Goal: Task Accomplishment & Management: Manage account settings

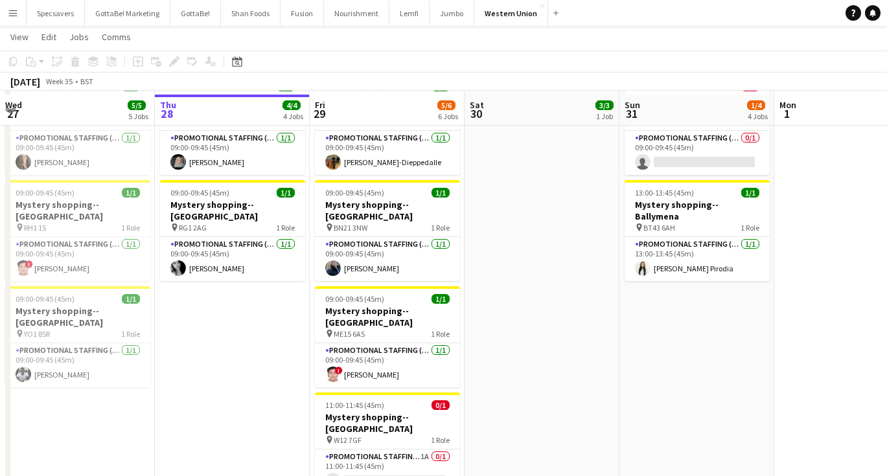
scroll to position [293, 0]
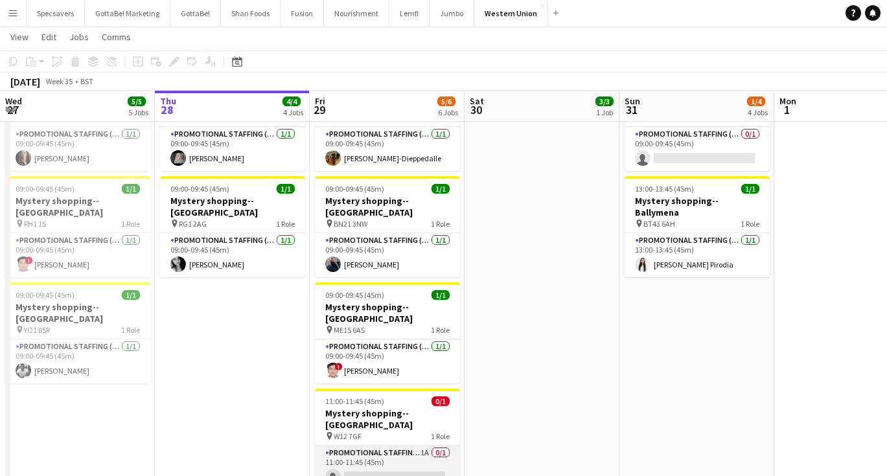
click at [380, 446] on app-card-role "Promotional Staffing (Mystery Shopper) 1A 0/1 11:00-11:45 (45m) single-neutral-…" at bounding box center [387, 468] width 145 height 44
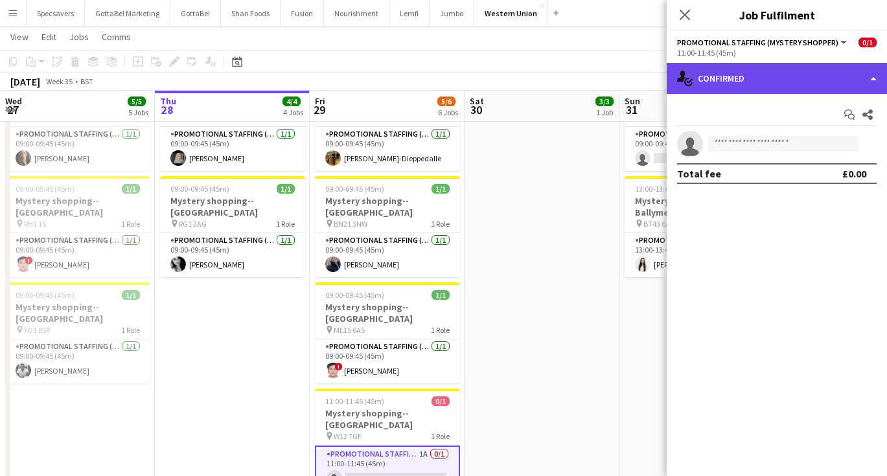
click at [748, 78] on div "single-neutral-actions-check-2 Confirmed" at bounding box center [777, 78] width 220 height 31
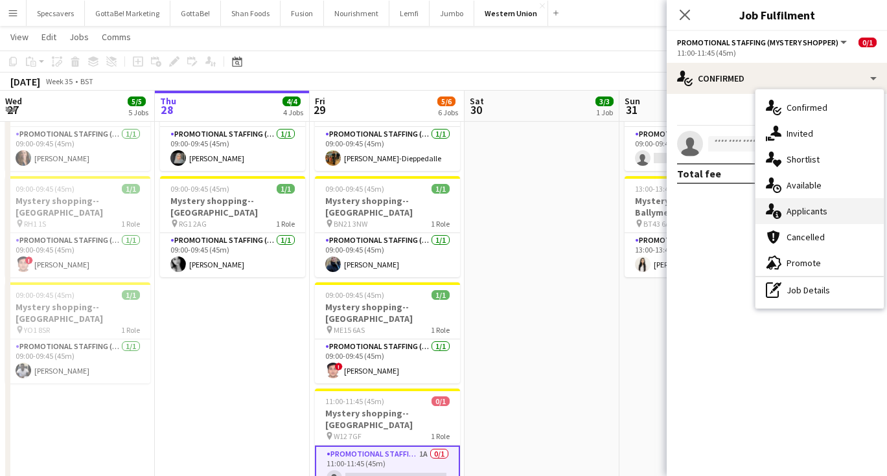
click at [779, 204] on icon "single-neutral-actions-information" at bounding box center [774, 211] width 16 height 16
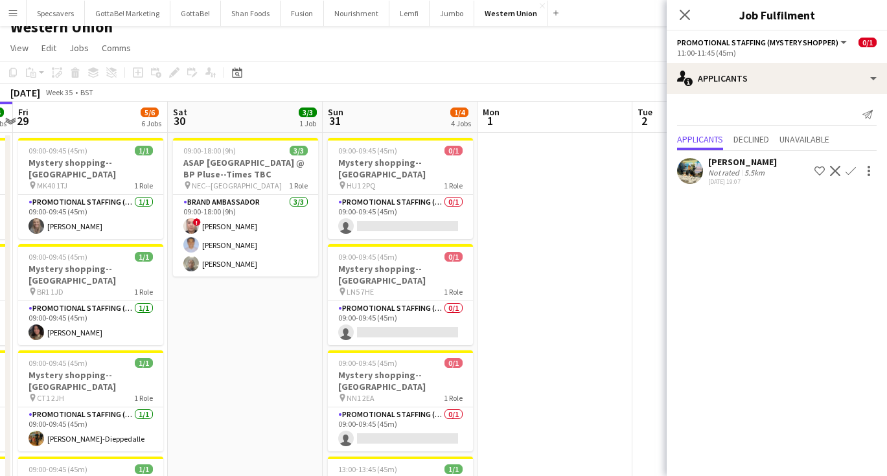
scroll to position [6, 0]
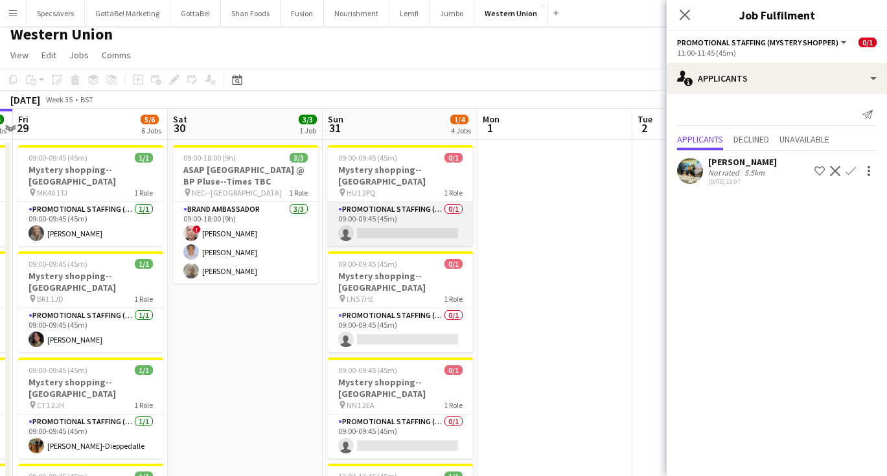
click at [425, 205] on app-card-role "Promotional Staffing (Mystery Shopper) 0/1 09:00-09:45 (45m) single-neutral-act…" at bounding box center [400, 224] width 145 height 44
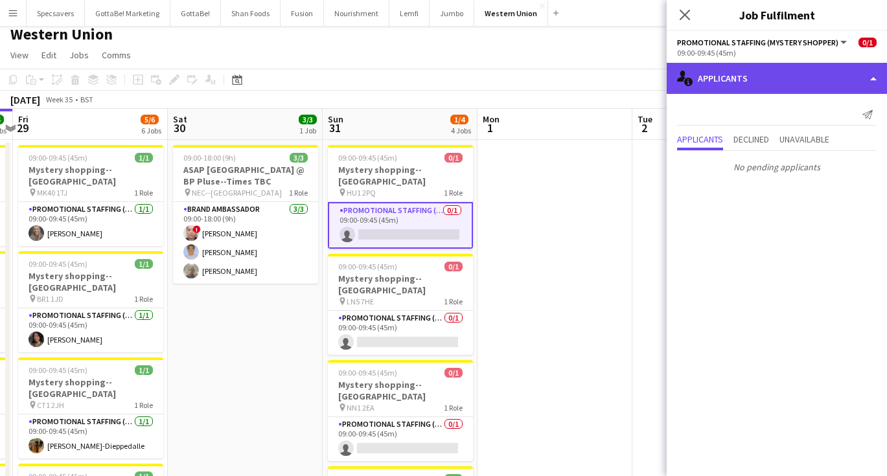
click at [738, 76] on div "single-neutral-actions-information Applicants" at bounding box center [777, 78] width 220 height 31
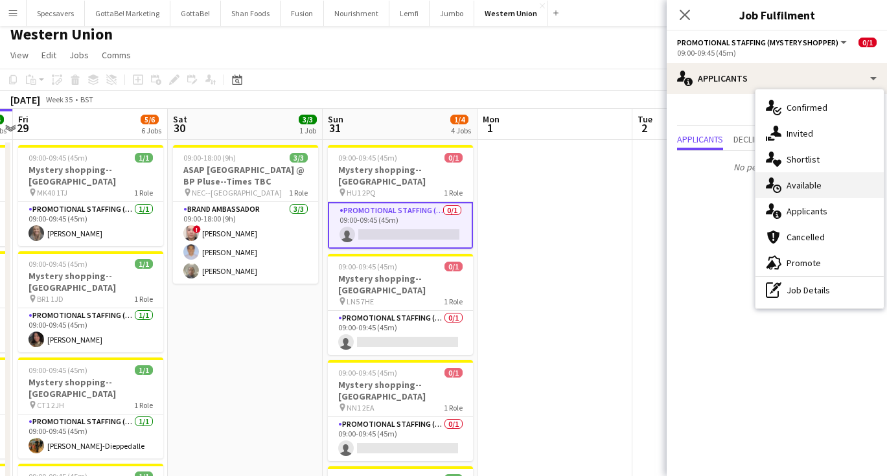
click at [808, 178] on div "single-neutral-actions-upload Available" at bounding box center [819, 185] width 128 height 26
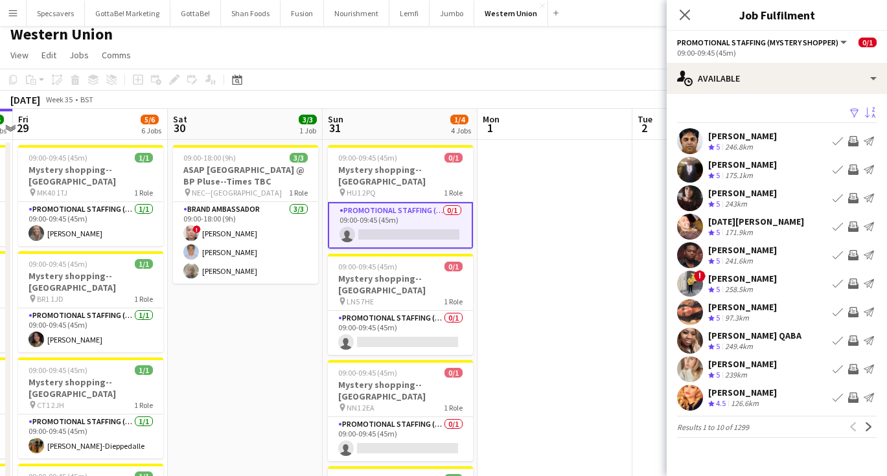
click at [873, 108] on app-icon "Sort asc" at bounding box center [870, 114] width 10 height 12
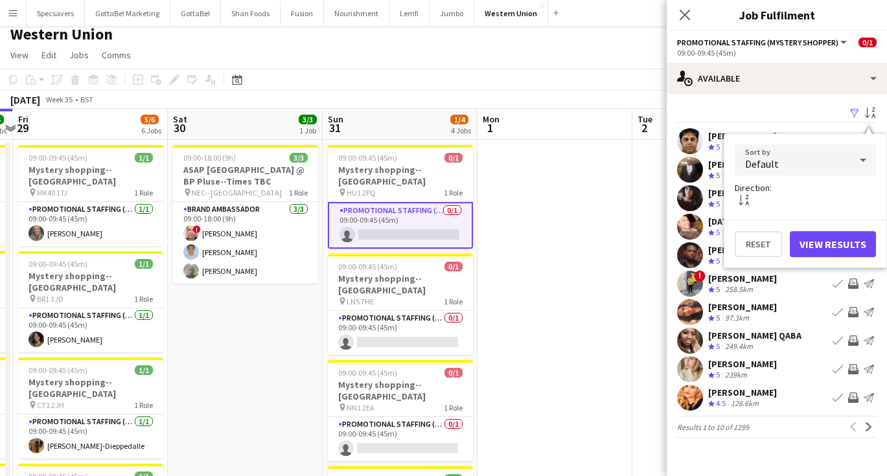
click at [834, 159] on div "Default" at bounding box center [792, 159] width 115 height 31
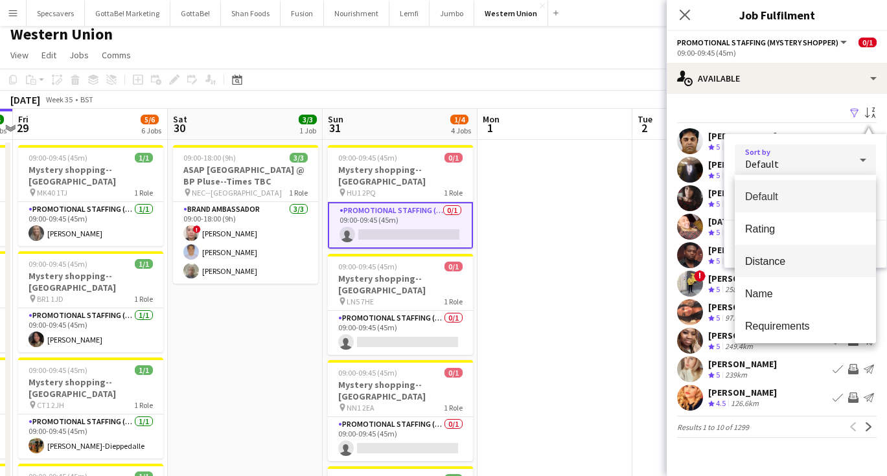
click at [806, 253] on mat-option "Distance" at bounding box center [805, 261] width 141 height 32
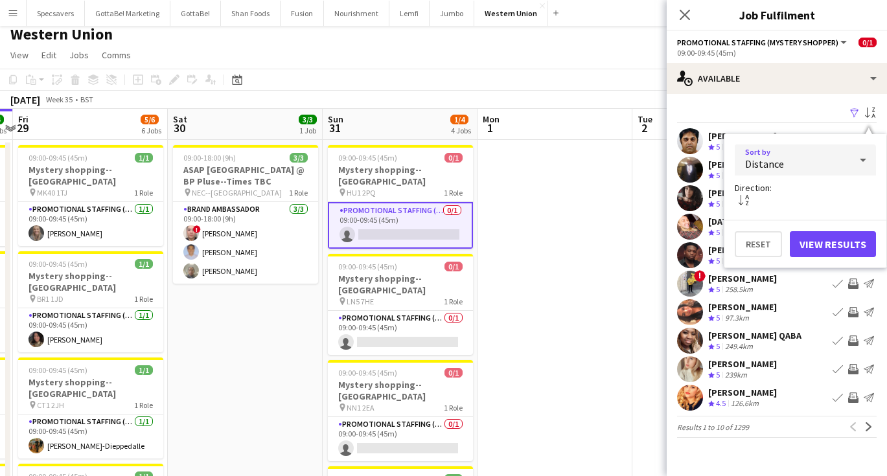
click at [817, 240] on button "View Results" at bounding box center [833, 244] width 86 height 26
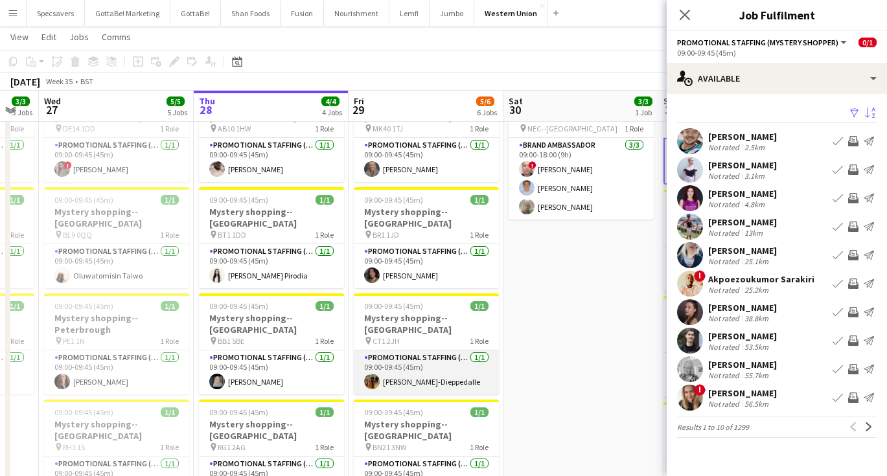
scroll to position [0, 266]
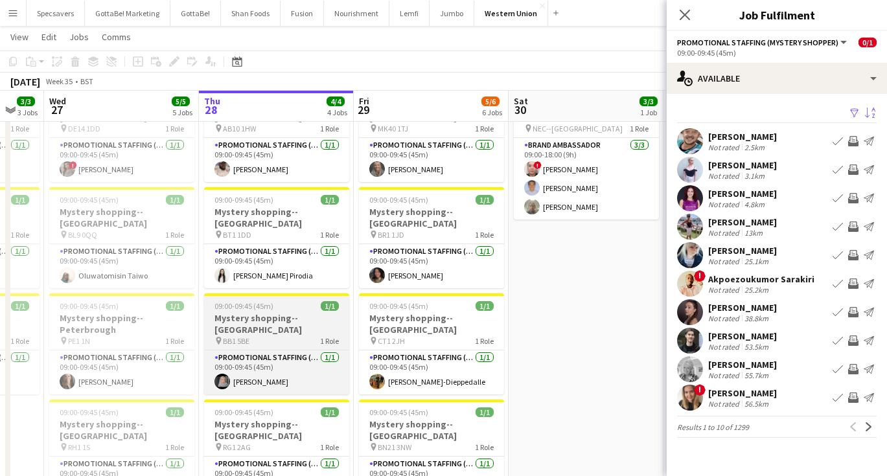
click at [260, 336] on div "pin BB1 5BE 1 Role" at bounding box center [276, 341] width 145 height 10
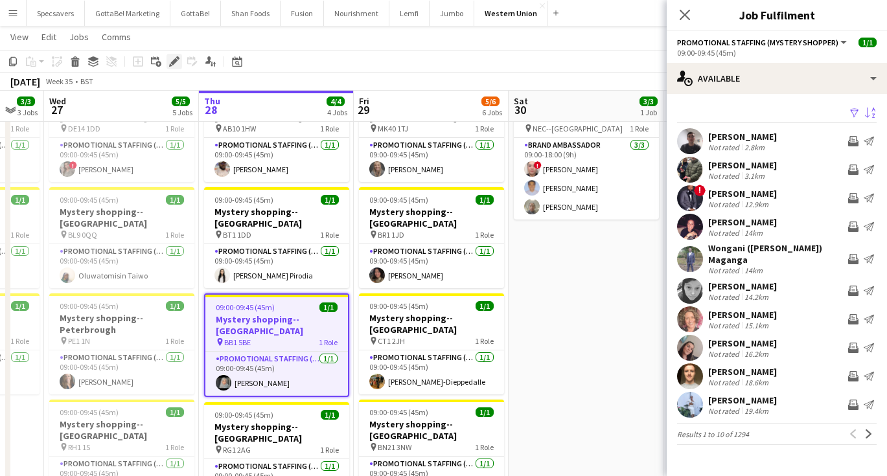
click at [173, 56] on icon "Edit" at bounding box center [174, 61] width 10 height 10
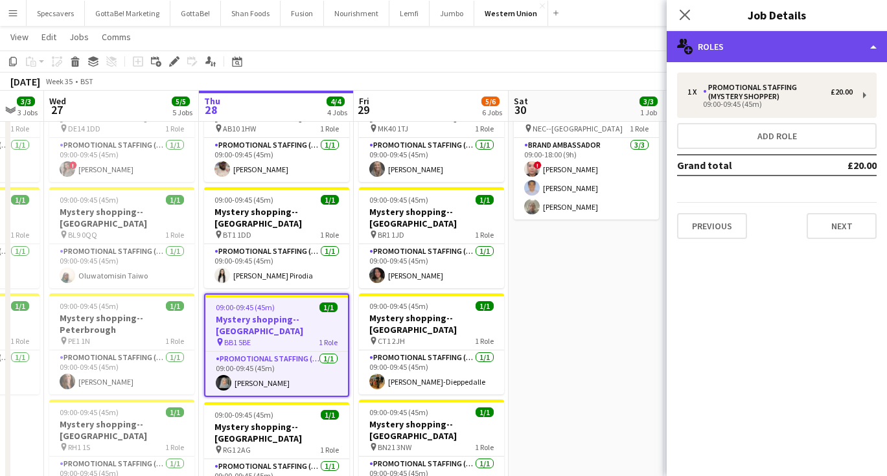
click at [777, 56] on div "multiple-users-add Roles" at bounding box center [777, 46] width 220 height 31
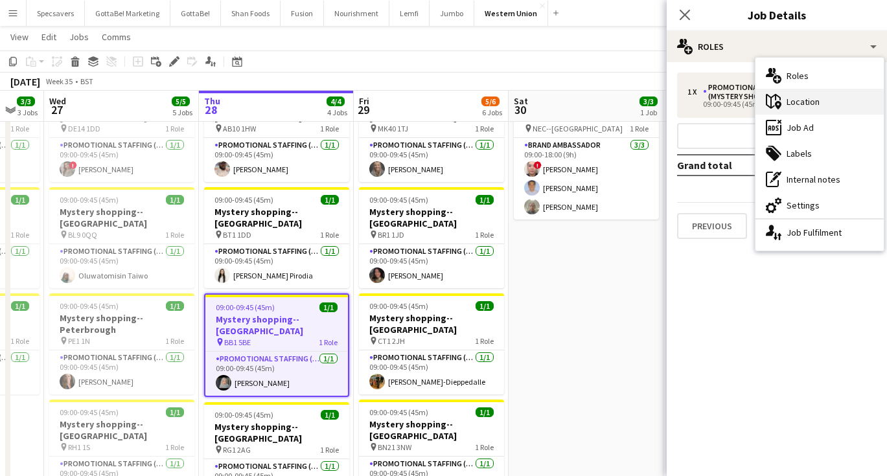
click at [800, 106] on div "maps-pin-1 Location" at bounding box center [819, 102] width 128 height 26
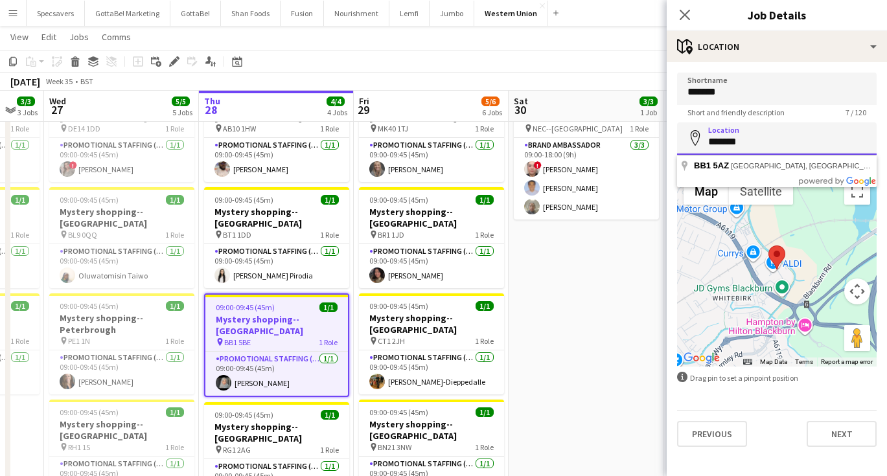
click at [709, 139] on input "*******" at bounding box center [777, 138] width 200 height 32
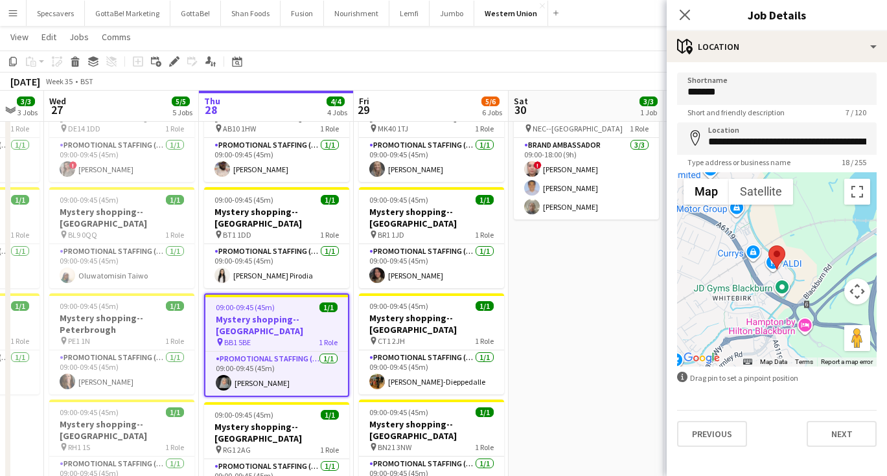
type input "**********"
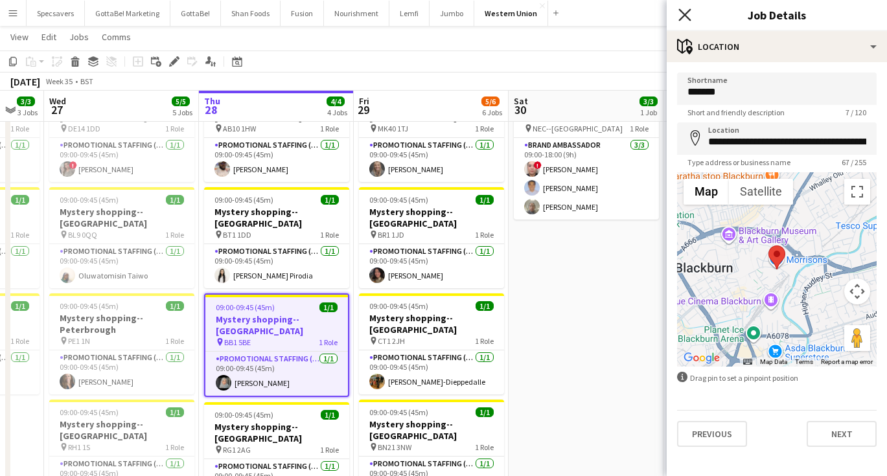
click at [682, 14] on icon "Close pop-in" at bounding box center [684, 14] width 12 height 12
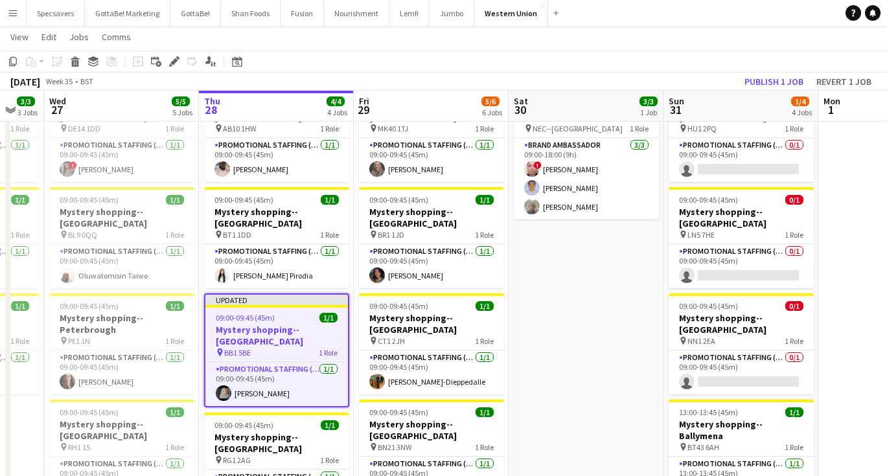
click at [620, 284] on app-date-cell "09:00-18:00 (9h) 3/3 ASAP England @ BP Pluse--Times TBC pin NEC--Birmingham 1 R…" at bounding box center [585, 410] width 155 height 669
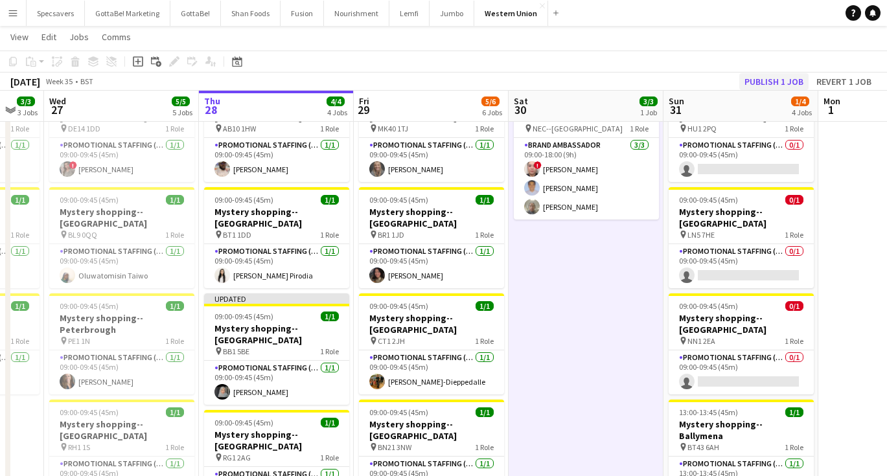
click at [770, 81] on button "Publish 1 job" at bounding box center [773, 81] width 69 height 17
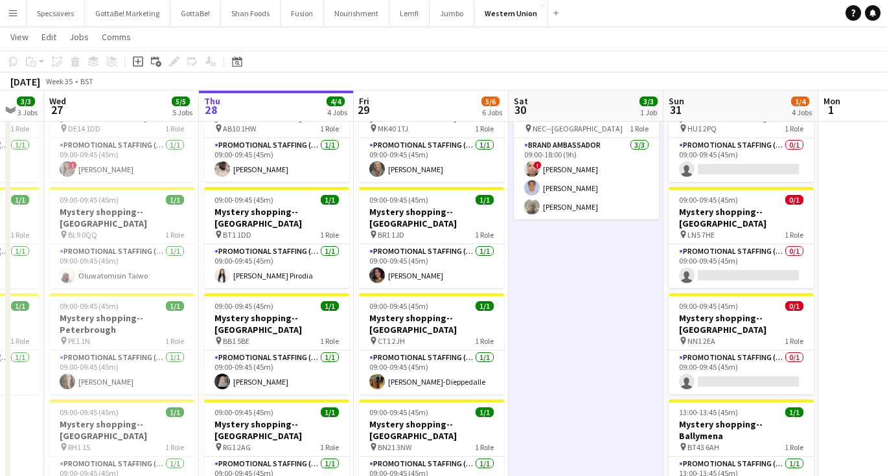
click at [16, 16] on app-icon "Menu" at bounding box center [13, 13] width 10 height 10
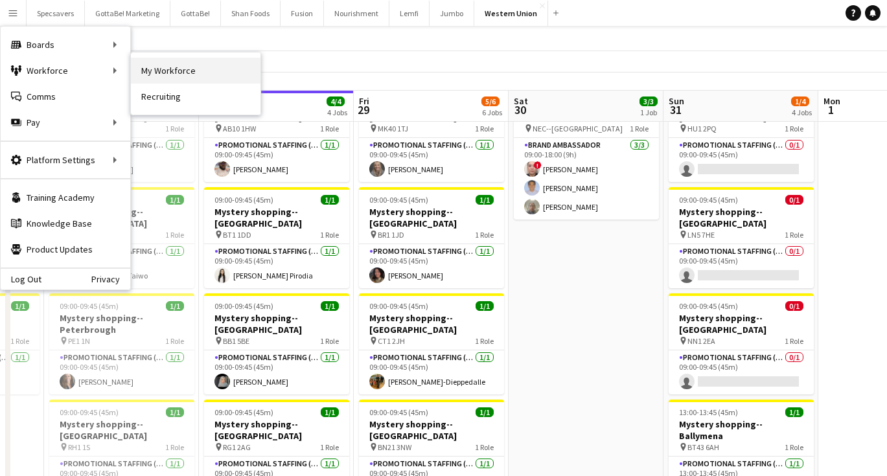
click at [188, 58] on link "My Workforce" at bounding box center [196, 71] width 130 height 26
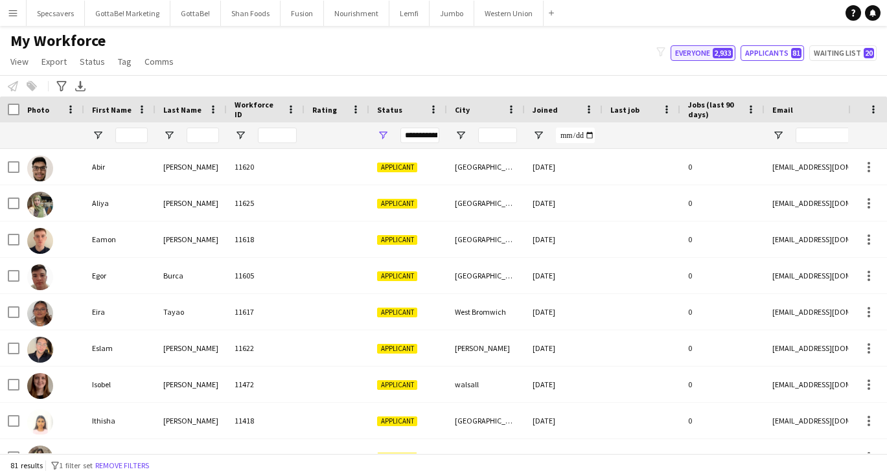
click at [703, 55] on button "Everyone 2,933" at bounding box center [702, 53] width 65 height 16
type input "**********"
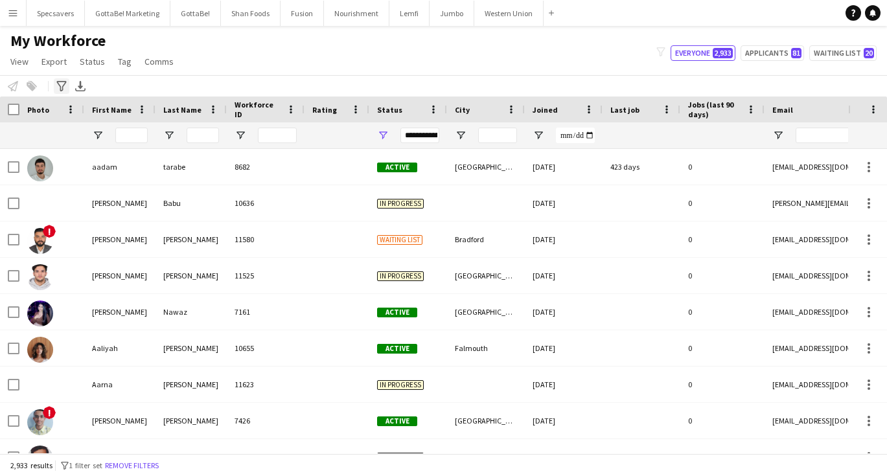
click at [63, 80] on div "Advanced filters" at bounding box center [62, 86] width 16 height 16
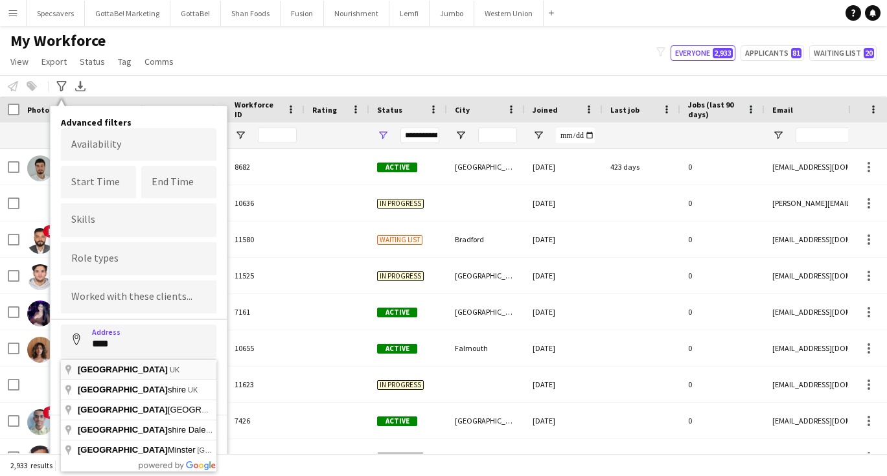
type input "********"
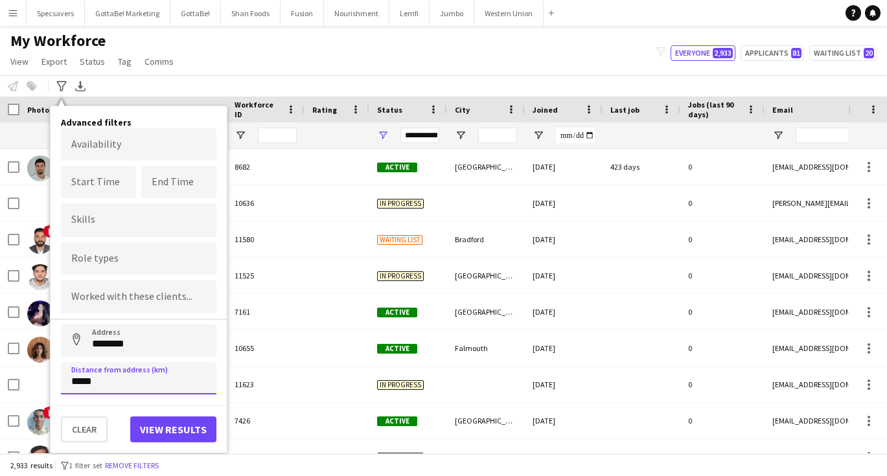
type input "*****"
click at [178, 433] on button "View results" at bounding box center [173, 429] width 86 height 26
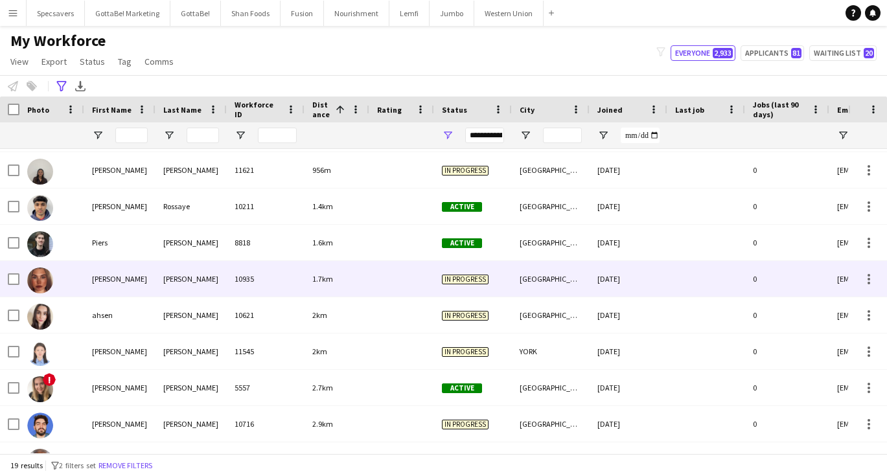
scroll to position [38, 0]
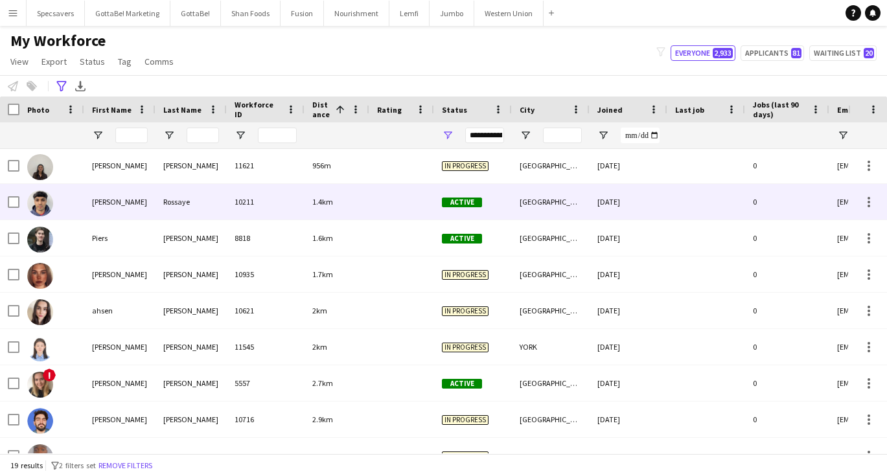
click at [339, 211] on div "1.4km" at bounding box center [336, 202] width 65 height 36
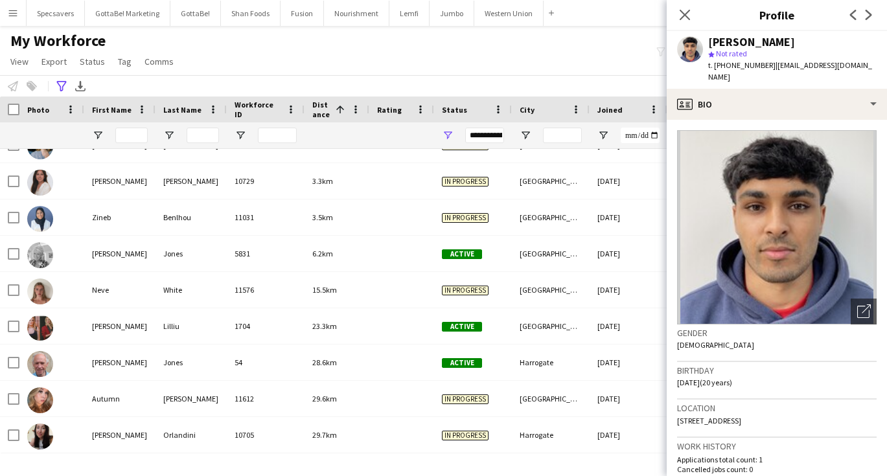
scroll to position [0, 0]
click at [496, 7] on button "Western Union Close" at bounding box center [508, 13] width 69 height 25
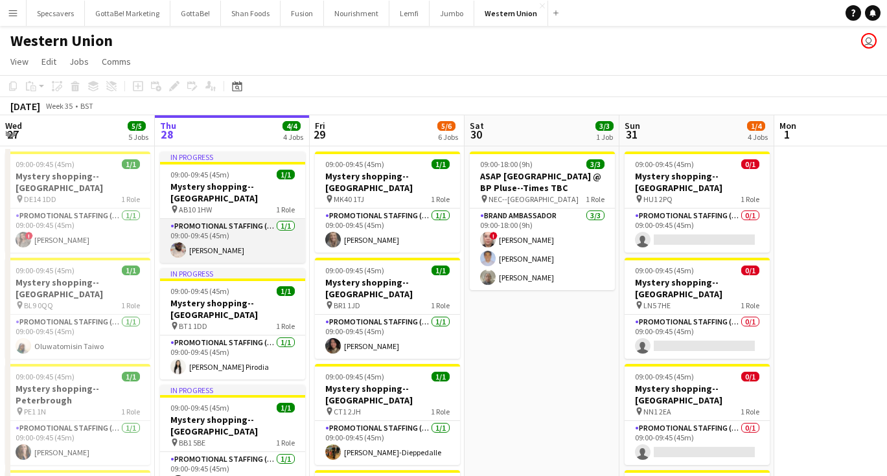
click at [281, 236] on app-card-role "Promotional Staffing (Mystery Shopper) [DATE] 09:00-09:45 (45m) [PERSON_NAME]" at bounding box center [232, 241] width 145 height 44
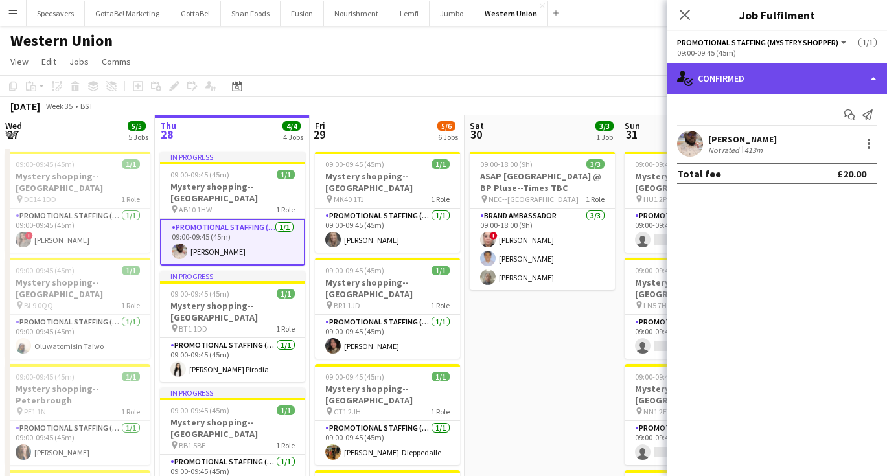
click at [831, 78] on div "single-neutral-actions-check-2 Confirmed" at bounding box center [777, 78] width 220 height 31
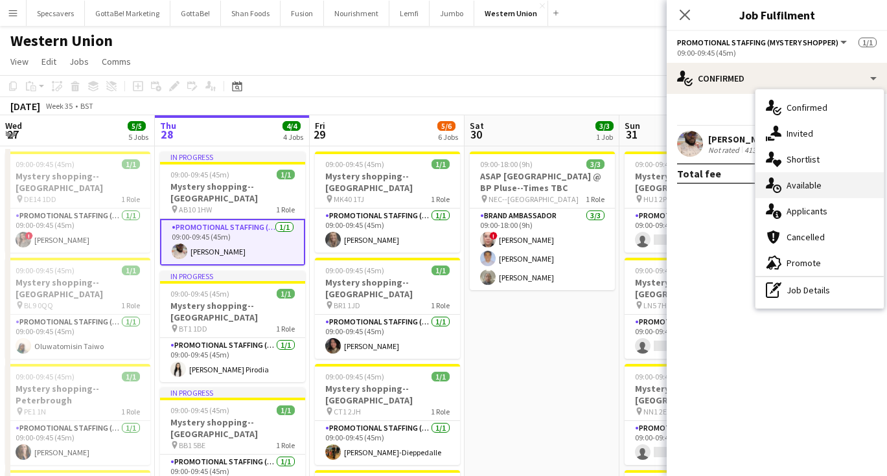
click at [828, 191] on div "single-neutral-actions-upload Available" at bounding box center [819, 185] width 128 height 26
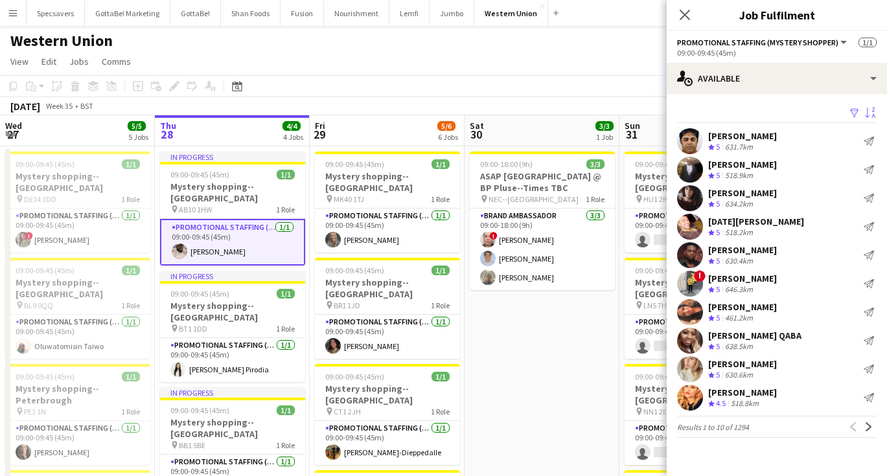
click at [868, 115] on app-icon "Sort asc" at bounding box center [870, 114] width 10 height 12
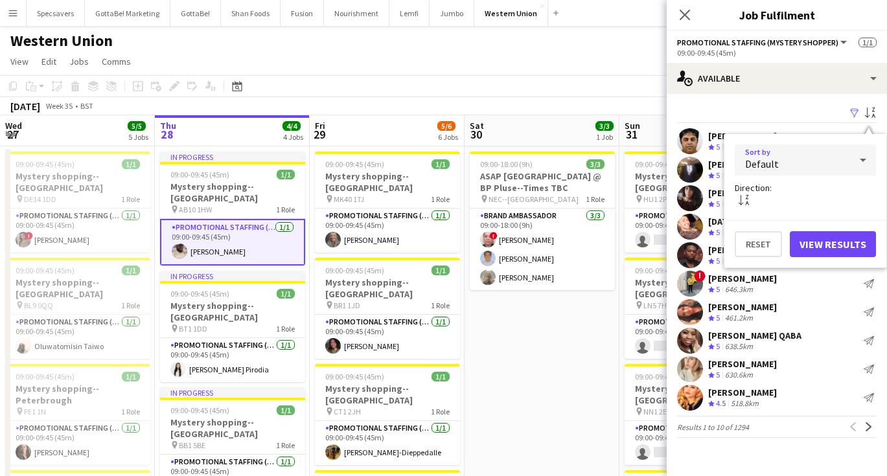
click at [826, 165] on div "Default" at bounding box center [792, 159] width 115 height 31
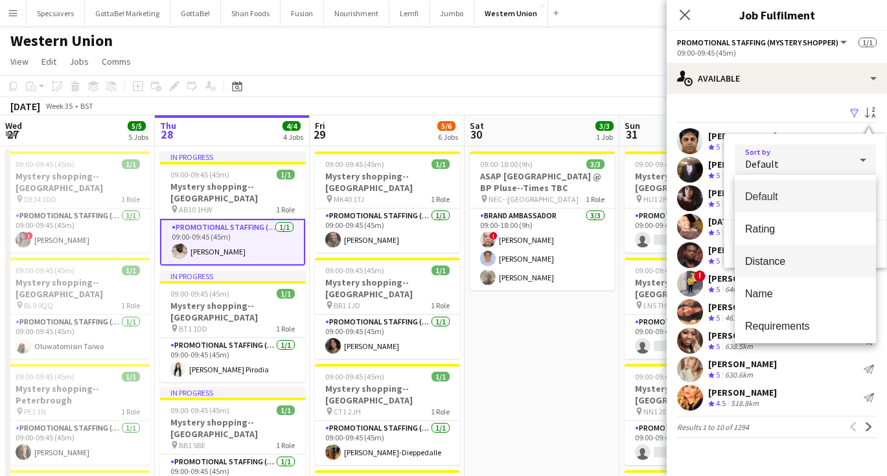
click at [795, 254] on mat-option "Distance" at bounding box center [805, 261] width 141 height 32
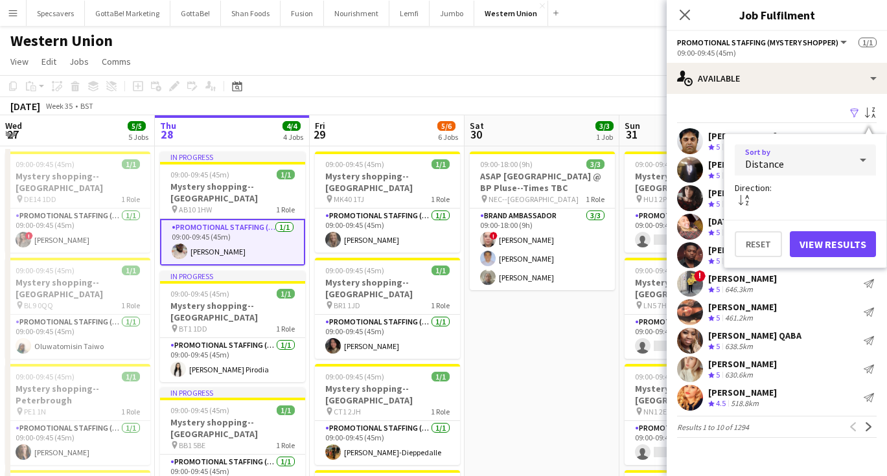
click at [836, 248] on button "View Results" at bounding box center [833, 244] width 86 height 26
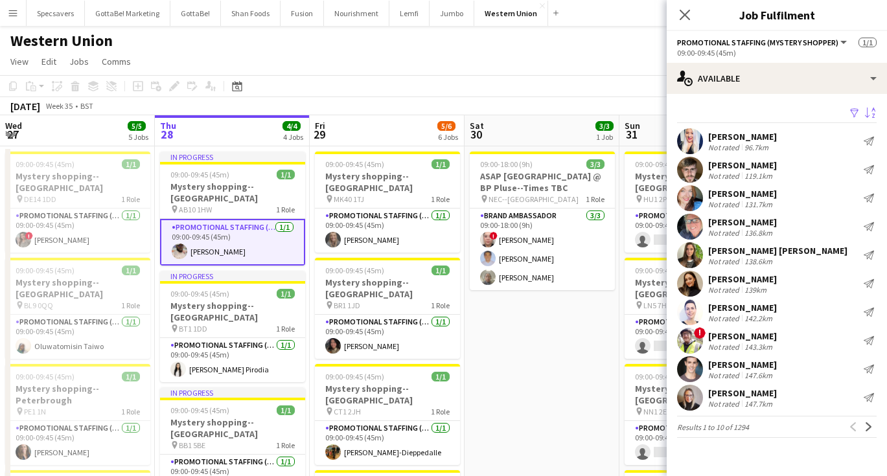
click at [750, 133] on div "[PERSON_NAME]" at bounding box center [742, 137] width 69 height 12
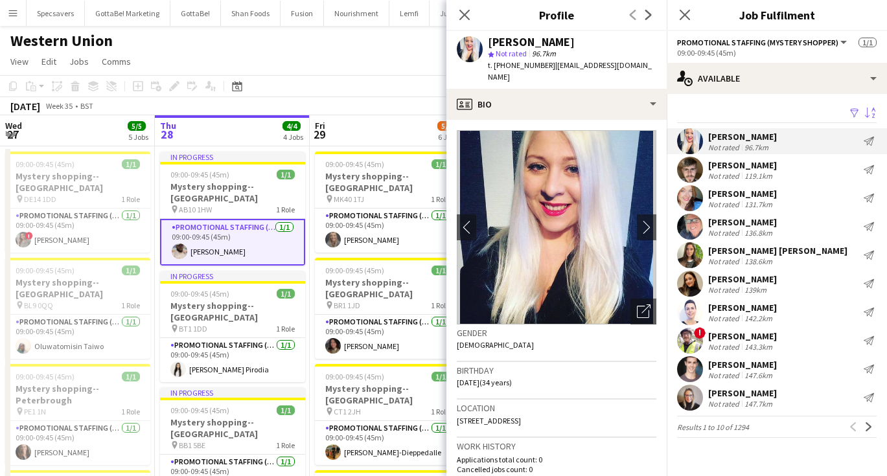
click at [740, 177] on div "Not rated" at bounding box center [725, 176] width 34 height 10
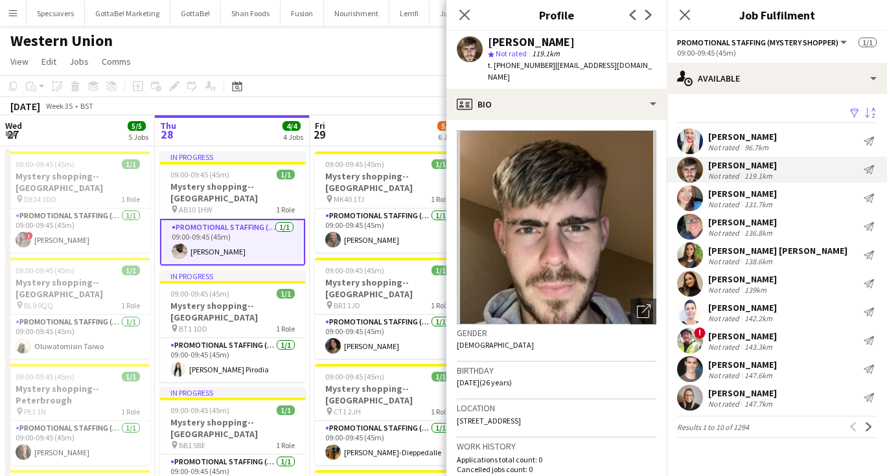
click at [757, 144] on div "96.7km" at bounding box center [756, 148] width 29 height 10
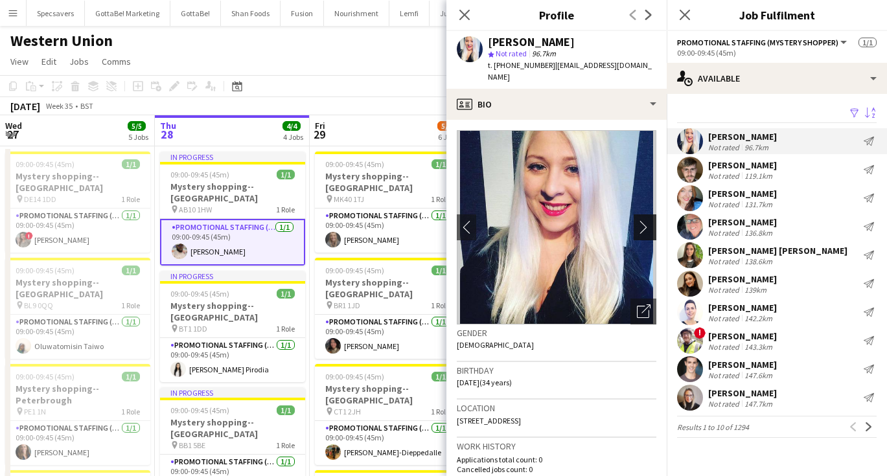
click at [637, 220] on app-icon "chevron-right" at bounding box center [647, 227] width 20 height 14
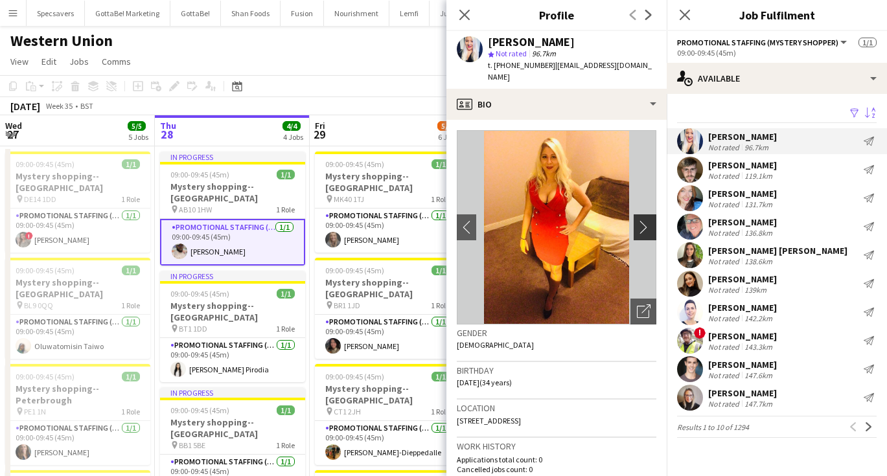
click at [639, 220] on app-icon "chevron-right" at bounding box center [647, 227] width 20 height 14
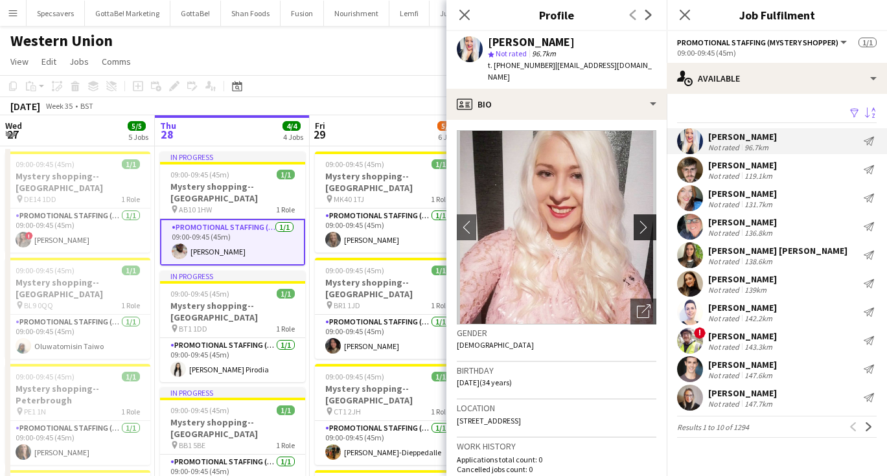
click at [639, 220] on app-icon "chevron-right" at bounding box center [647, 227] width 20 height 14
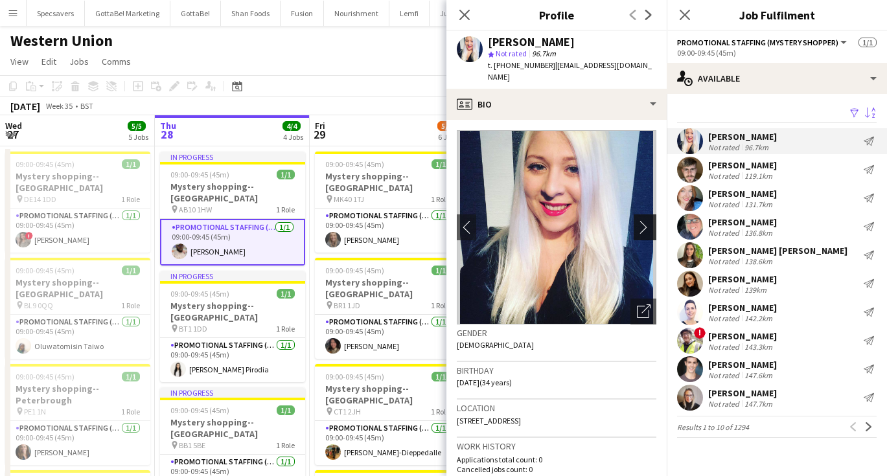
click at [639, 220] on app-icon "chevron-right" at bounding box center [647, 227] width 20 height 14
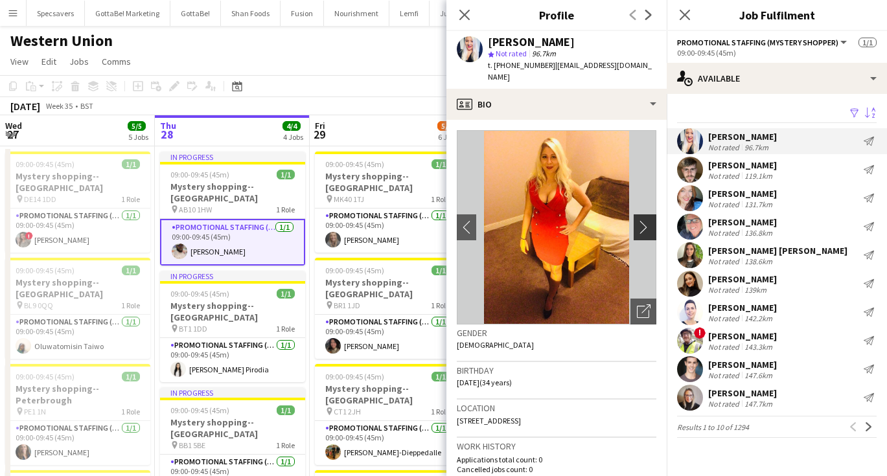
click at [639, 220] on app-icon "chevron-right" at bounding box center [647, 227] width 20 height 14
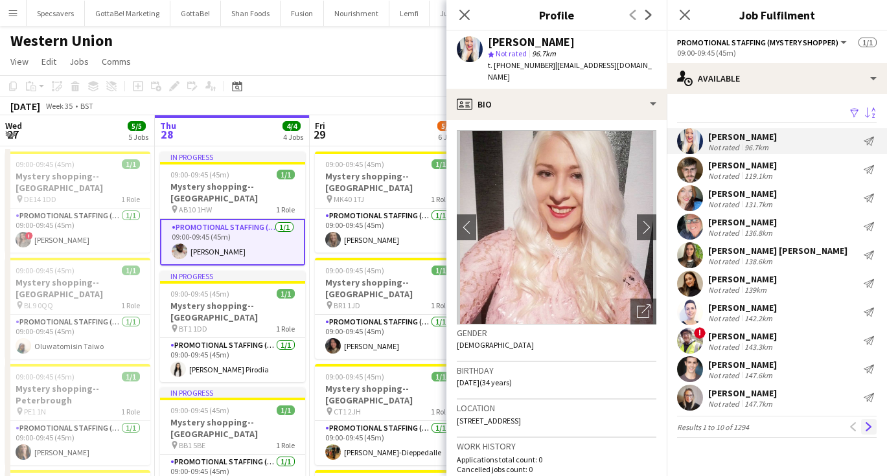
click at [865, 428] on app-icon "Next" at bounding box center [868, 426] width 9 height 9
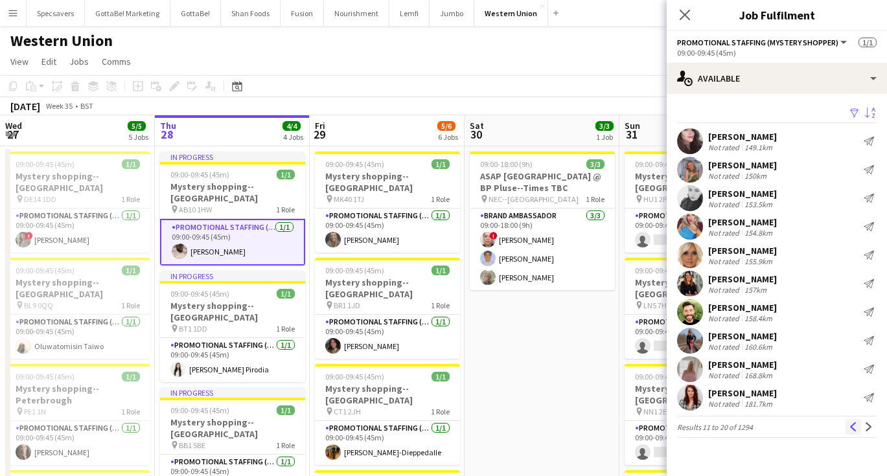
click at [849, 422] on app-icon "Previous" at bounding box center [853, 426] width 9 height 9
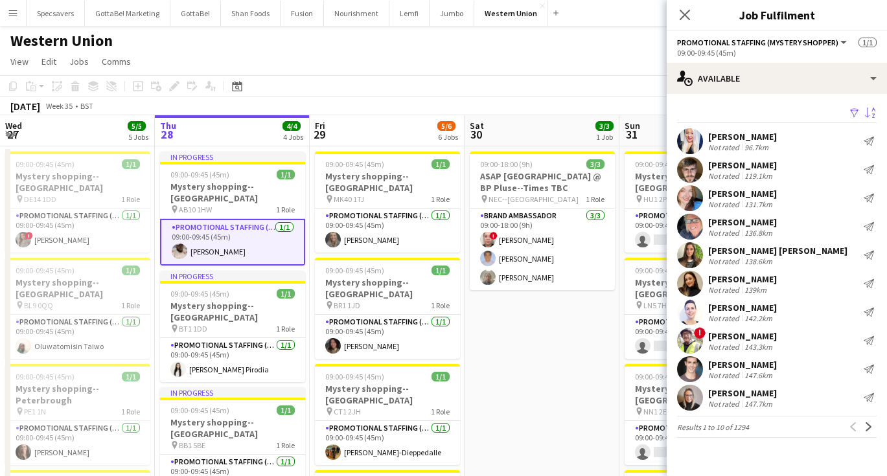
click at [224, 233] on app-card-role "Promotional Staffing (Mystery Shopper) [DATE] 09:00-09:45 (45m) [PERSON_NAME]" at bounding box center [232, 242] width 145 height 47
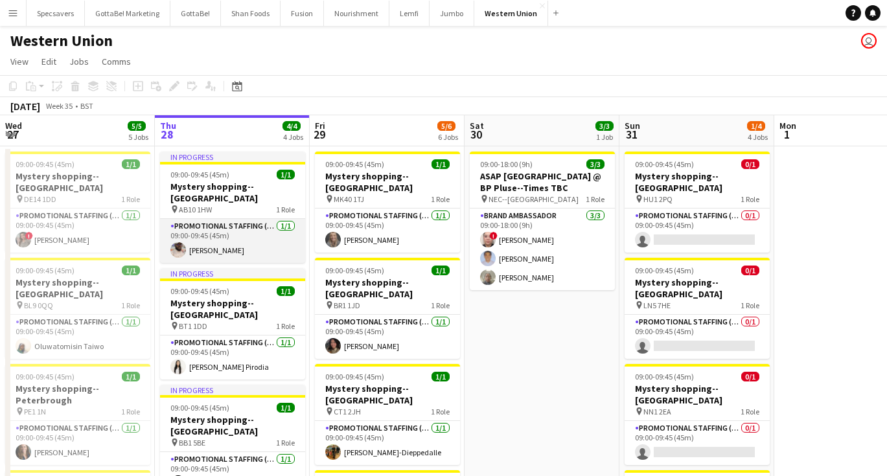
click at [225, 223] on app-card-role "Promotional Staffing (Mystery Shopper) [DATE] 09:00-09:45 (45m) [PERSON_NAME]" at bounding box center [232, 241] width 145 height 44
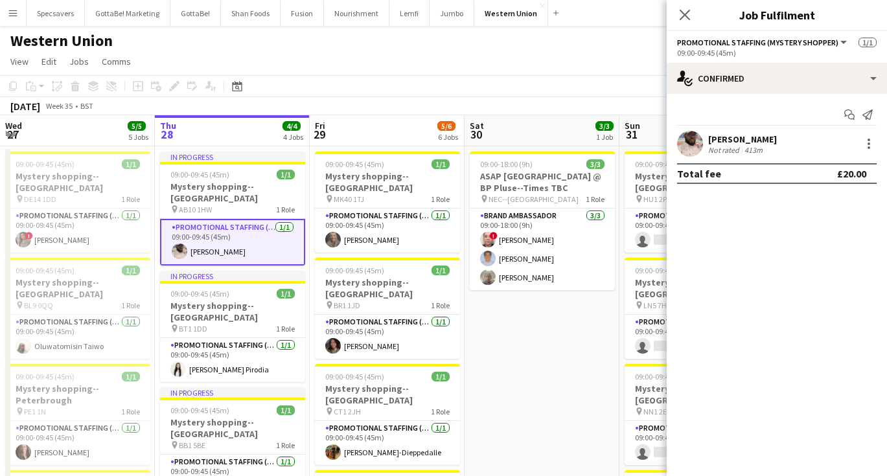
click at [772, 149] on div "Not rated 413m" at bounding box center [742, 150] width 69 height 10
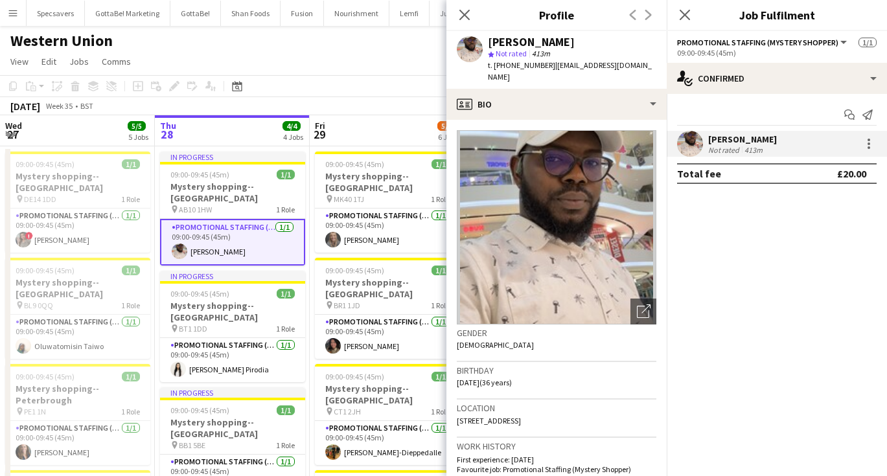
click at [363, 85] on app-toolbar "Copy Paste Paste Command V Paste with crew Command Shift V Paste linked Job [GE…" at bounding box center [443, 86] width 887 height 22
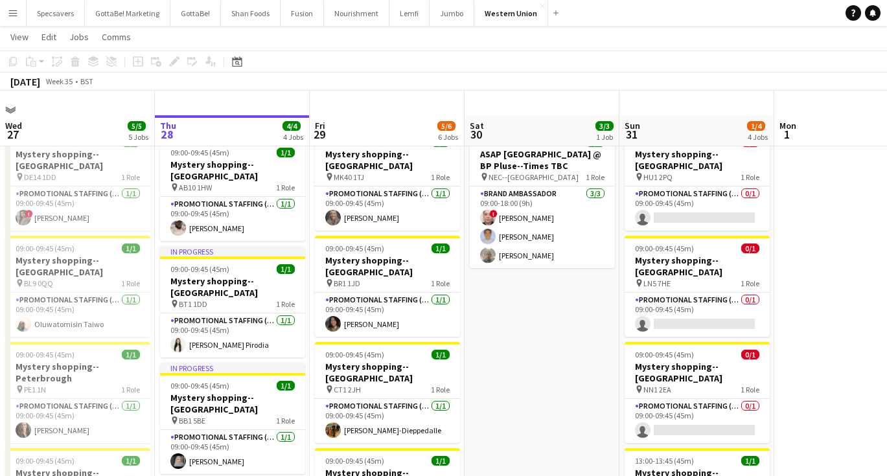
scroll to position [19, 0]
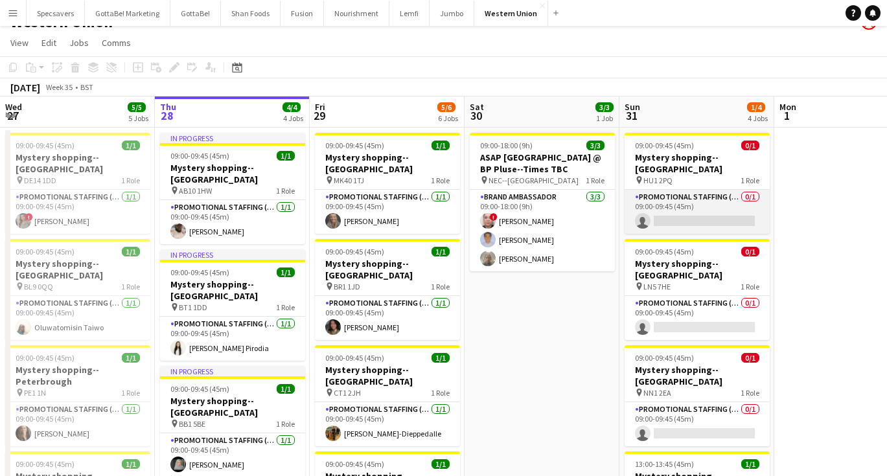
click at [703, 200] on app-card-role "Promotional Staffing (Mystery Shopper) 0/1 09:00-09:45 (45m) single-neutral-act…" at bounding box center [696, 212] width 145 height 44
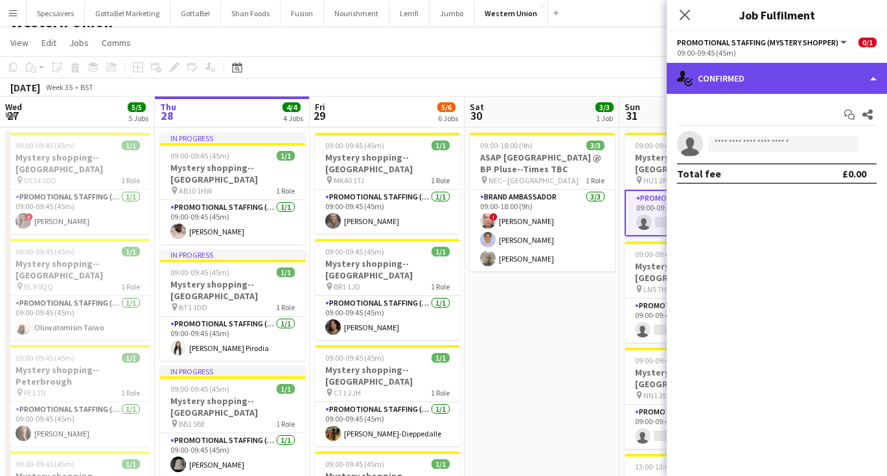
click at [803, 75] on div "single-neutral-actions-check-2 Confirmed" at bounding box center [777, 78] width 220 height 31
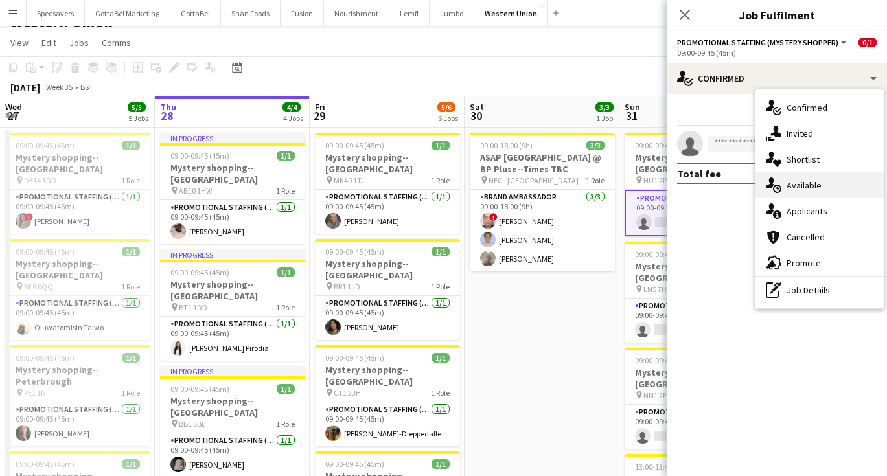
click at [816, 185] on div "single-neutral-actions-upload Available" at bounding box center [819, 185] width 128 height 26
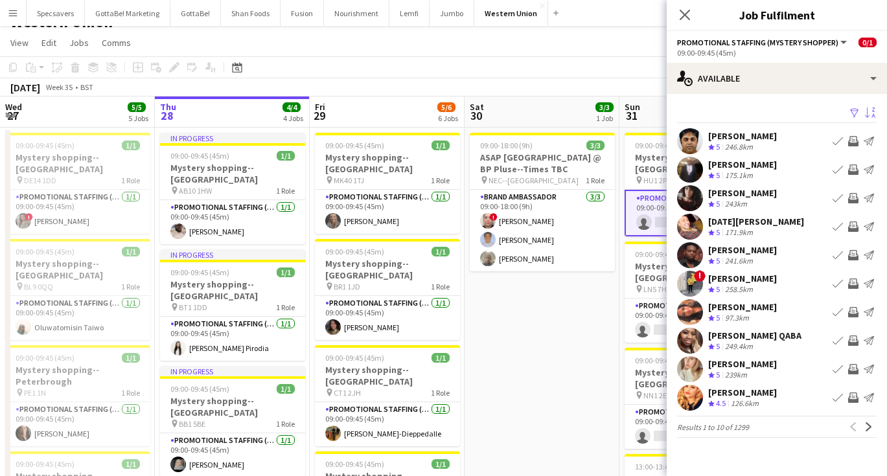
click at [872, 113] on app-icon "Sort asc" at bounding box center [870, 114] width 10 height 12
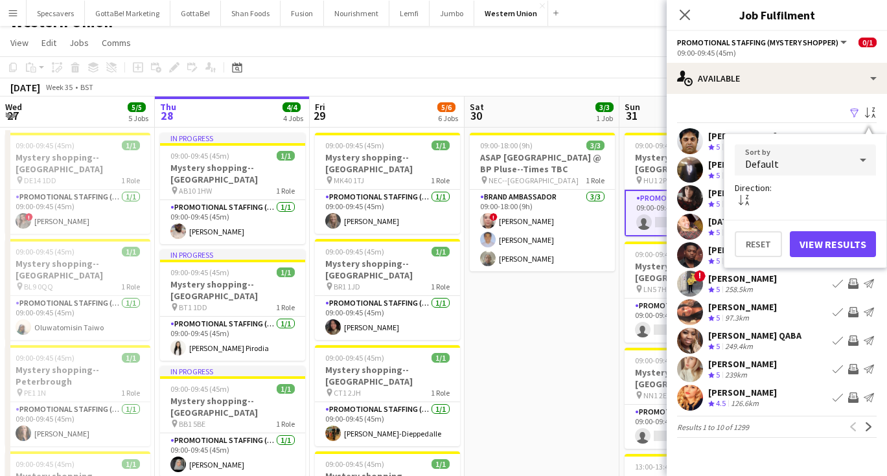
click at [825, 162] on div "Default" at bounding box center [792, 159] width 115 height 31
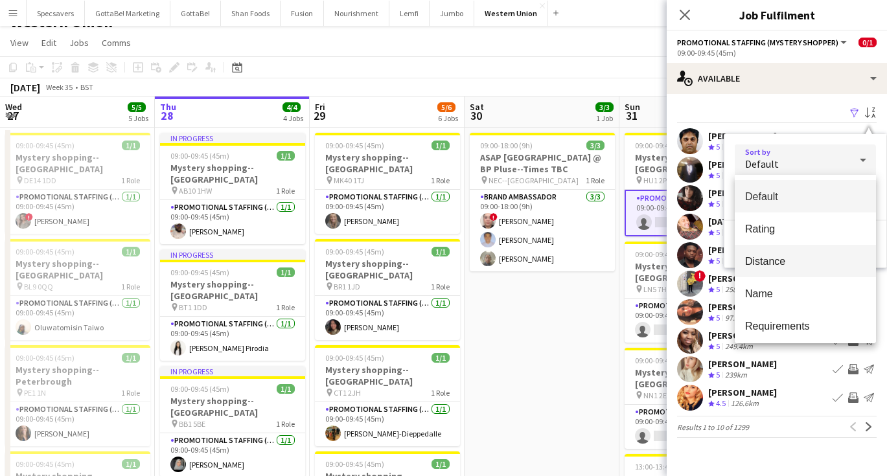
click at [788, 257] on span "Distance" at bounding box center [805, 261] width 120 height 12
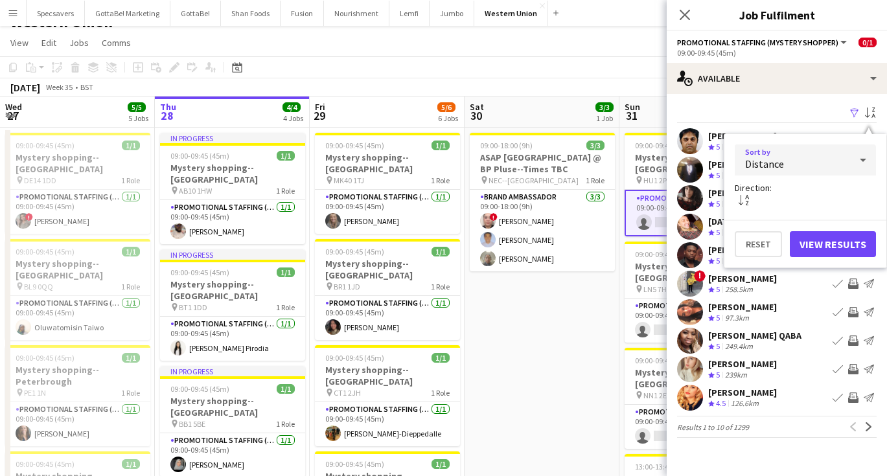
click at [832, 246] on button "View Results" at bounding box center [833, 244] width 86 height 26
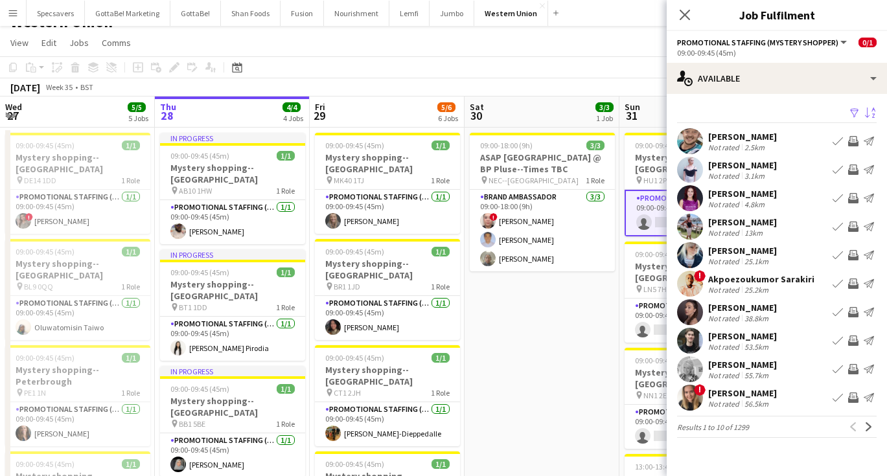
click at [762, 165] on div "[PERSON_NAME]" at bounding box center [742, 165] width 69 height 12
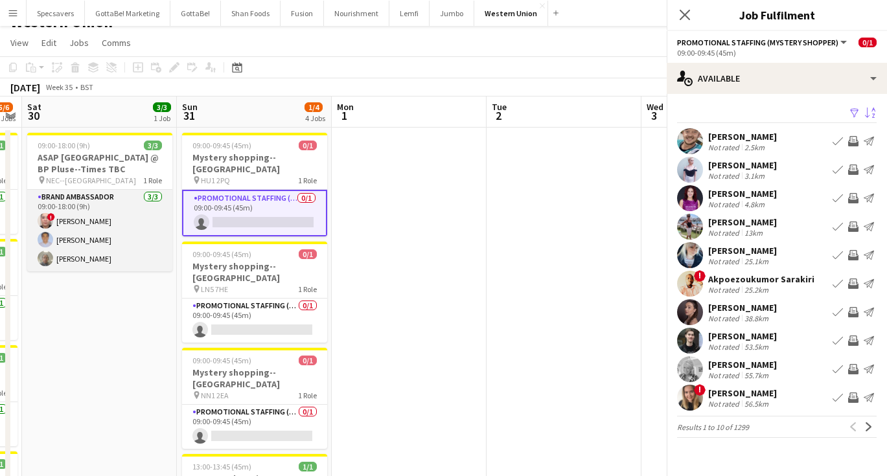
scroll to position [0, 467]
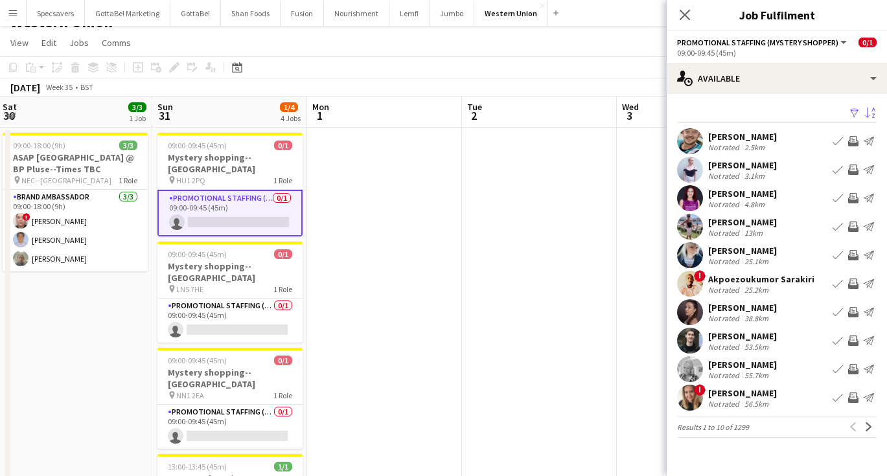
click at [725, 165] on div "[PERSON_NAME]" at bounding box center [742, 165] width 69 height 12
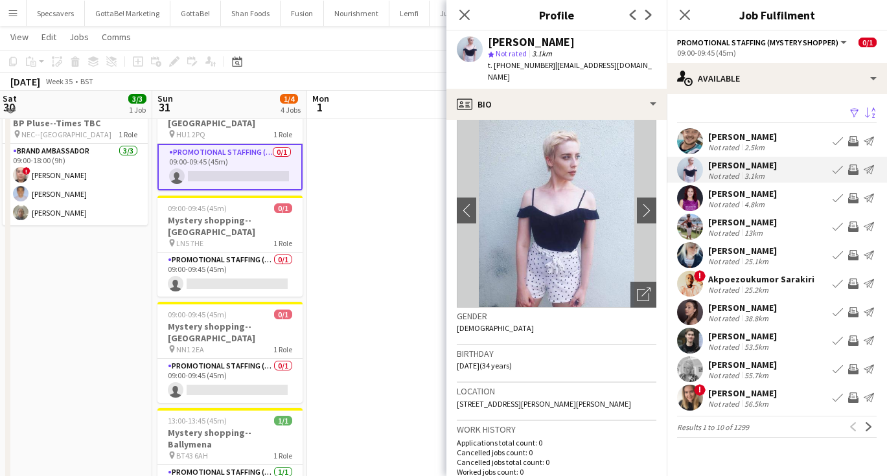
scroll to position [73, 0]
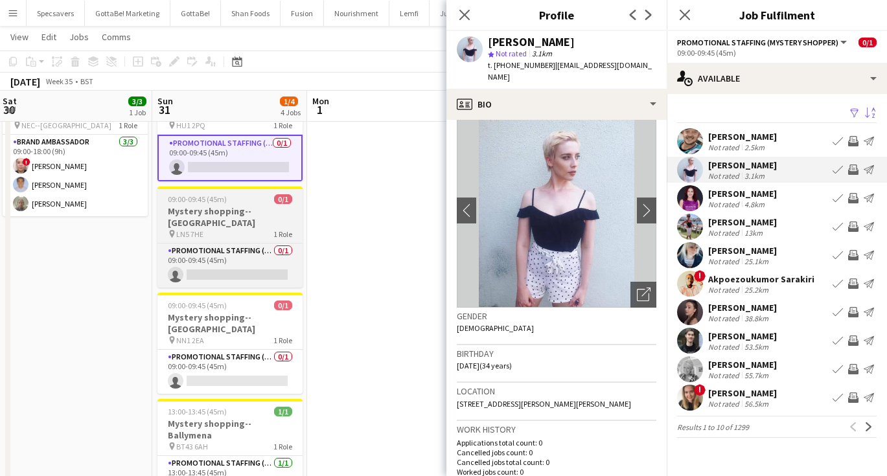
click at [255, 229] on div "pin LN5 7HE 1 Role" at bounding box center [229, 234] width 145 height 10
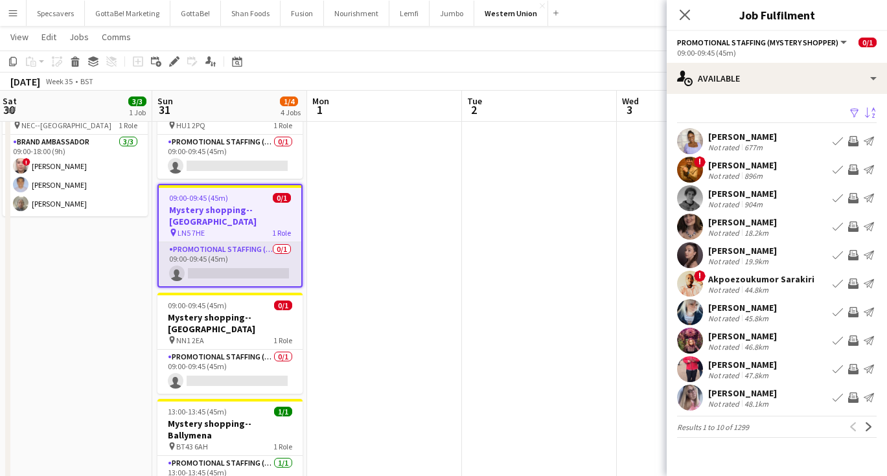
click at [246, 242] on app-card-role "Promotional Staffing (Mystery Shopper) 0/1 09:00-09:45 (45m) single-neutral-act…" at bounding box center [230, 264] width 143 height 44
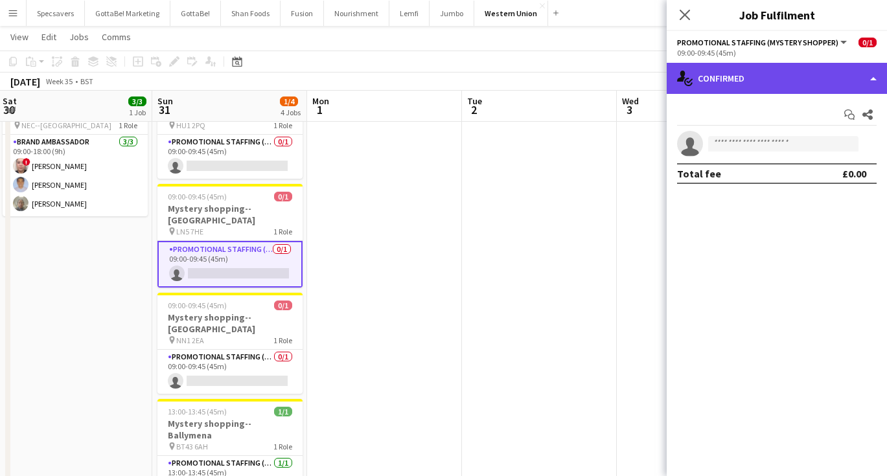
click at [842, 79] on div "single-neutral-actions-check-2 Confirmed" at bounding box center [777, 78] width 220 height 31
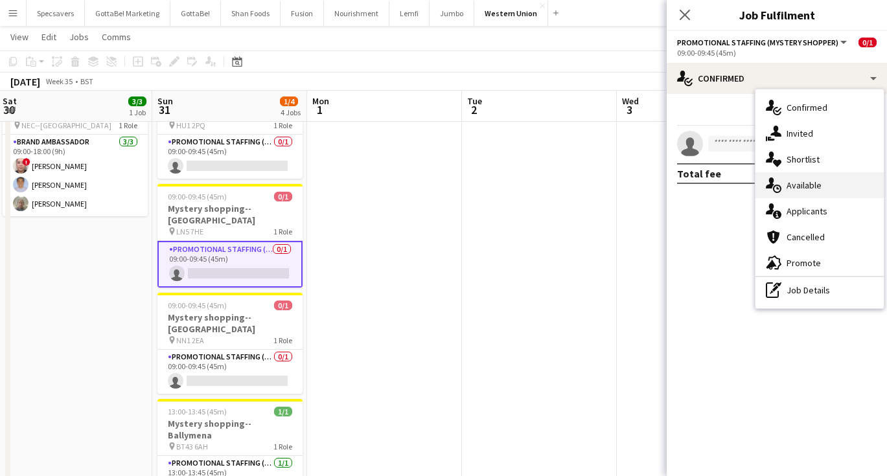
click at [828, 185] on div "single-neutral-actions-upload Available" at bounding box center [819, 185] width 128 height 26
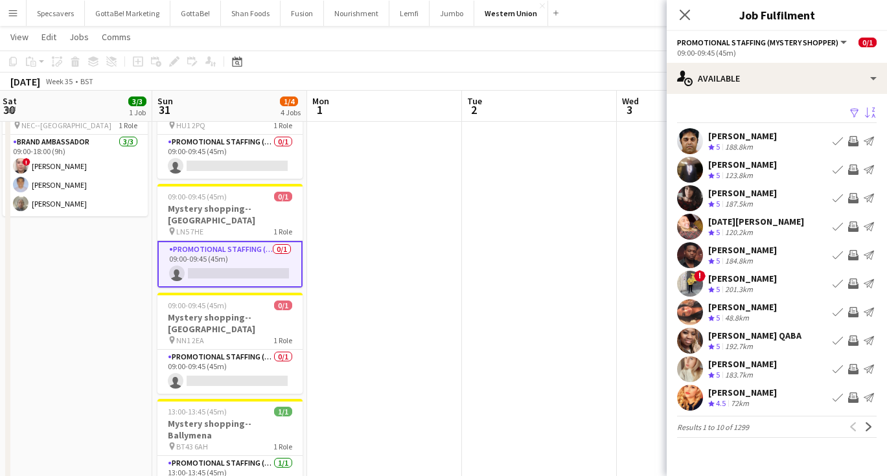
click at [863, 113] on button "Sort asc" at bounding box center [869, 114] width 16 height 16
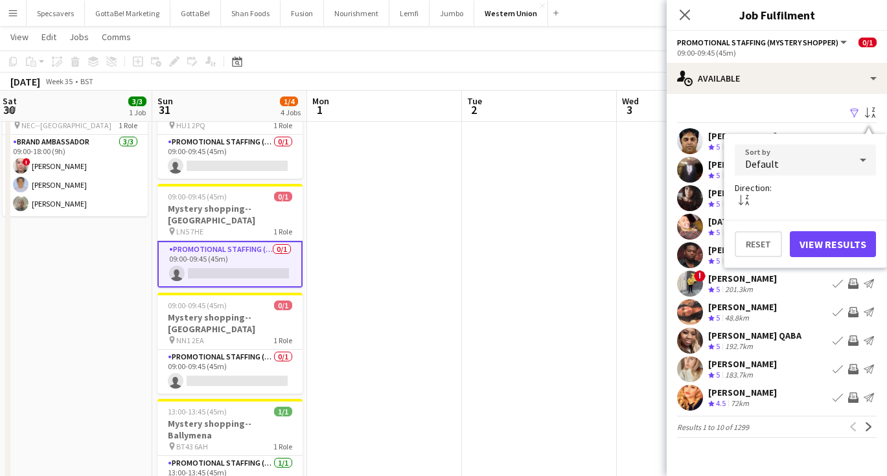
click at [839, 170] on div "Default" at bounding box center [792, 159] width 115 height 31
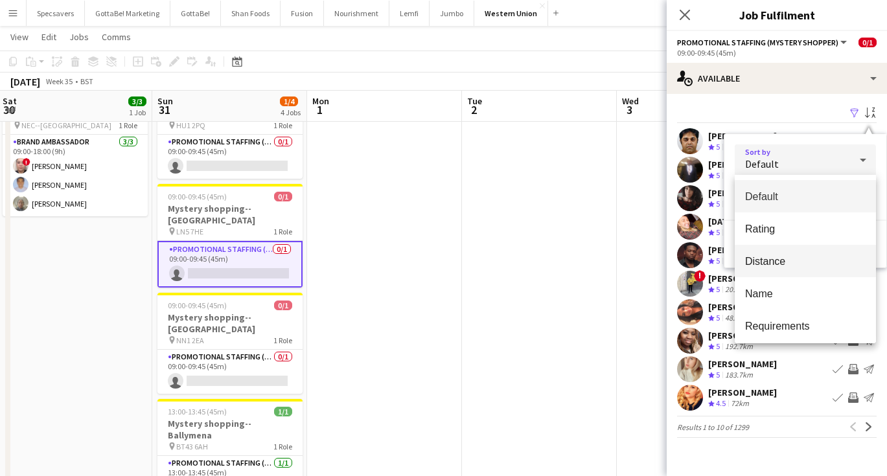
click at [811, 257] on span "Distance" at bounding box center [805, 261] width 120 height 12
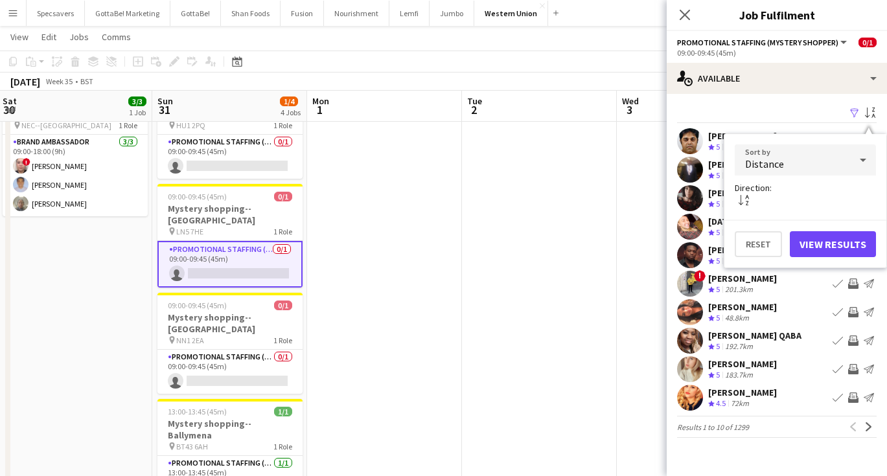
click at [834, 243] on button "View Results" at bounding box center [833, 244] width 86 height 26
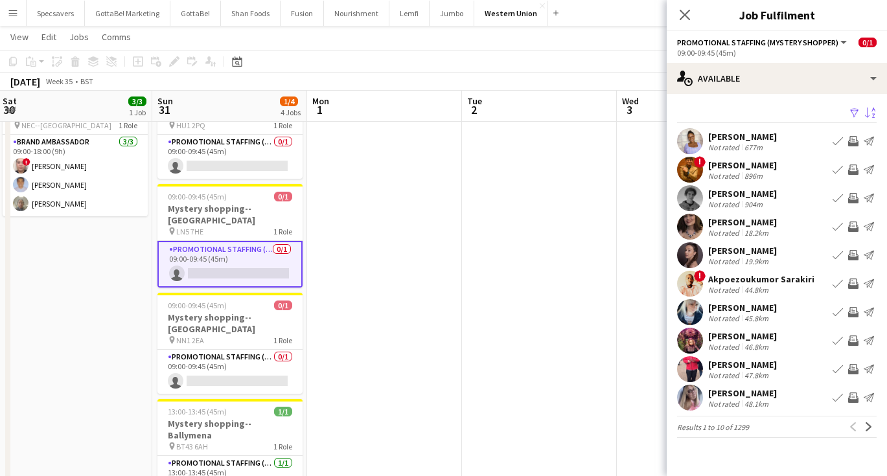
click at [795, 174] on div "! [PERSON_NAME] Not rated 896m Book crew Invite crew Send notification" at bounding box center [777, 170] width 220 height 26
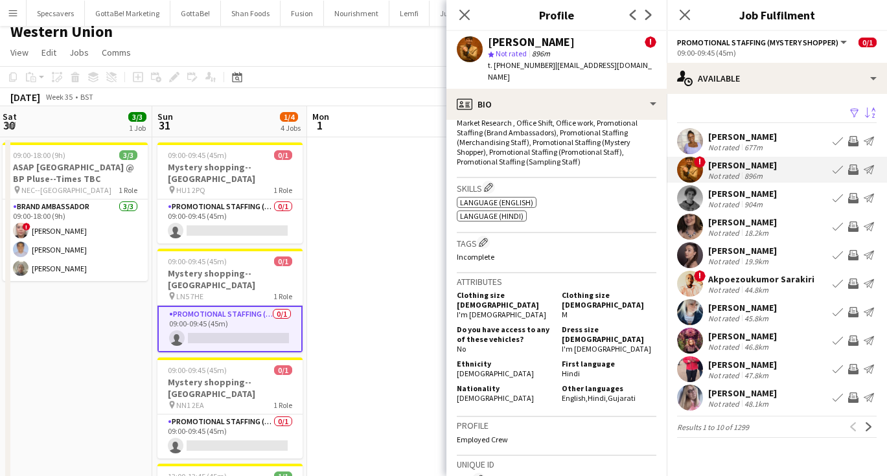
scroll to position [9, 0]
click at [764, 312] on div "[PERSON_NAME]" at bounding box center [742, 308] width 69 height 12
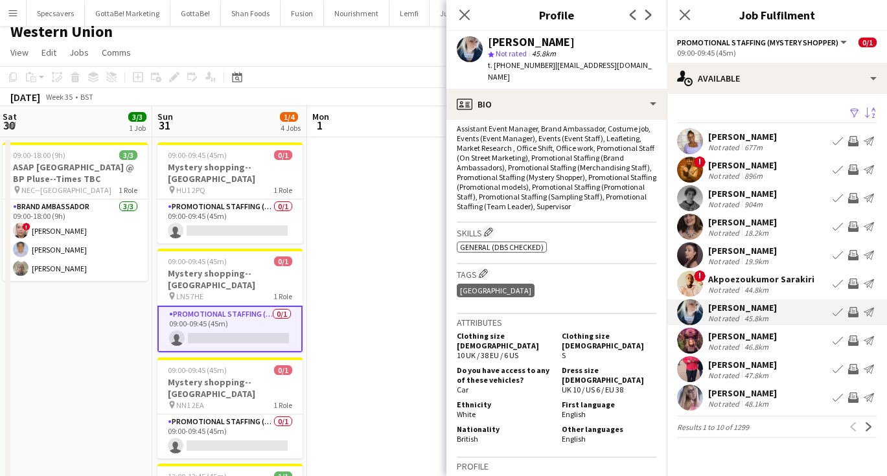
scroll to position [409, 0]
click at [778, 276] on div "Akpoezoukumor Sarakiri" at bounding box center [761, 279] width 106 height 12
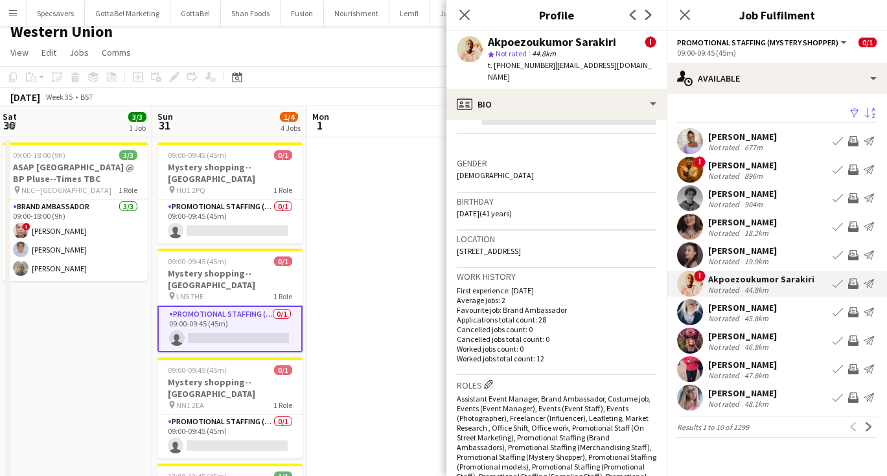
scroll to position [341, 0]
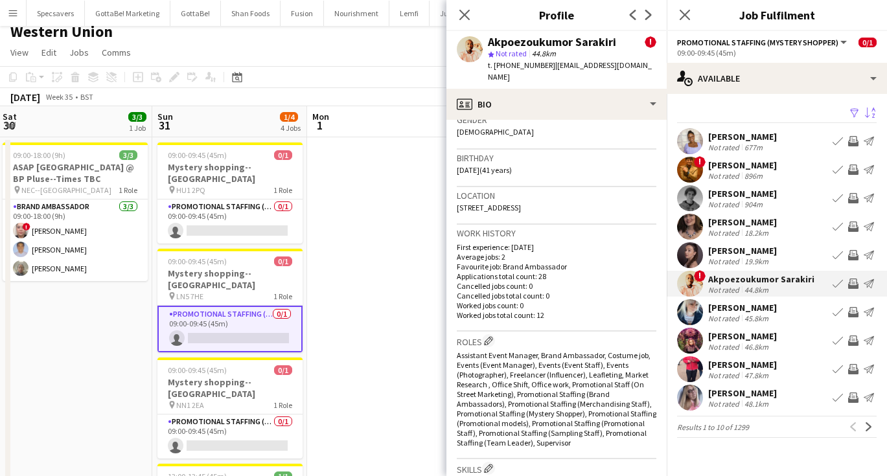
drag, startPoint x: 602, startPoint y: 194, endPoint x: 453, endPoint y: 195, distance: 149.0
click at [453, 195] on app-crew-profile-bio "chevron-left chevron-right Open photos pop-in Alerts chevron-right user [DATE] …" at bounding box center [556, 298] width 220 height 356
copy span "[STREET_ADDRESS]"
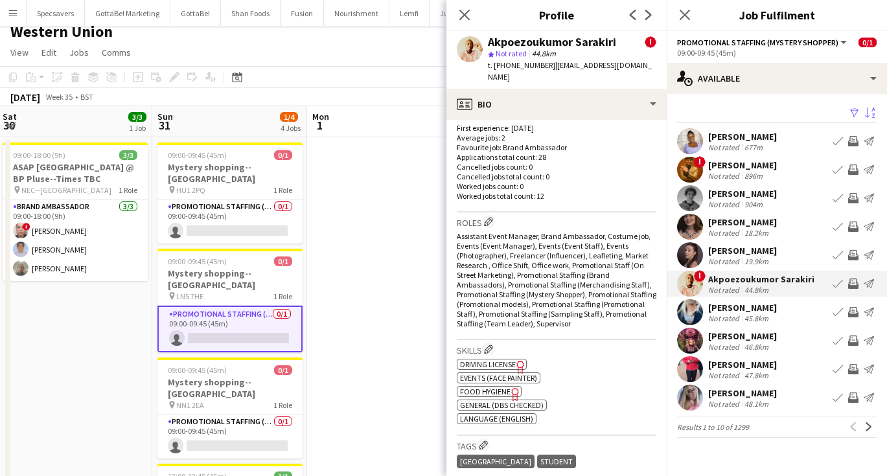
scroll to position [460, 0]
click at [759, 248] on div "[PERSON_NAME]" at bounding box center [742, 251] width 69 height 12
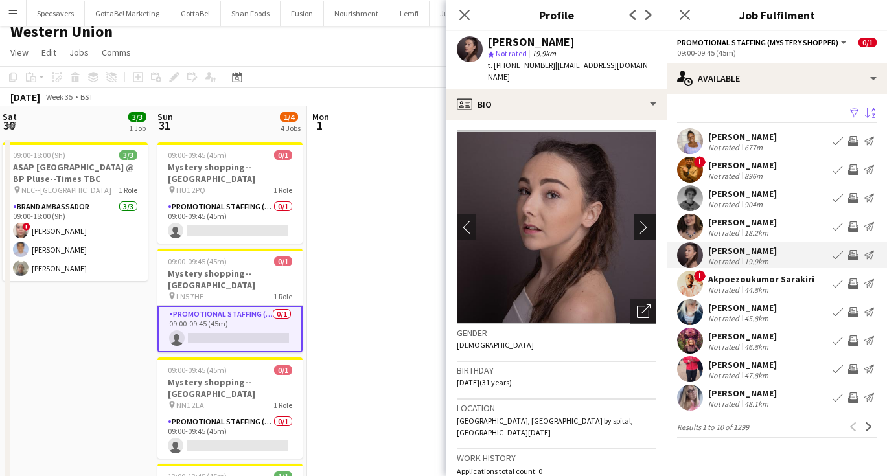
click at [648, 220] on app-icon "chevron-right" at bounding box center [647, 227] width 20 height 14
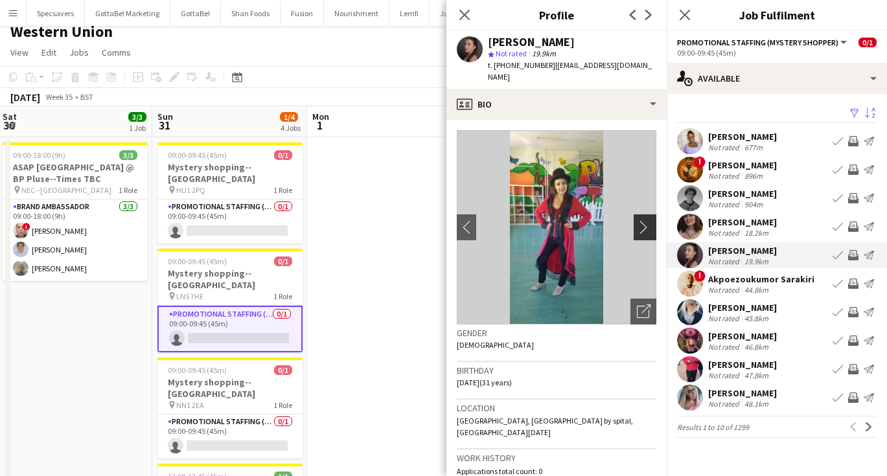
click at [648, 220] on app-icon "chevron-right" at bounding box center [647, 227] width 20 height 14
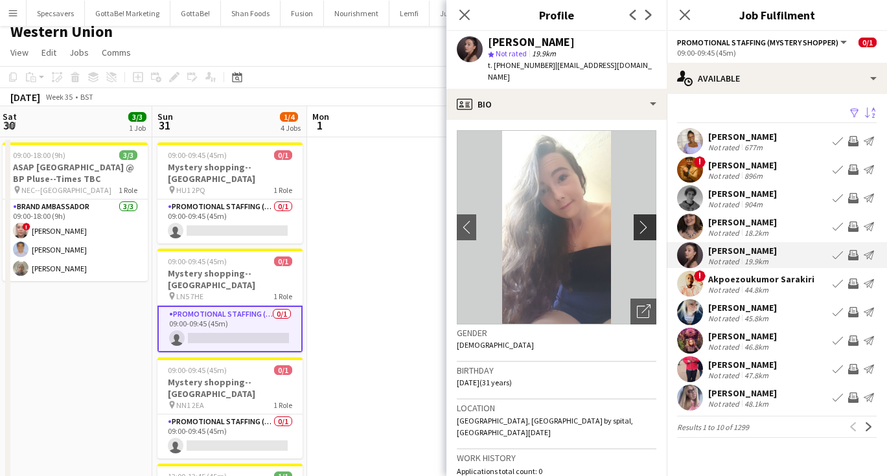
click at [648, 220] on app-icon "chevron-right" at bounding box center [647, 227] width 20 height 14
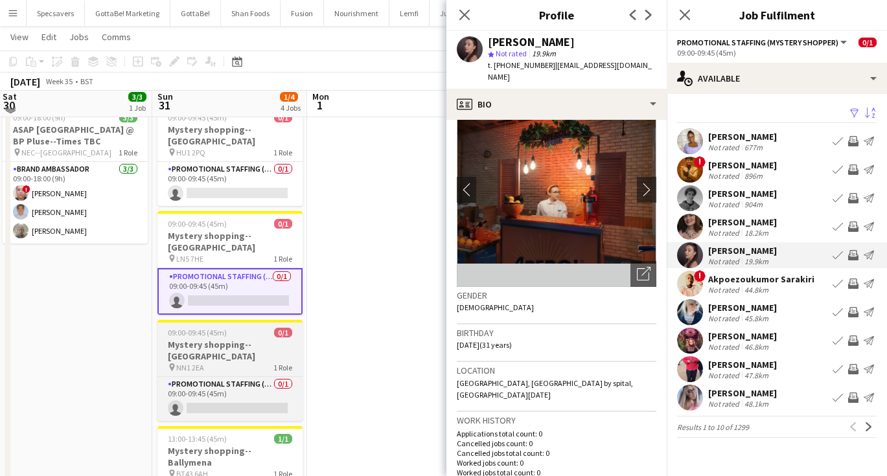
scroll to position [41, 0]
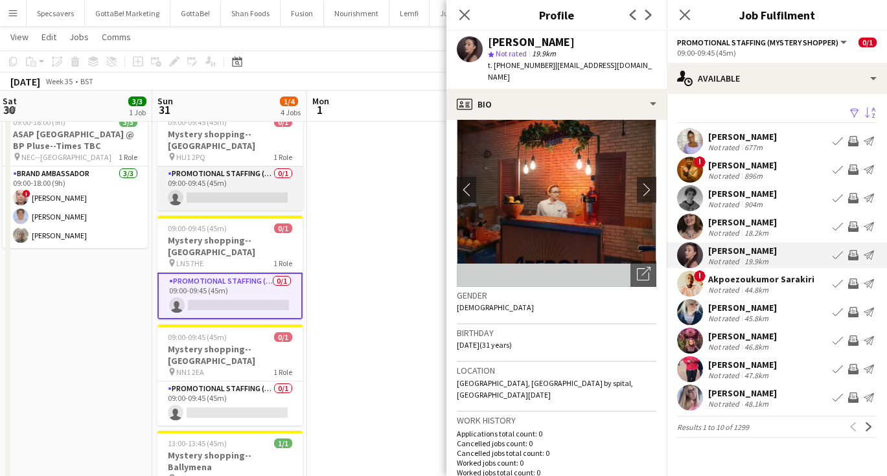
click at [246, 174] on app-card-role "Promotional Staffing (Mystery Shopper) 0/1 09:00-09:45 (45m) single-neutral-act…" at bounding box center [229, 188] width 145 height 44
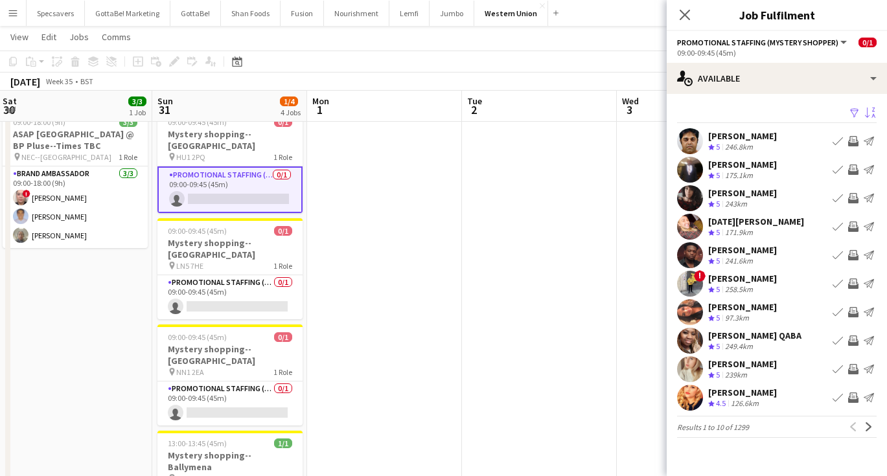
click at [866, 115] on app-icon "Sort asc" at bounding box center [870, 114] width 10 height 12
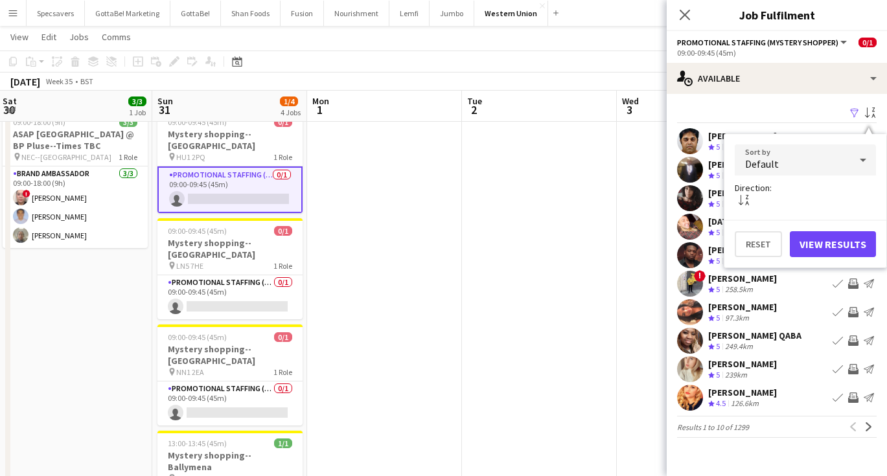
click at [790, 156] on div "Default" at bounding box center [792, 159] width 115 height 31
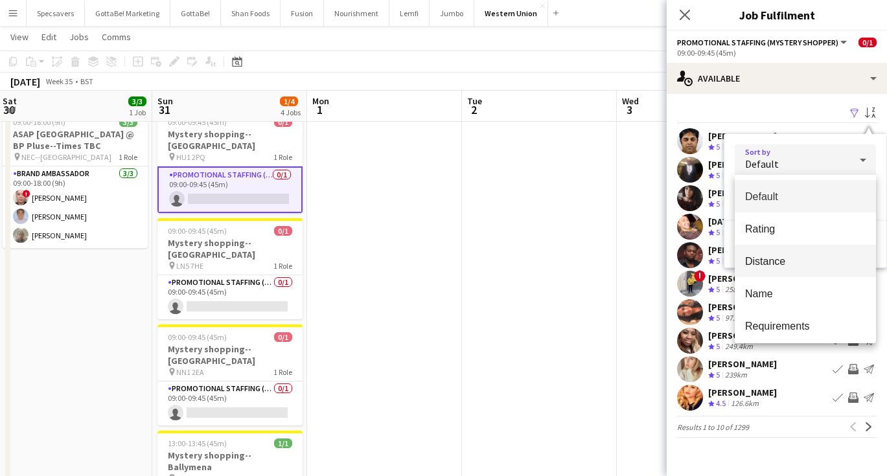
click at [776, 256] on span "Distance" at bounding box center [805, 261] width 120 height 12
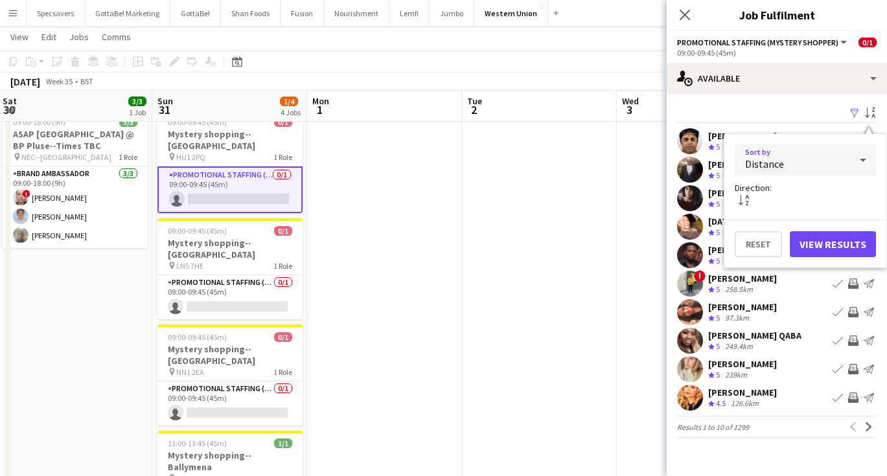
click at [827, 242] on button "View Results" at bounding box center [833, 244] width 86 height 26
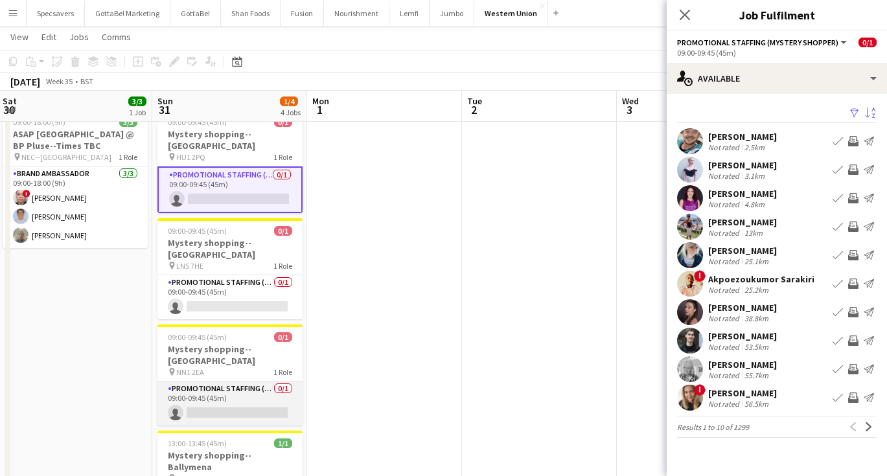
click at [219, 382] on app-card-role "Promotional Staffing (Mystery Shopper) 0/1 09:00-09:45 (45m) single-neutral-act…" at bounding box center [229, 404] width 145 height 44
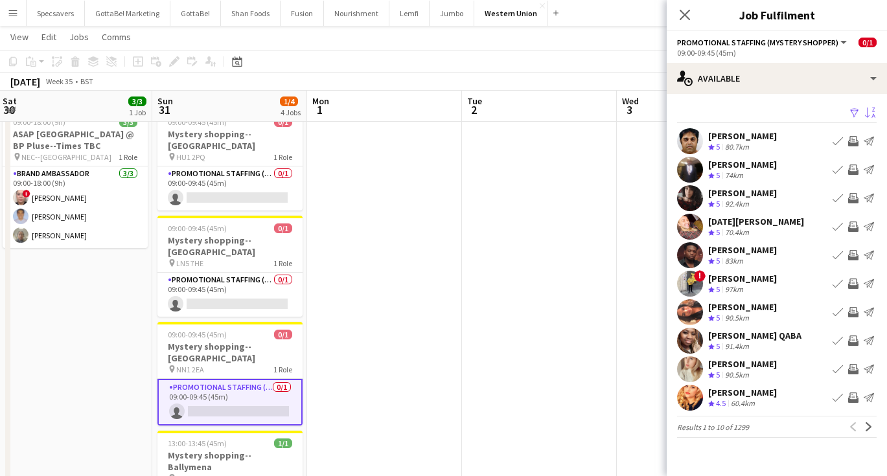
click at [876, 111] on button "Sort asc" at bounding box center [869, 114] width 16 height 16
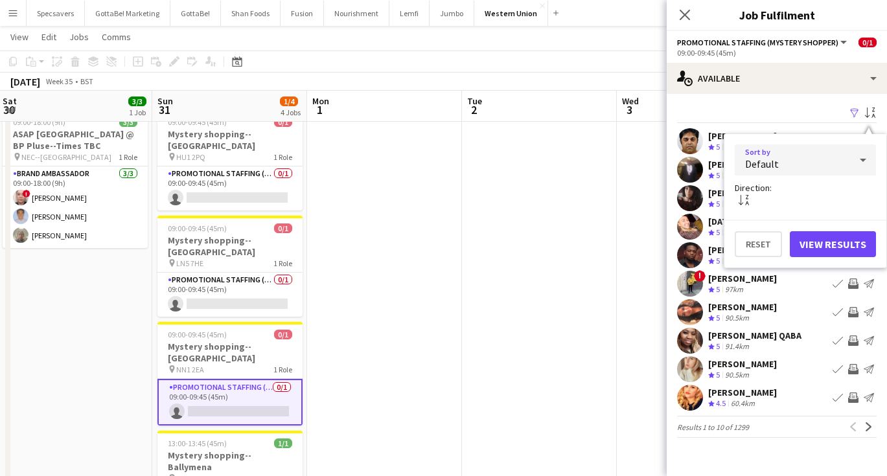
click at [844, 161] on div "Default" at bounding box center [792, 159] width 115 height 31
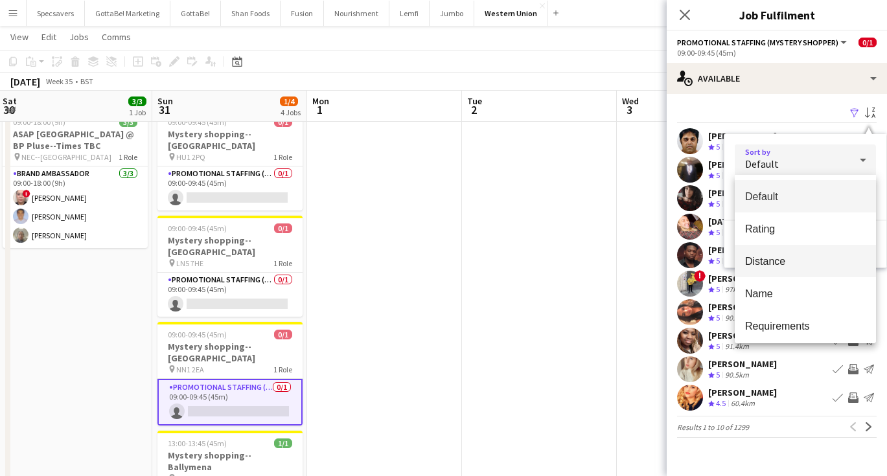
click at [808, 266] on span "Distance" at bounding box center [805, 261] width 120 height 12
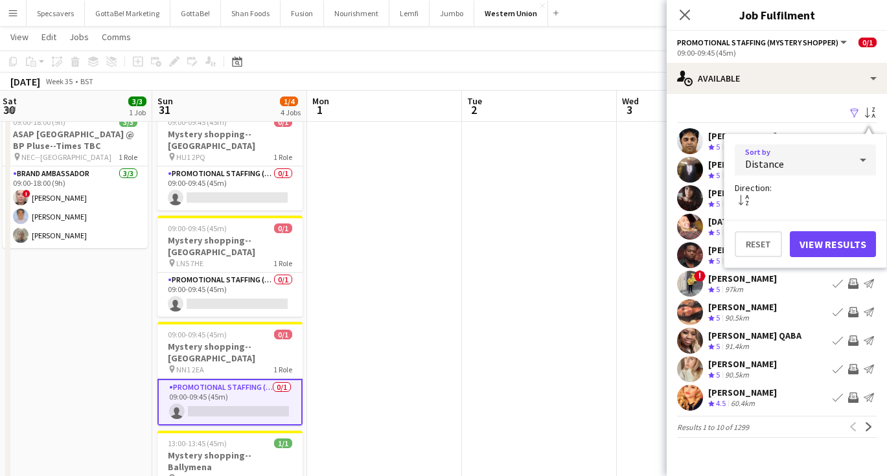
click at [843, 244] on button "View Results" at bounding box center [833, 244] width 86 height 26
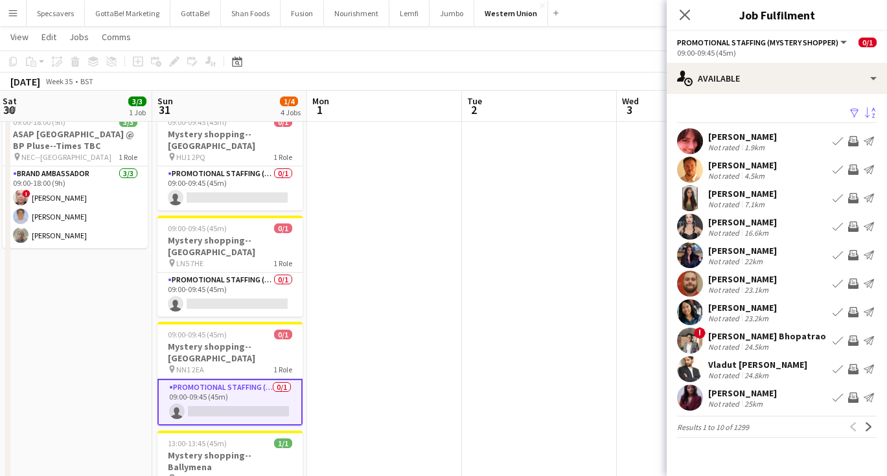
click at [754, 288] on div "23.1km" at bounding box center [756, 290] width 29 height 10
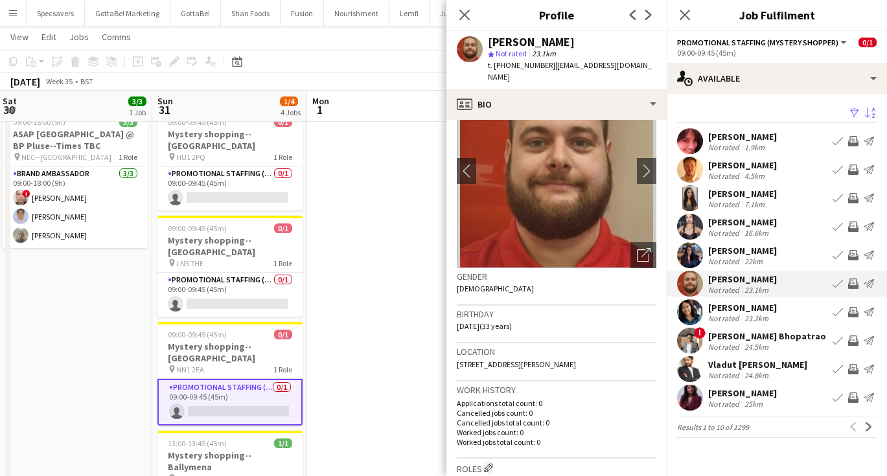
scroll to position [5, 0]
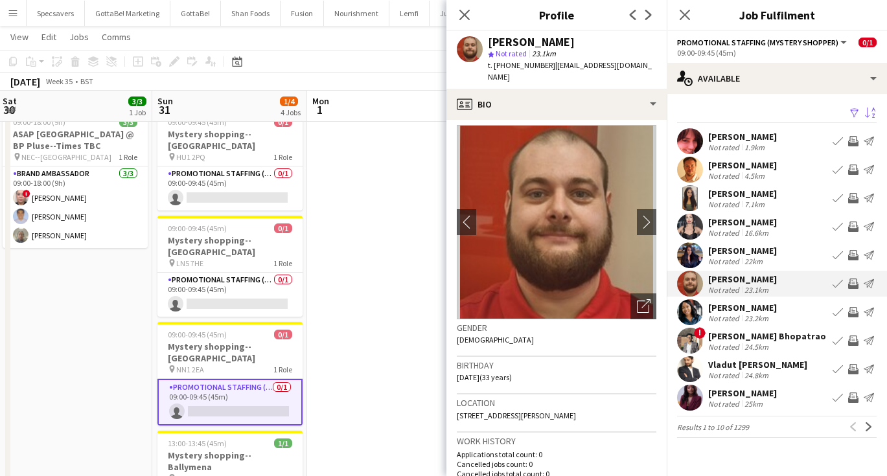
click at [753, 203] on div "7.1km" at bounding box center [754, 205] width 25 height 10
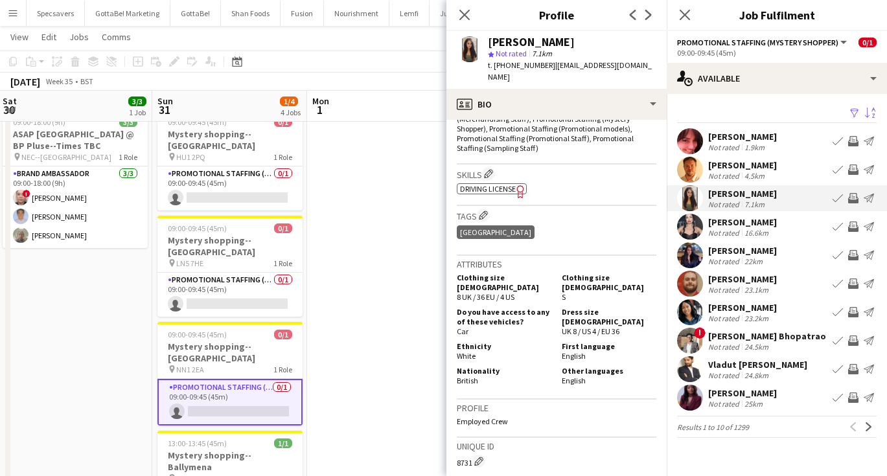
scroll to position [473, 0]
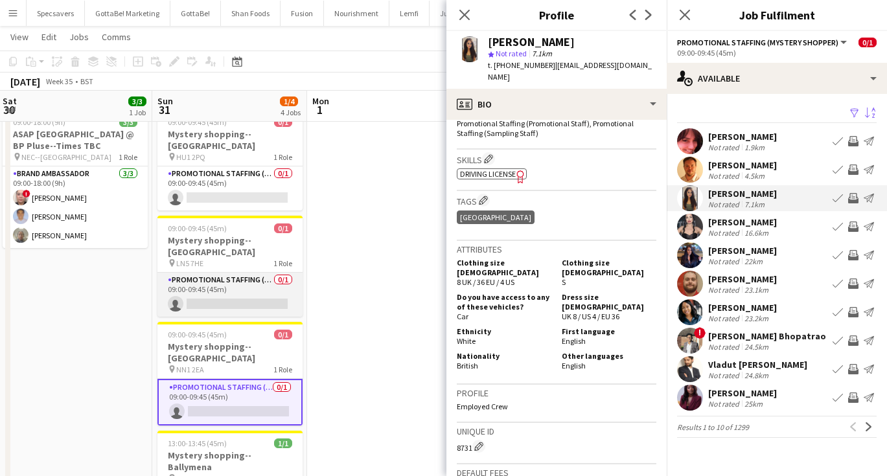
click at [247, 273] on app-card-role "Promotional Staffing (Mystery Shopper) 0/1 09:00-09:45 (45m) single-neutral-act…" at bounding box center [229, 295] width 145 height 44
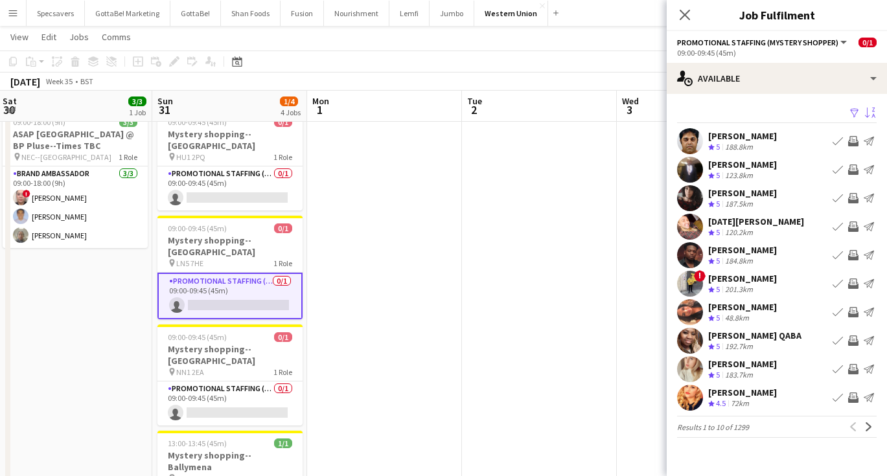
click at [867, 117] on app-icon "Sort asc" at bounding box center [870, 114] width 10 height 12
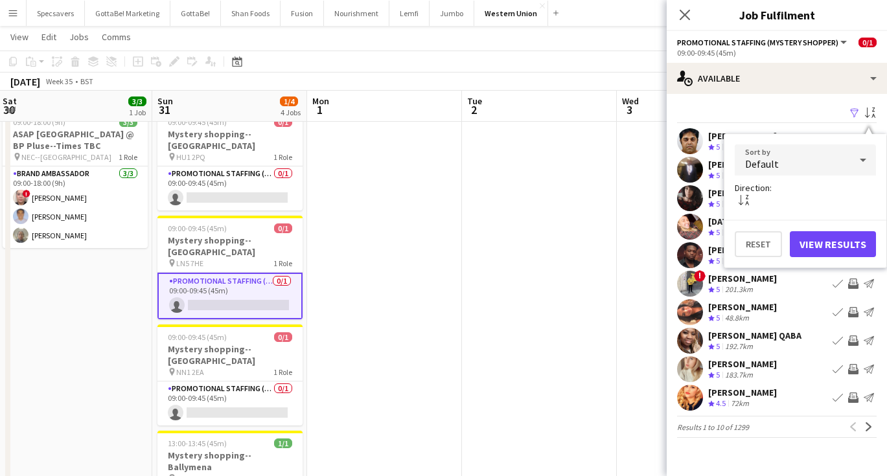
click at [818, 161] on div "Default" at bounding box center [792, 159] width 115 height 31
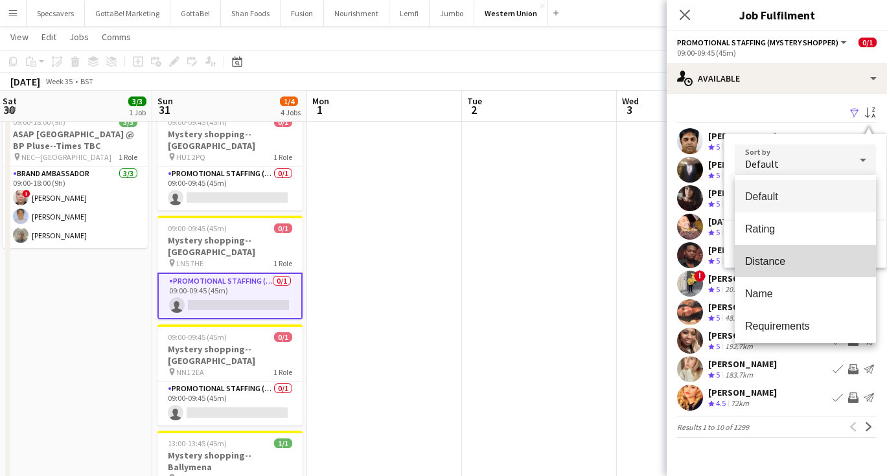
click at [779, 255] on span "Distance" at bounding box center [805, 261] width 120 height 12
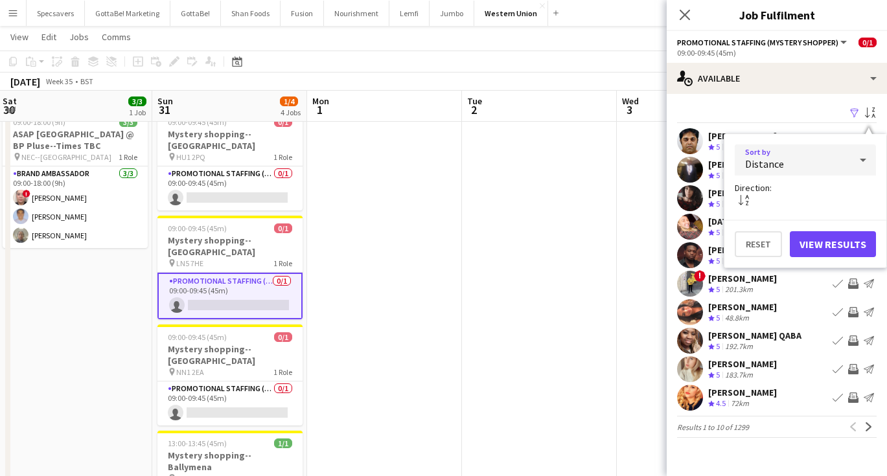
click at [822, 239] on button "View Results" at bounding box center [833, 244] width 86 height 26
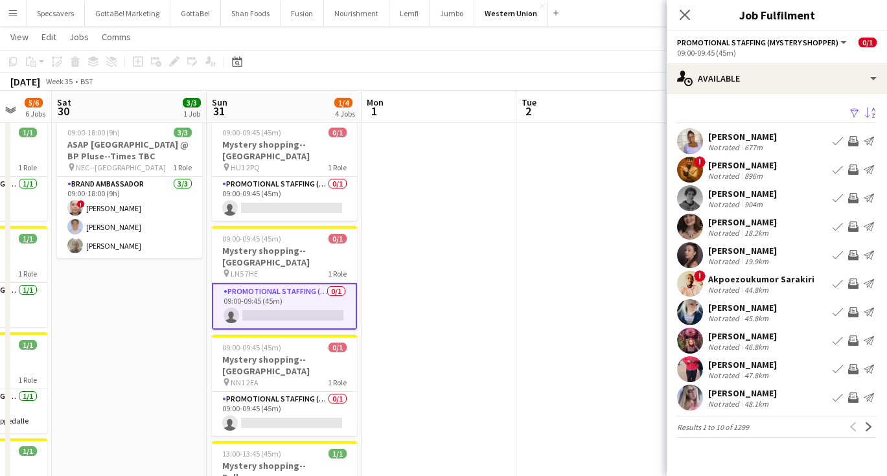
scroll to position [0, 0]
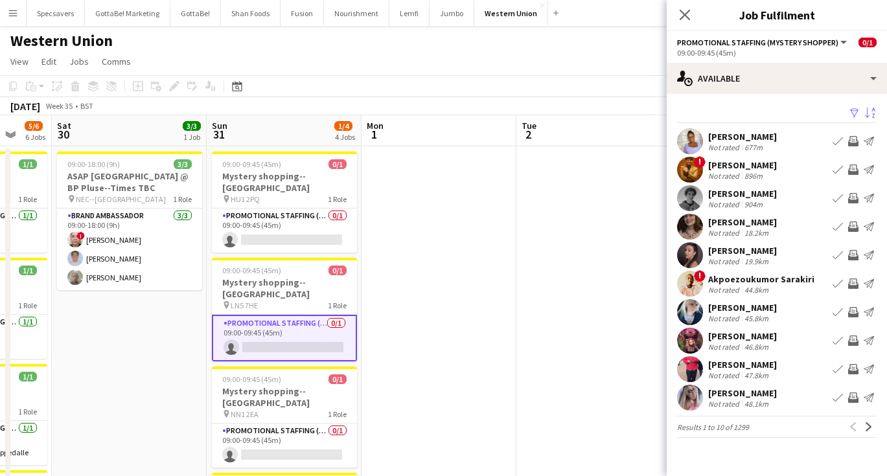
click at [755, 221] on div "[PERSON_NAME]" at bounding box center [742, 222] width 69 height 12
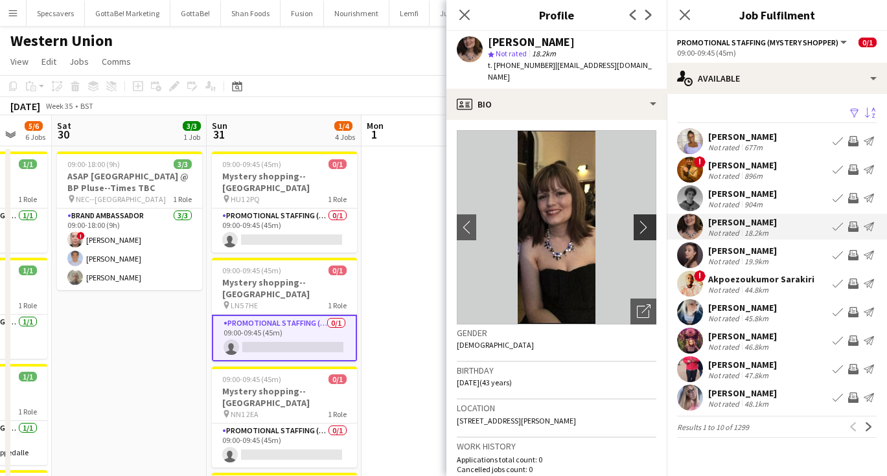
click at [648, 220] on app-icon "chevron-right" at bounding box center [647, 227] width 20 height 14
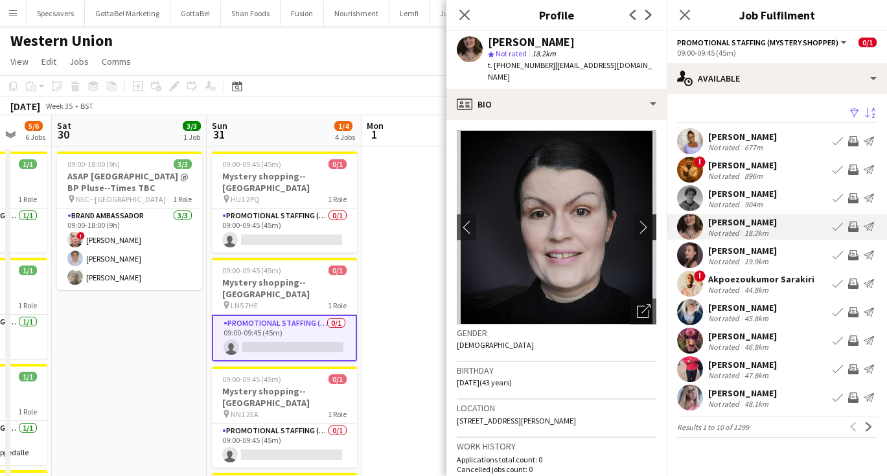
click at [648, 220] on app-icon "chevron-right" at bounding box center [647, 227] width 20 height 14
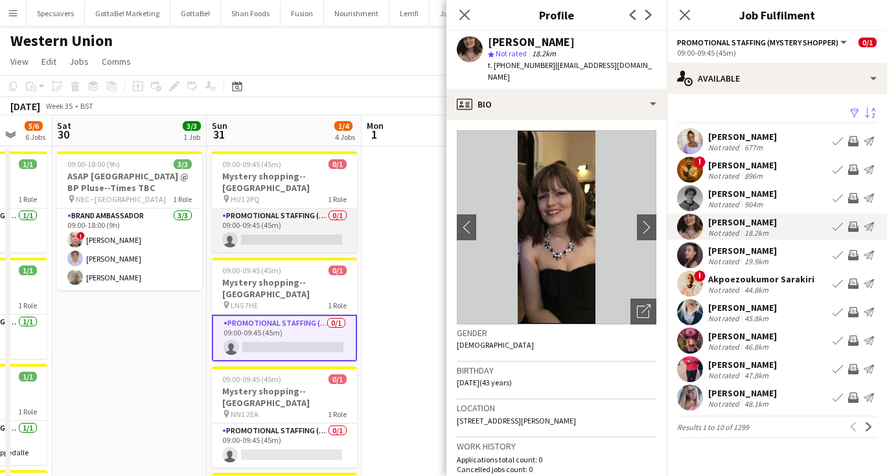
click at [275, 211] on app-card-role "Promotional Staffing (Mystery Shopper) 0/1 09:00-09:45 (45m) single-neutral-act…" at bounding box center [284, 231] width 145 height 44
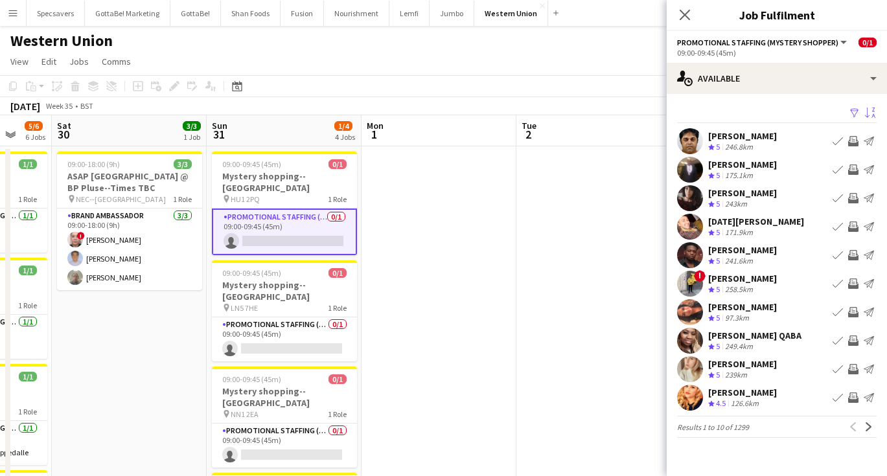
click at [864, 109] on button "Sort asc" at bounding box center [869, 114] width 16 height 16
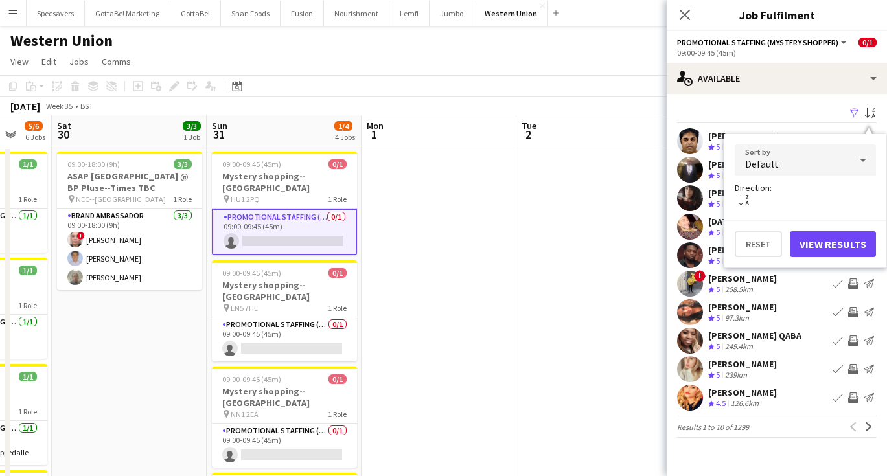
click at [832, 157] on div "Default" at bounding box center [792, 159] width 115 height 31
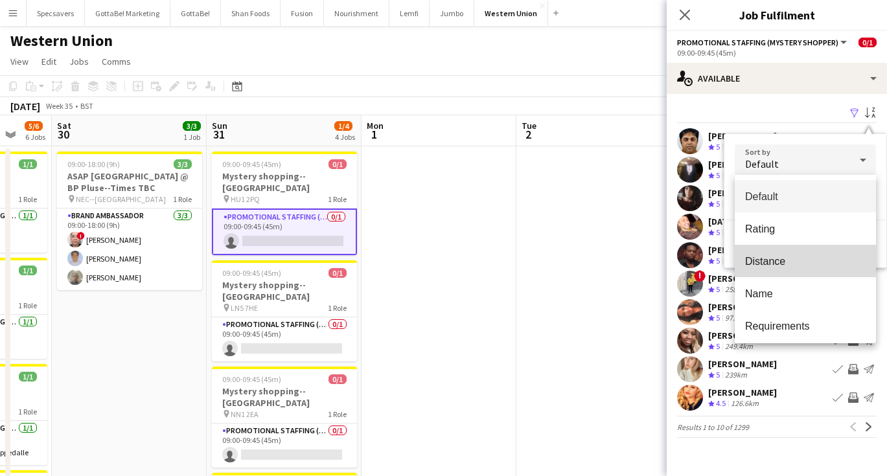
click at [792, 266] on span "Distance" at bounding box center [805, 261] width 120 height 12
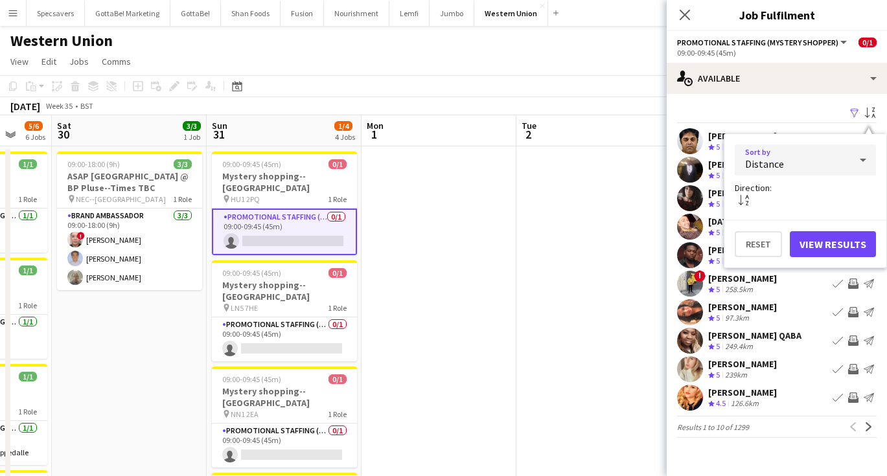
click at [839, 253] on button "View Results" at bounding box center [833, 244] width 86 height 26
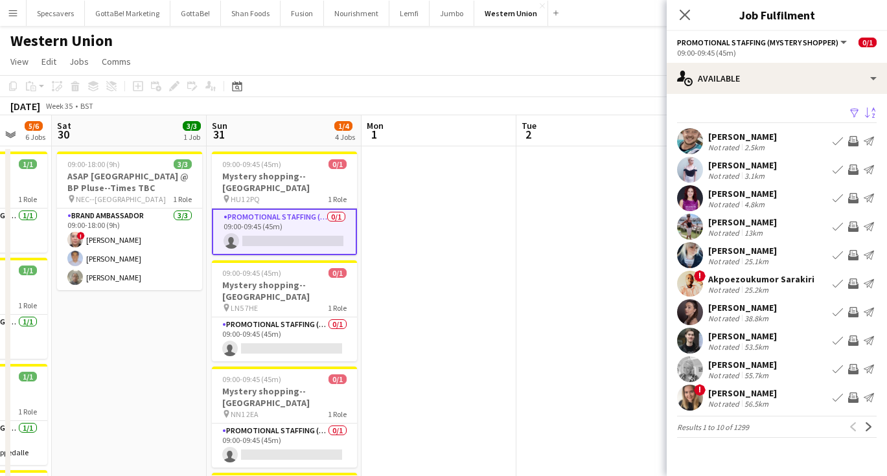
click at [763, 223] on div "[PERSON_NAME]" at bounding box center [742, 222] width 69 height 12
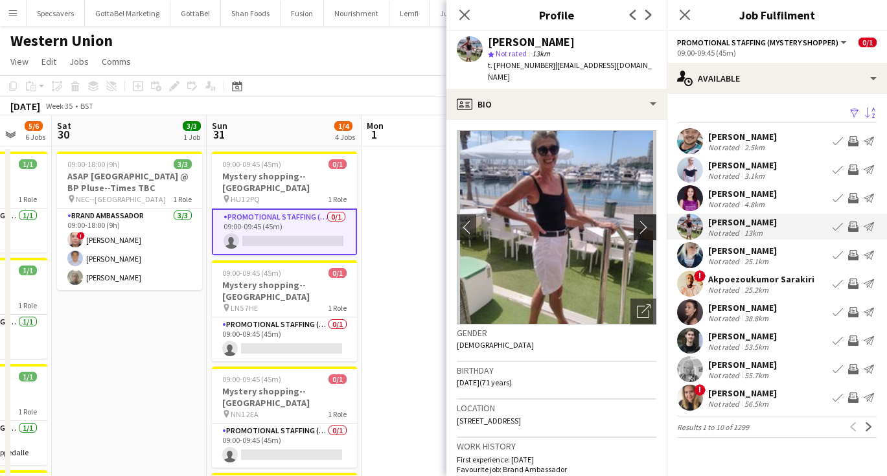
click at [646, 214] on button "chevron-right" at bounding box center [646, 227] width 26 height 26
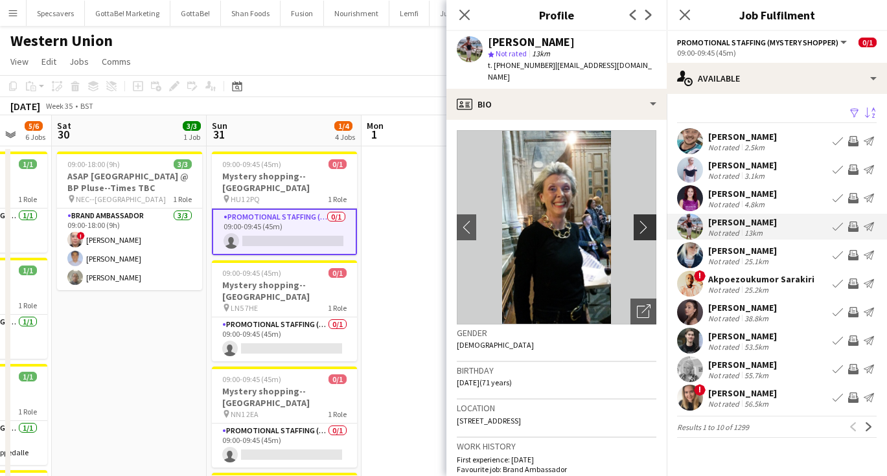
click at [646, 214] on button "chevron-right" at bounding box center [646, 227] width 26 height 26
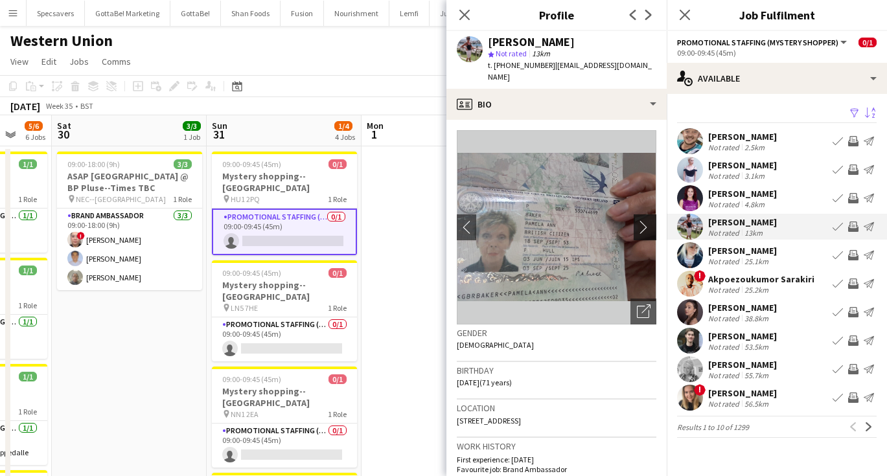
click at [646, 214] on button "chevron-right" at bounding box center [646, 227] width 26 height 26
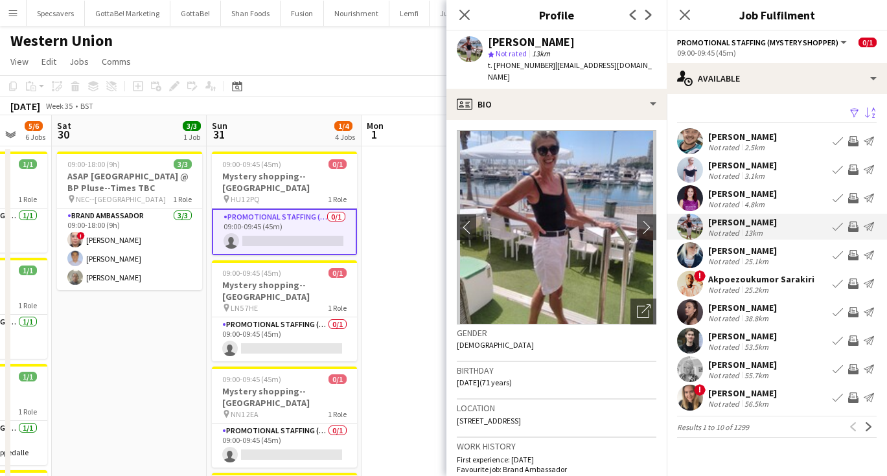
click at [766, 250] on div "[PERSON_NAME]" at bounding box center [742, 251] width 69 height 12
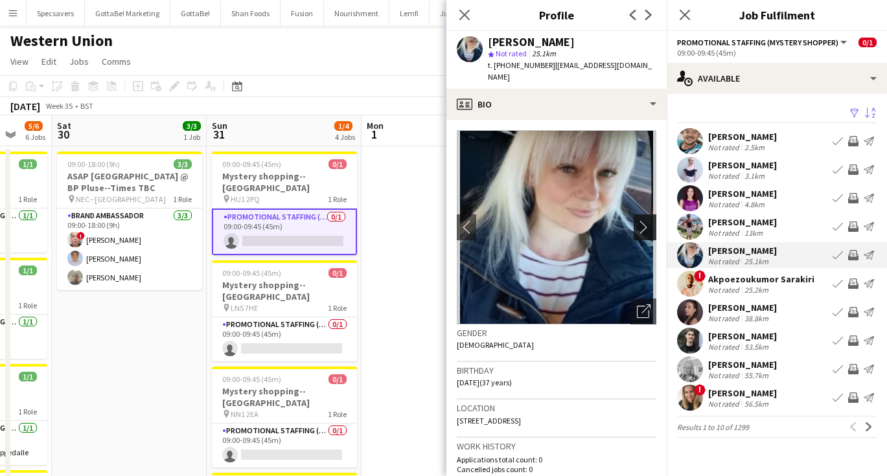
click at [637, 227] on app-icon "chevron-right" at bounding box center [647, 227] width 20 height 14
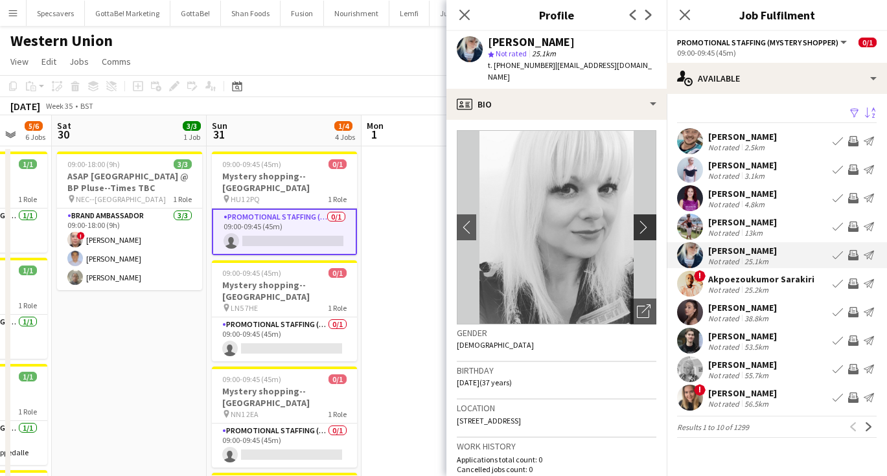
click at [637, 227] on app-icon "chevron-right" at bounding box center [647, 227] width 20 height 14
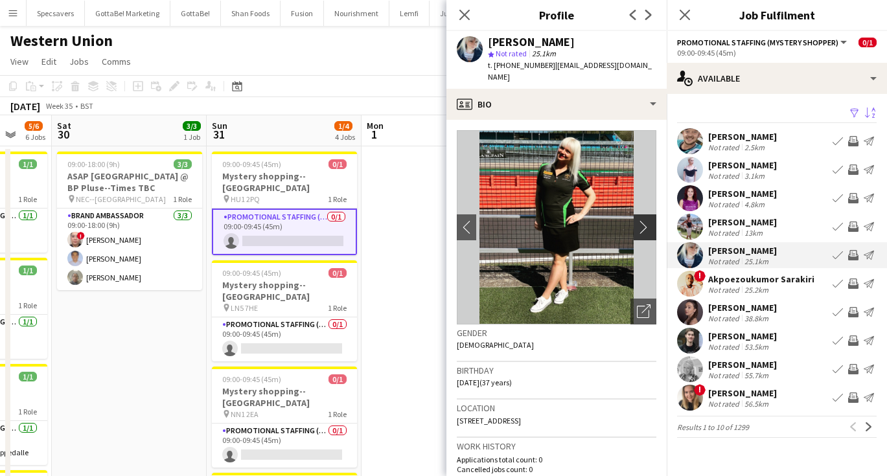
click at [637, 227] on app-icon "chevron-right" at bounding box center [647, 227] width 20 height 14
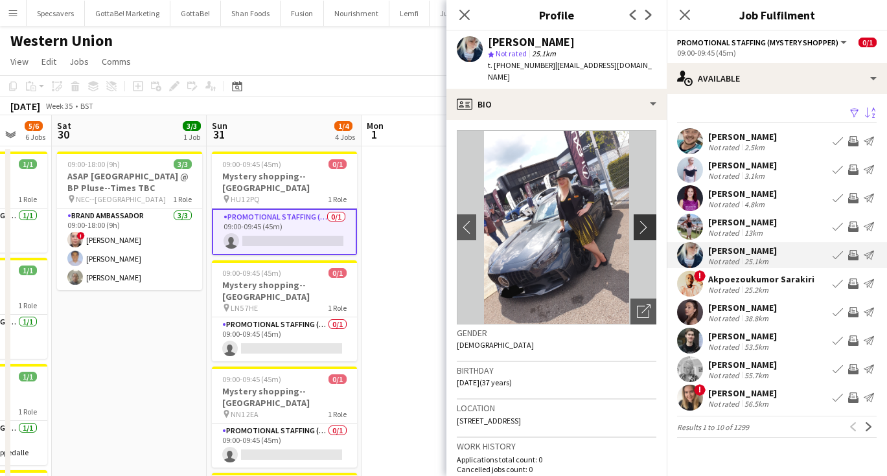
click at [637, 227] on app-icon "chevron-right" at bounding box center [647, 227] width 20 height 14
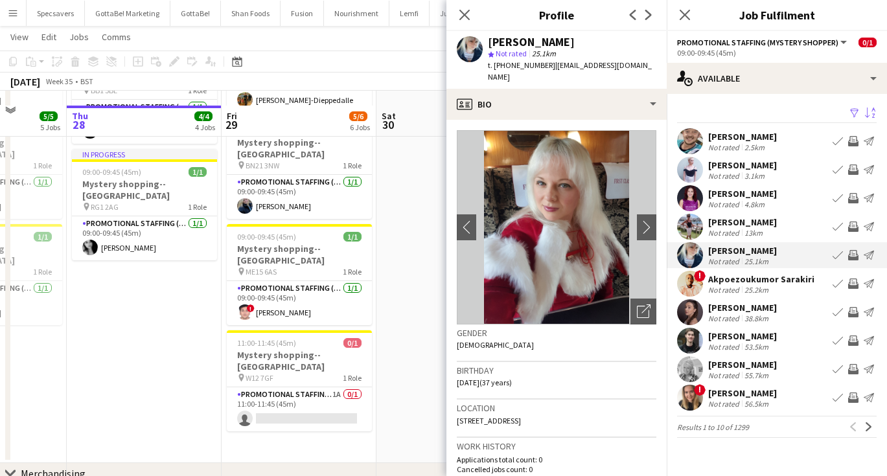
scroll to position [367, 0]
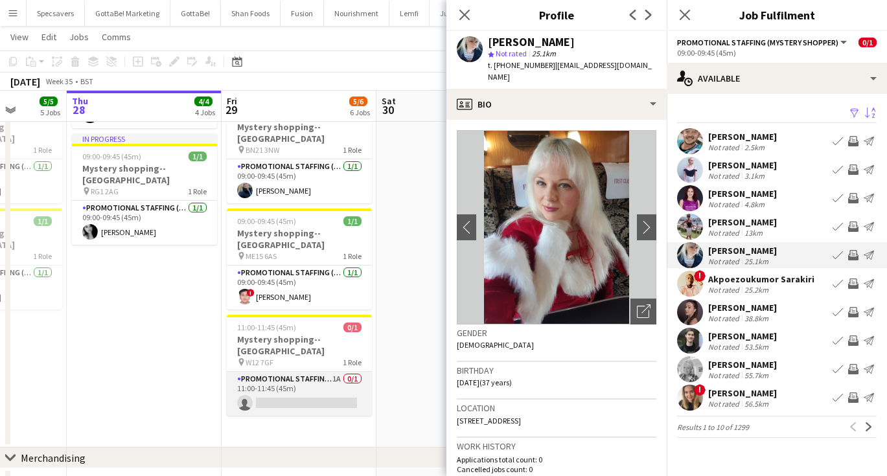
click at [303, 372] on app-card-role "Promotional Staffing (Mystery Shopper) 1A 0/1 11:00-11:45 (45m) single-neutral-…" at bounding box center [299, 394] width 145 height 44
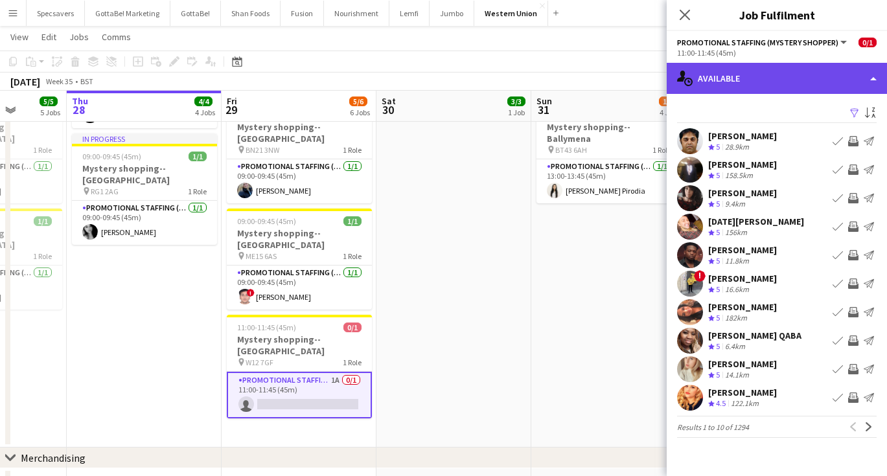
click at [797, 88] on div "single-neutral-actions-upload Available" at bounding box center [777, 78] width 220 height 31
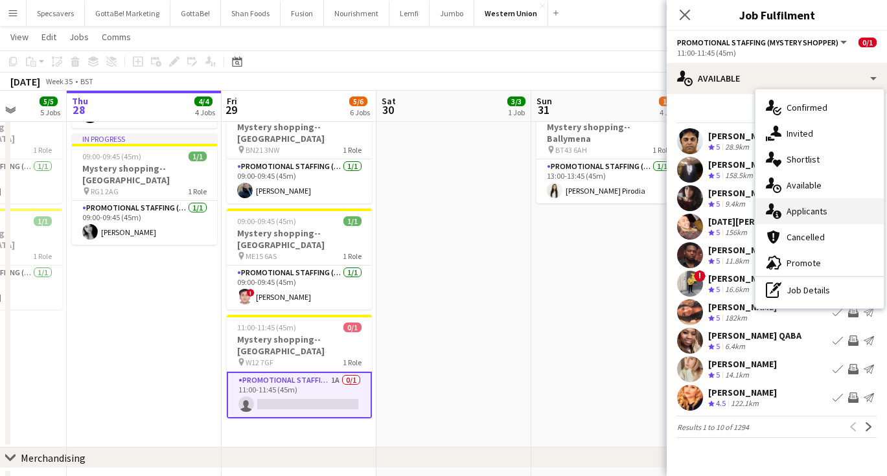
click at [803, 211] on div "single-neutral-actions-information Applicants" at bounding box center [819, 211] width 128 height 26
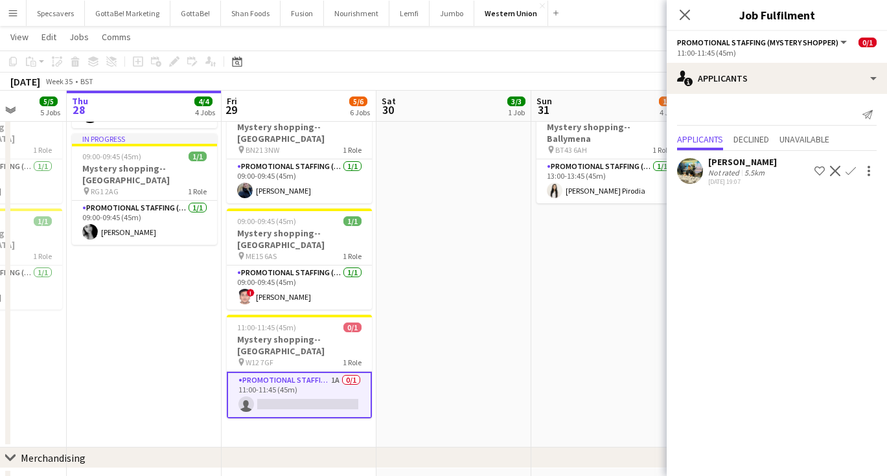
click at [850, 168] on app-icon "Confirm" at bounding box center [850, 171] width 10 height 10
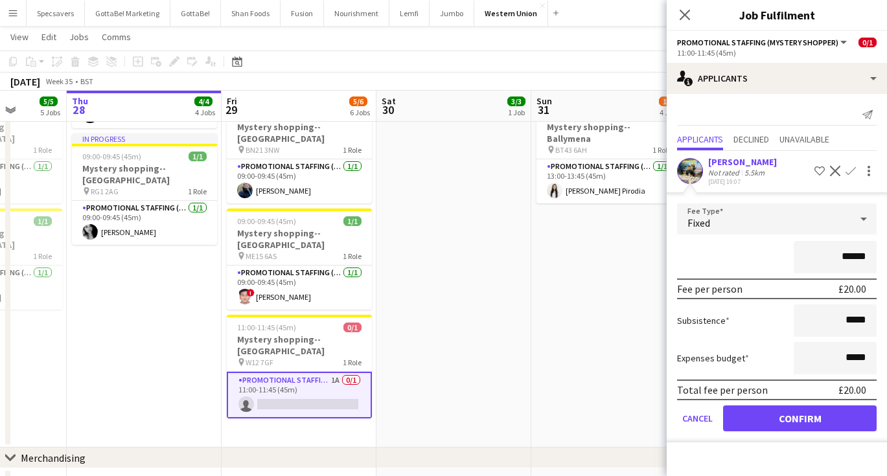
click at [795, 416] on button "Confirm" at bounding box center [800, 418] width 154 height 26
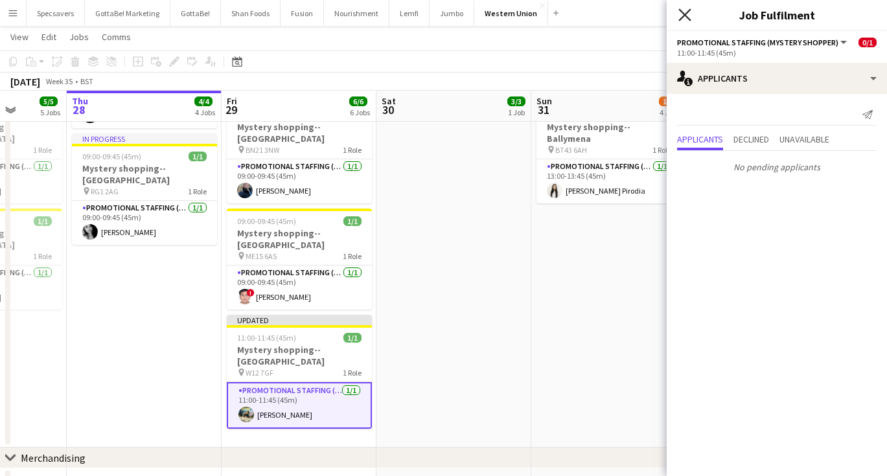
click at [682, 12] on icon at bounding box center [684, 14] width 12 height 12
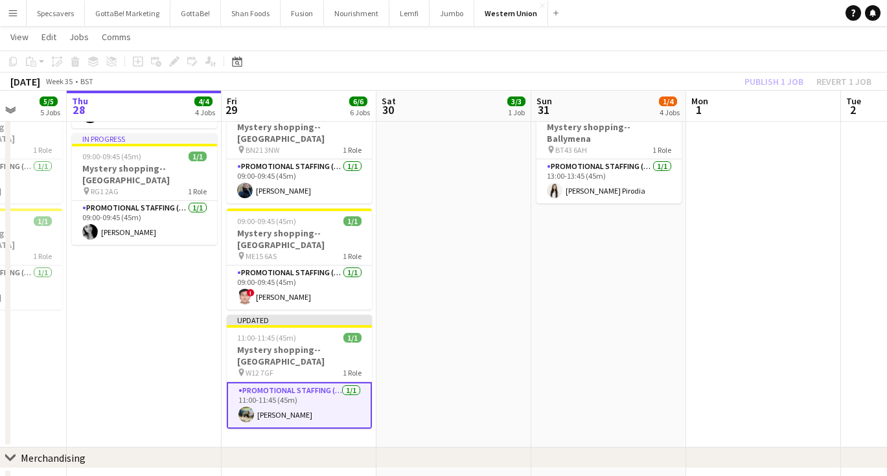
click at [580, 288] on app-date-cell "09:00-09:45 (45m) 0/1 Mystery shopping--[GEOGRAPHIC_DATA] pin HU1 2PQ 1 Role Pr…" at bounding box center [608, 112] width 155 height 669
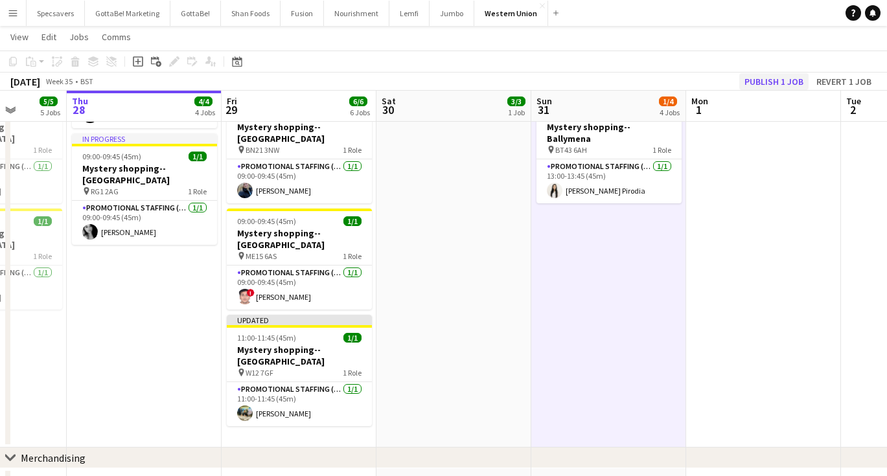
click at [788, 84] on button "Publish 1 job" at bounding box center [773, 81] width 69 height 17
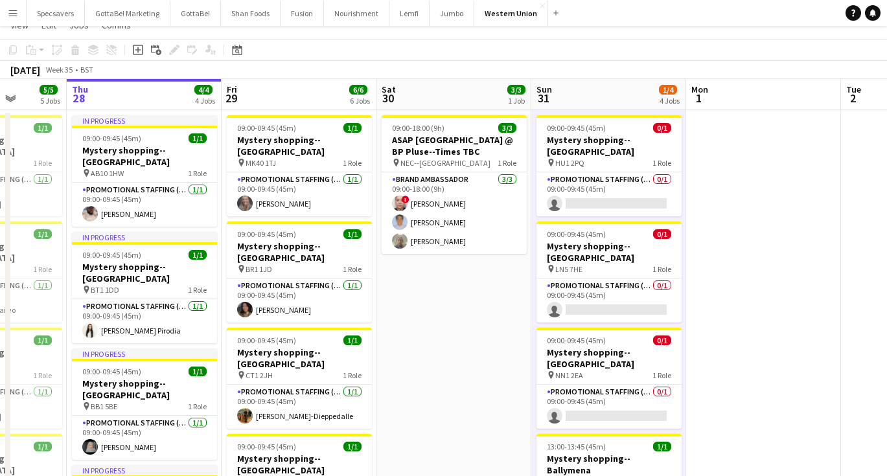
scroll to position [21, 0]
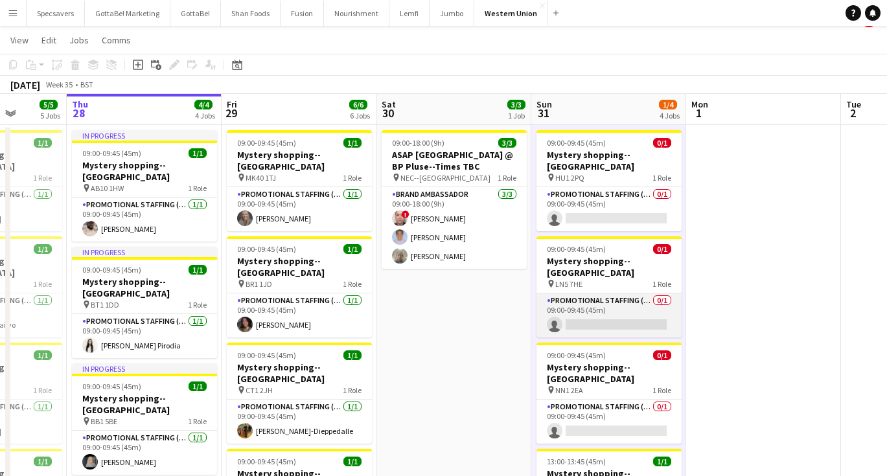
click at [626, 293] on app-card-role "Promotional Staffing (Mystery Shopper) 0/1 09:00-09:45 (45m) single-neutral-act…" at bounding box center [608, 315] width 145 height 44
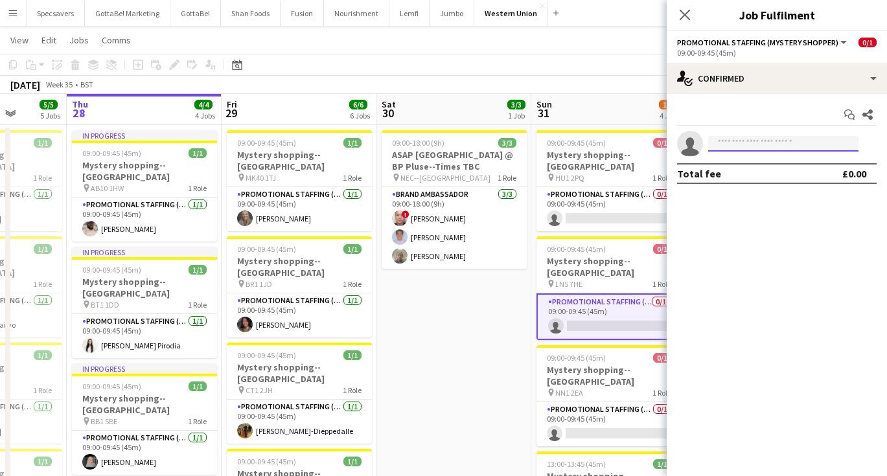
click at [744, 148] on input at bounding box center [783, 144] width 150 height 16
type input "*"
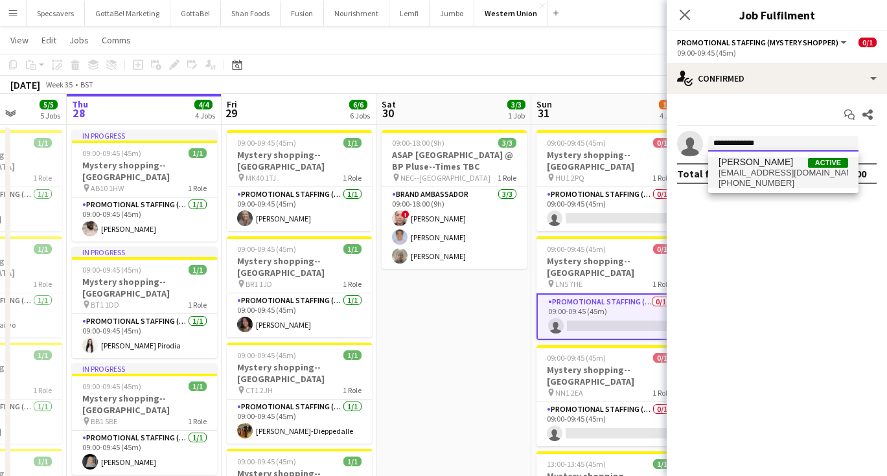
type input "**********"
click at [792, 169] on span "[EMAIL_ADDRESS][DOMAIN_NAME]" at bounding box center [783, 173] width 130 height 10
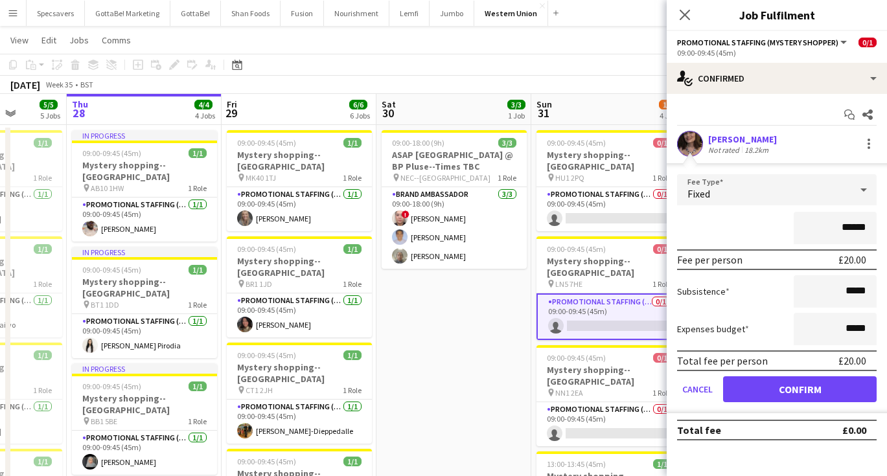
click at [766, 393] on button "Confirm" at bounding box center [800, 389] width 154 height 26
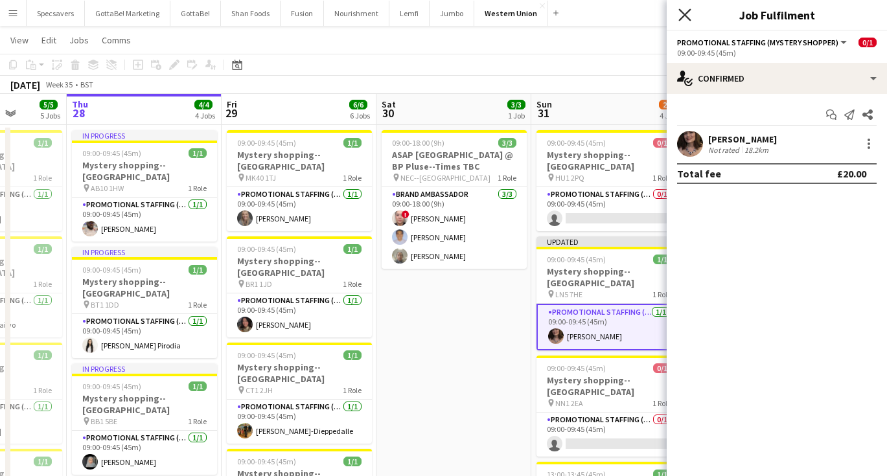
click at [685, 11] on icon "Close pop-in" at bounding box center [684, 14] width 12 height 12
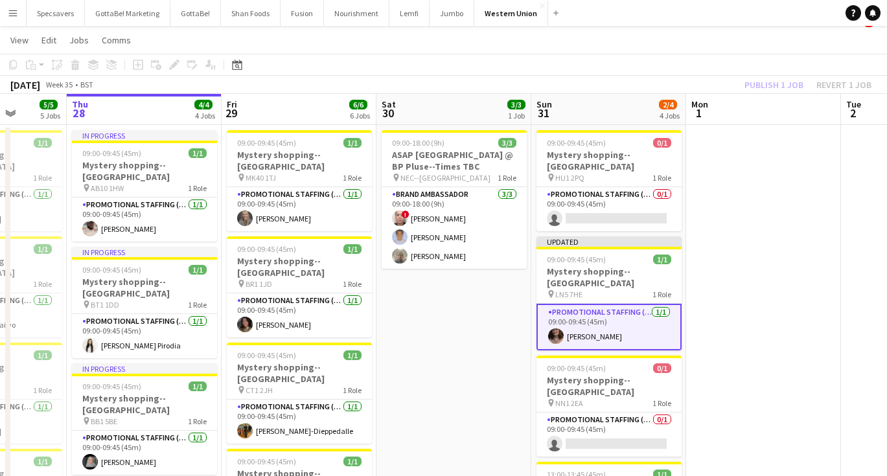
click at [751, 215] on app-date-cell at bounding box center [763, 459] width 155 height 669
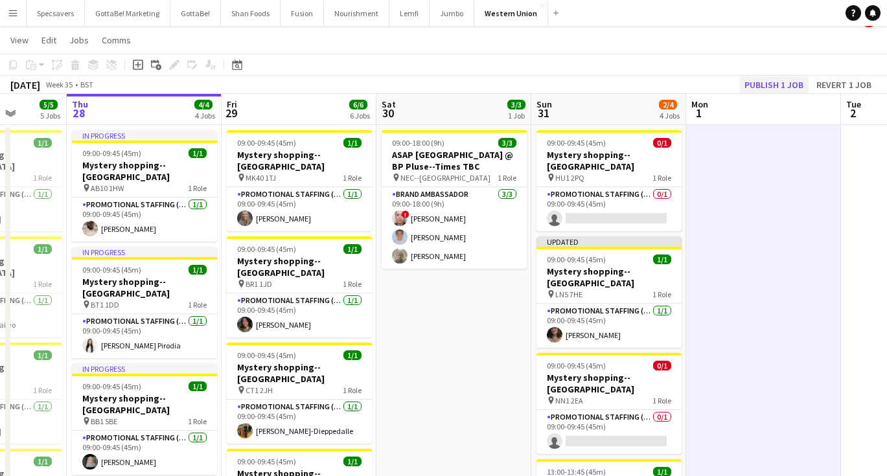
click at [766, 84] on button "Publish 1 job" at bounding box center [773, 84] width 69 height 17
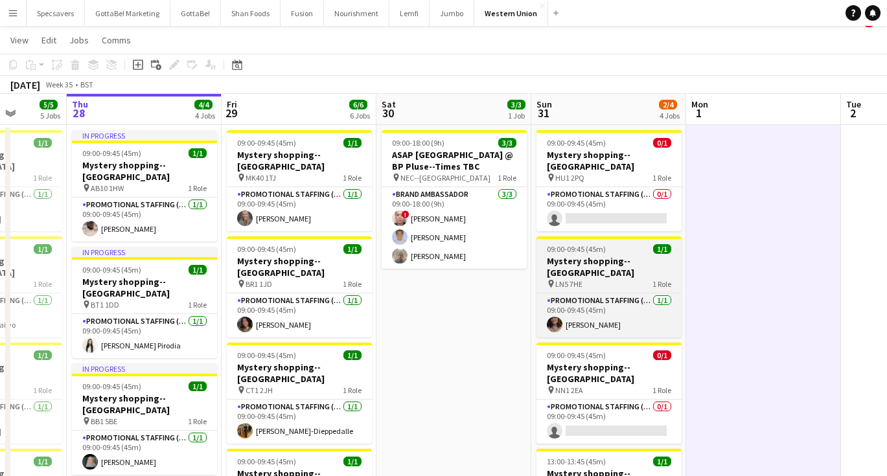
click at [614, 255] on h3 "Mystery shopping--[GEOGRAPHIC_DATA]" at bounding box center [608, 266] width 145 height 23
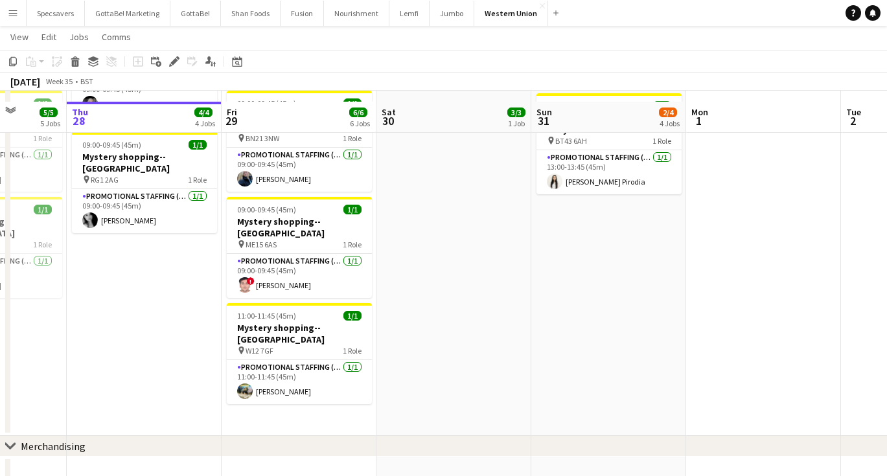
scroll to position [389, 0]
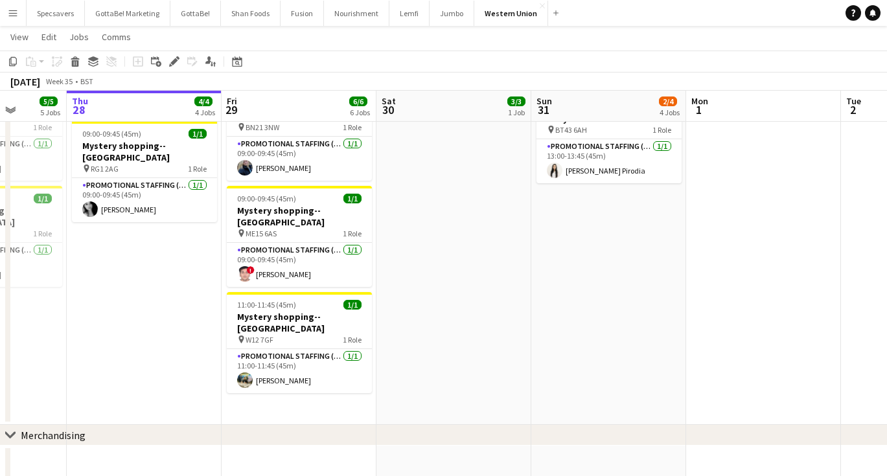
click at [296, 352] on app-date-cell "09:00-09:45 (45m) 1/1 Mystery shopping--[GEOGRAPHIC_DATA] pin MK40 1TJ 1 Role P…" at bounding box center [299, 90] width 155 height 669
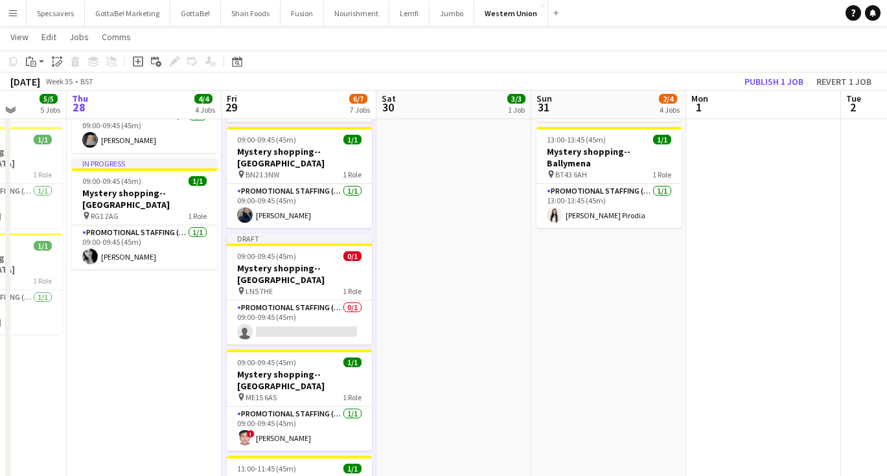
scroll to position [329, 0]
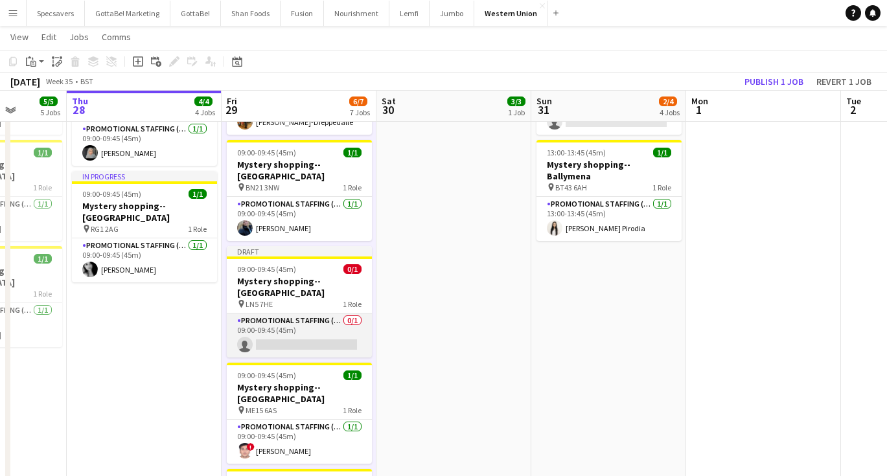
click at [281, 314] on app-card-role "Promotional Staffing (Mystery Shopper) 0/1 09:00-09:45 (45m) single-neutral-act…" at bounding box center [299, 336] width 145 height 44
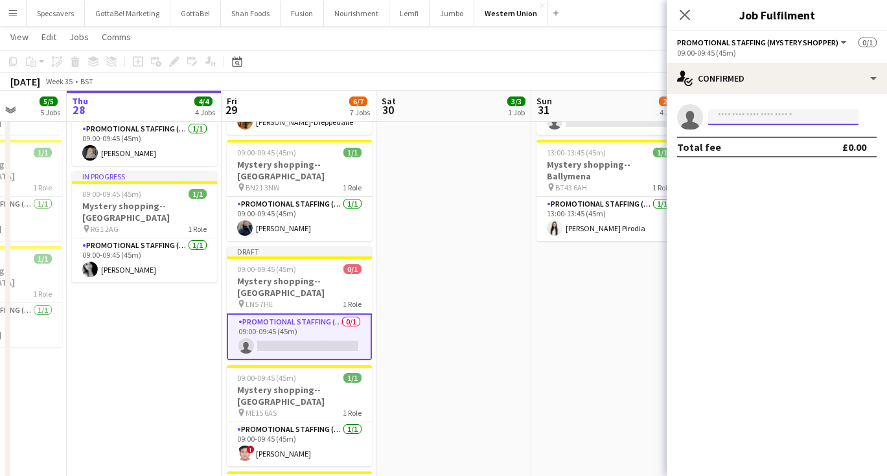
click at [742, 117] on input at bounding box center [783, 117] width 150 height 16
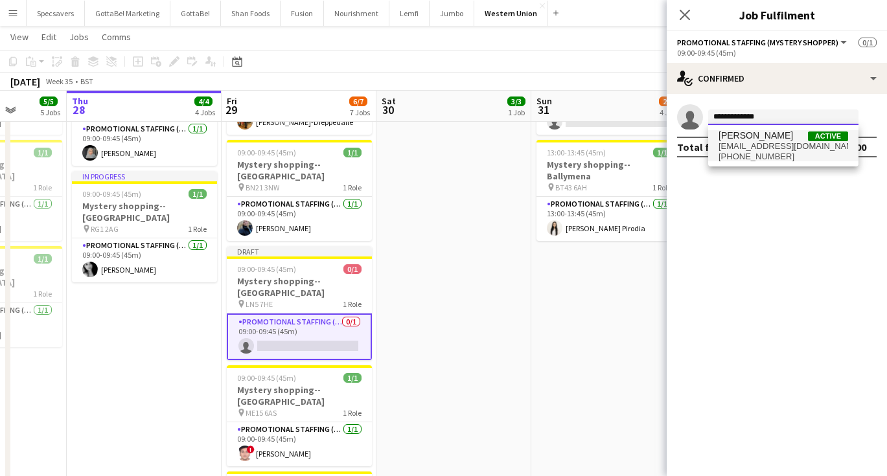
type input "**********"
click at [811, 144] on span "[EMAIL_ADDRESS][DOMAIN_NAME]" at bounding box center [783, 146] width 130 height 10
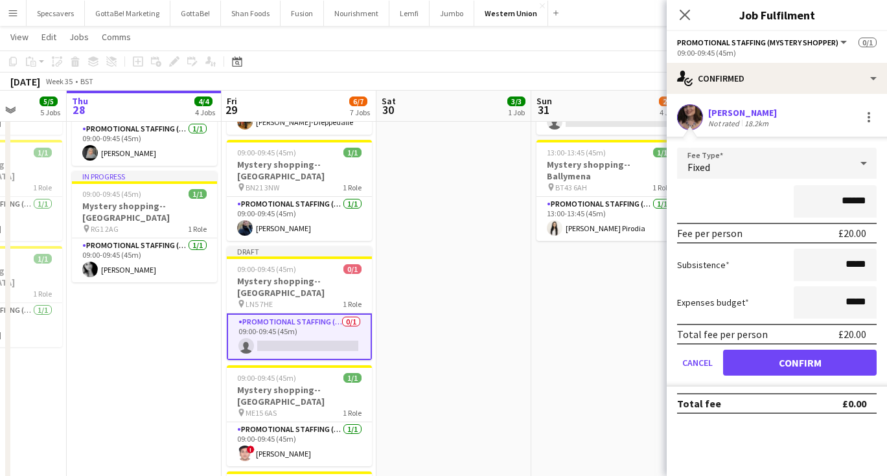
click at [807, 345] on form "Fee Type Fixed ****** Fee per person £20.00 Subsistence ***** Expenses budget *…" at bounding box center [777, 267] width 220 height 239
click at [798, 360] on button "Confirm" at bounding box center [800, 363] width 154 height 26
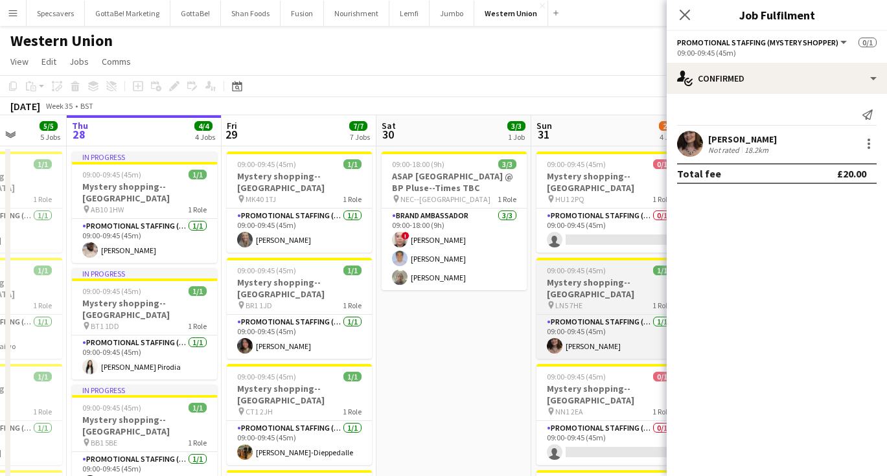
scroll to position [0, 0]
click at [578, 277] on h3 "Mystery shopping--[GEOGRAPHIC_DATA]" at bounding box center [608, 288] width 145 height 23
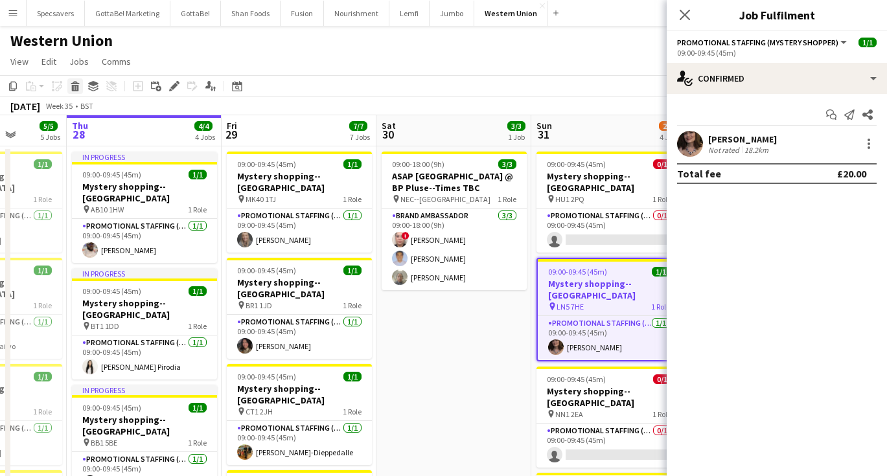
click at [77, 82] on icon at bounding box center [75, 82] width 8 height 3
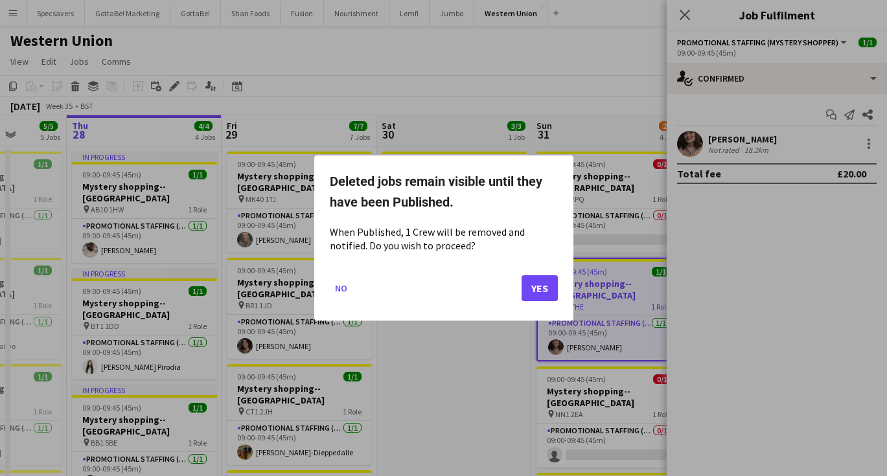
click at [546, 281] on button "Yes" at bounding box center [539, 288] width 36 height 26
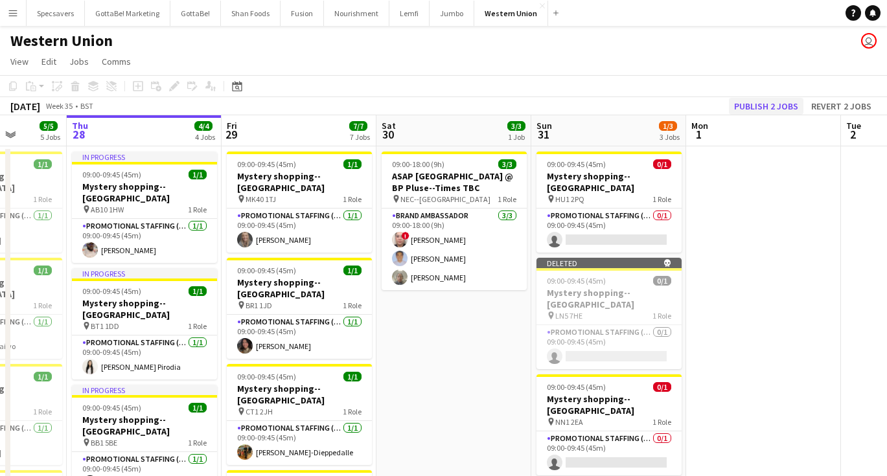
click at [766, 98] on button "Publish 2 jobs" at bounding box center [766, 106] width 74 height 17
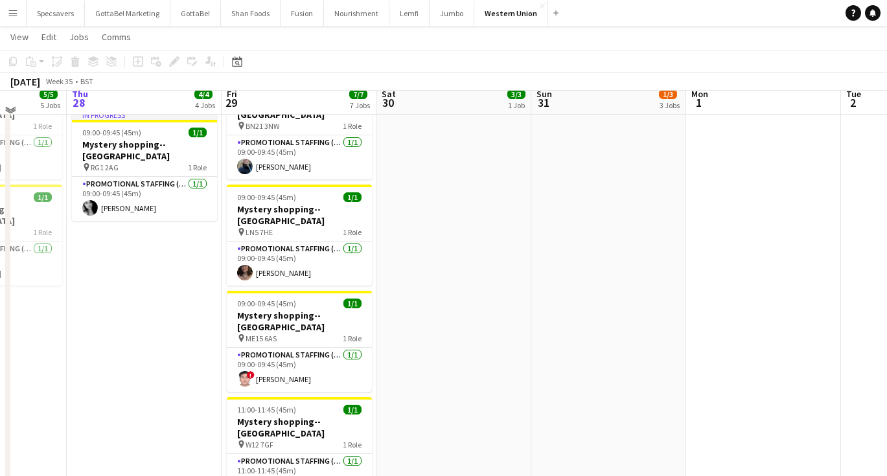
scroll to position [393, 0]
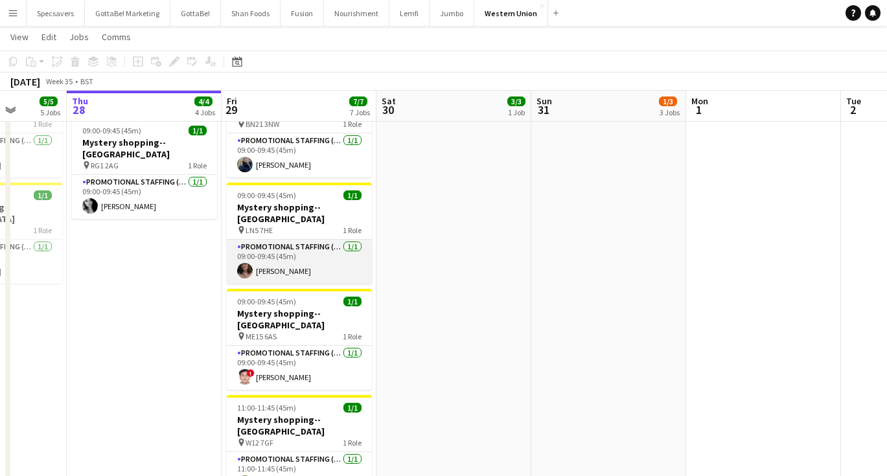
click at [293, 240] on app-card-role "Promotional Staffing (Mystery Shopper) [DATE] 09:00-09:45 (45m) [PERSON_NAME]" at bounding box center [299, 262] width 145 height 44
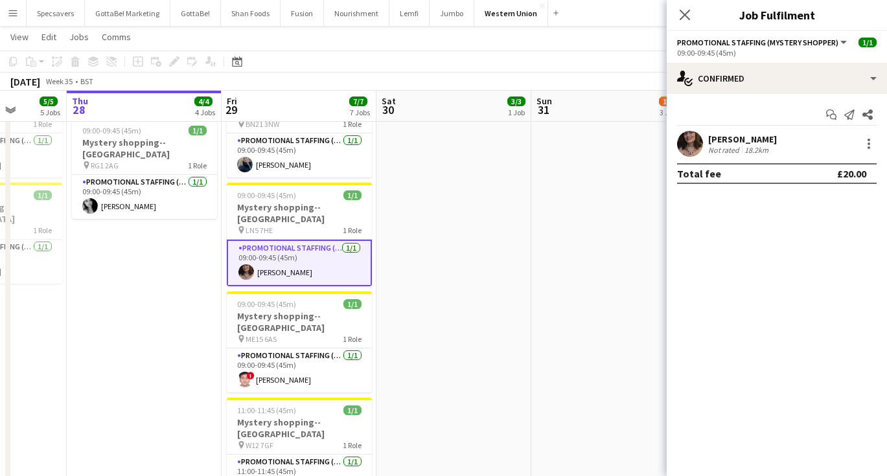
click at [768, 148] on div "18.2km" at bounding box center [756, 150] width 29 height 10
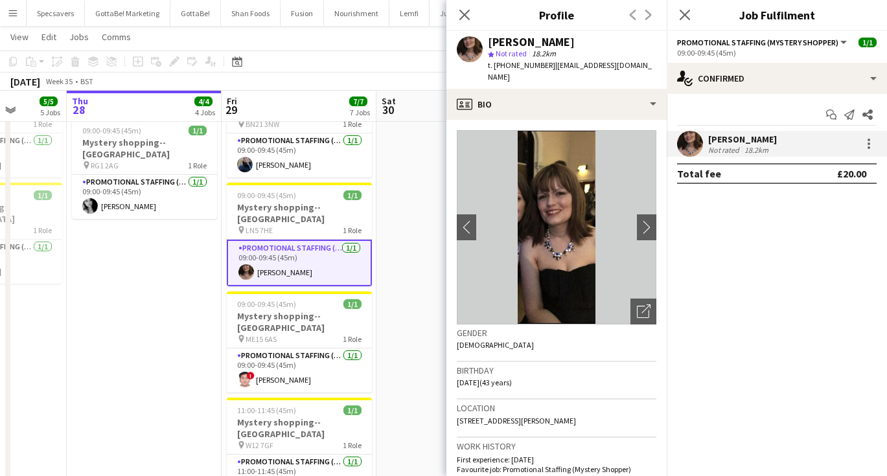
drag, startPoint x: 549, startPoint y: 65, endPoint x: 633, endPoint y: 67, distance: 84.2
click at [633, 67] on div "[PERSON_NAME] star Not rated 18.2km t. [PHONE_NUMBER] | [EMAIL_ADDRESS][DOMAIN_…" at bounding box center [556, 60] width 220 height 58
copy span "[EMAIL_ADDRESS][DOMAIN_NAME]"
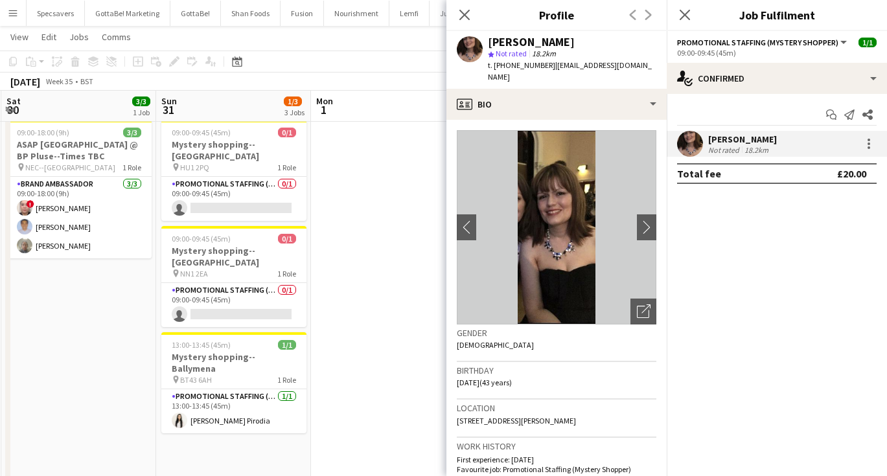
scroll to position [0, 467]
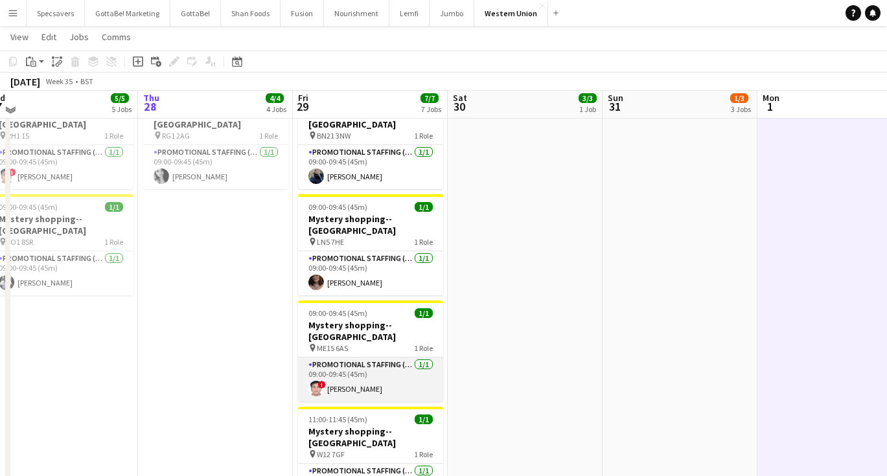
scroll to position [372, 0]
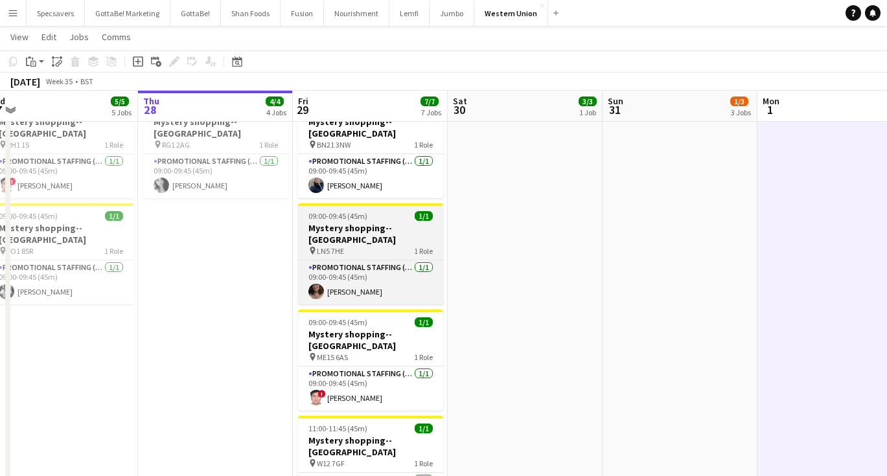
click at [363, 222] on h3 "Mystery shopping--[GEOGRAPHIC_DATA]" at bounding box center [370, 233] width 145 height 23
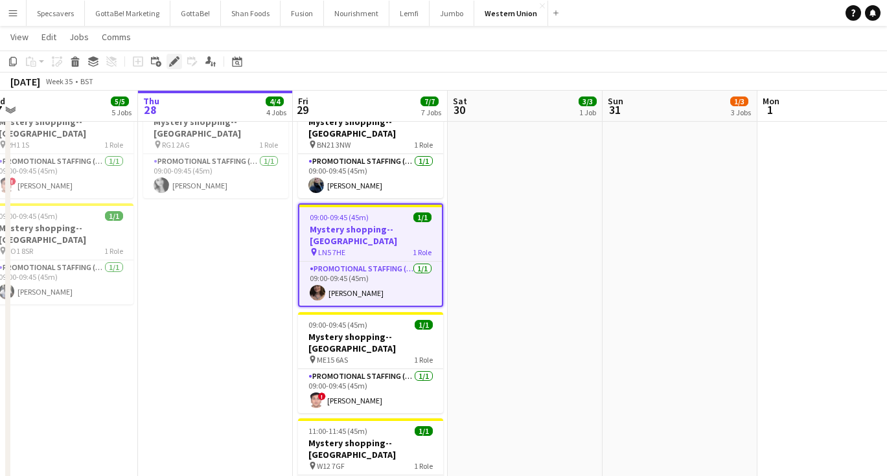
click at [175, 58] on icon "Edit" at bounding box center [174, 61] width 10 height 10
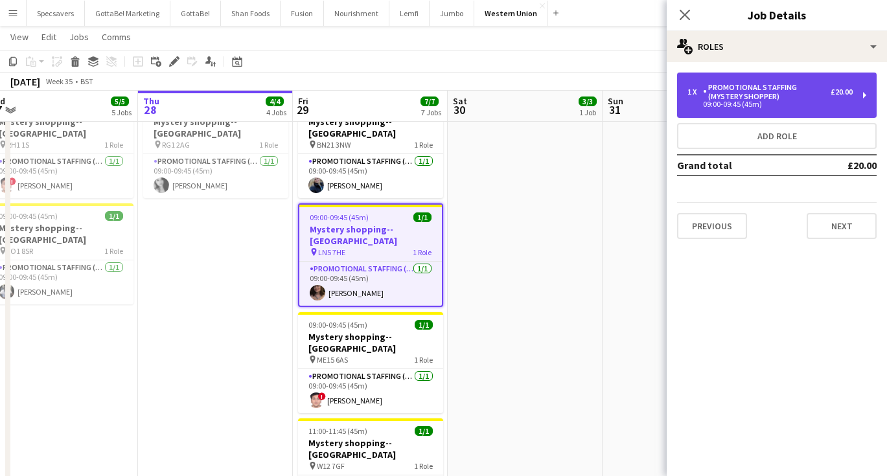
click at [773, 84] on div "Promotional Staffing (Mystery Shopper)" at bounding box center [767, 92] width 128 height 18
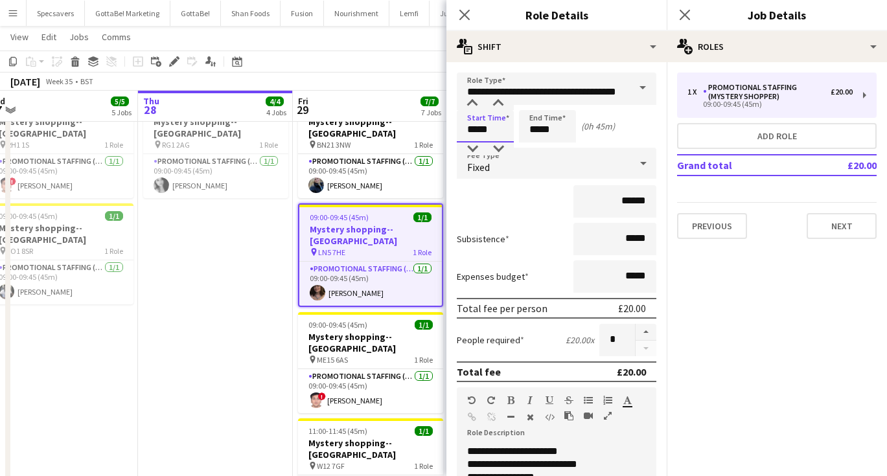
drag, startPoint x: 494, startPoint y: 130, endPoint x: 456, endPoint y: 129, distance: 37.6
click at [456, 129] on form "**********" at bounding box center [556, 444] width 220 height 742
drag, startPoint x: 499, startPoint y: 128, endPoint x: 479, endPoint y: 128, distance: 20.7
click at [479, 128] on input "*****" at bounding box center [485, 126] width 57 height 32
type input "*****"
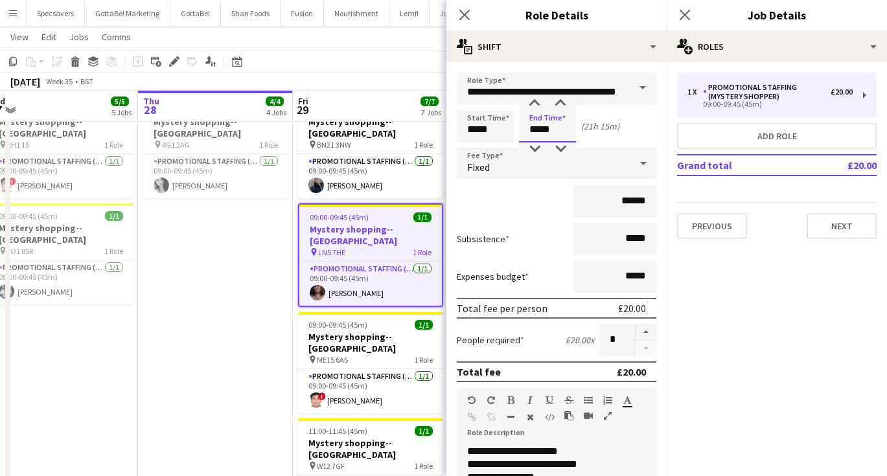
drag, startPoint x: 555, startPoint y: 131, endPoint x: 530, endPoint y: 131, distance: 25.3
click at [530, 131] on input "*****" at bounding box center [547, 126] width 57 height 32
type input "*****"
click at [684, 13] on icon "Close pop-in" at bounding box center [684, 14] width 12 height 12
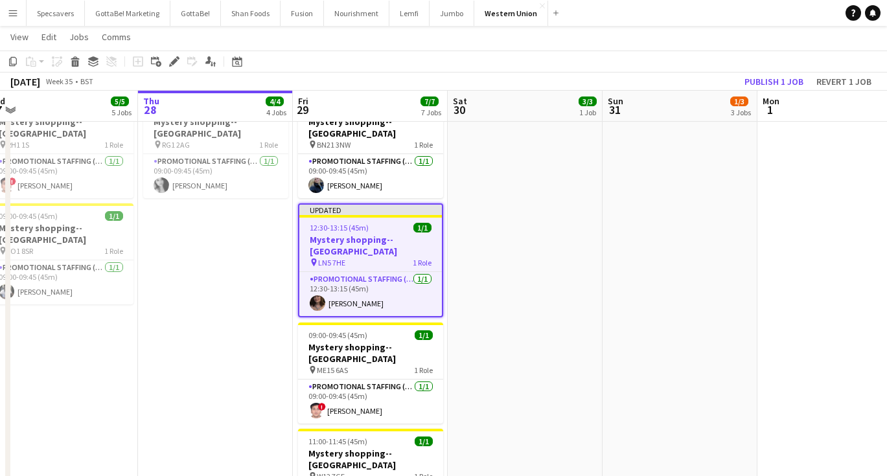
click at [680, 212] on app-date-cell "09:00-09:45 (45m) 0/1 Mystery shopping--[GEOGRAPHIC_DATA] pin HU1 2PQ 1 Role Pr…" at bounding box center [679, 166] width 155 height 787
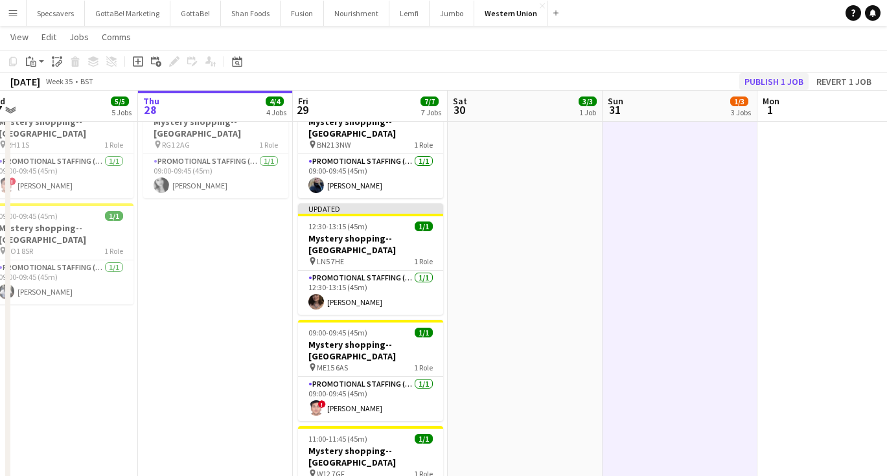
click at [790, 78] on button "Publish 1 job" at bounding box center [773, 81] width 69 height 17
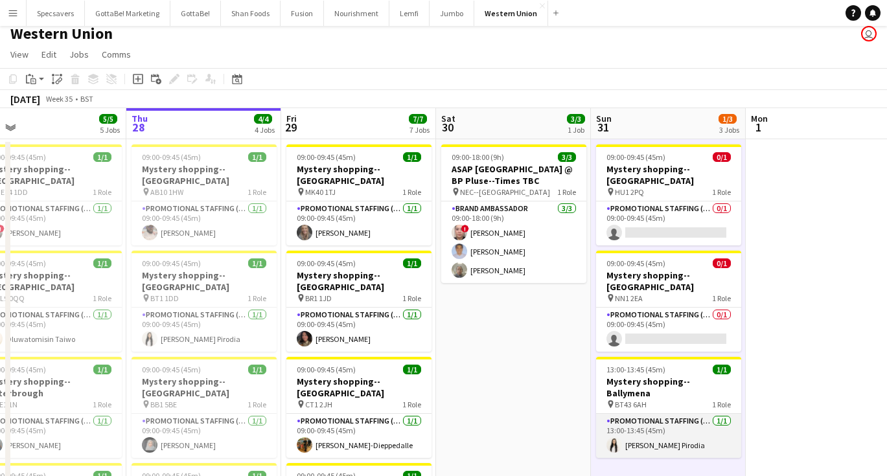
scroll to position [0, 0]
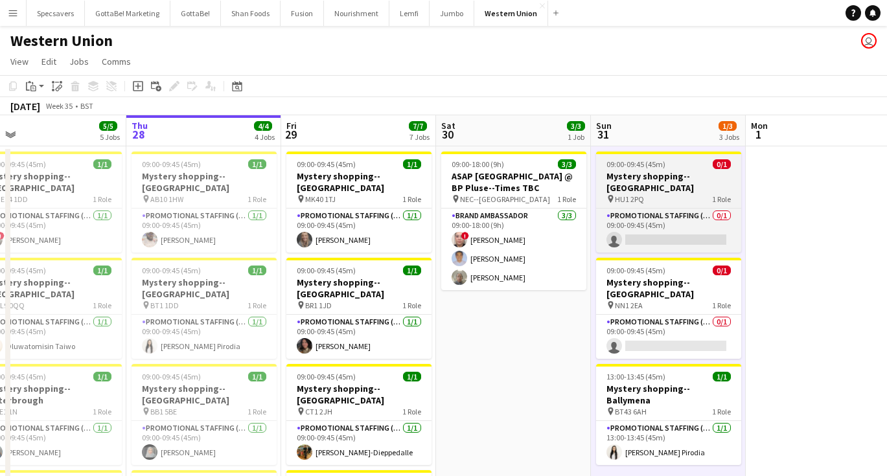
click at [661, 194] on div "pin HU1 2PQ 1 Role" at bounding box center [668, 199] width 145 height 10
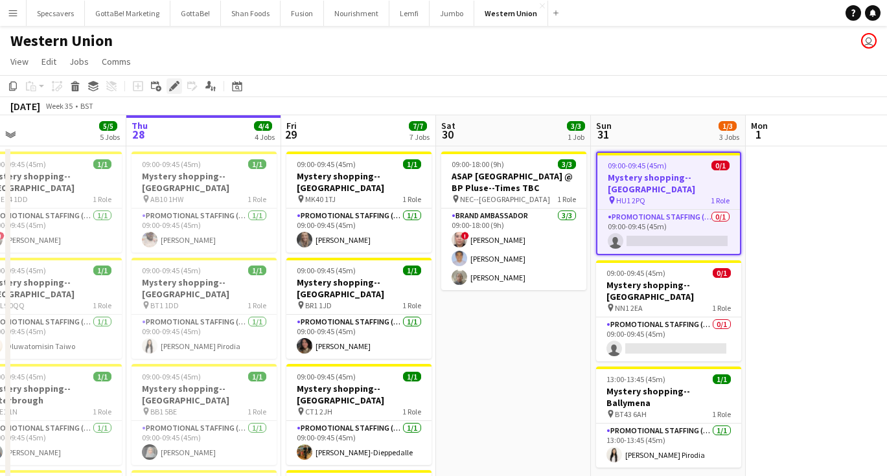
click at [170, 84] on icon "Edit" at bounding box center [174, 86] width 10 height 10
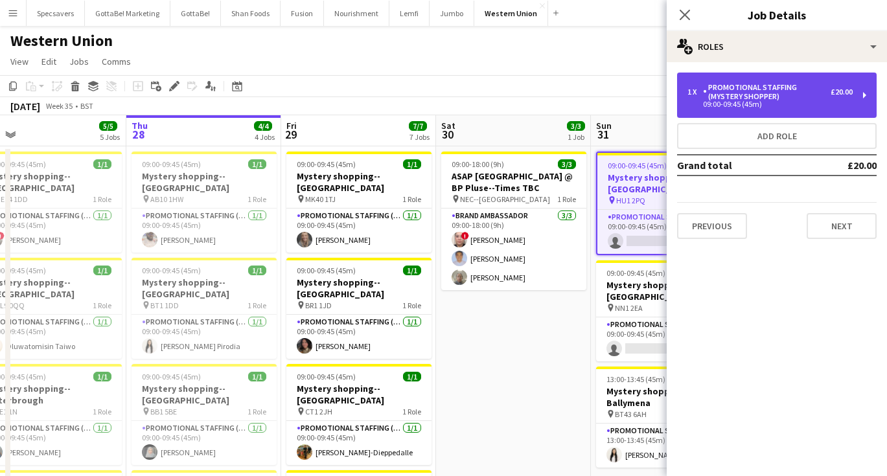
click at [743, 88] on div "Promotional Staffing (Mystery Shopper)" at bounding box center [767, 92] width 128 height 18
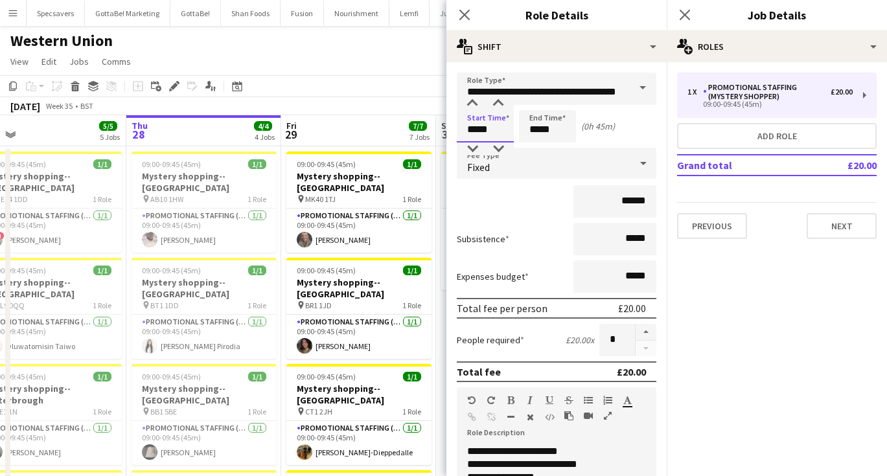
drag, startPoint x: 496, startPoint y: 135, endPoint x: 462, endPoint y: 130, distance: 34.0
click at [462, 130] on input "*****" at bounding box center [485, 126] width 57 height 32
type input "*****"
click at [689, 17] on icon "Close pop-in" at bounding box center [684, 14] width 12 height 12
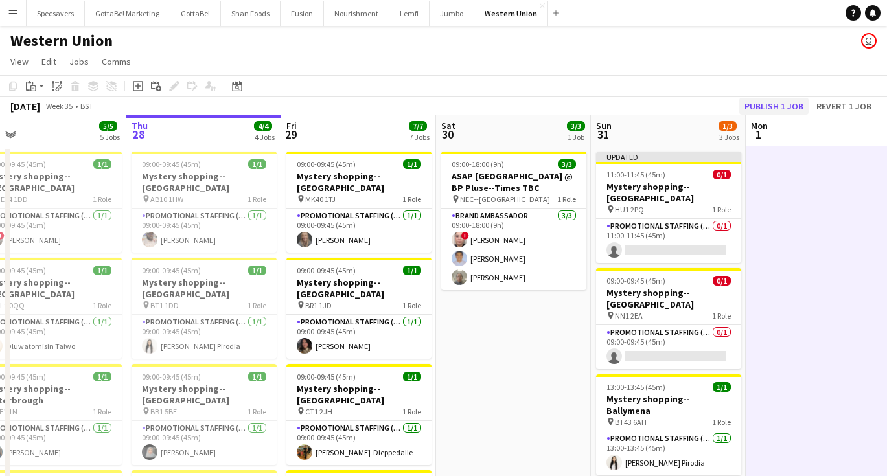
click at [773, 106] on button "Publish 1 job" at bounding box center [773, 106] width 69 height 17
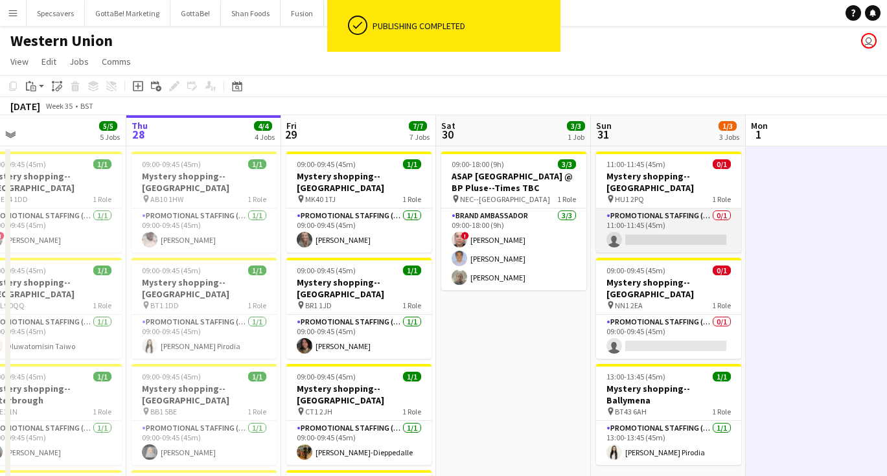
click at [702, 218] on app-card-role "Promotional Staffing (Mystery Shopper) 0/1 11:00-11:45 (45m) single-neutral-act…" at bounding box center [668, 231] width 145 height 44
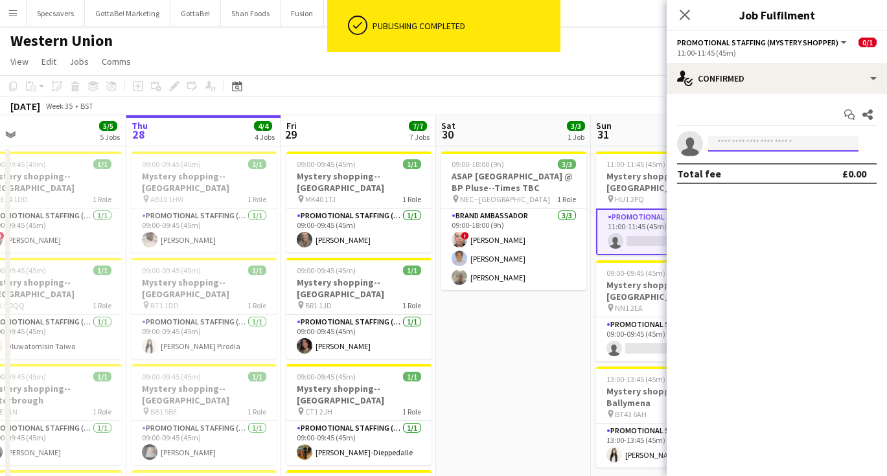
click at [768, 143] on input at bounding box center [783, 144] width 150 height 16
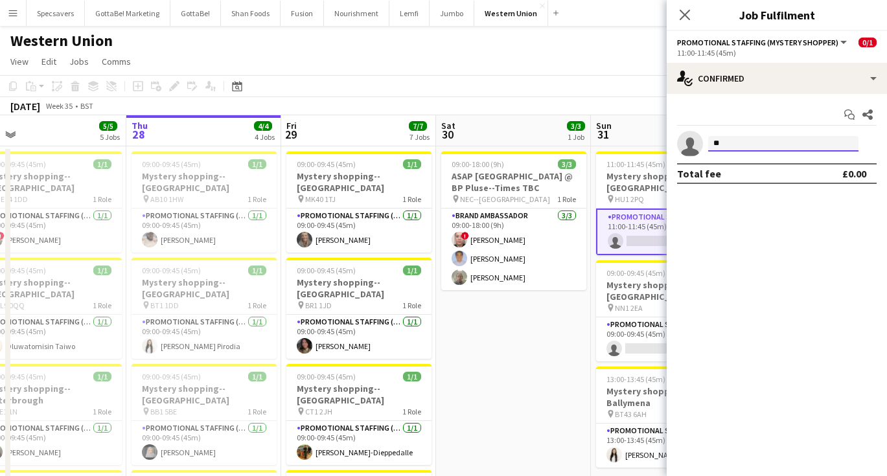
type input "*"
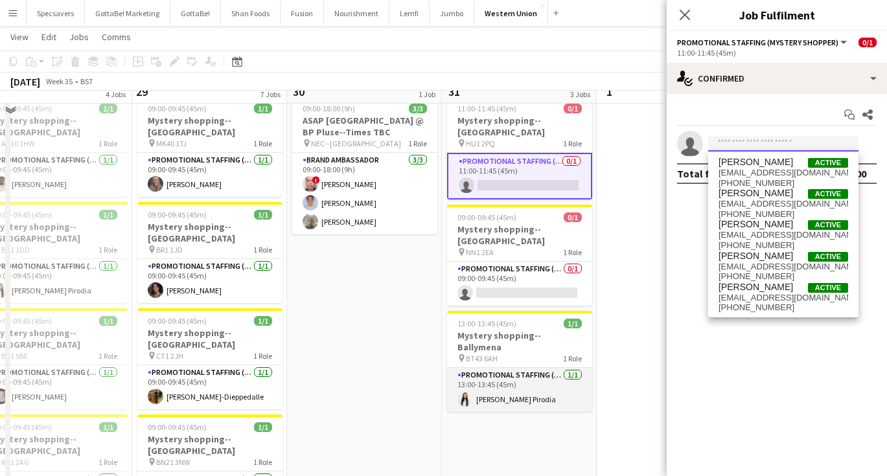
scroll to position [2, 0]
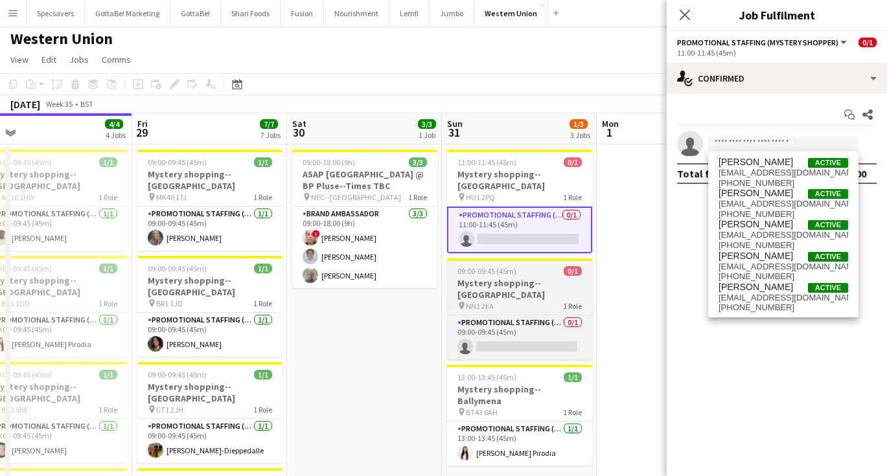
click at [473, 286] on h3 "Mystery shopping--[GEOGRAPHIC_DATA]" at bounding box center [519, 288] width 145 height 23
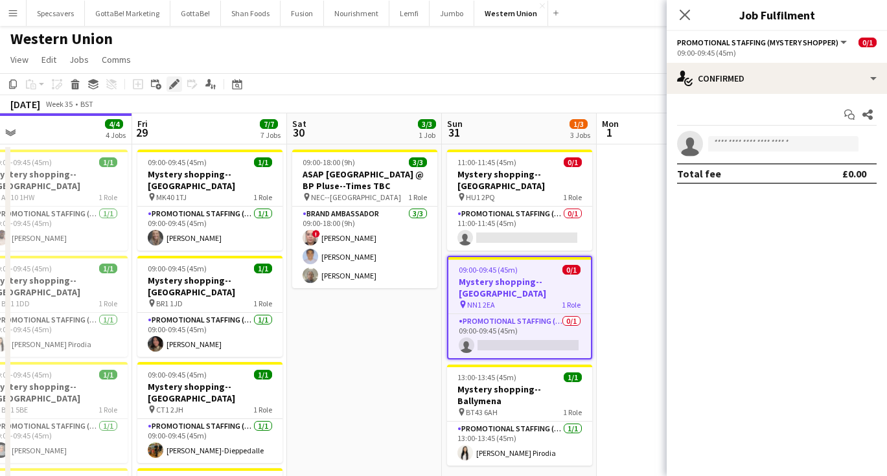
click at [175, 84] on icon at bounding box center [173, 84] width 7 height 7
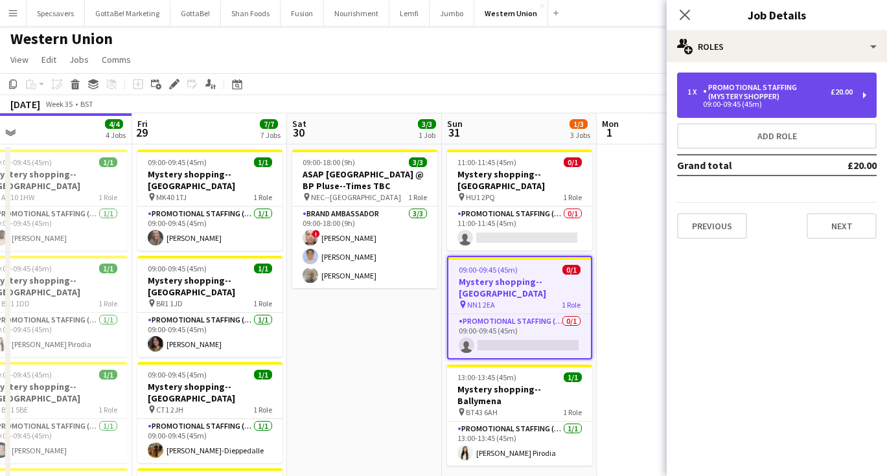
click at [755, 98] on div "Promotional Staffing (Mystery Shopper)" at bounding box center [767, 92] width 128 height 18
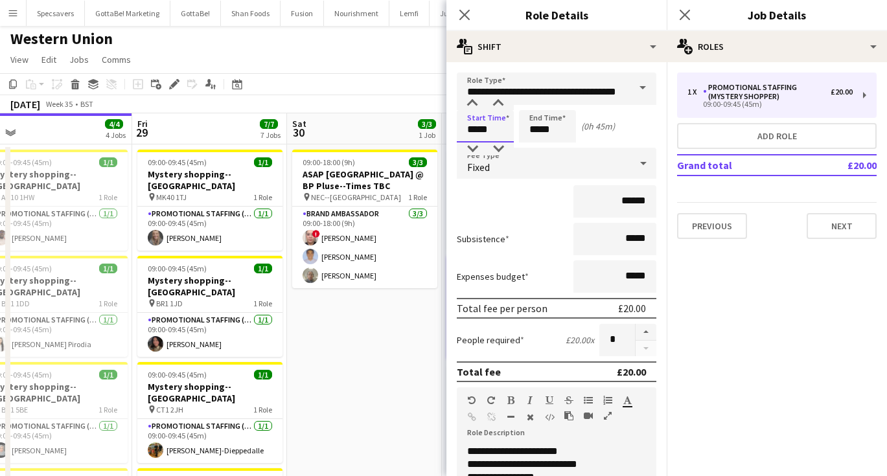
drag, startPoint x: 488, startPoint y: 130, endPoint x: 457, endPoint y: 129, distance: 31.1
click at [457, 129] on input "*****" at bounding box center [485, 126] width 57 height 32
type input "*****"
click at [684, 8] on app-icon "Close pop-in" at bounding box center [685, 15] width 19 height 19
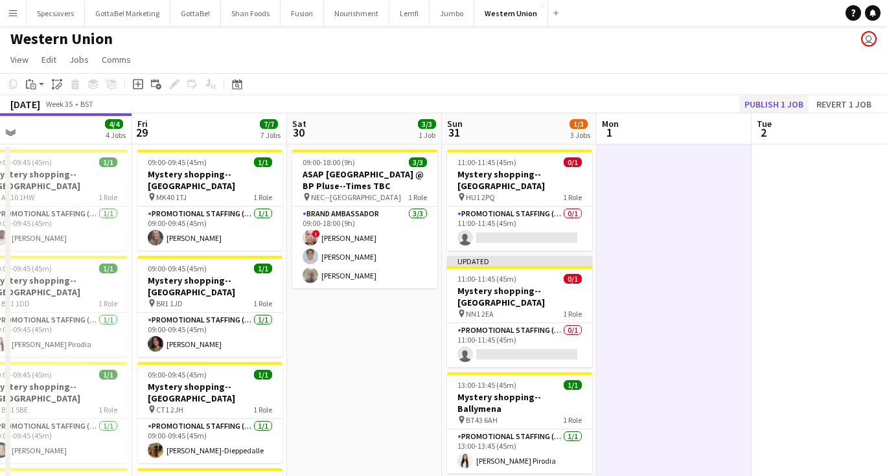
click at [770, 99] on button "Publish 1 job" at bounding box center [773, 104] width 69 height 17
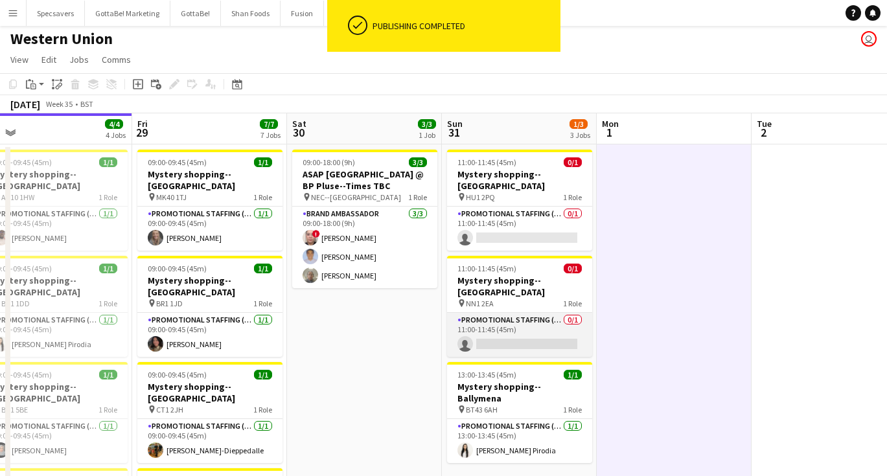
click at [519, 322] on app-card-role "Promotional Staffing (Mystery Shopper) 0/1 11:00-11:45 (45m) single-neutral-act…" at bounding box center [519, 335] width 145 height 44
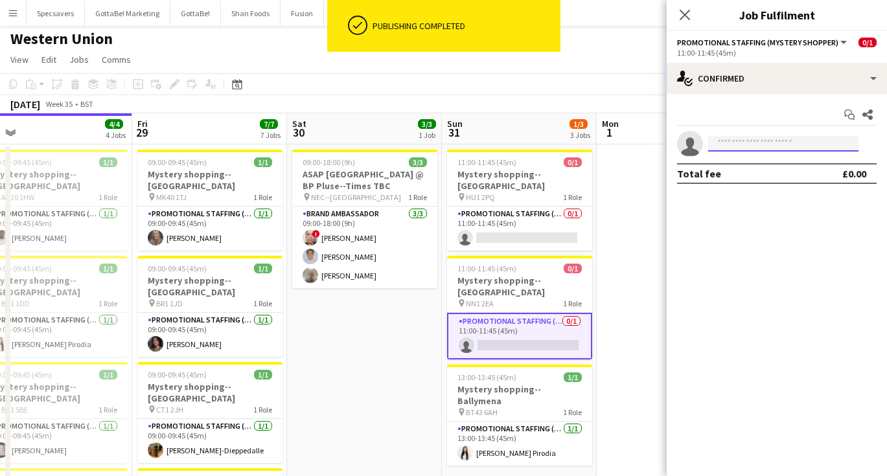
click at [776, 136] on input at bounding box center [783, 144] width 150 height 16
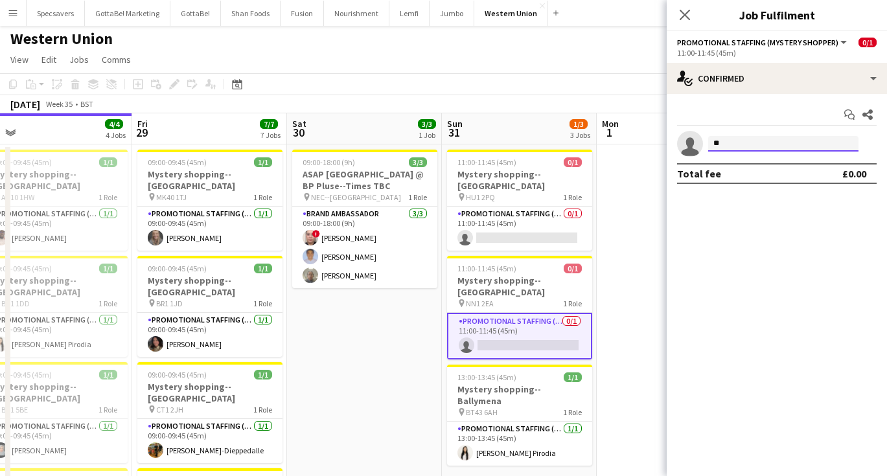
type input "*"
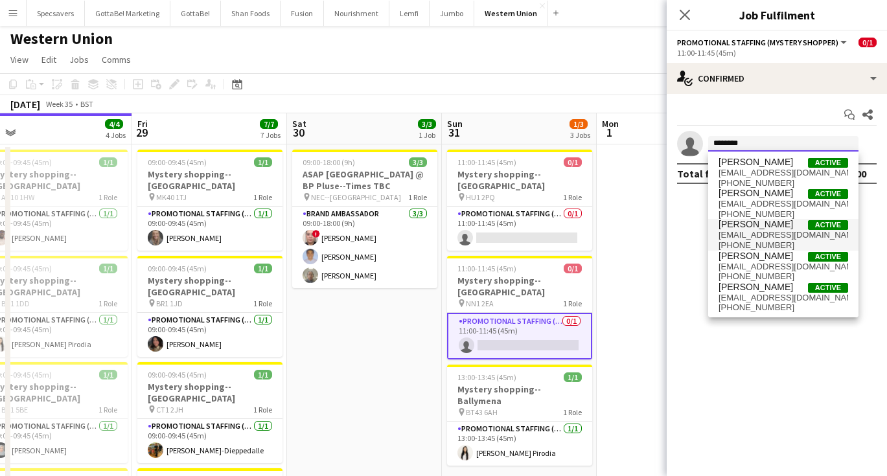
type input "********"
click at [782, 228] on span "[PERSON_NAME]" at bounding box center [755, 224] width 74 height 11
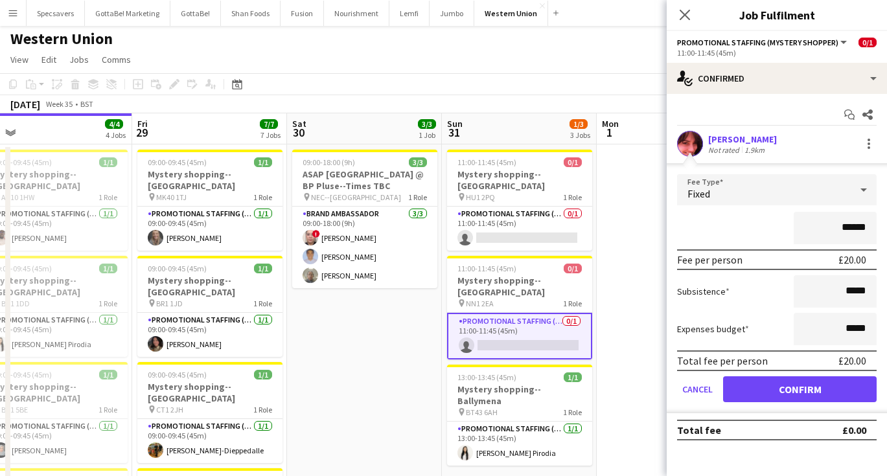
click at [793, 385] on button "Confirm" at bounding box center [800, 389] width 154 height 26
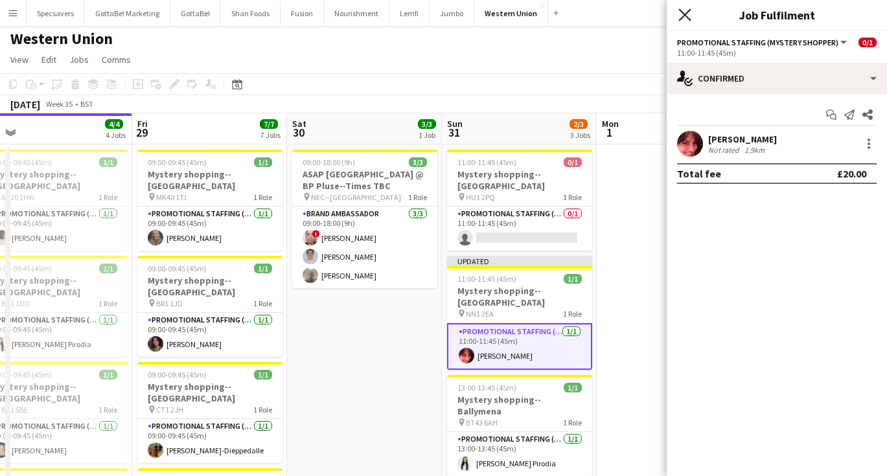
click at [684, 14] on icon at bounding box center [684, 14] width 12 height 12
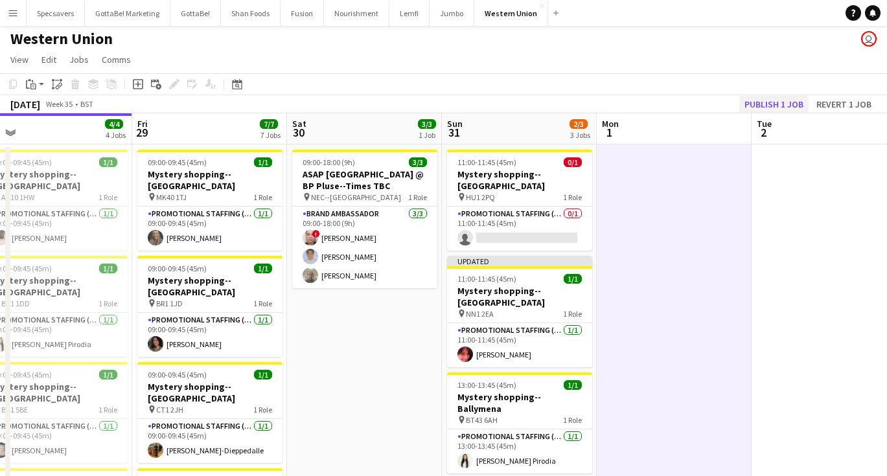
click at [767, 109] on button "Publish 1 job" at bounding box center [773, 104] width 69 height 17
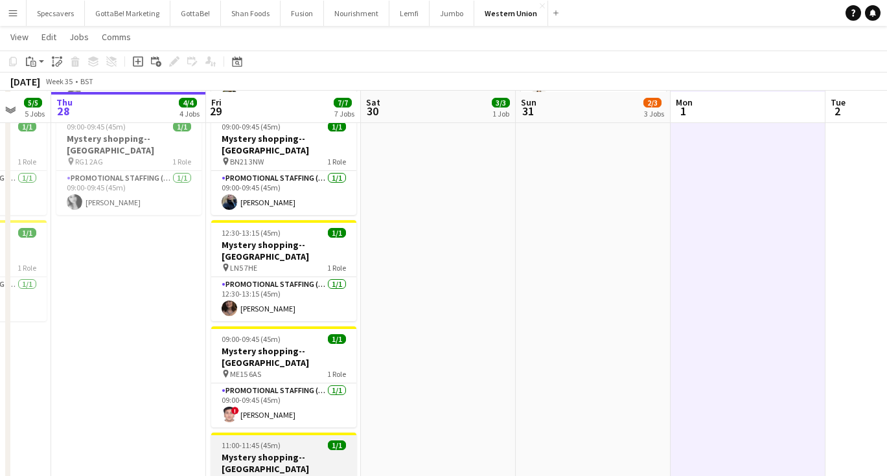
scroll to position [357, 0]
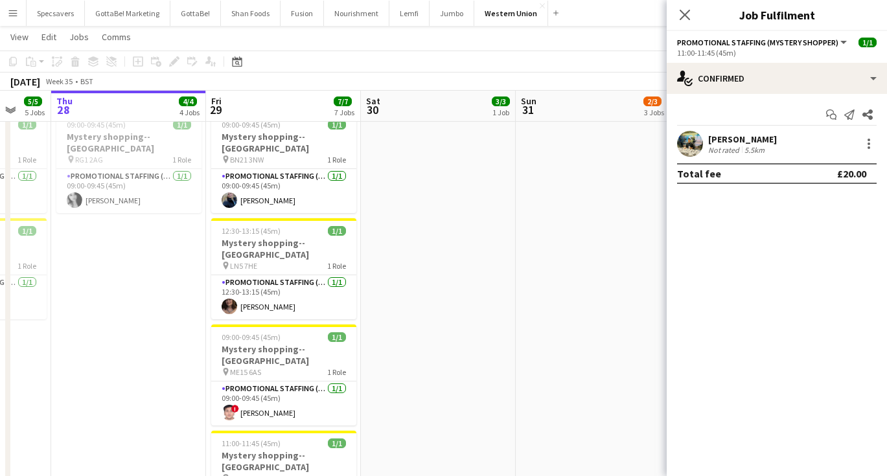
click at [751, 135] on div "[PERSON_NAME]" at bounding box center [742, 139] width 69 height 12
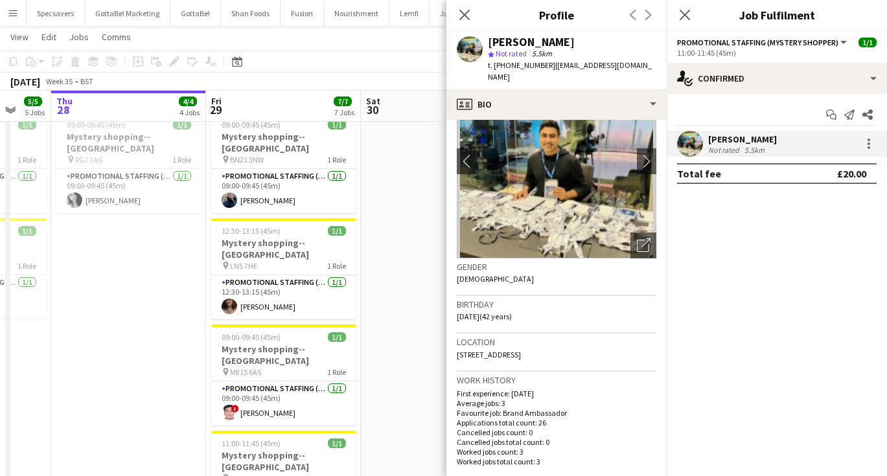
scroll to position [84, 0]
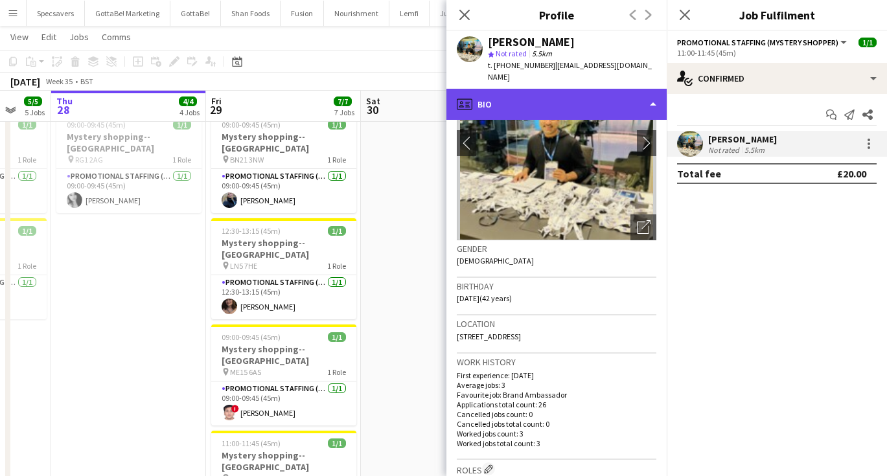
click at [609, 100] on div "profile Bio" at bounding box center [556, 104] width 220 height 31
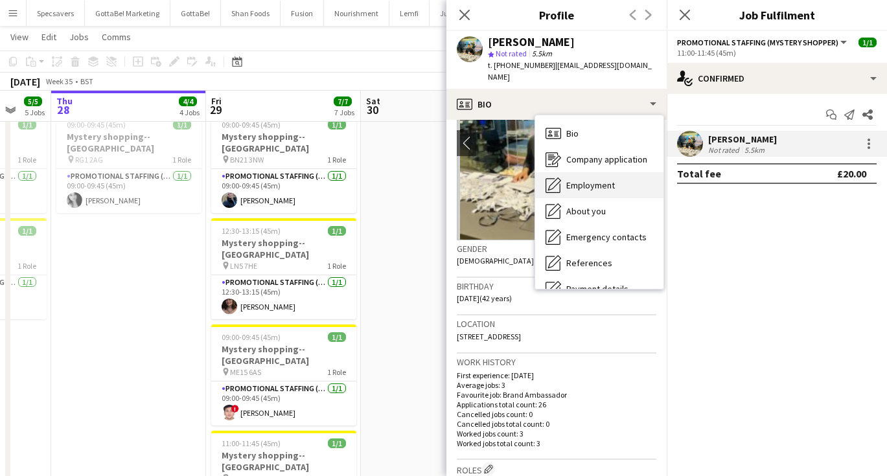
click at [608, 179] on span "Employment" at bounding box center [590, 185] width 49 height 12
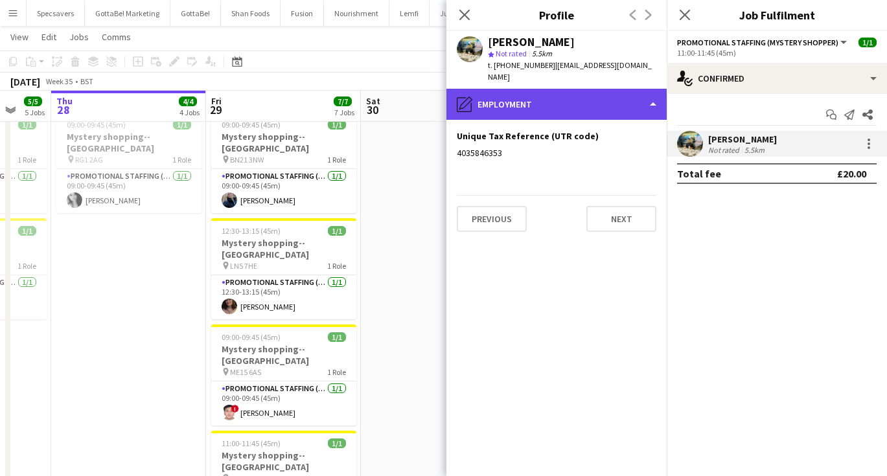
click at [578, 99] on div "pencil4 Employment" at bounding box center [556, 104] width 220 height 31
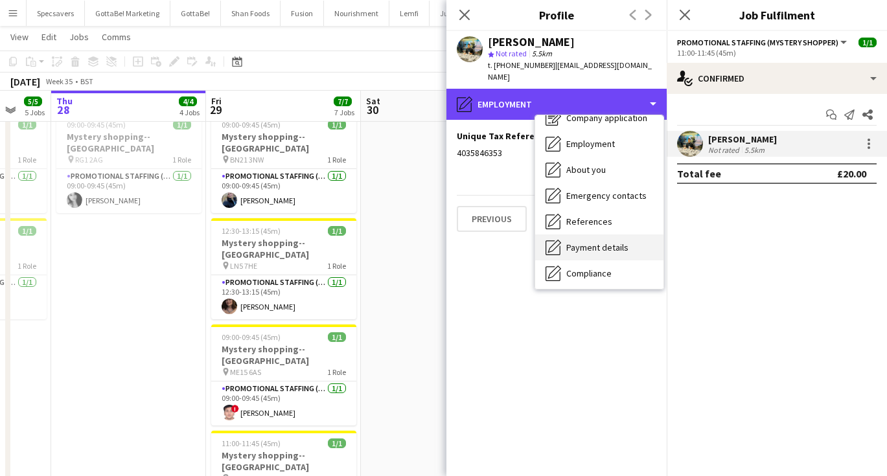
scroll to position [51, 0]
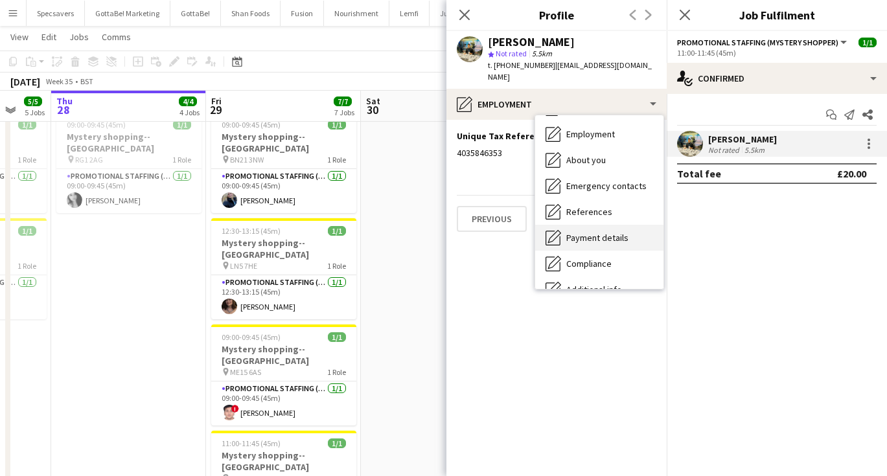
click at [580, 232] on span "Payment details" at bounding box center [597, 238] width 62 height 12
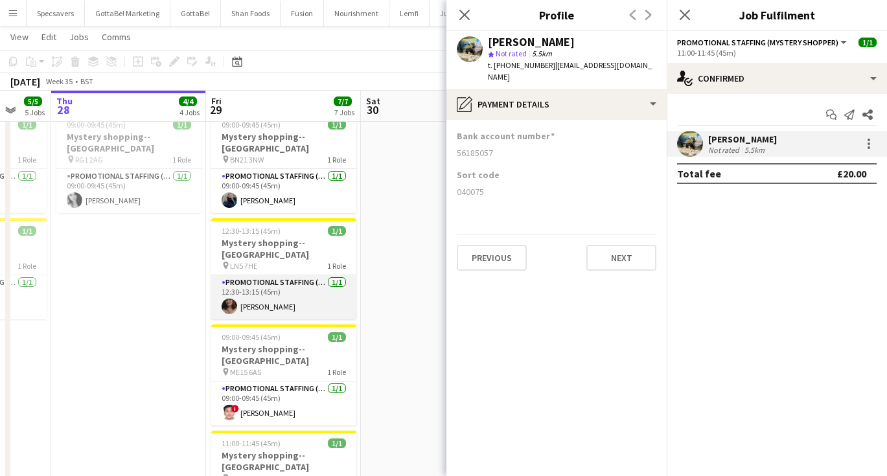
click at [295, 275] on app-card-role "Promotional Staffing (Mystery Shopper) [DATE] 12:30-13:15 (45m) [PERSON_NAME]" at bounding box center [283, 297] width 145 height 44
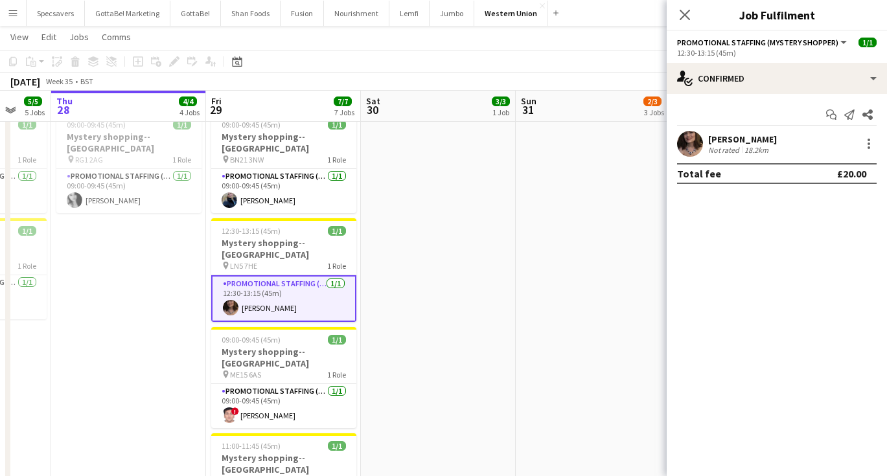
click at [735, 145] on div "Not rated" at bounding box center [725, 150] width 34 height 10
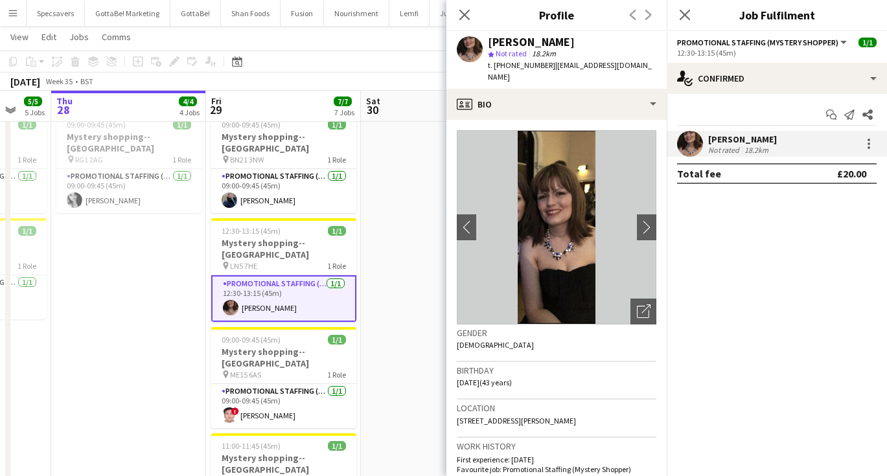
scroll to position [17, 0]
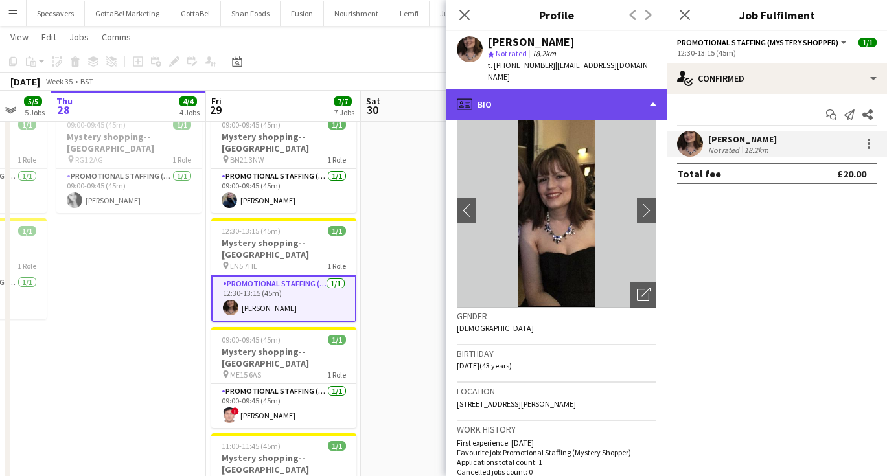
click at [577, 89] on div "profile Bio" at bounding box center [556, 104] width 220 height 31
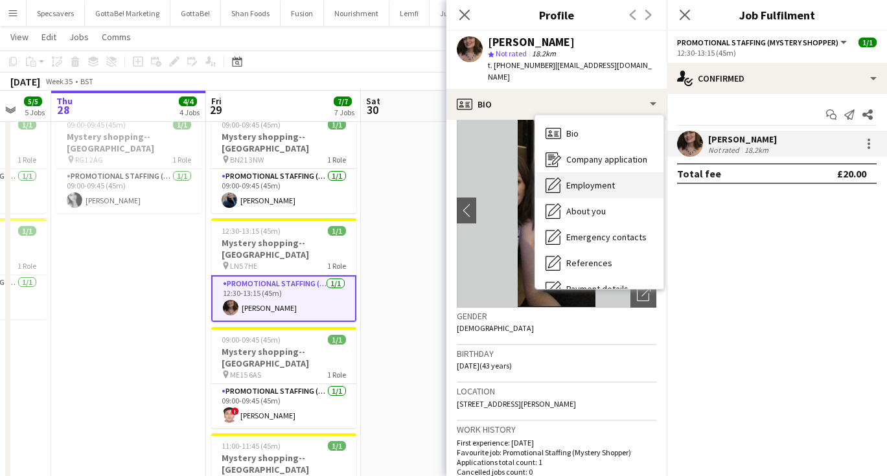
click at [584, 179] on span "Employment" at bounding box center [590, 185] width 49 height 12
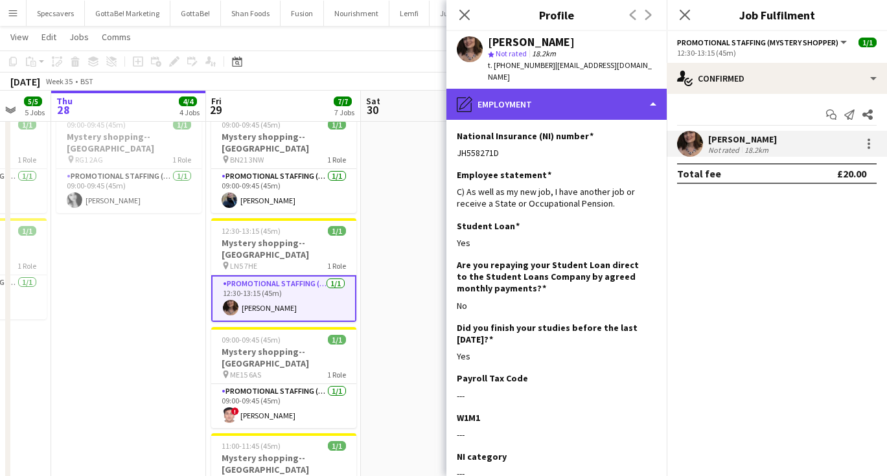
click at [520, 92] on div "pencil4 Employment" at bounding box center [556, 104] width 220 height 31
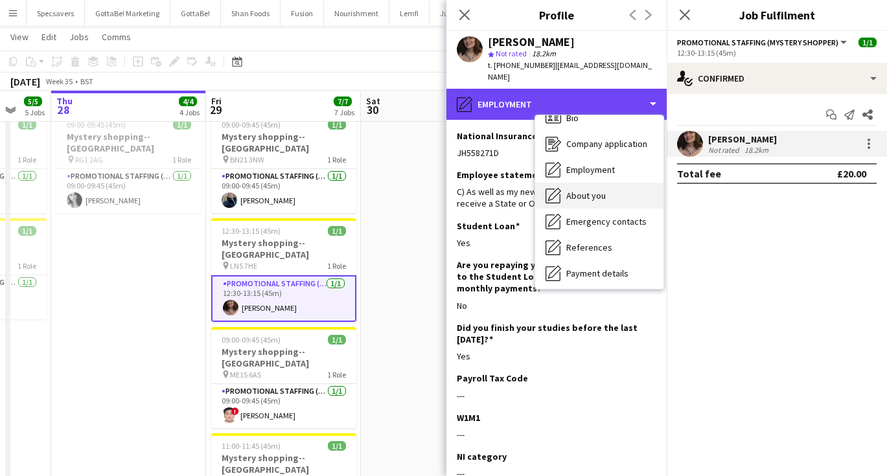
scroll to position [28, 0]
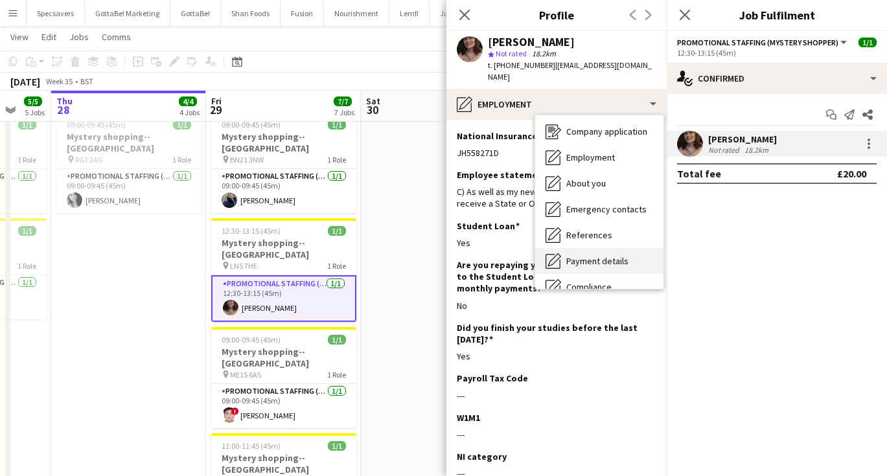
click at [587, 255] on span "Payment details" at bounding box center [597, 261] width 62 height 12
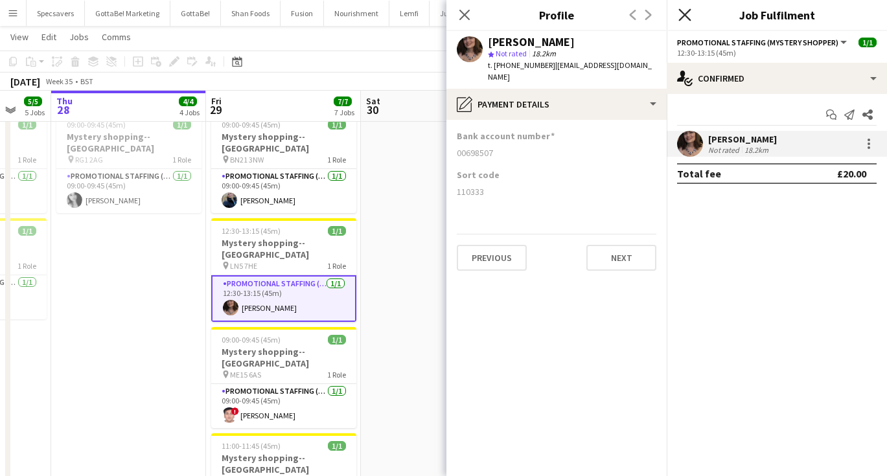
click at [690, 15] on icon "Close pop-in" at bounding box center [684, 14] width 12 height 12
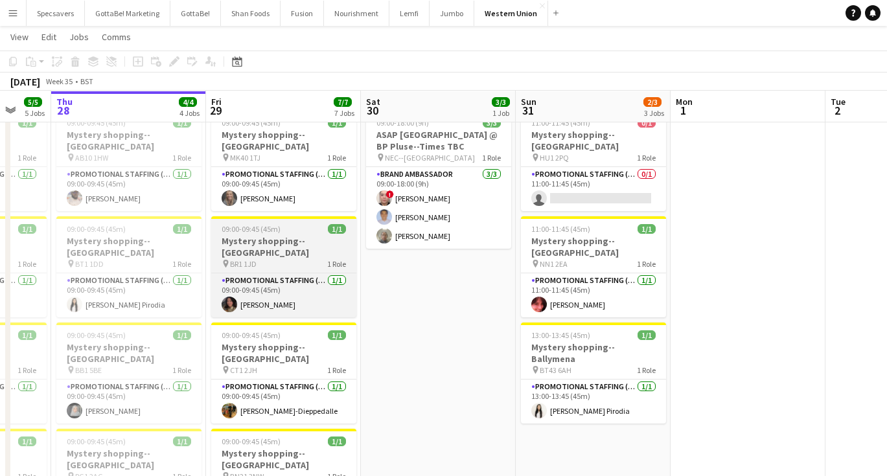
scroll to position [38, 0]
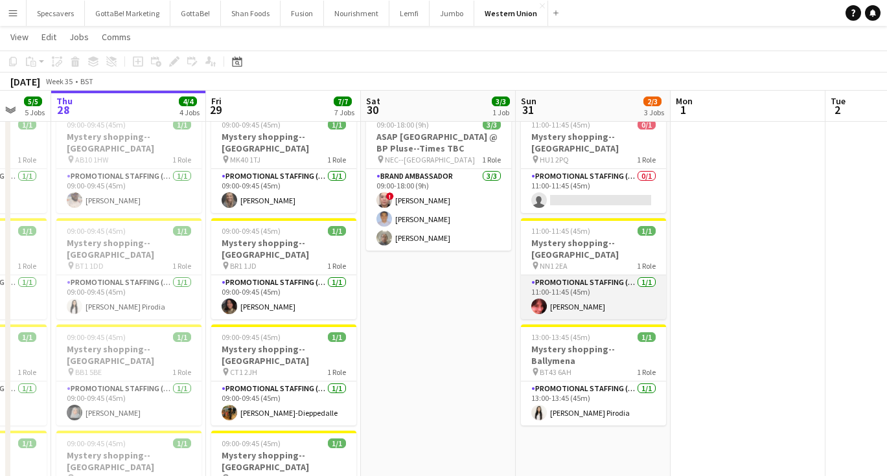
click at [612, 293] on app-card-role "Promotional Staffing (Mystery Shopper) [DATE] 11:00-11:45 (45m) [PERSON_NAME]" at bounding box center [593, 297] width 145 height 44
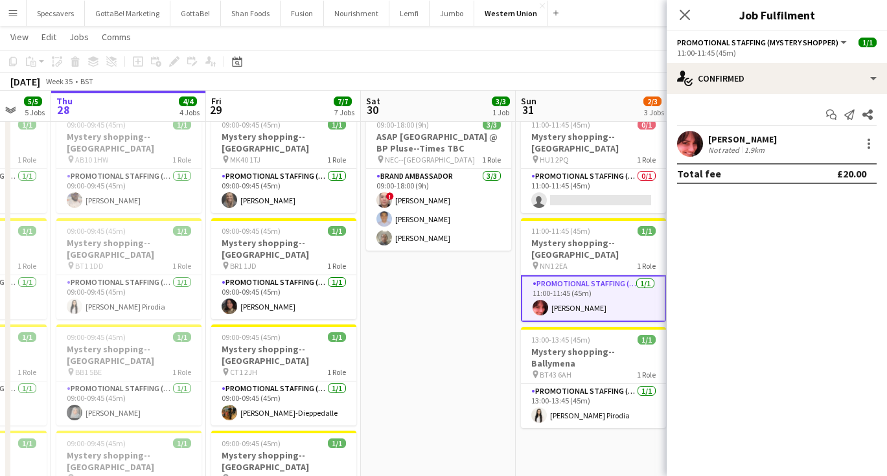
click at [736, 142] on div "[PERSON_NAME]" at bounding box center [742, 139] width 69 height 12
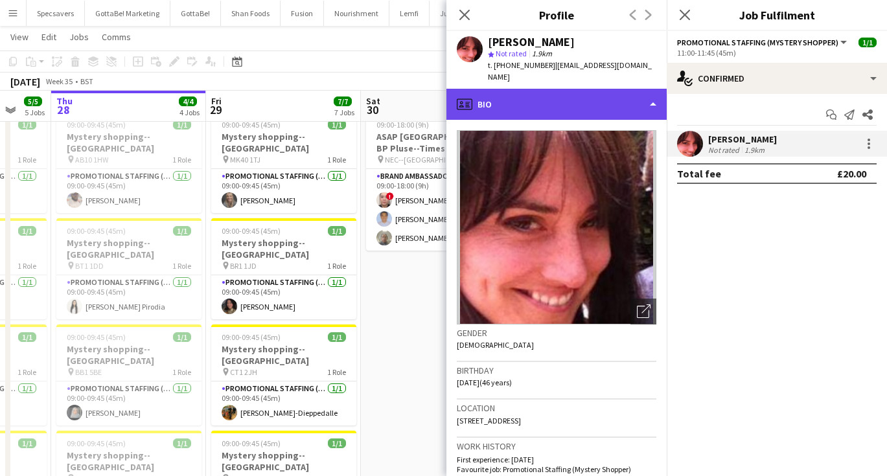
click at [580, 98] on div "profile Bio" at bounding box center [556, 104] width 220 height 31
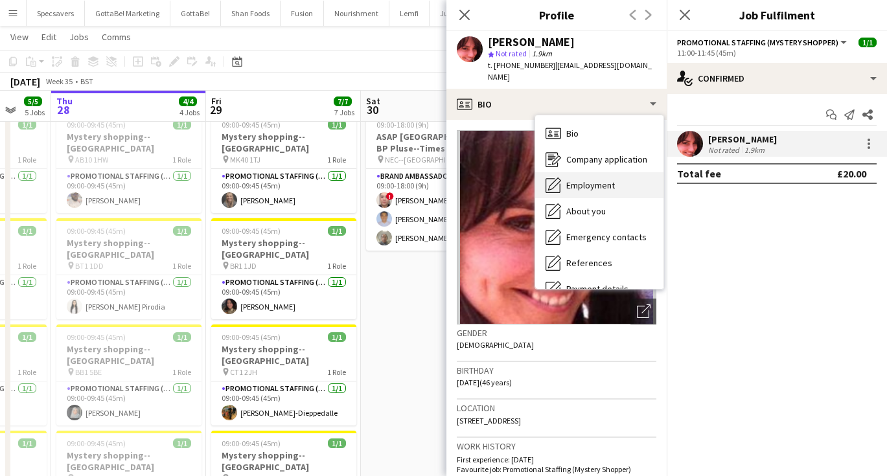
click at [591, 179] on span "Employment" at bounding box center [590, 185] width 49 height 12
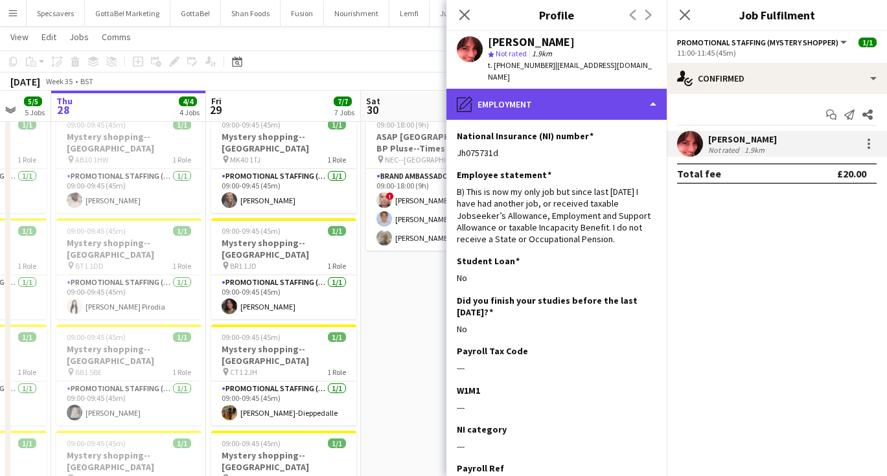
click at [605, 92] on div "pencil4 Employment" at bounding box center [556, 104] width 220 height 31
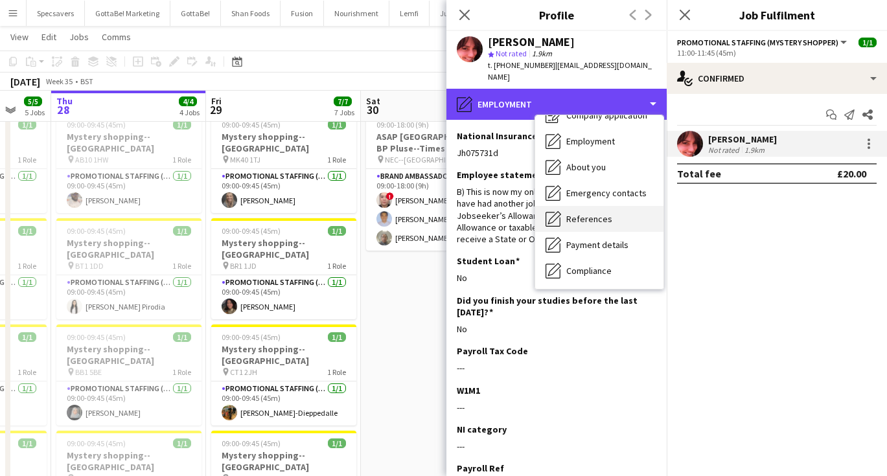
scroll to position [51, 0]
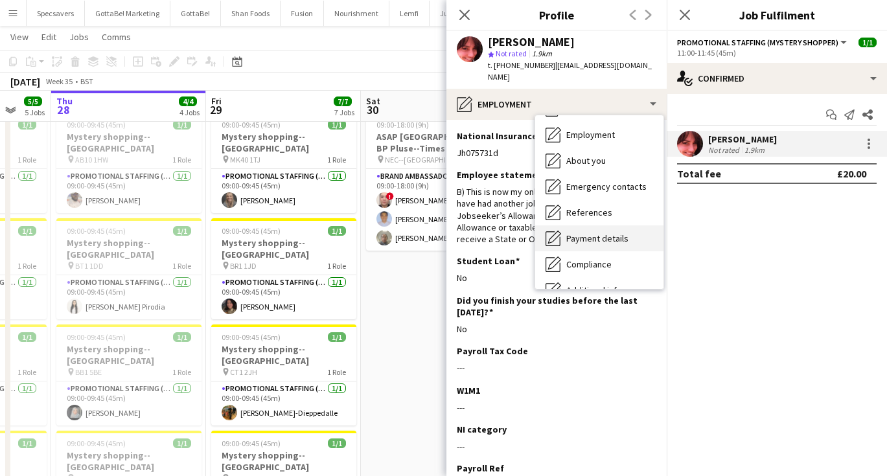
click at [606, 233] on span "Payment details" at bounding box center [597, 239] width 62 height 12
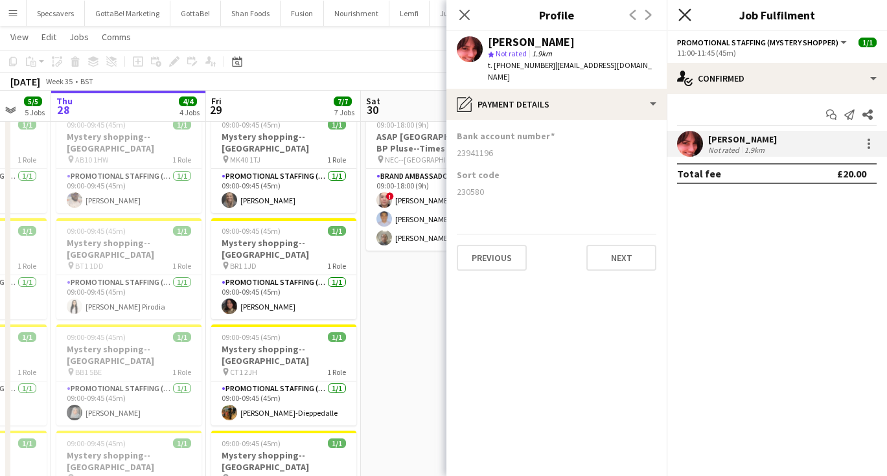
click at [689, 14] on icon "Close pop-in" at bounding box center [684, 14] width 12 height 12
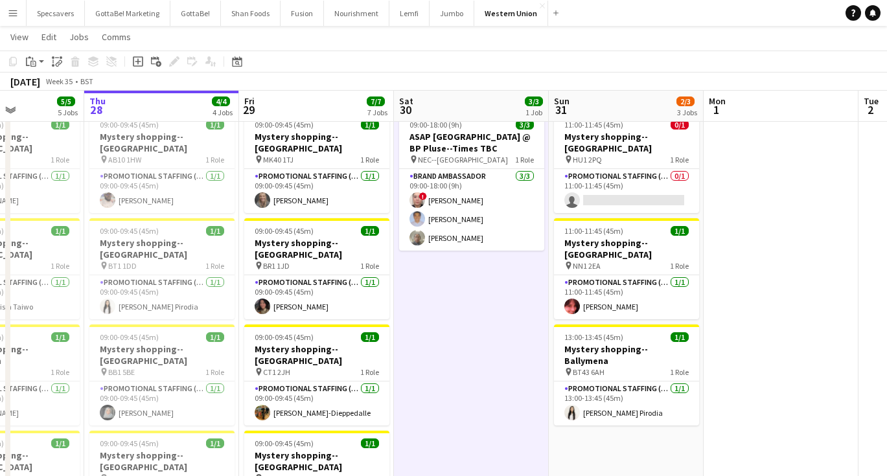
scroll to position [0, 338]
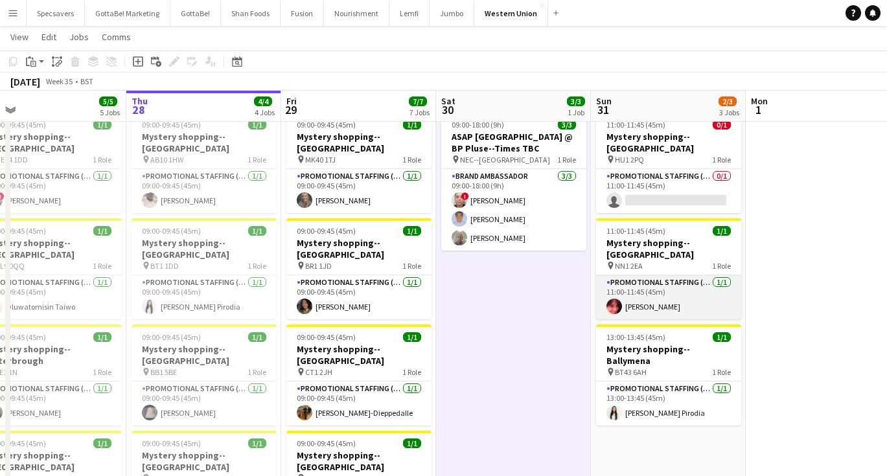
click at [643, 288] on app-card-role "Promotional Staffing (Mystery Shopper) [DATE] 11:00-11:45 (45m) [PERSON_NAME]" at bounding box center [668, 297] width 145 height 44
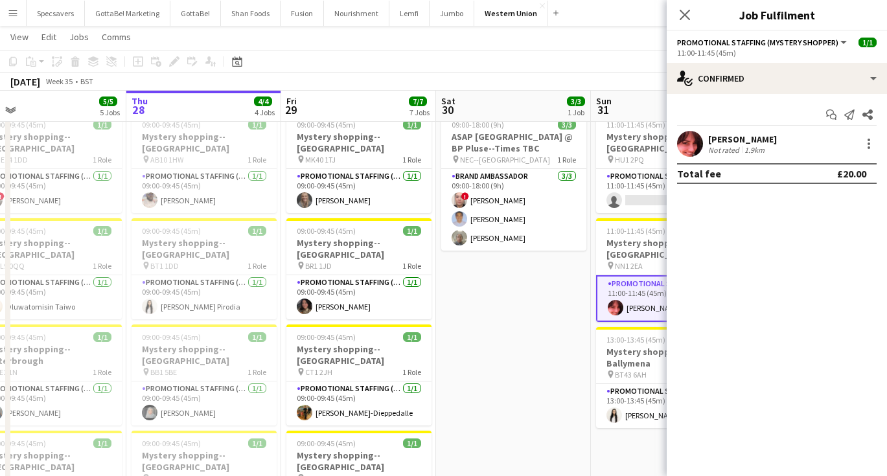
click at [746, 150] on div "1.9km" at bounding box center [754, 150] width 25 height 10
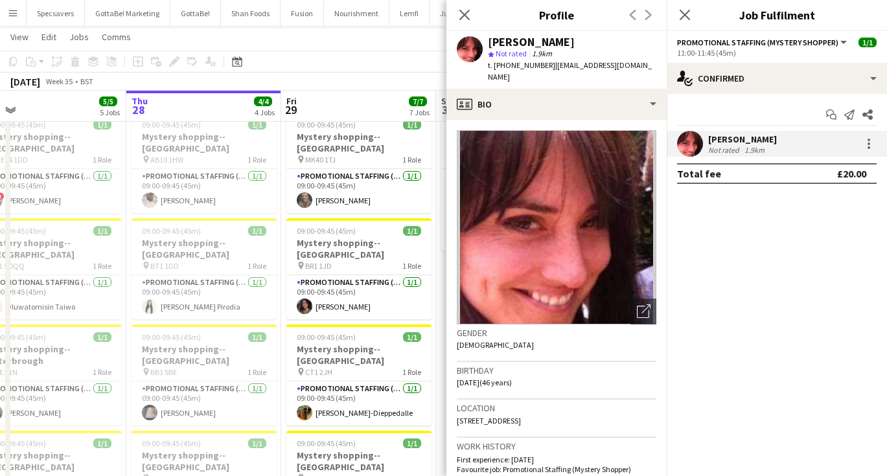
drag, startPoint x: 554, startPoint y: 65, endPoint x: 654, endPoint y: 64, distance: 99.8
click at [654, 64] on div "[PERSON_NAME] star Not rated 1.9km t. [PHONE_NUMBER] | [EMAIL_ADDRESS][DOMAIN_N…" at bounding box center [556, 60] width 220 height 58
copy span "[EMAIL_ADDRESS][DOMAIN_NAME]"
click at [348, 79] on div "[DATE] Week 35 • BST" at bounding box center [443, 82] width 887 height 18
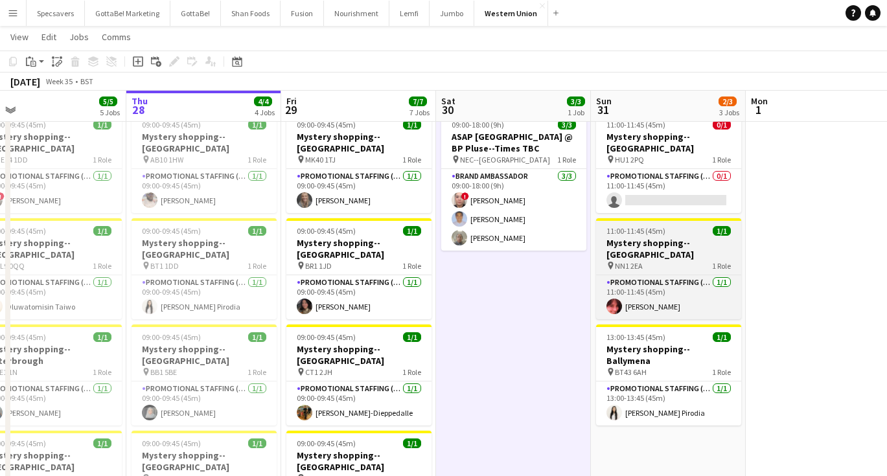
click at [658, 237] on h3 "Mystery shopping--[GEOGRAPHIC_DATA]" at bounding box center [668, 248] width 145 height 23
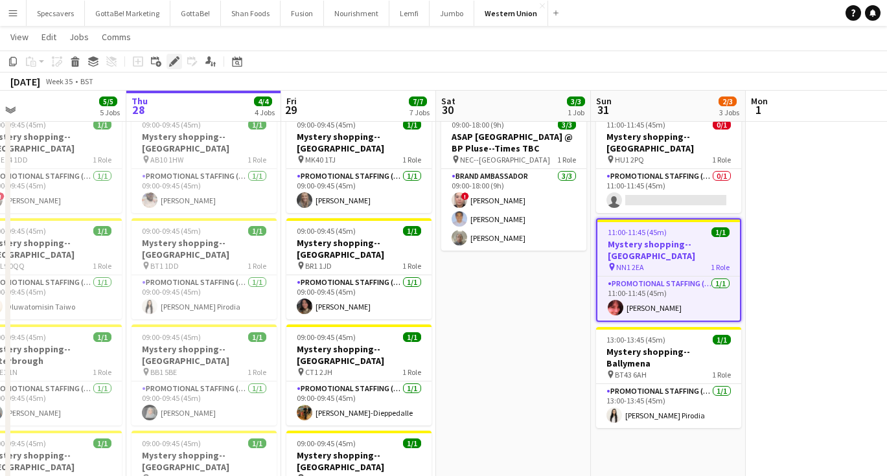
click at [168, 63] on div "Edit" at bounding box center [174, 62] width 16 height 16
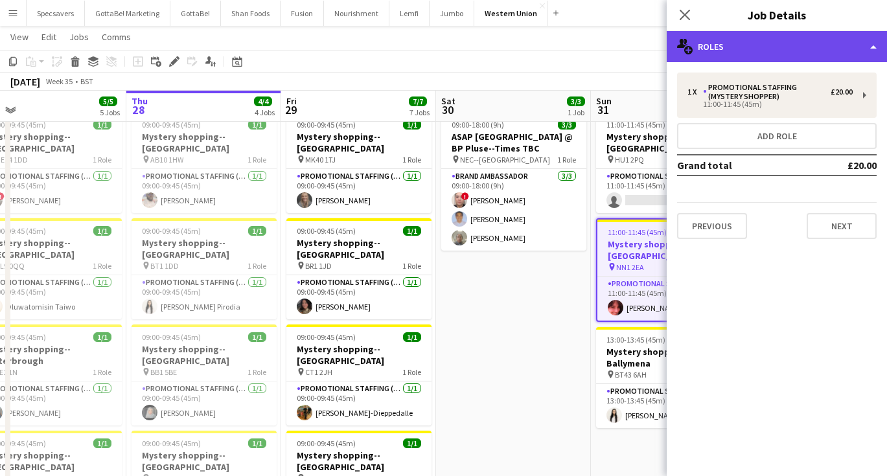
click at [746, 52] on div "multiple-users-add Roles" at bounding box center [777, 46] width 220 height 31
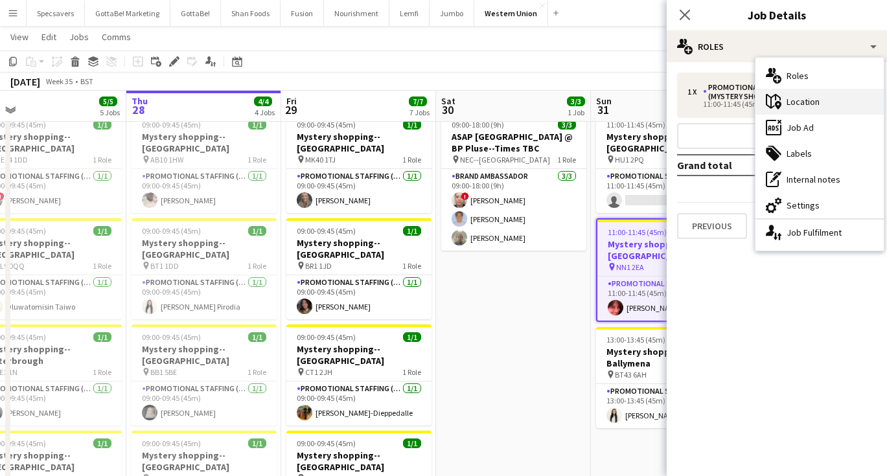
click at [772, 102] on icon "maps-pin-1" at bounding box center [774, 102] width 16 height 16
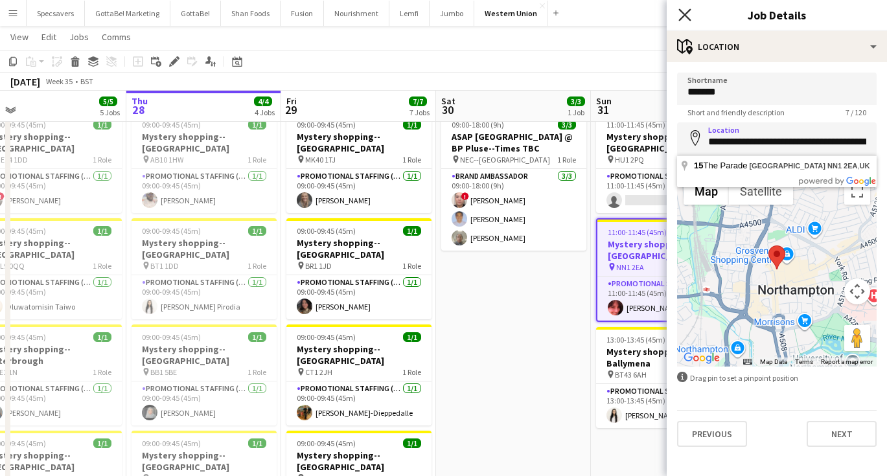
click at [689, 16] on icon "Close pop-in" at bounding box center [684, 14] width 12 height 12
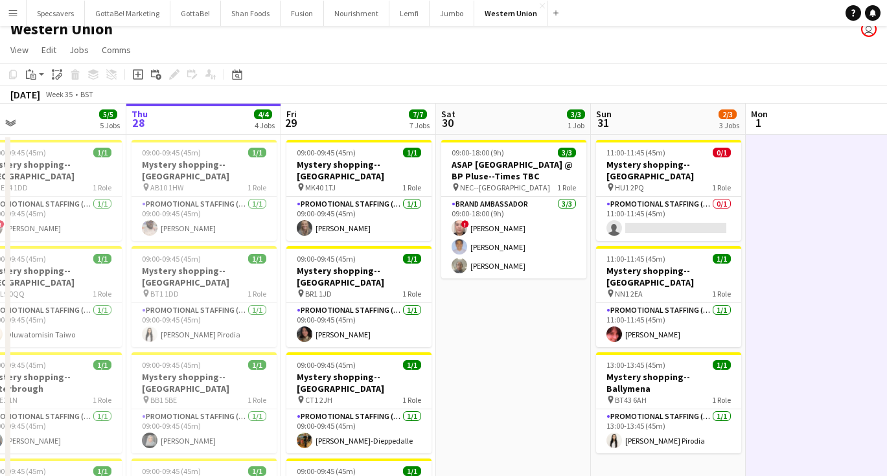
scroll to position [9, 0]
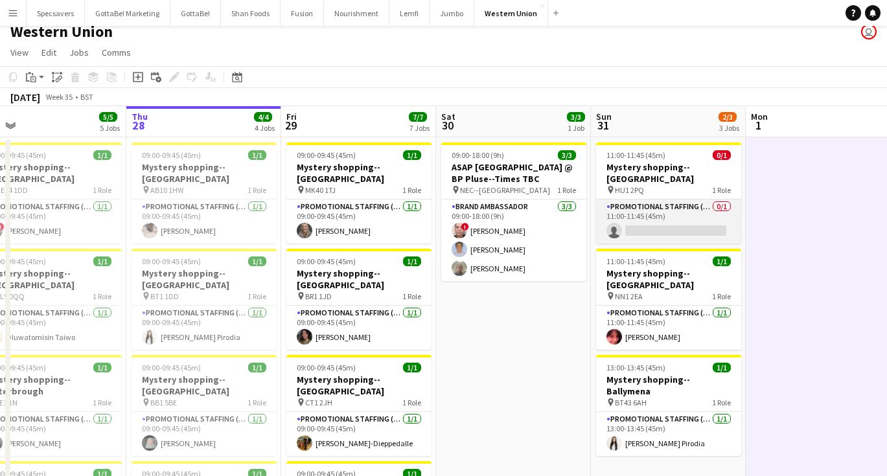
click at [694, 201] on app-card-role "Promotional Staffing (Mystery Shopper) 0/1 11:00-11:45 (45m) single-neutral-act…" at bounding box center [668, 222] width 145 height 44
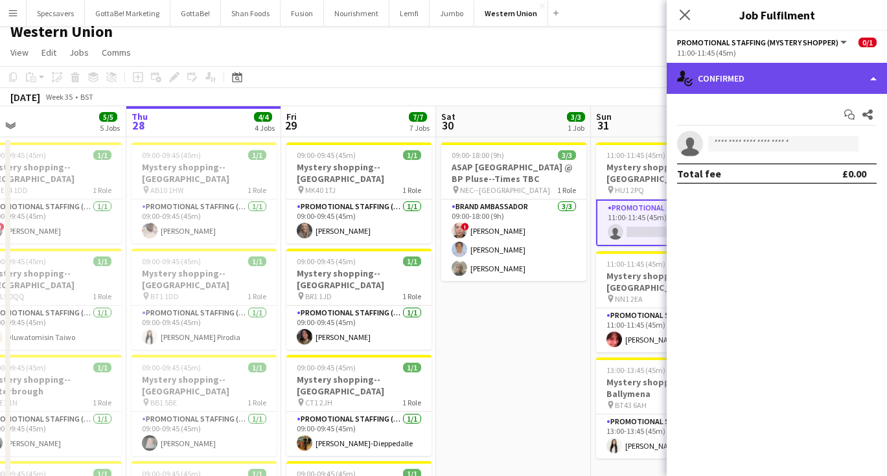
click at [746, 82] on div "single-neutral-actions-check-2 Confirmed" at bounding box center [777, 78] width 220 height 31
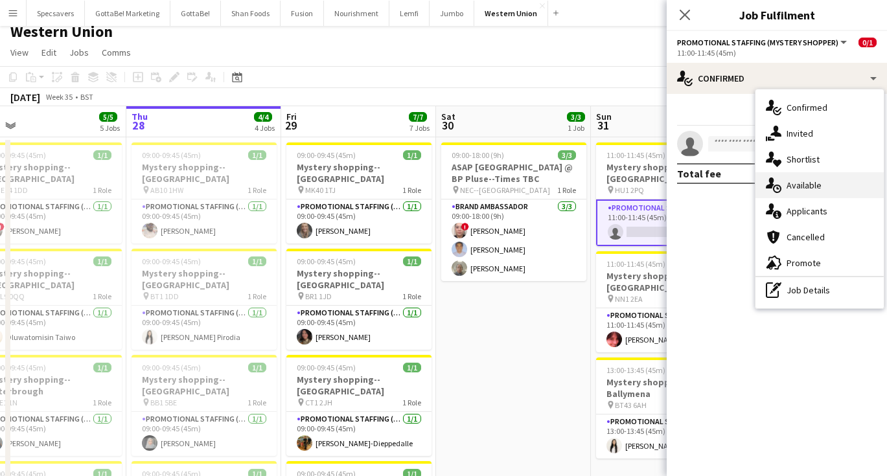
click at [809, 188] on div "single-neutral-actions-upload Available" at bounding box center [819, 185] width 128 height 26
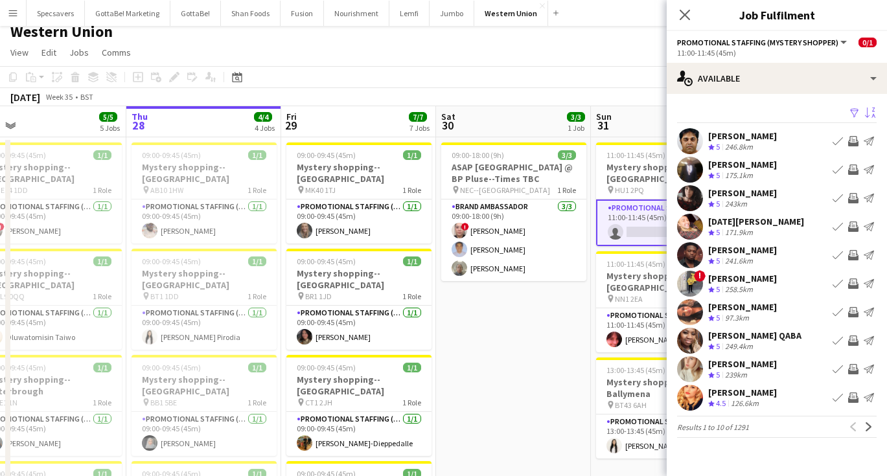
click at [873, 111] on app-icon "Sort asc" at bounding box center [870, 114] width 10 height 12
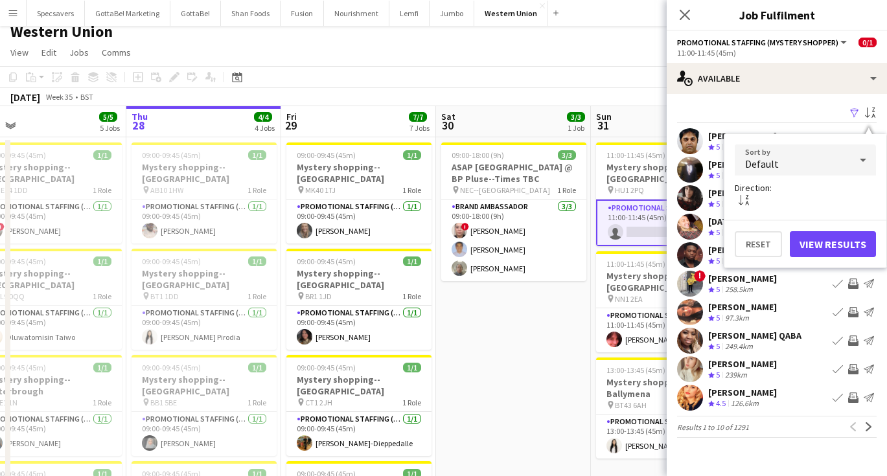
click at [849, 158] on div "Default" at bounding box center [792, 159] width 115 height 31
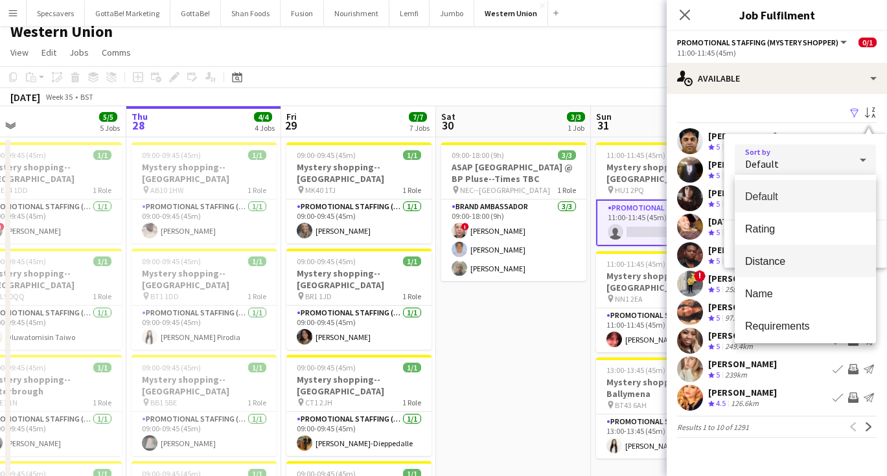
click at [824, 248] on mat-option "Distance" at bounding box center [805, 261] width 141 height 32
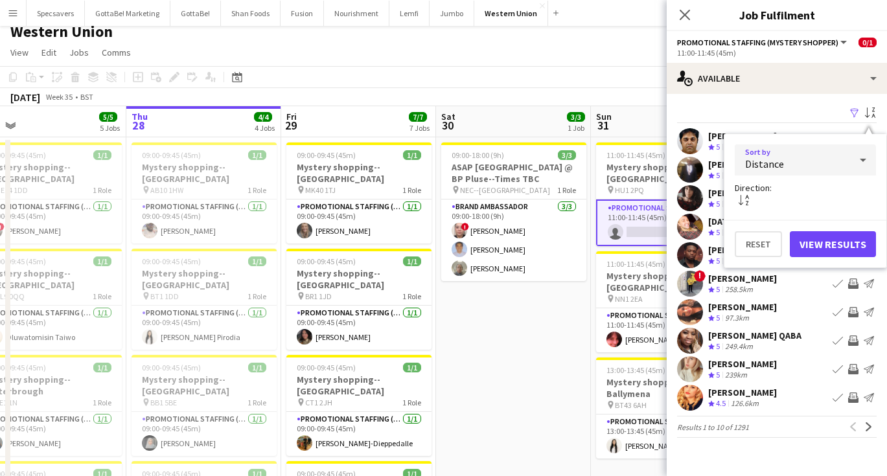
click at [838, 241] on button "View Results" at bounding box center [833, 244] width 86 height 26
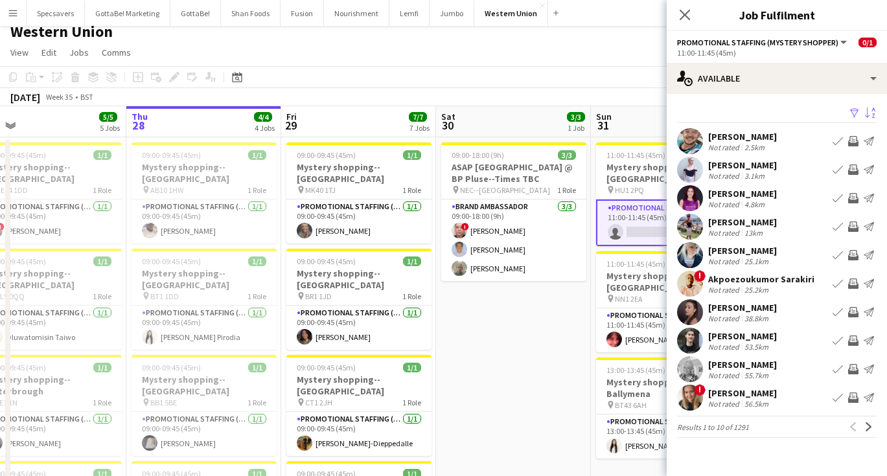
click at [738, 143] on div "Not rated" at bounding box center [725, 148] width 34 height 10
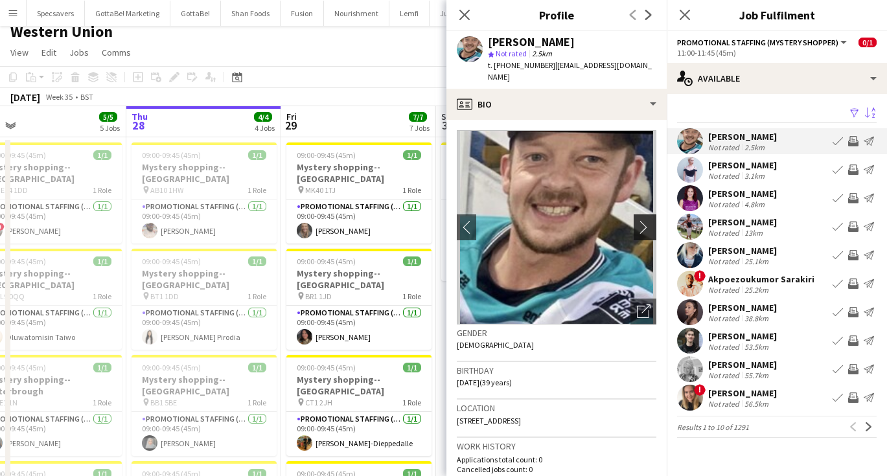
click at [641, 220] on app-icon "chevron-right" at bounding box center [647, 227] width 20 height 14
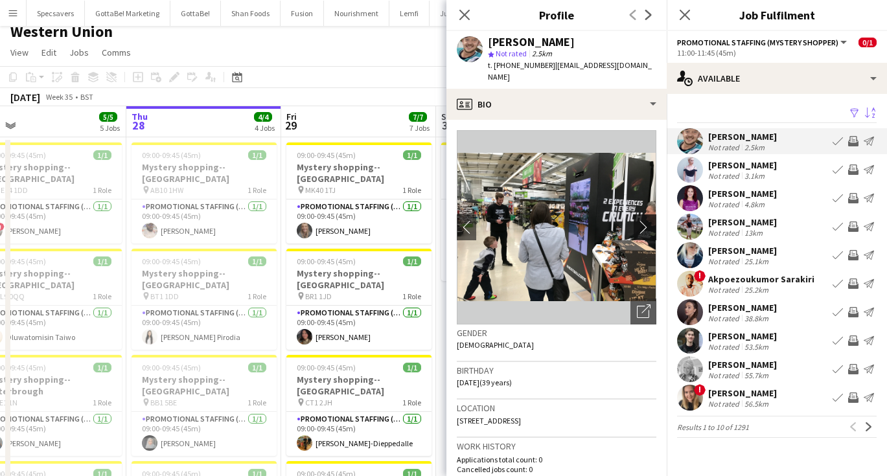
click at [641, 220] on app-icon "chevron-right" at bounding box center [647, 227] width 20 height 14
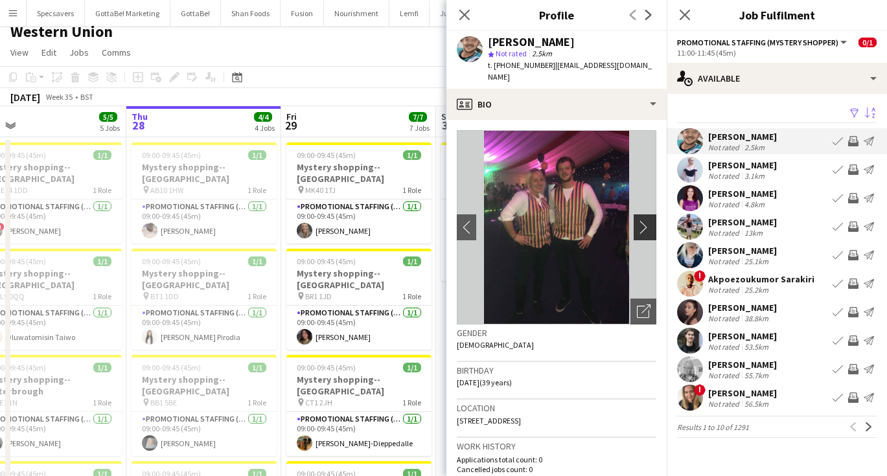
click at [641, 220] on app-icon "chevron-right" at bounding box center [647, 227] width 20 height 14
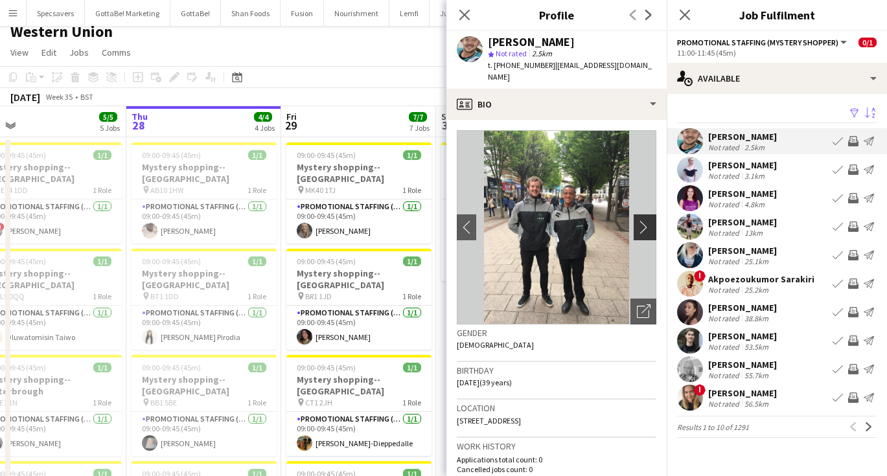
click at [641, 220] on app-icon "chevron-right" at bounding box center [647, 227] width 20 height 14
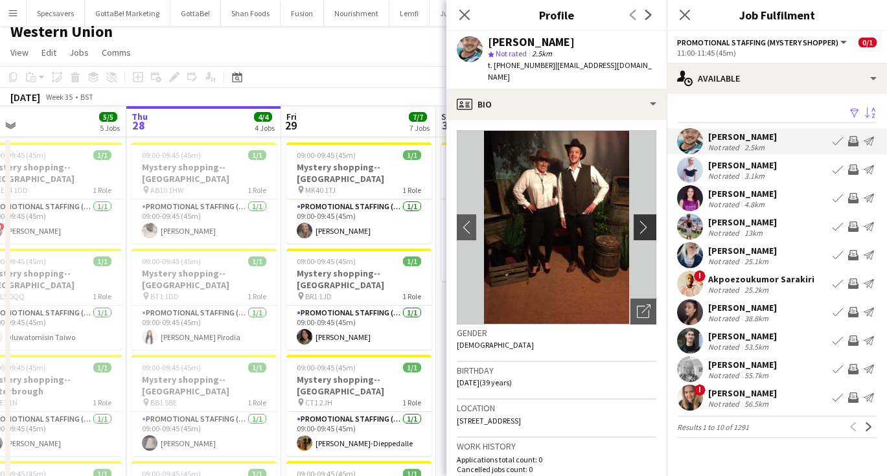
click at [641, 220] on app-icon "chevron-right" at bounding box center [647, 227] width 20 height 14
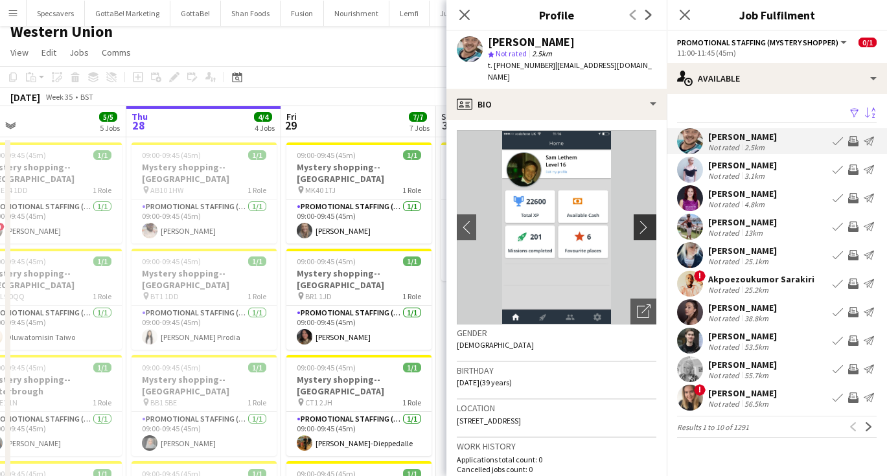
click at [646, 220] on app-icon "chevron-right" at bounding box center [647, 227] width 20 height 14
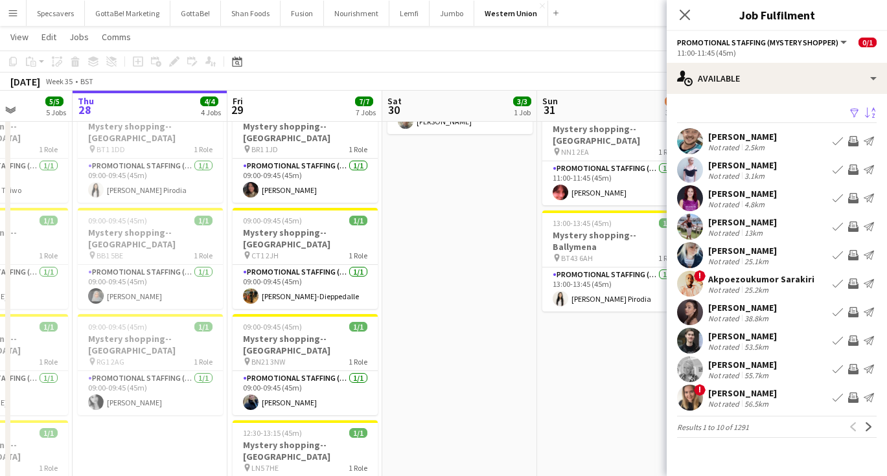
scroll to position [154, 0]
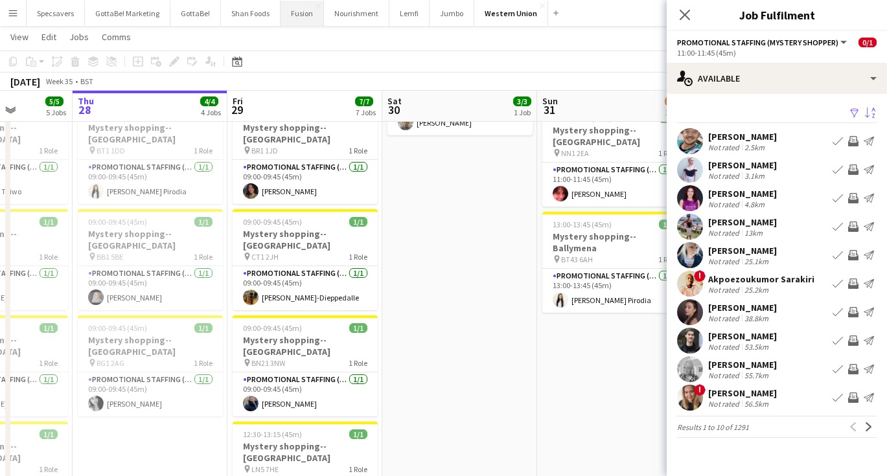
click at [293, 10] on button "Fusion Close" at bounding box center [301, 13] width 43 height 25
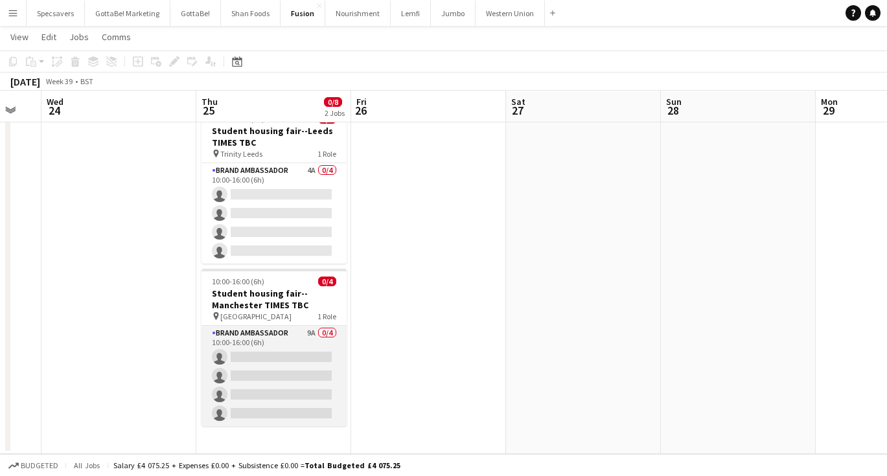
scroll to position [44, 0]
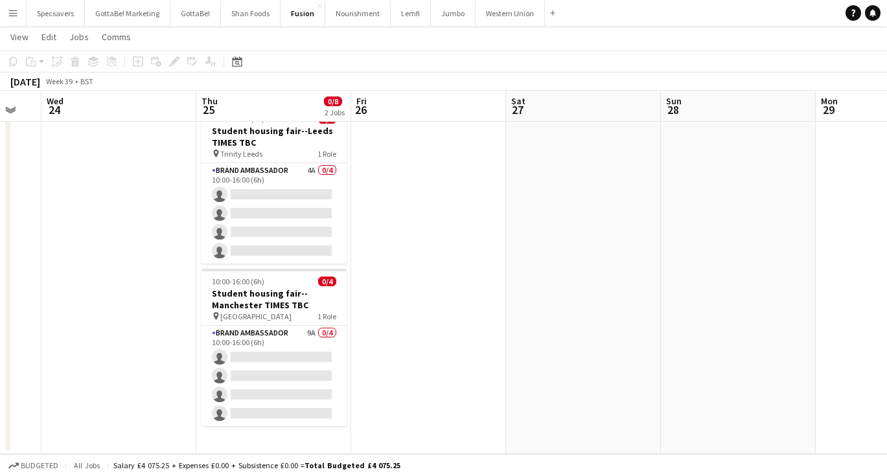
click at [290, 437] on app-date-cell "10:00-16:00 (6h) 0/4 Student housing fair--Leeds TIMES TBC pin Trinity Leeds 1 …" at bounding box center [273, 277] width 155 height 353
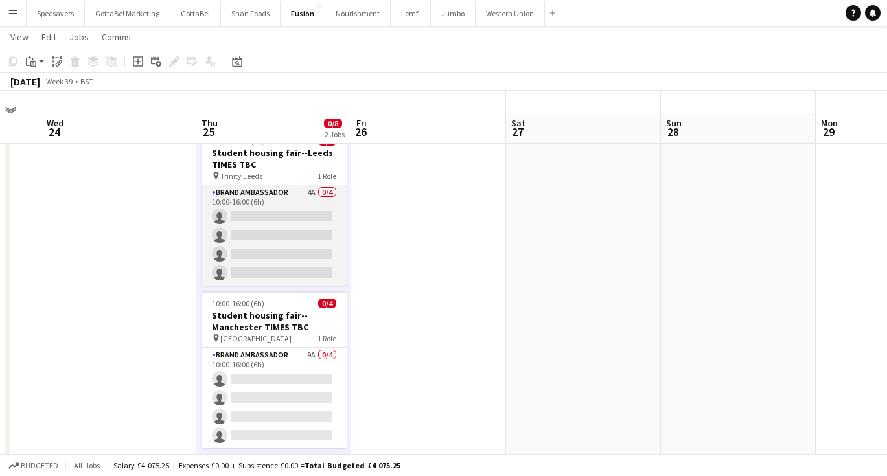
scroll to position [19, 0]
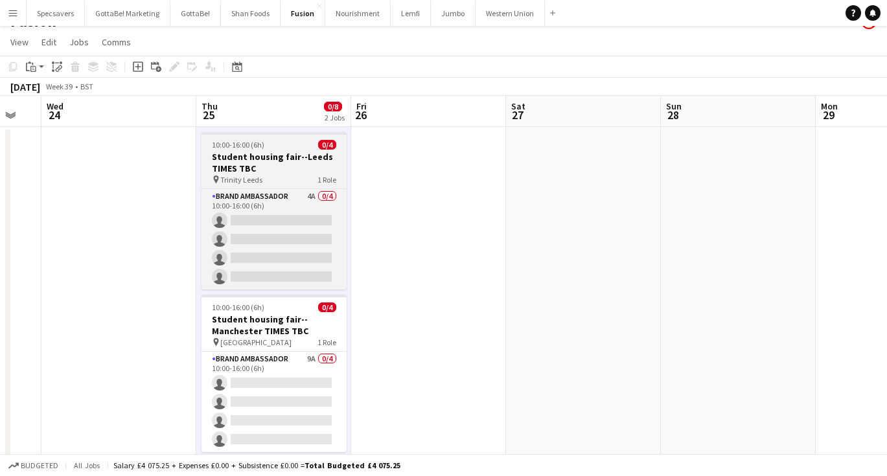
click at [286, 159] on h3 "Student housing fair--Leeds TIMES TBC" at bounding box center [273, 162] width 145 height 23
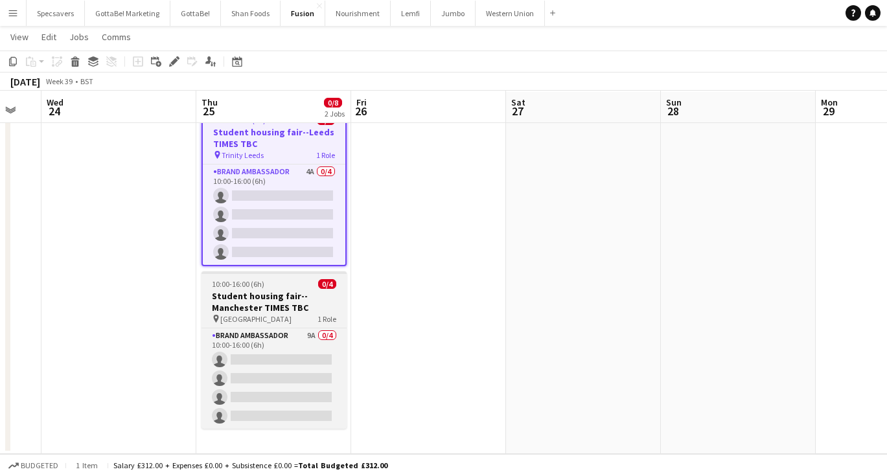
scroll to position [44, 0]
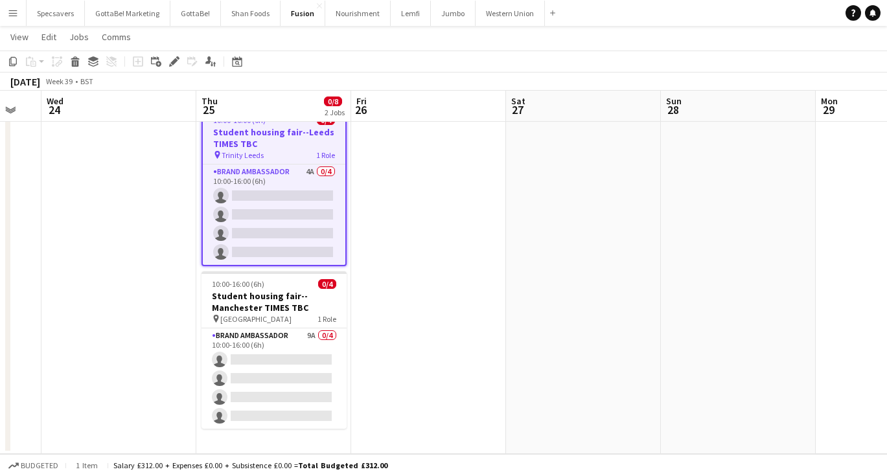
click at [255, 439] on app-date-cell "10:00-16:00 (6h) 0/4 Student housing fair--Leeds TIMES TBC pin Trinity Leeds 1 …" at bounding box center [273, 277] width 155 height 353
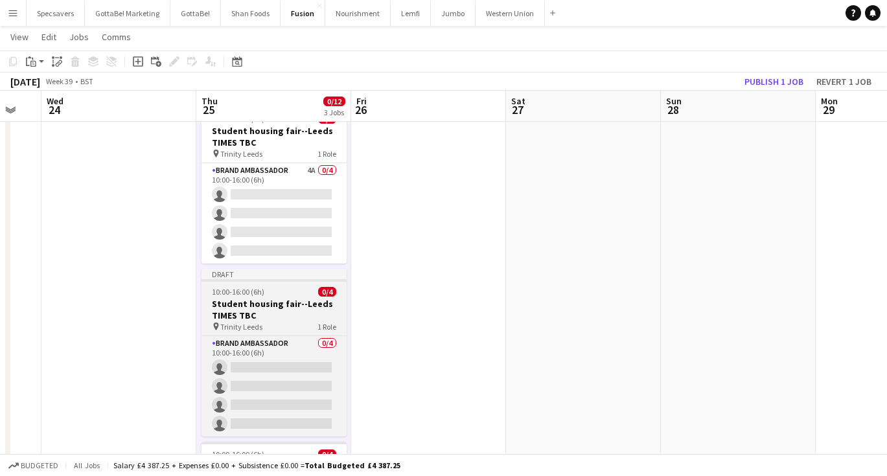
click at [271, 307] on h3 "Student housing fair--Leeds TIMES TBC" at bounding box center [273, 309] width 145 height 23
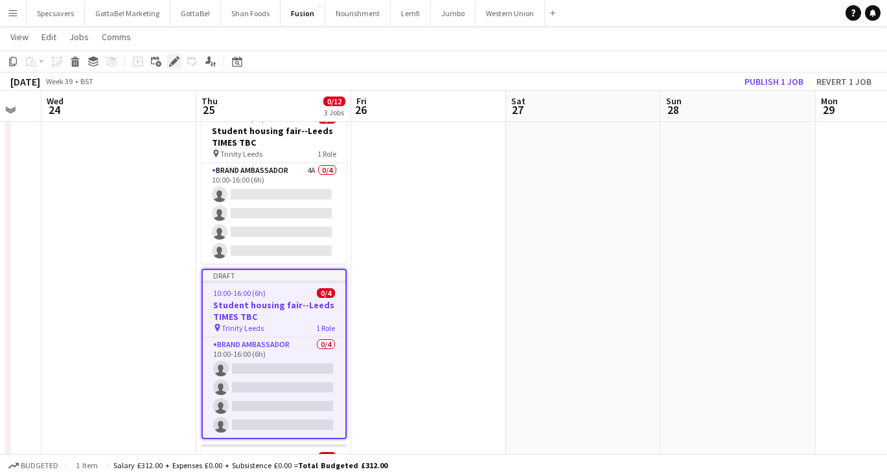
click at [175, 61] on icon at bounding box center [173, 61] width 7 height 7
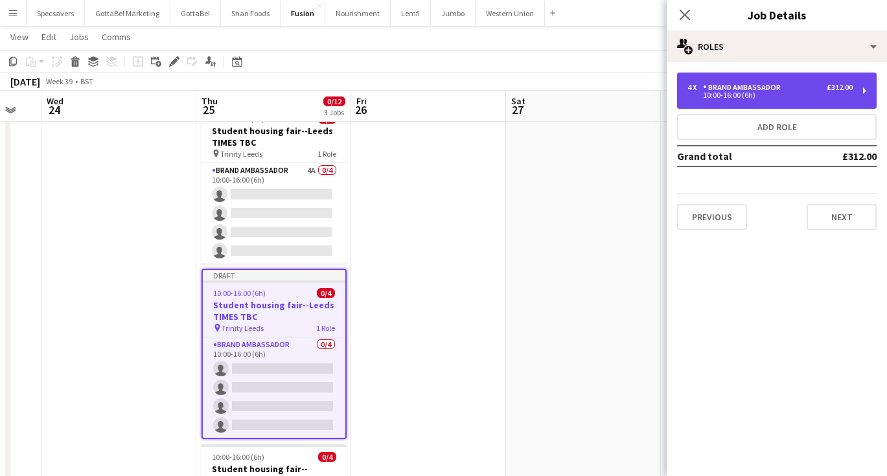
click at [792, 89] on div "4 x Brand Ambassador £312.00" at bounding box center [769, 87] width 165 height 9
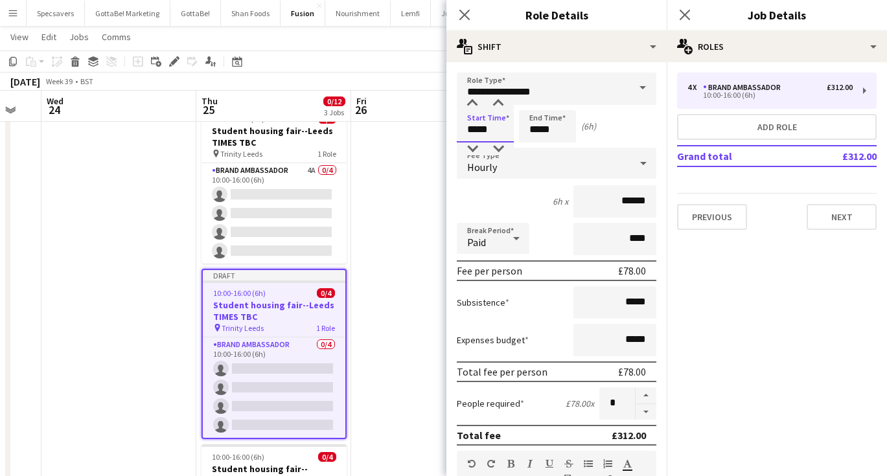
drag, startPoint x: 496, startPoint y: 137, endPoint x: 461, endPoint y: 133, distance: 35.2
click at [461, 133] on input "*****" at bounding box center [485, 126] width 57 height 32
type input "*****"
click at [648, 409] on button "button" at bounding box center [645, 412] width 21 height 16
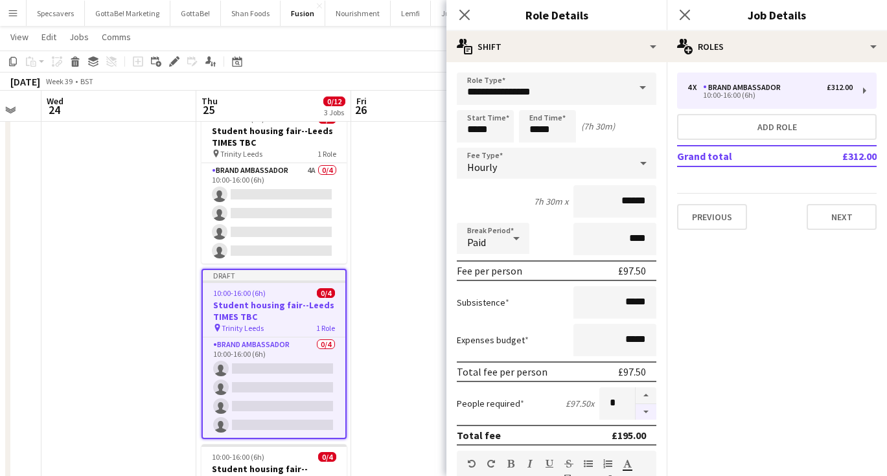
click at [648, 409] on button "button" at bounding box center [645, 412] width 21 height 16
type input "*"
click at [685, 8] on app-icon "Close pop-in" at bounding box center [685, 15] width 19 height 19
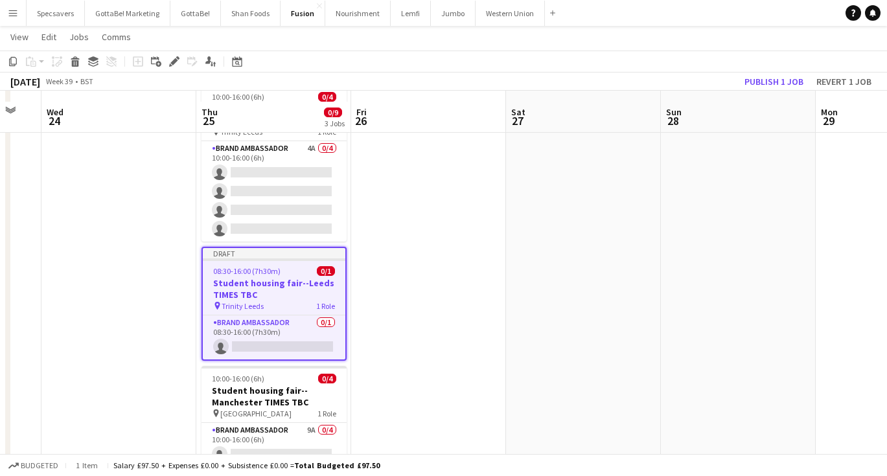
scroll to position [81, 0]
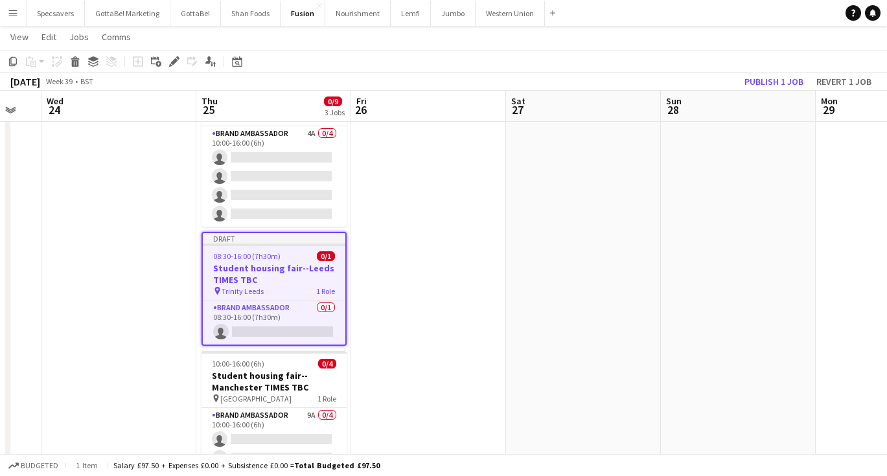
click at [429, 297] on app-date-cell at bounding box center [428, 327] width 155 height 527
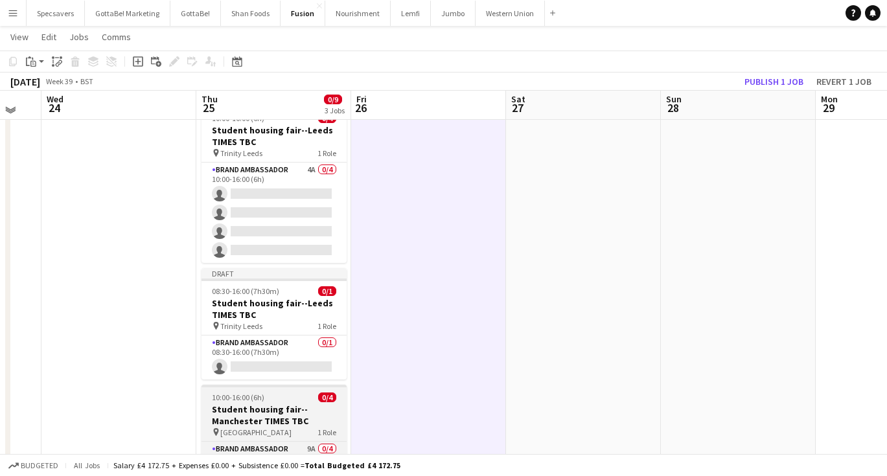
scroll to position [43, 0]
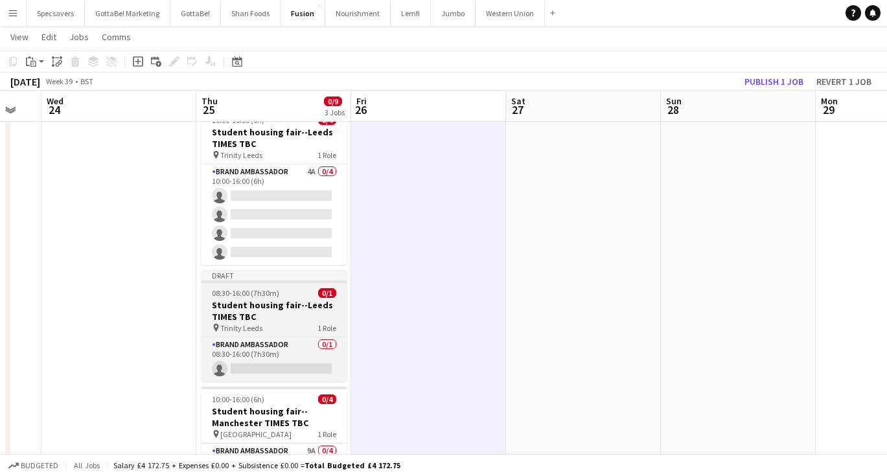
click at [288, 295] on div "08:30-16:00 (7h30m) 0/1" at bounding box center [273, 293] width 145 height 10
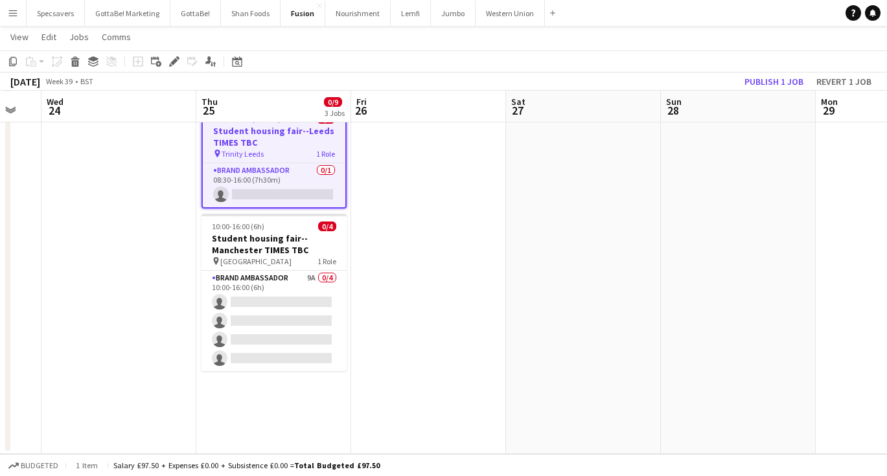
scroll to position [218, 0]
click at [268, 384] on app-date-cell "10:00-16:00 (6h) 0/4 Student housing fair--Leeds TIMES TBC pin Trinity Leeds 1 …" at bounding box center [273, 190] width 155 height 527
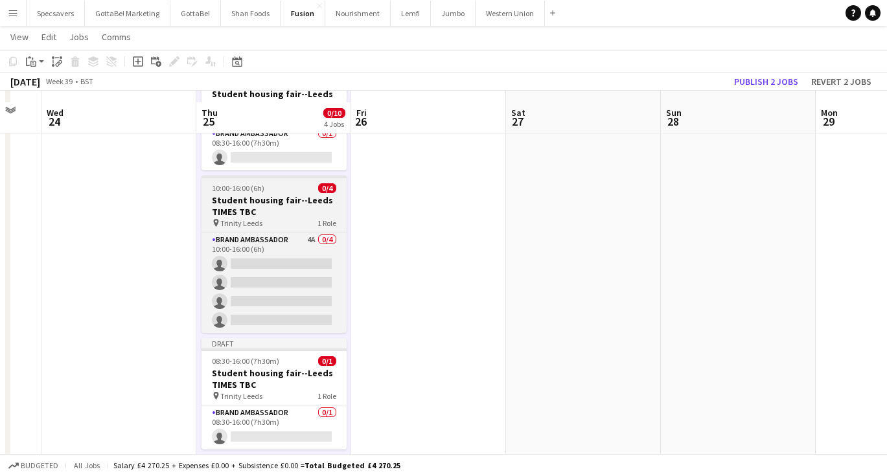
scroll to position [106, 0]
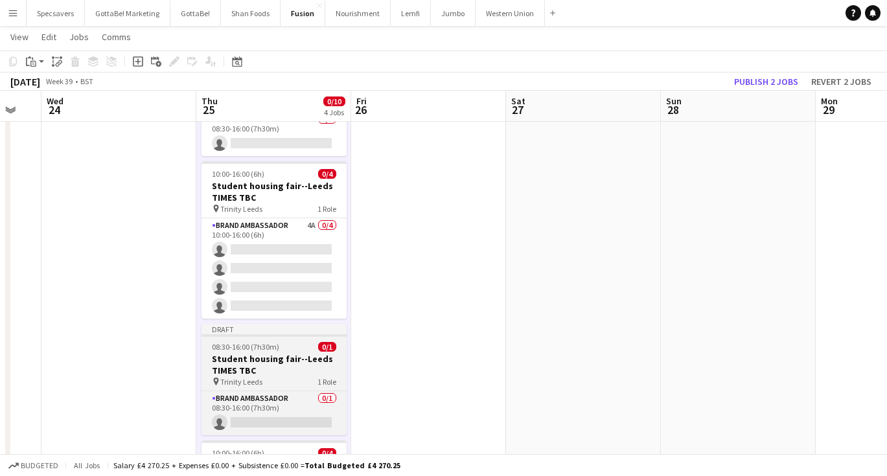
click at [258, 354] on h3 "Student housing fair--Leeds TIMES TBC" at bounding box center [273, 364] width 145 height 23
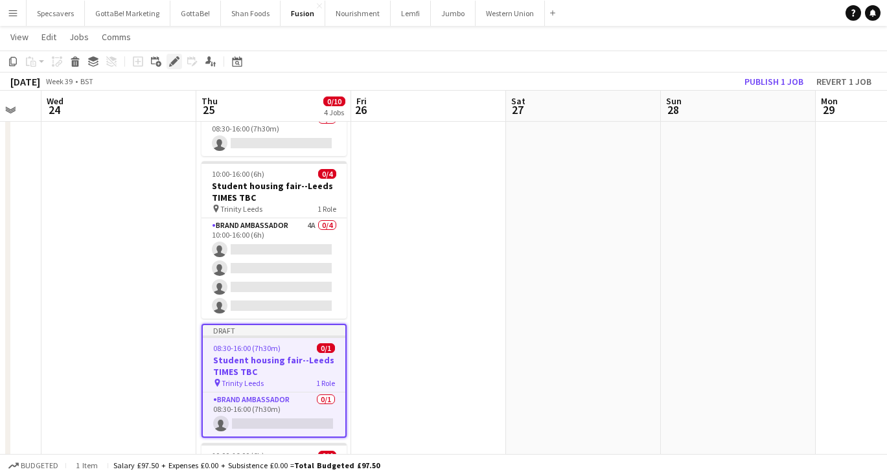
click at [179, 63] on icon "Edit" at bounding box center [174, 61] width 10 height 10
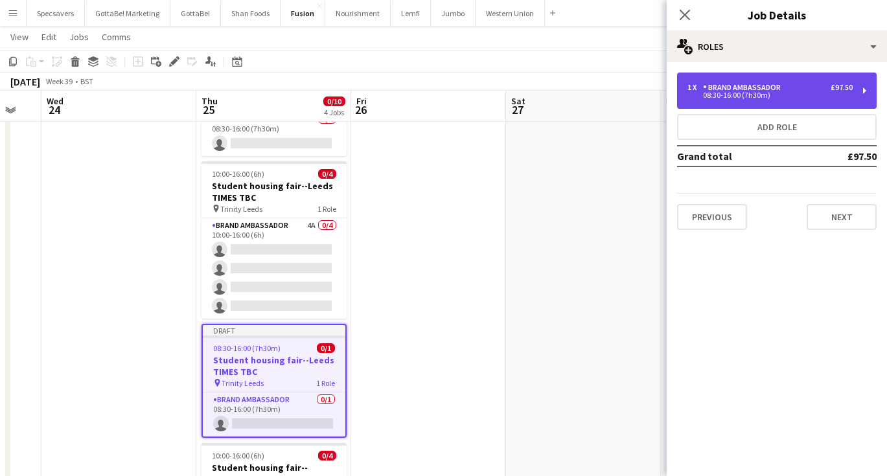
click at [750, 82] on div "1 x Brand Ambassador £97.50 08:30-16:00 (7h30m)" at bounding box center [777, 91] width 200 height 36
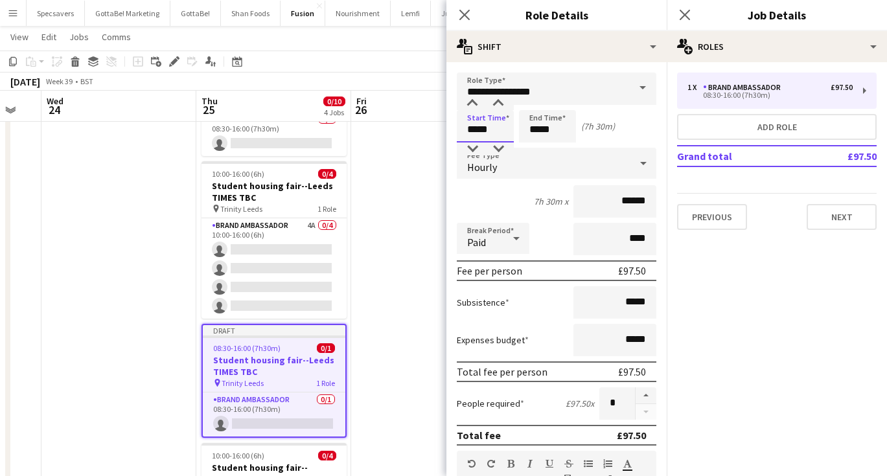
drag, startPoint x: 490, startPoint y: 129, endPoint x: 465, endPoint y: 130, distance: 25.3
click at [465, 130] on input "*****" at bounding box center [485, 126] width 57 height 32
type input "*****"
drag, startPoint x: 555, startPoint y: 129, endPoint x: 525, endPoint y: 129, distance: 30.4
click at [525, 129] on input "*****" at bounding box center [547, 126] width 57 height 32
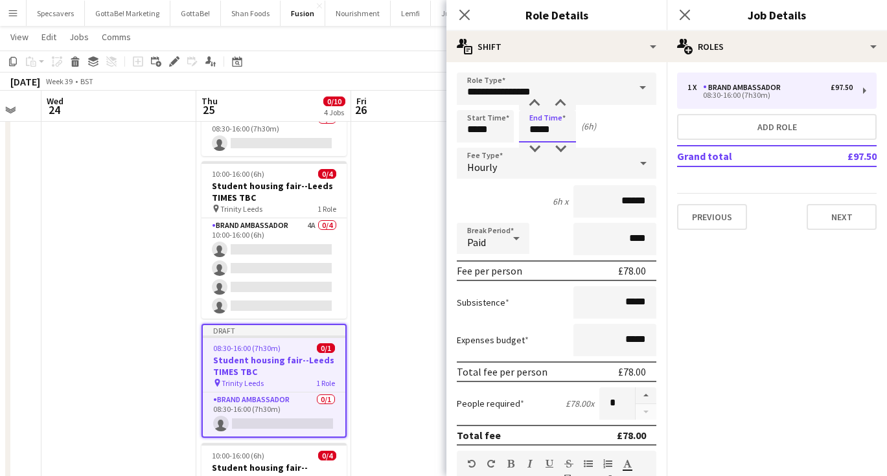
type input "*****"
click at [682, 11] on icon "Close pop-in" at bounding box center [684, 14] width 12 height 12
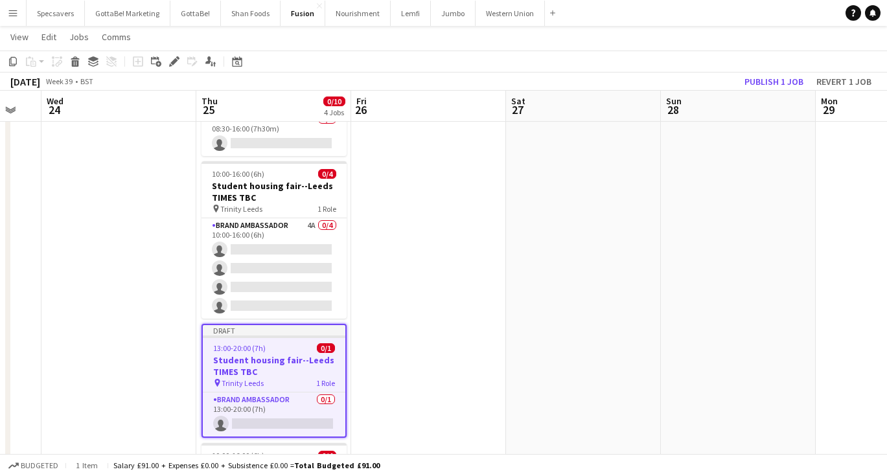
click at [432, 266] on app-date-cell at bounding box center [428, 362] width 155 height 644
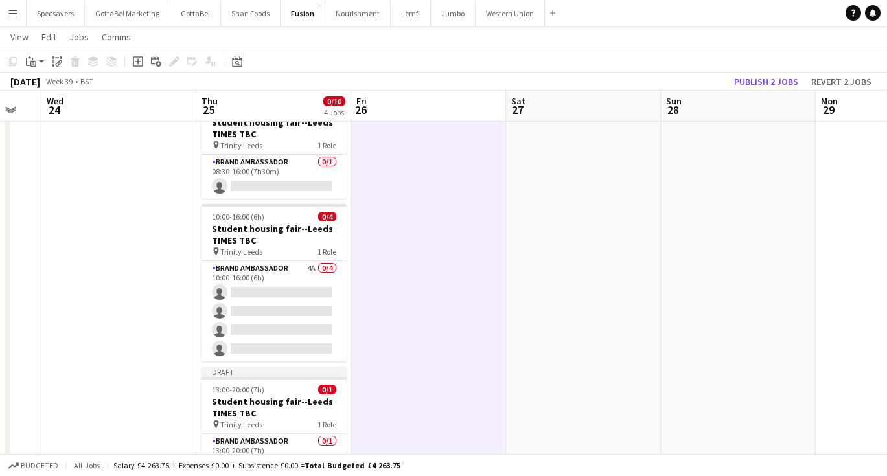
scroll to position [74, 0]
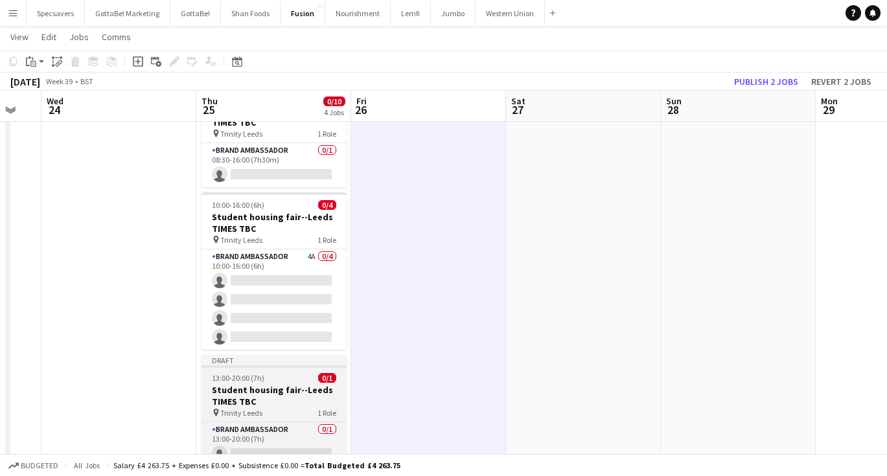
click at [260, 380] on span "13:00-20:00 (7h)" at bounding box center [238, 378] width 52 height 10
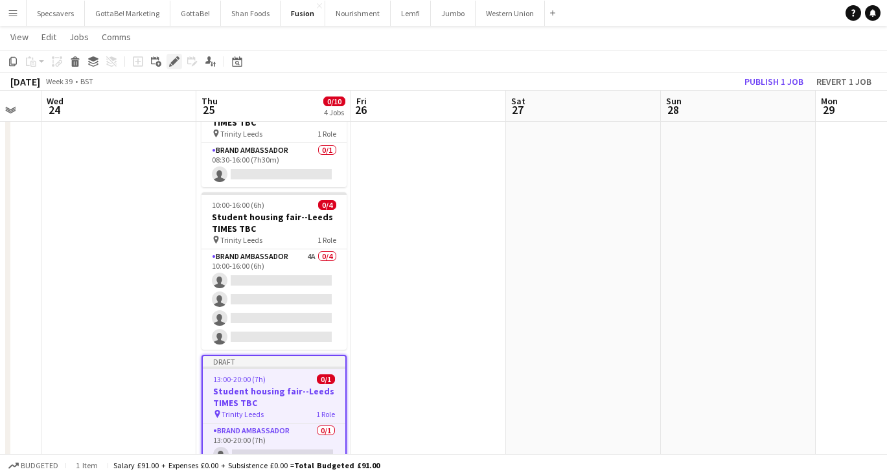
click at [174, 62] on icon at bounding box center [173, 61] width 7 height 7
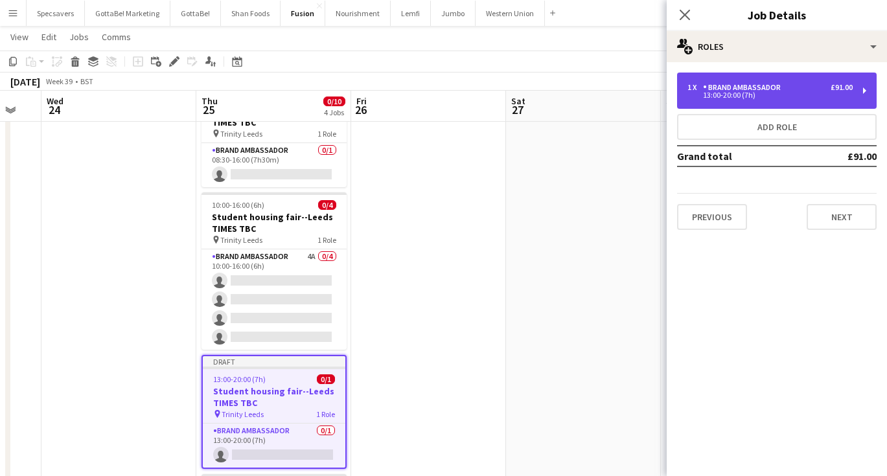
click at [773, 84] on div "Brand Ambassador" at bounding box center [744, 87] width 83 height 9
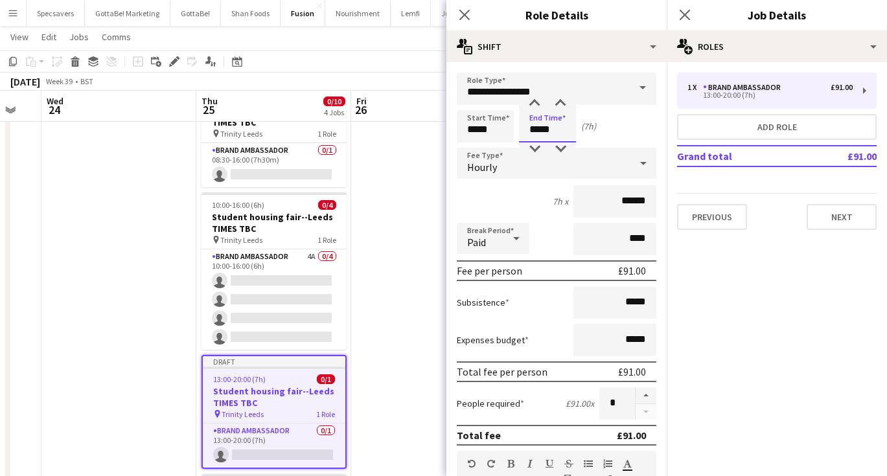
drag, startPoint x: 553, startPoint y: 129, endPoint x: 545, endPoint y: 130, distance: 7.8
click at [545, 130] on input "*****" at bounding box center [547, 126] width 57 height 32
type input "*****"
click at [685, 10] on icon "Close pop-in" at bounding box center [684, 14] width 12 height 12
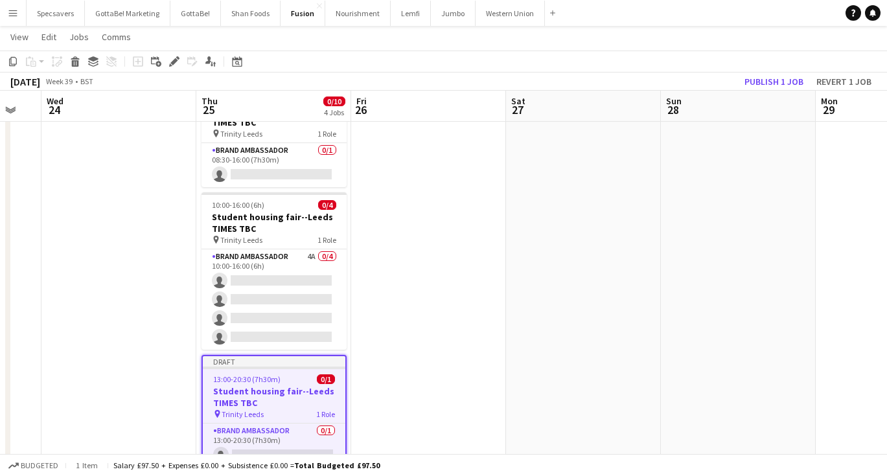
click at [521, 268] on app-date-cell at bounding box center [583, 393] width 155 height 644
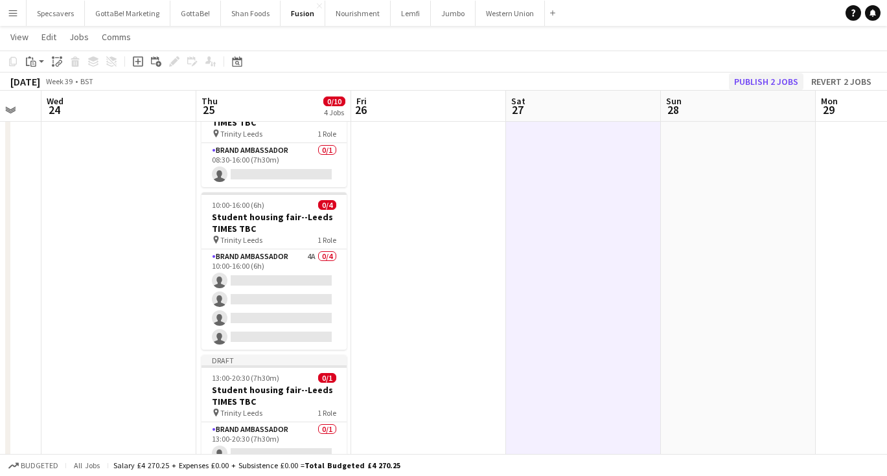
click at [788, 80] on button "Publish 2 jobs" at bounding box center [766, 81] width 74 height 17
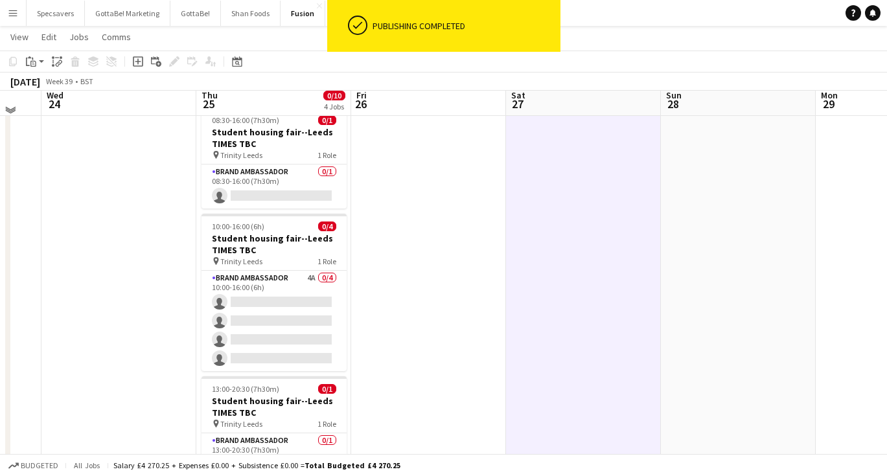
scroll to position [19, 0]
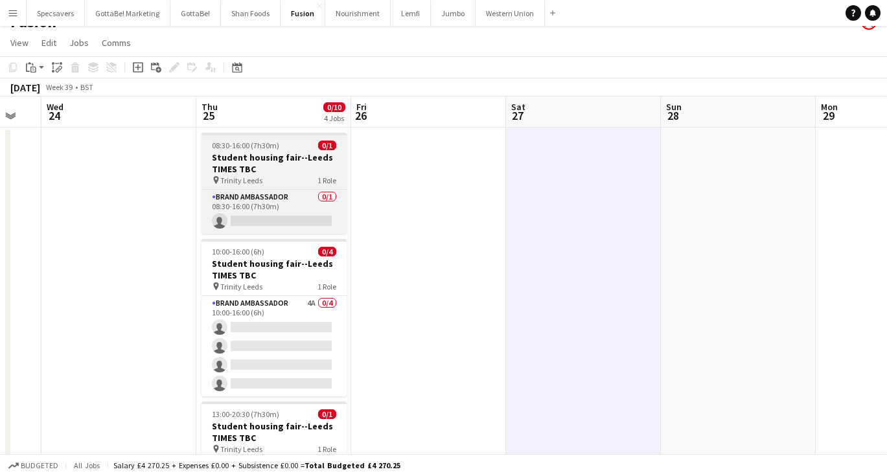
click at [259, 163] on h3 "Student housing fair--Leeds TIMES TBC" at bounding box center [273, 163] width 145 height 23
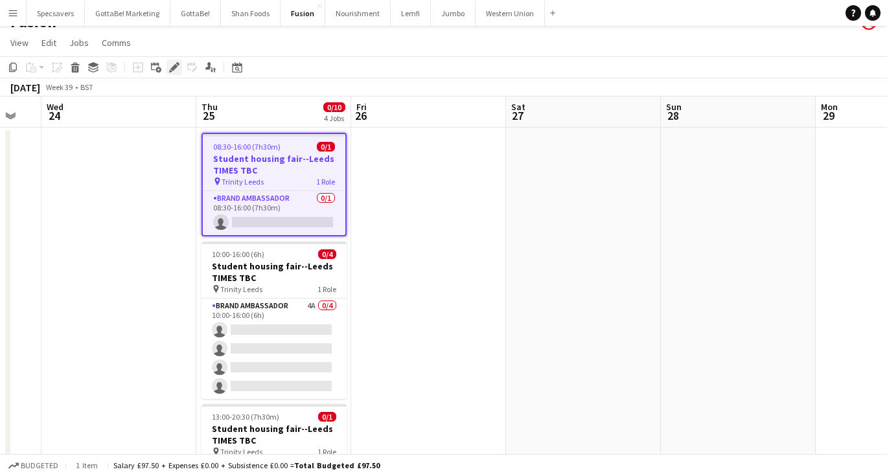
click at [176, 72] on icon "Edit" at bounding box center [174, 67] width 10 height 10
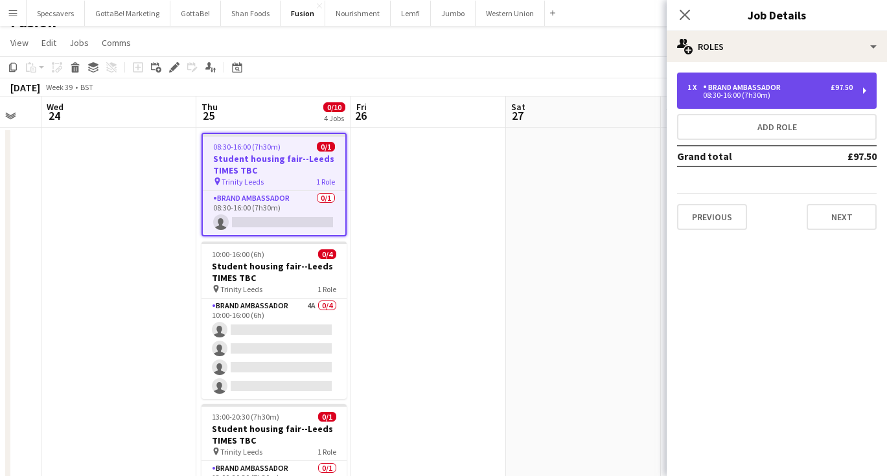
click at [735, 100] on div "1 x Brand Ambassador £97.50 08:30-16:00 (7h30m)" at bounding box center [777, 91] width 200 height 36
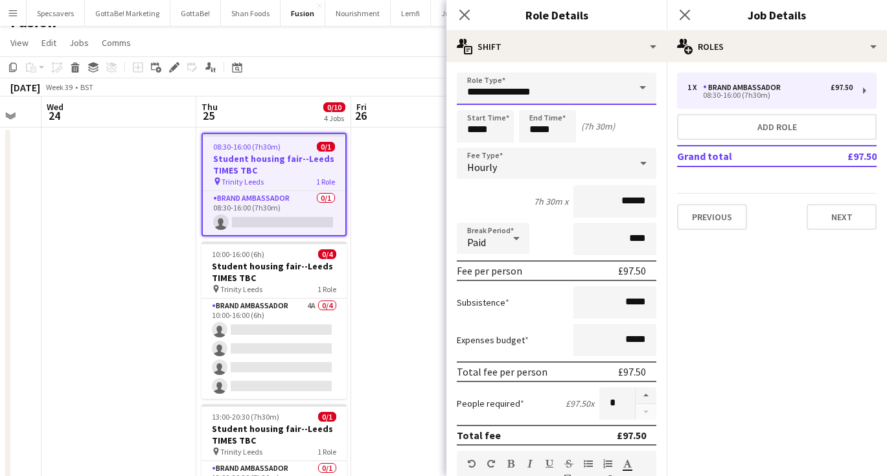
click at [606, 87] on input "**********" at bounding box center [557, 89] width 200 height 32
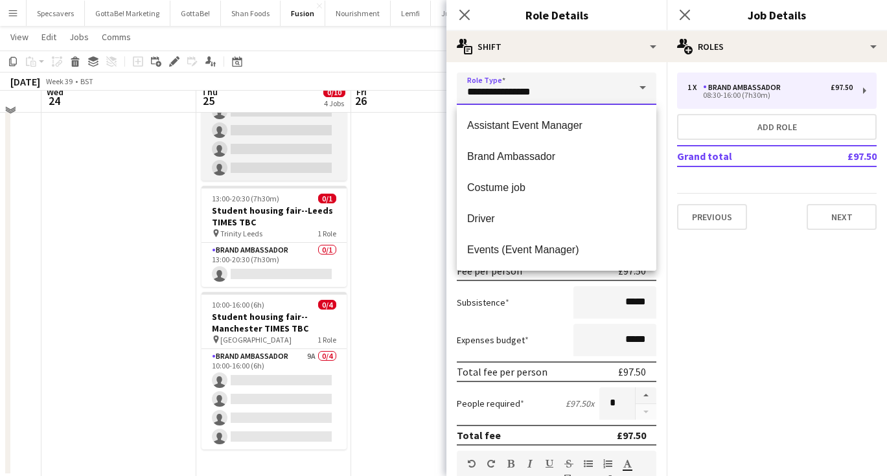
scroll to position [243, 0]
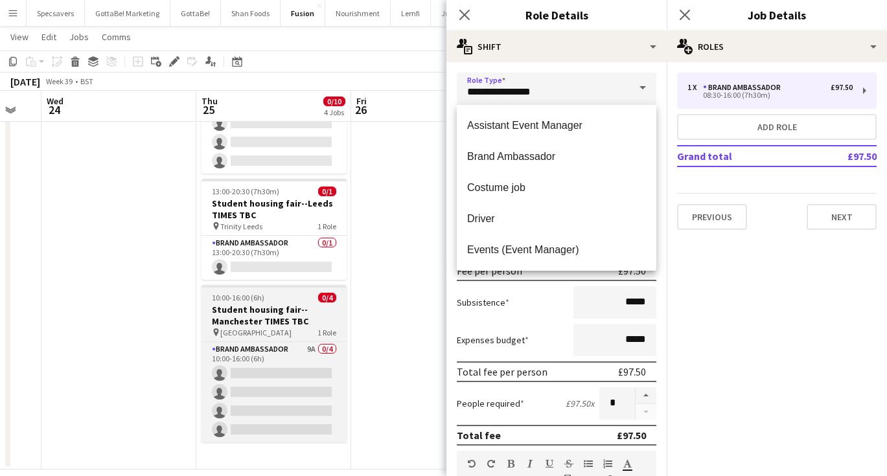
click at [280, 306] on h3 "Student housing fair--Manchester TIMES TBC" at bounding box center [273, 315] width 145 height 23
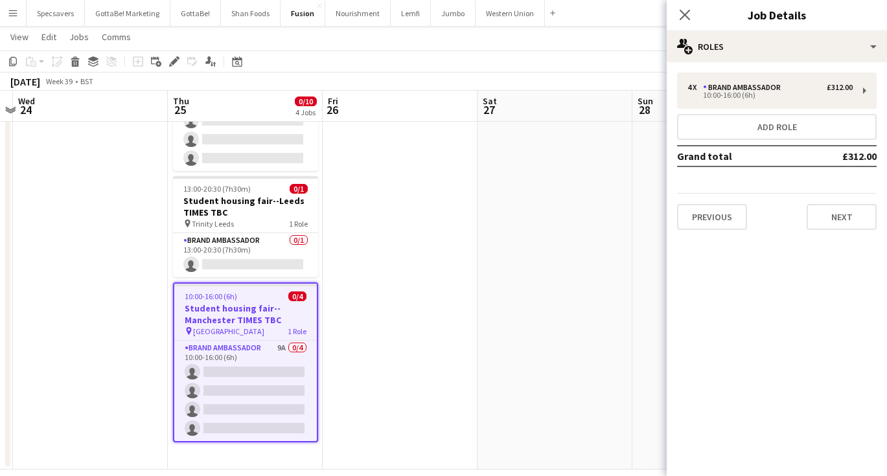
scroll to position [0, 466]
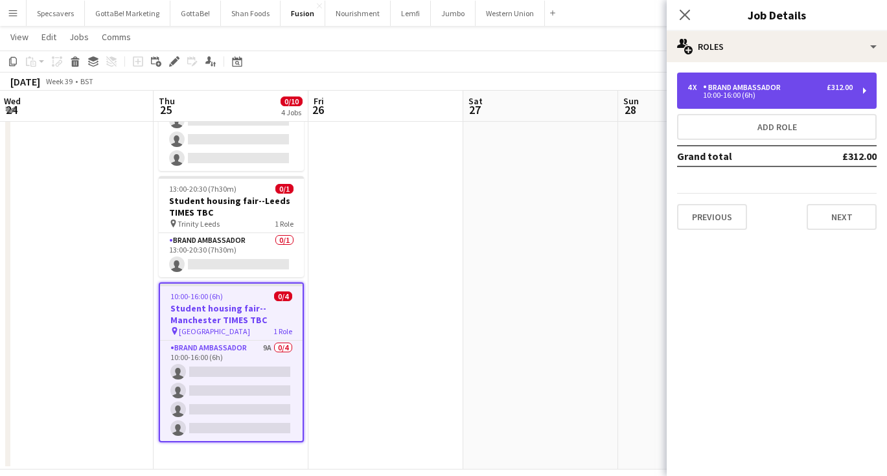
click at [718, 89] on div "Brand Ambassador" at bounding box center [744, 87] width 83 height 9
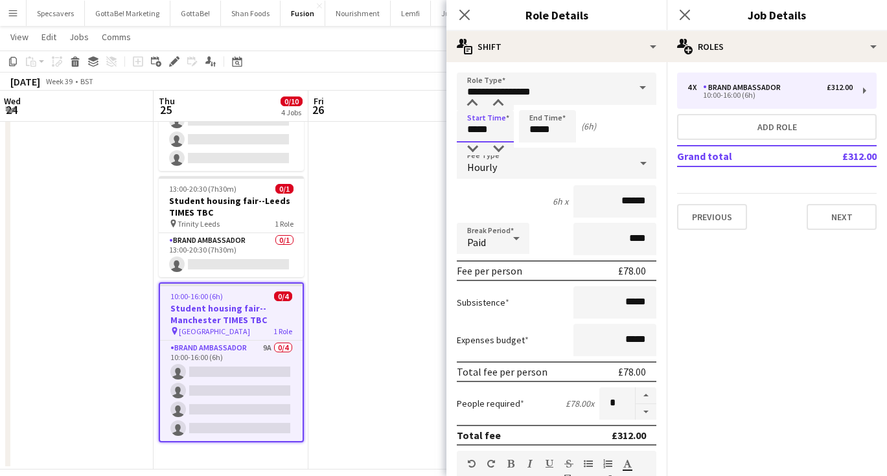
drag, startPoint x: 500, startPoint y: 131, endPoint x: 464, endPoint y: 132, distance: 35.6
click at [464, 132] on input "*****" at bounding box center [485, 126] width 57 height 32
type input "*****"
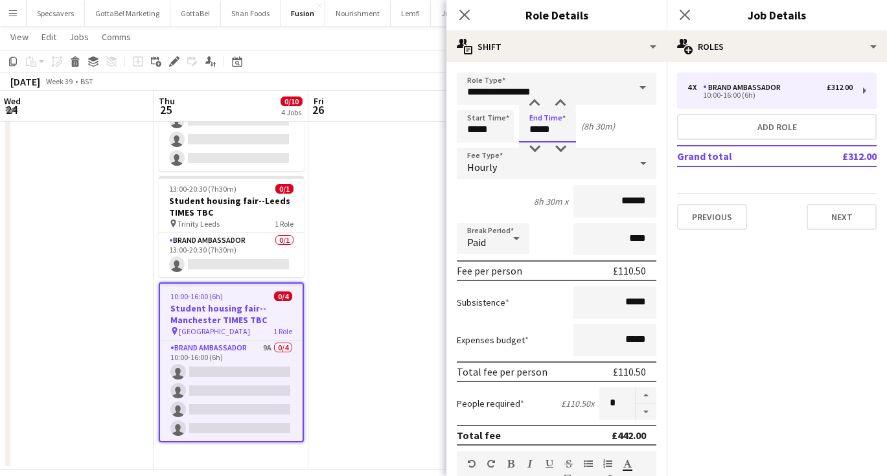
type input "*****"
click at [689, 17] on icon "Close pop-in" at bounding box center [684, 14] width 12 height 12
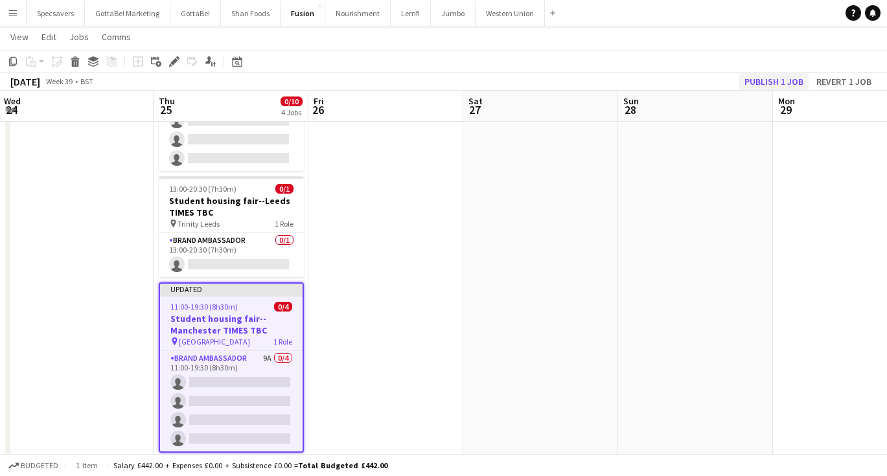
click at [765, 82] on button "Publish 1 job" at bounding box center [773, 81] width 69 height 17
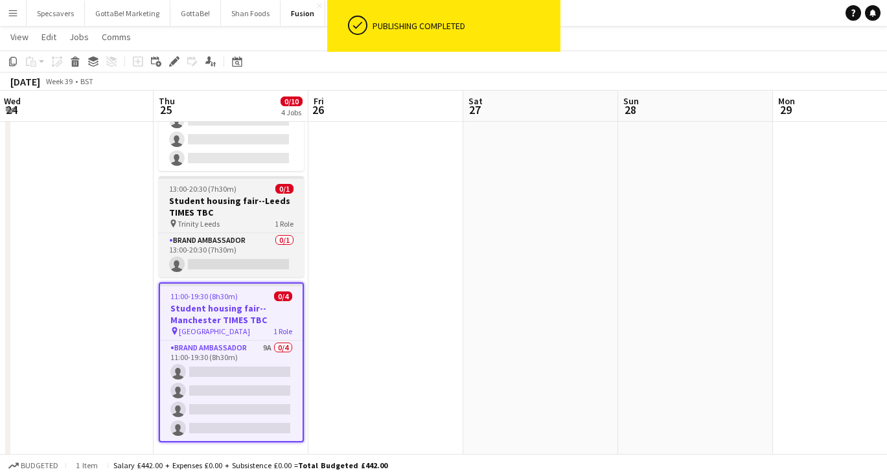
click at [260, 215] on h3 "Student housing fair--Leeds TIMES TBC" at bounding box center [231, 206] width 145 height 23
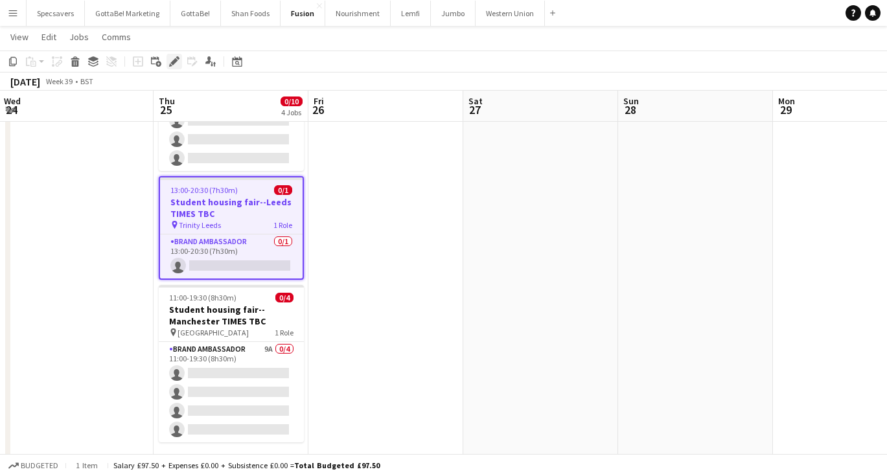
click at [176, 60] on icon at bounding box center [173, 61] width 7 height 7
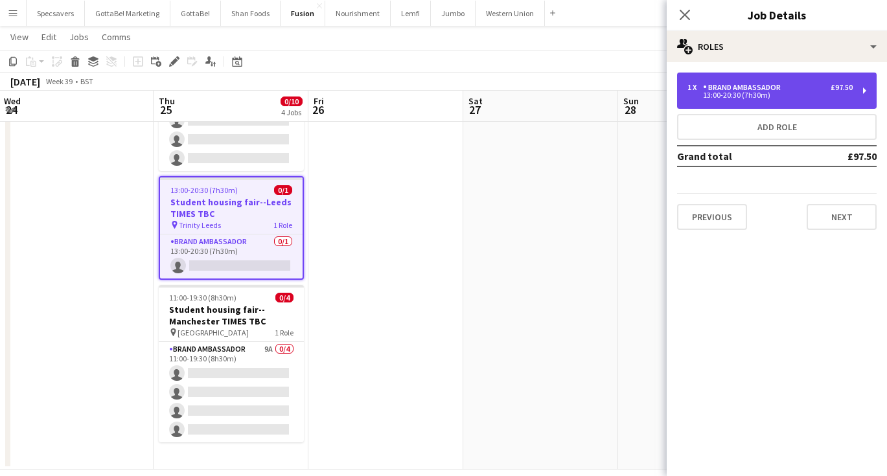
click at [765, 92] on div "13:00-20:30 (7h30m)" at bounding box center [769, 95] width 165 height 6
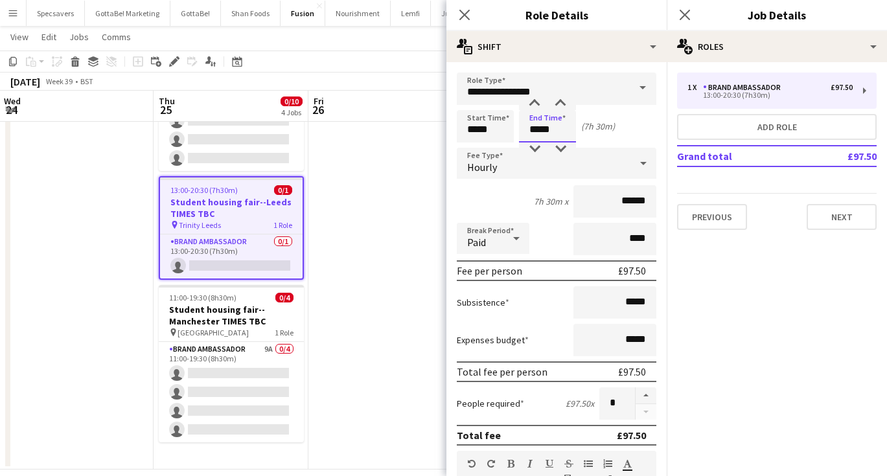
drag, startPoint x: 551, startPoint y: 130, endPoint x: 529, endPoint y: 130, distance: 21.4
click at [529, 130] on input "*****" at bounding box center [547, 126] width 57 height 32
type input "*****"
click at [687, 19] on icon "Close pop-in" at bounding box center [684, 14] width 12 height 12
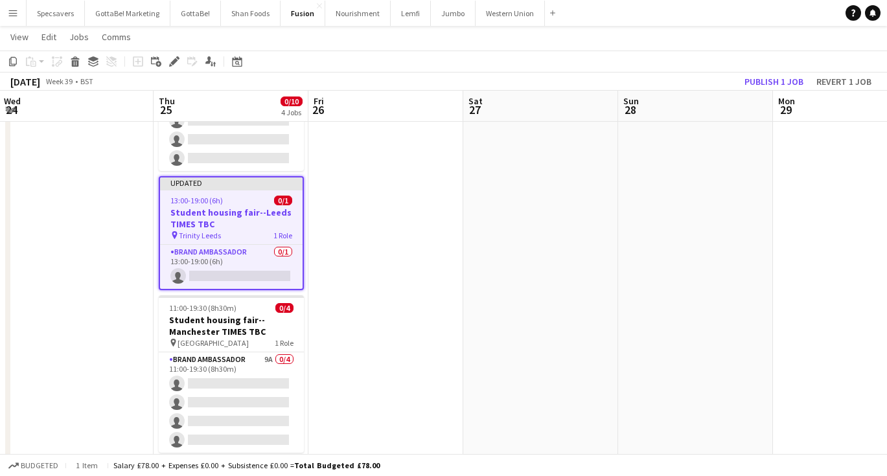
click at [696, 216] on app-date-cell at bounding box center [695, 185] width 155 height 567
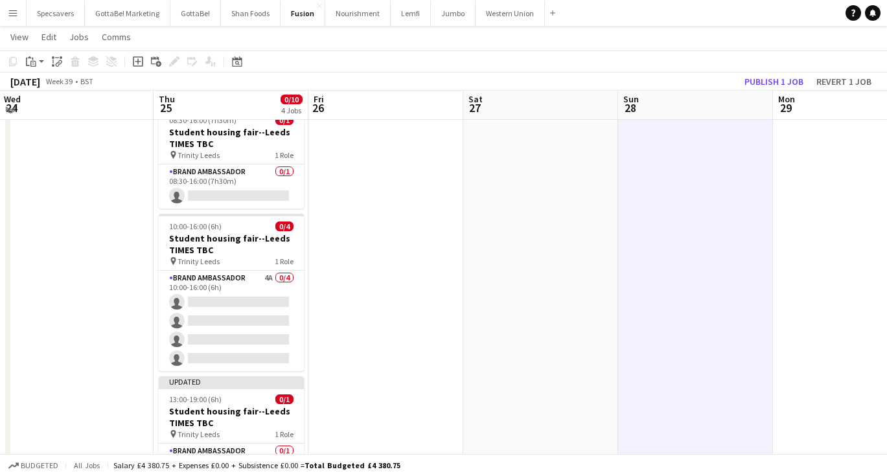
scroll to position [41, 0]
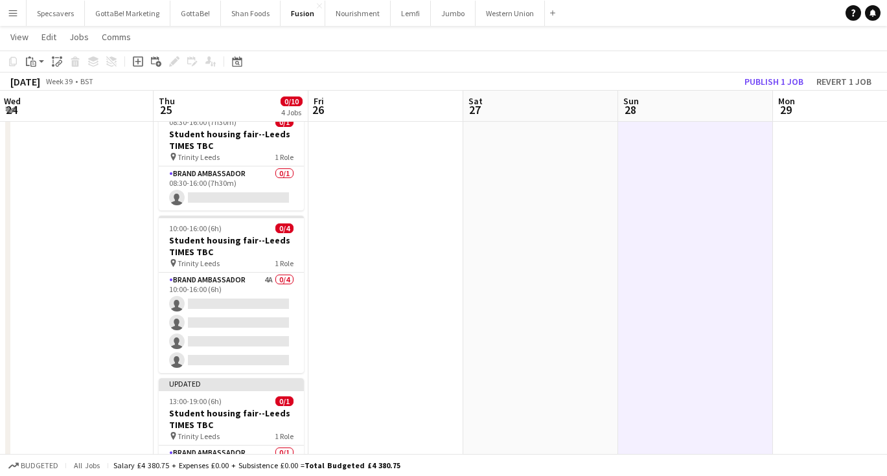
click at [443, 298] on app-date-cell at bounding box center [385, 387] width 155 height 567
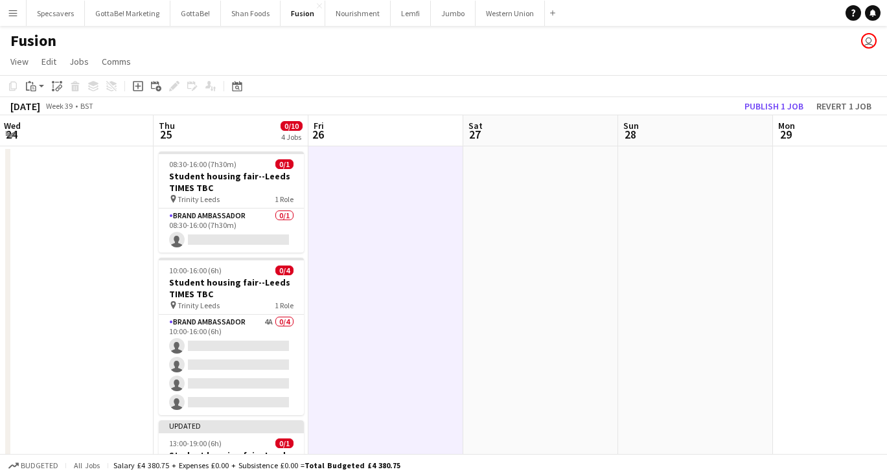
scroll to position [0, 0]
click at [786, 104] on button "Publish 1 job" at bounding box center [773, 106] width 69 height 17
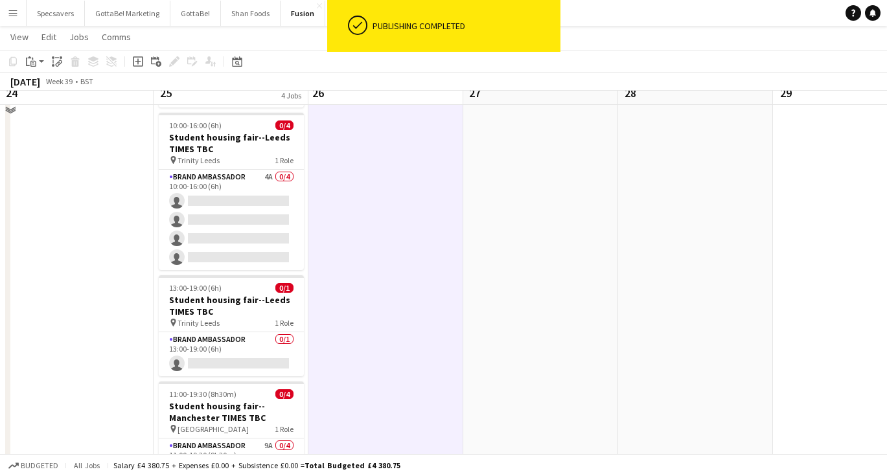
scroll to position [108, 0]
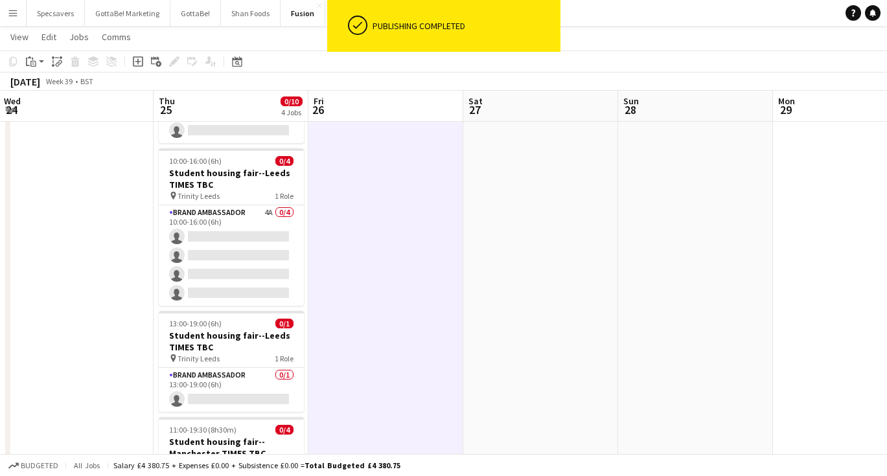
click at [480, 343] on app-date-cell at bounding box center [540, 320] width 155 height 567
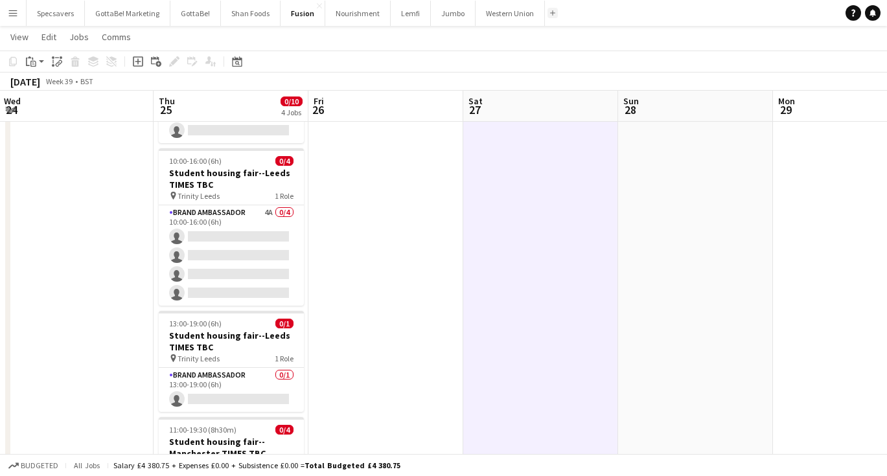
click at [547, 9] on button "Add" at bounding box center [552, 13] width 10 height 10
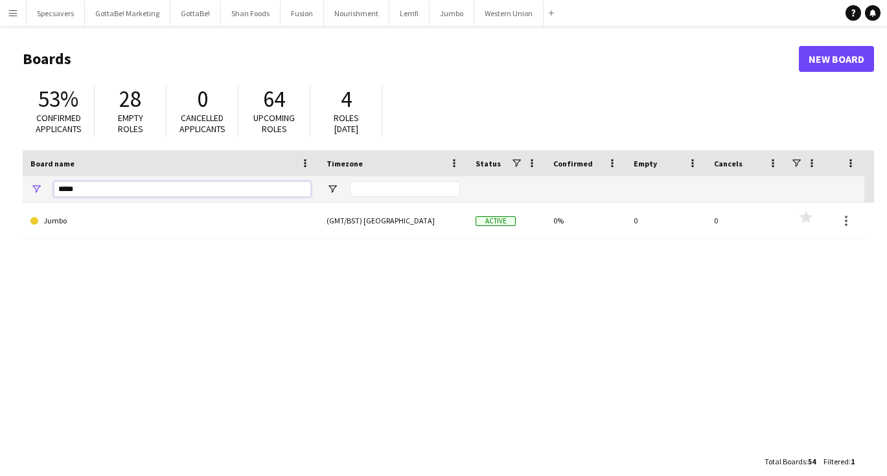
click at [106, 187] on input "*****" at bounding box center [182, 189] width 257 height 16
type input "*"
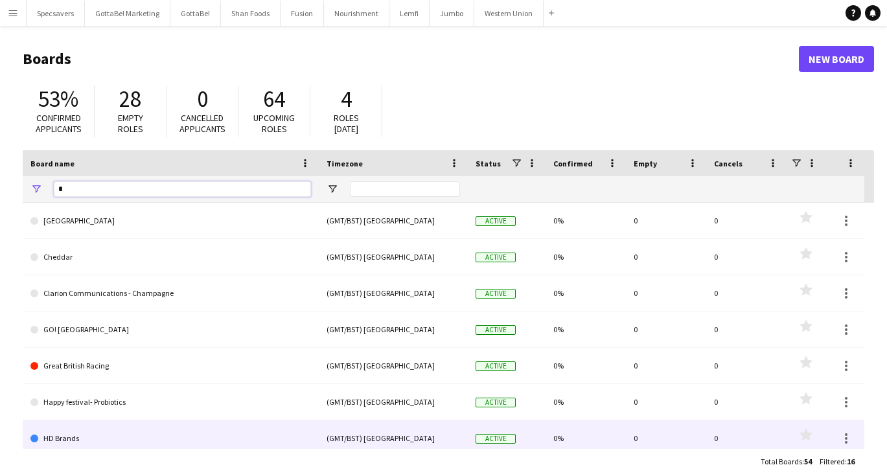
type input "*"
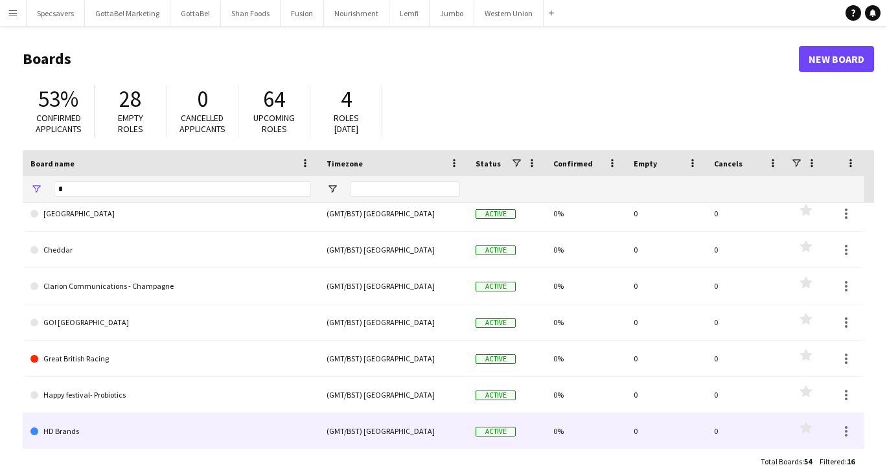
scroll to position [7, 0]
click at [62, 431] on link "HD Brands" at bounding box center [170, 431] width 280 height 36
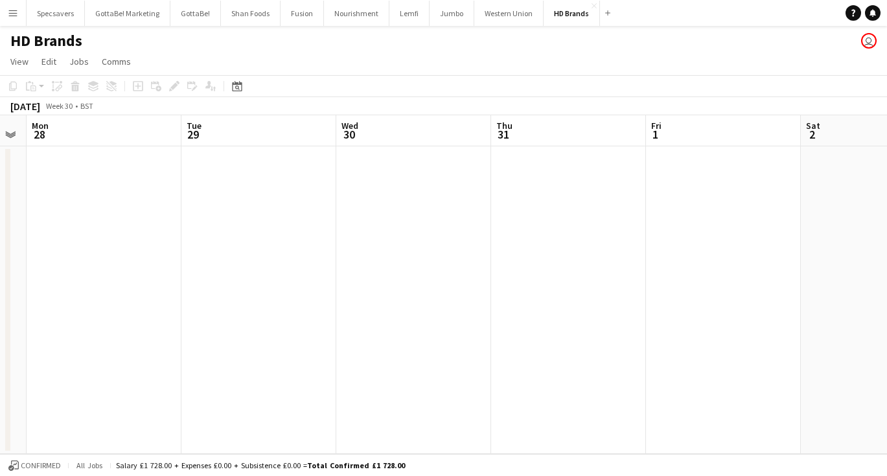
scroll to position [0, 410]
click at [237, 83] on icon at bounding box center [237, 86] width 10 height 10
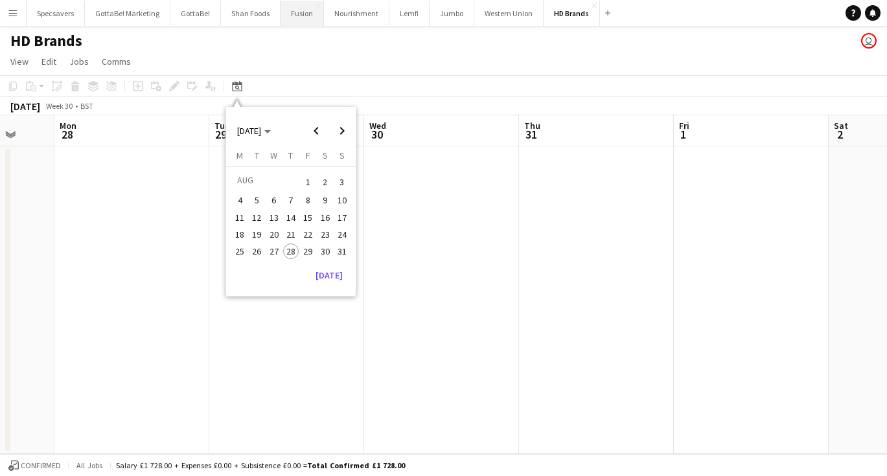
click at [299, 16] on button "Fusion Close" at bounding box center [301, 13] width 43 height 25
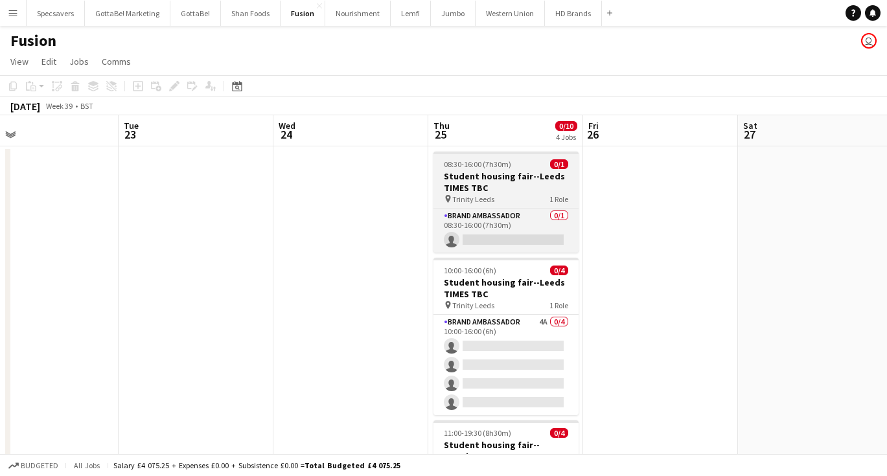
click at [516, 178] on h3 "Student housing fair--Leeds TIMES TBC" at bounding box center [505, 181] width 145 height 23
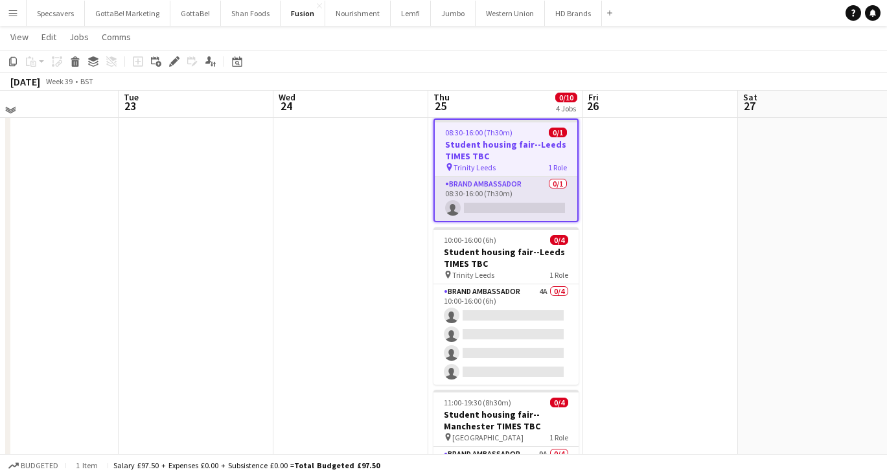
scroll to position [28, 0]
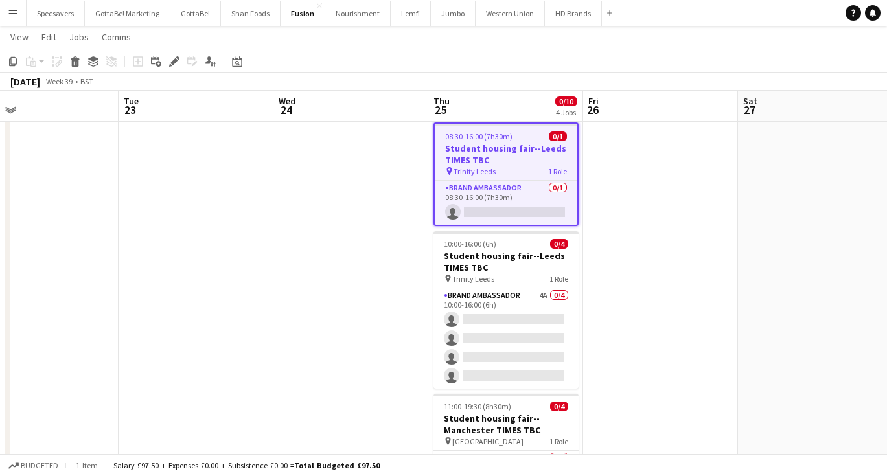
click at [493, 146] on h3 "Student housing fair--Leeds TIMES TBC" at bounding box center [506, 154] width 143 height 23
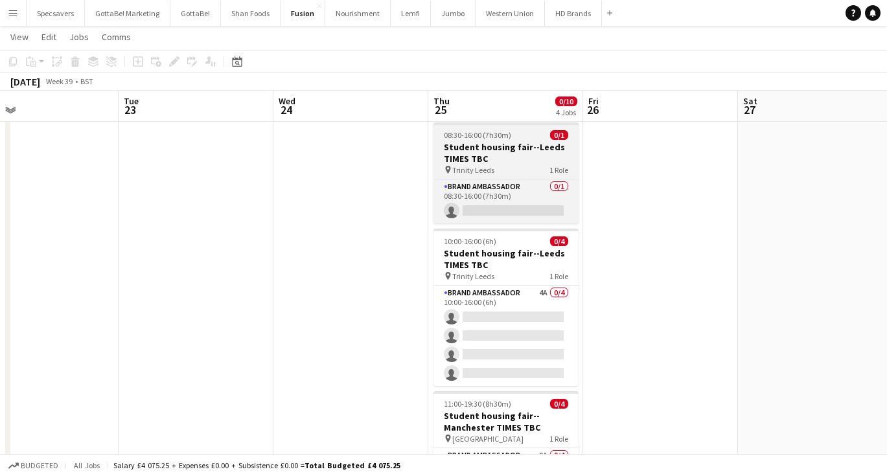
click at [453, 140] on app-job-card "08:30-16:00 (7h30m) 0/1 Student housing fair--Leeds TIMES TBC pin Trinity Leeds…" at bounding box center [505, 172] width 145 height 101
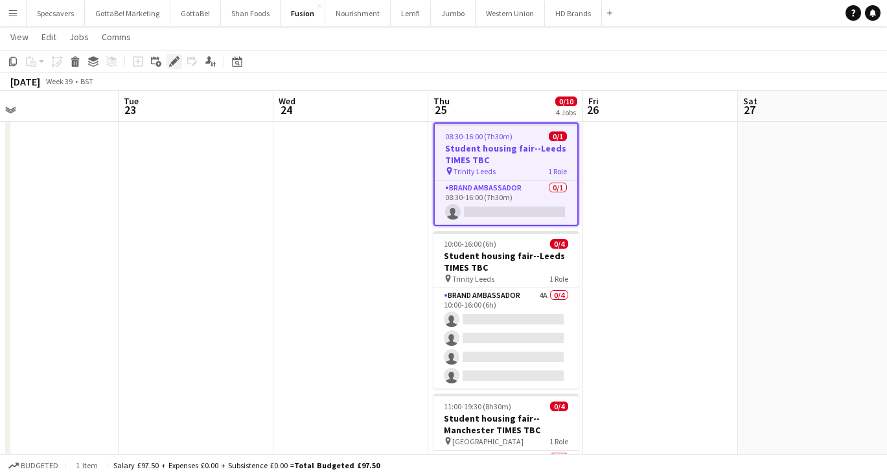
click at [170, 59] on icon "Edit" at bounding box center [174, 61] width 10 height 10
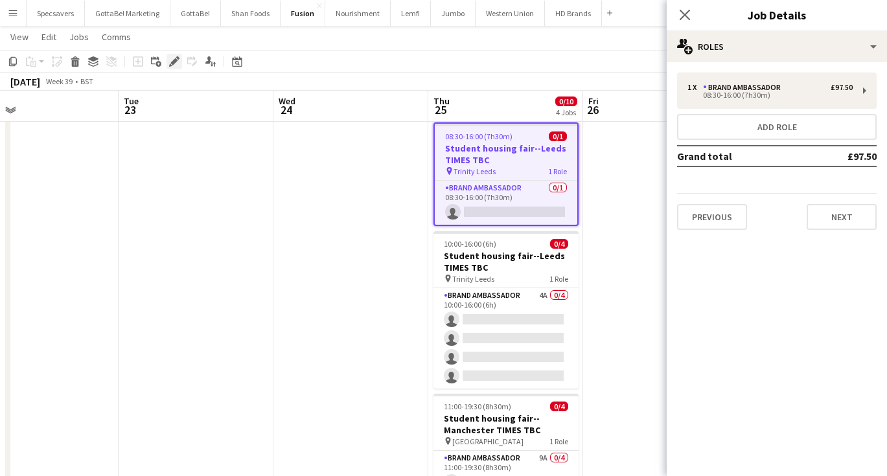
click at [176, 62] on icon at bounding box center [173, 61] width 7 height 7
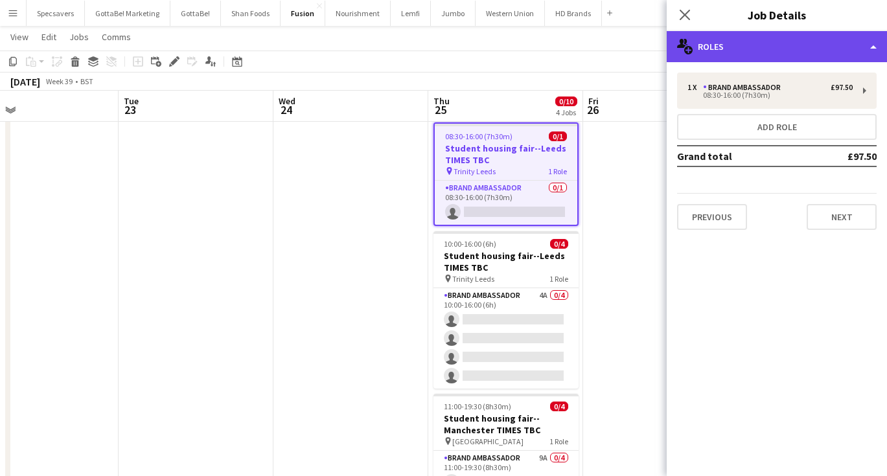
click at [804, 38] on div "multiple-users-add Roles" at bounding box center [777, 46] width 220 height 31
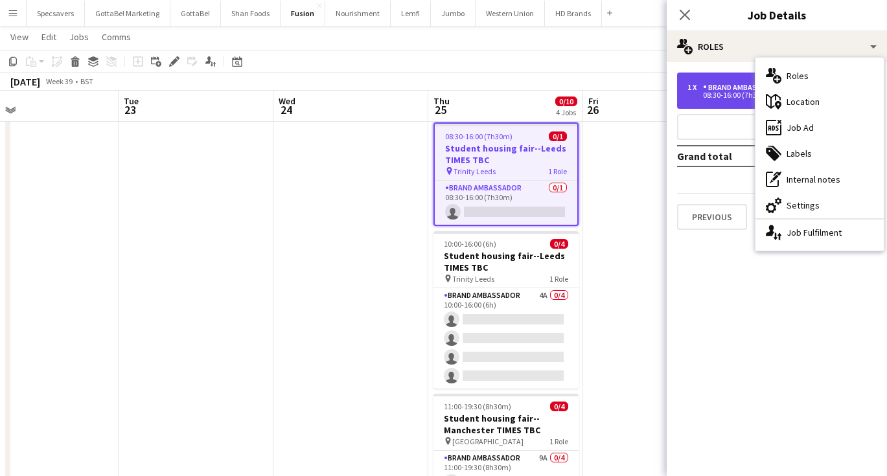
click at [721, 93] on div "08:30-16:00 (7h30m)" at bounding box center [769, 95] width 165 height 6
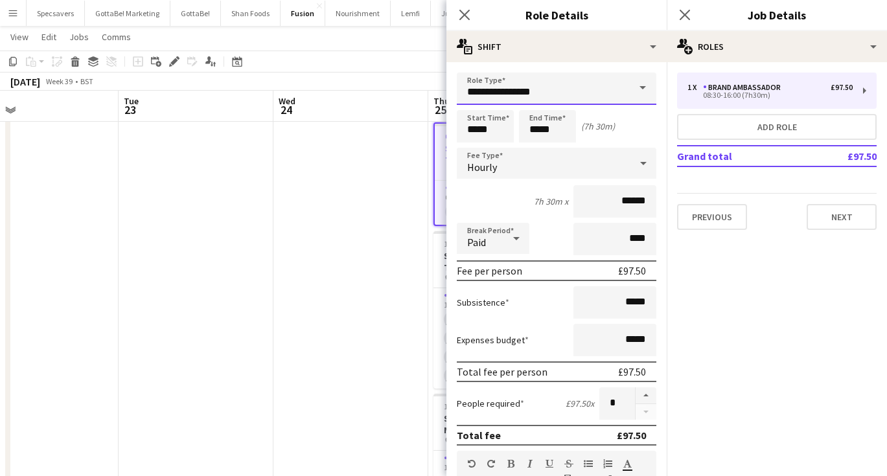
click at [579, 89] on input "**********" at bounding box center [557, 89] width 200 height 32
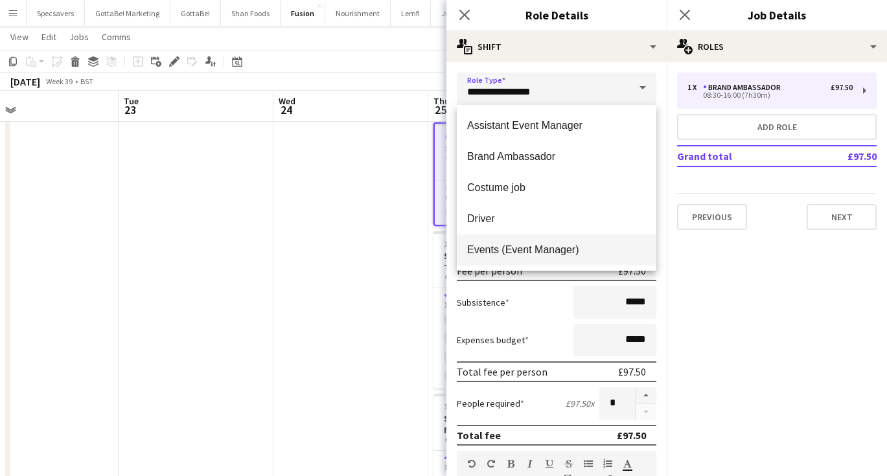
click at [513, 245] on span "Events (Event Manager)" at bounding box center [556, 250] width 179 height 12
type input "**********"
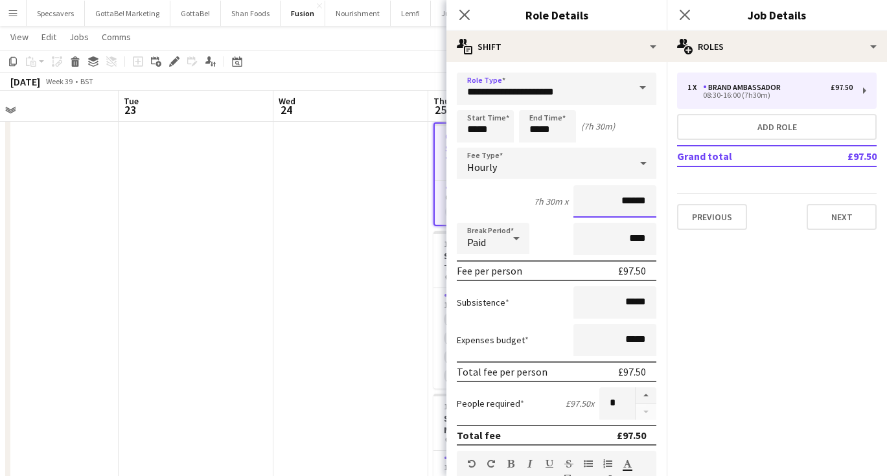
click at [630, 203] on input "******" at bounding box center [614, 201] width 83 height 32
type input "******"
click at [688, 15] on icon "Close pop-in" at bounding box center [684, 14] width 12 height 12
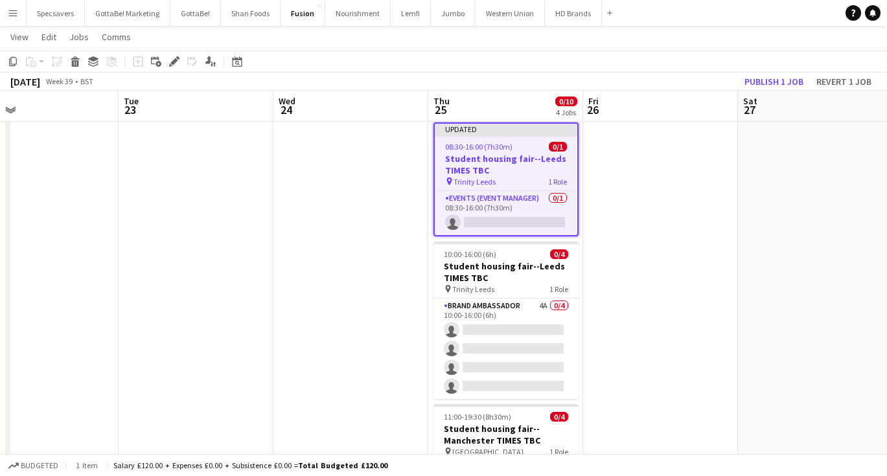
click at [672, 176] on app-date-cell at bounding box center [660, 400] width 155 height 567
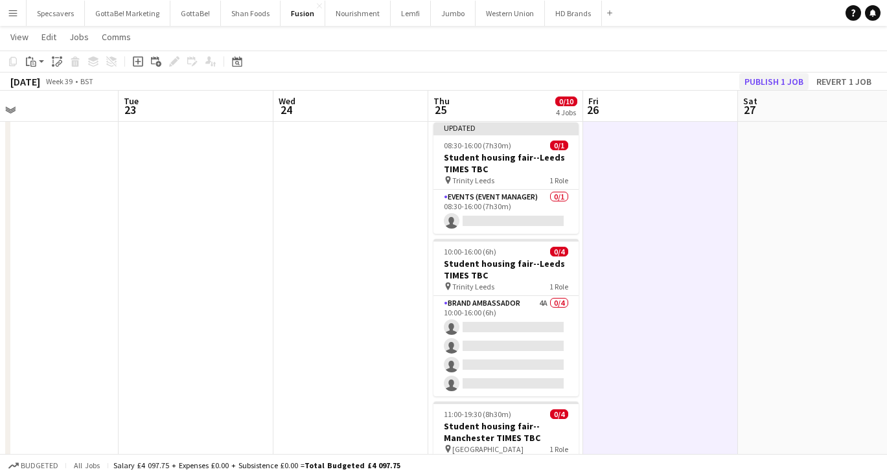
click at [795, 76] on button "Publish 1 job" at bounding box center [773, 81] width 69 height 17
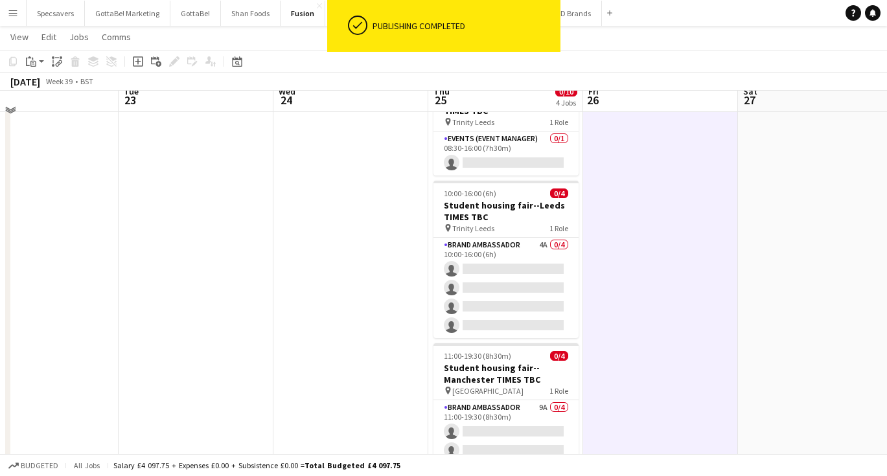
scroll to position [60, 0]
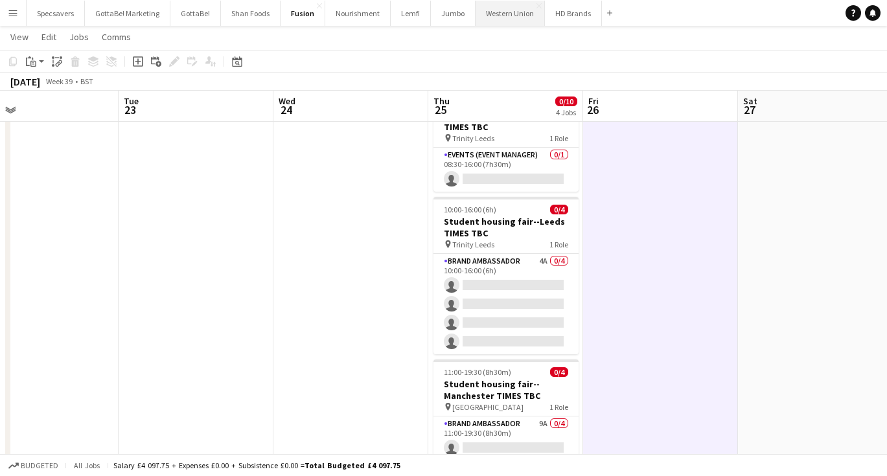
click at [518, 21] on button "Western Union Close" at bounding box center [509, 13] width 69 height 25
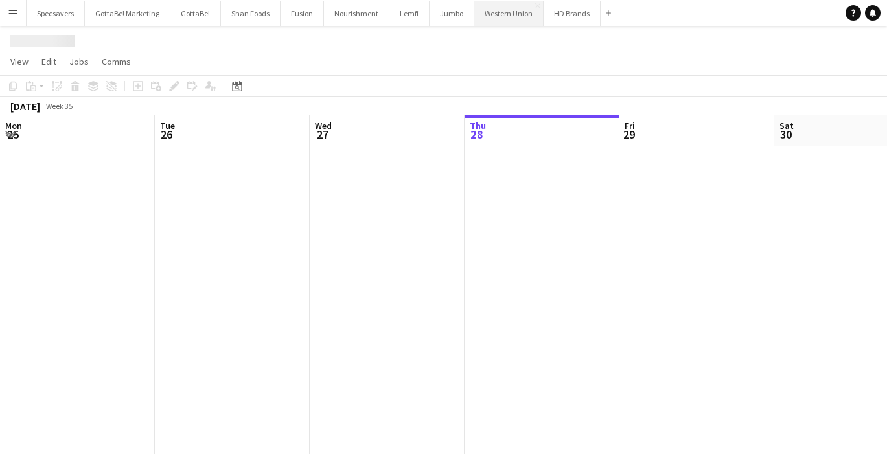
scroll to position [0, 310]
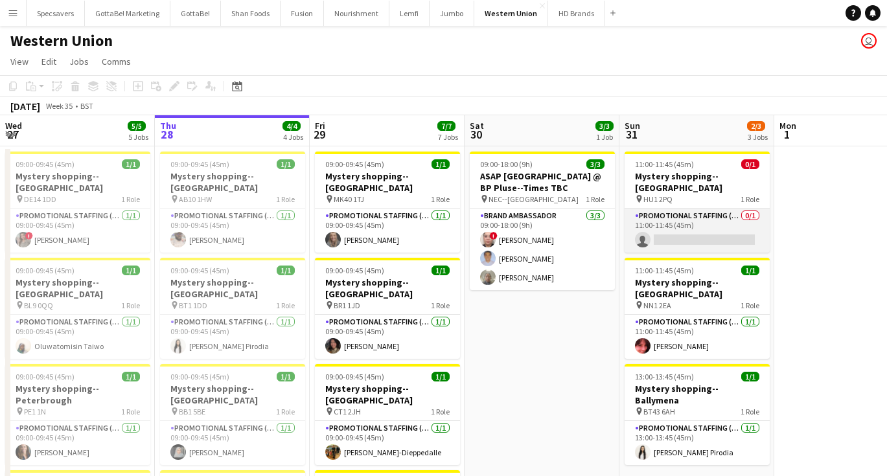
click at [705, 230] on app-card-role "Promotional Staffing (Mystery Shopper) 0/1 11:00-11:45 (45m) single-neutral-act…" at bounding box center [696, 231] width 145 height 44
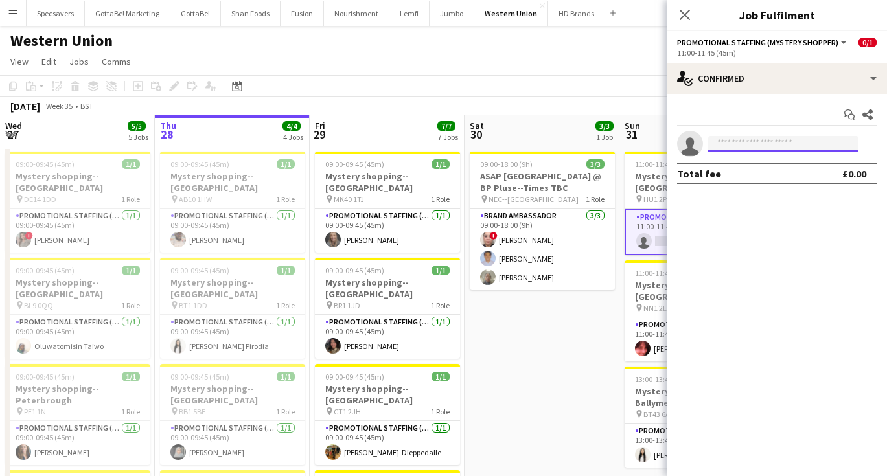
click at [786, 141] on input at bounding box center [783, 144] width 150 height 16
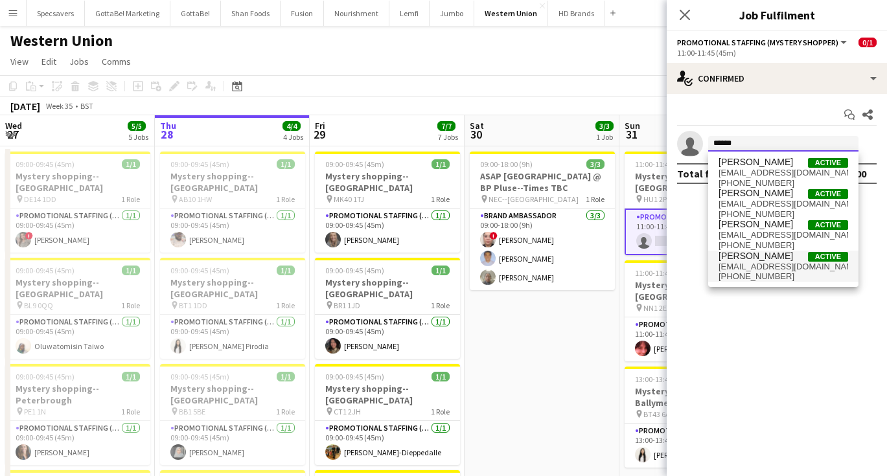
type input "******"
click at [768, 268] on span "[EMAIL_ADDRESS][DOMAIN_NAME]" at bounding box center [783, 267] width 130 height 10
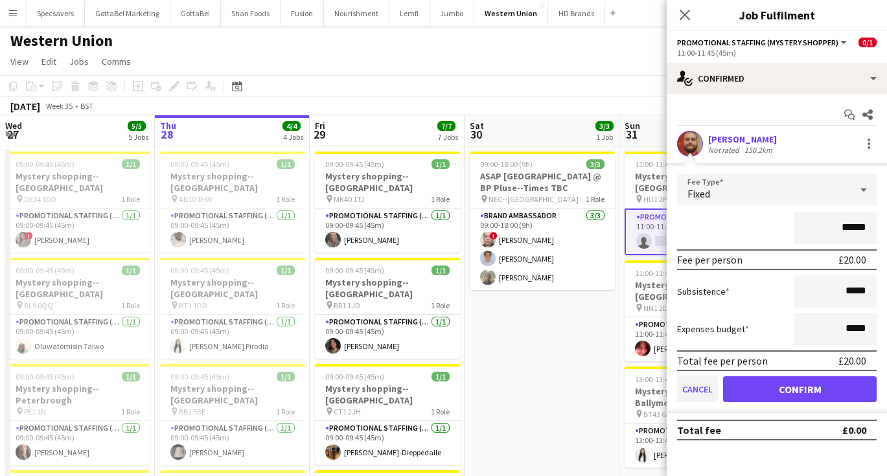
click at [705, 386] on button "Cancel" at bounding box center [697, 389] width 41 height 26
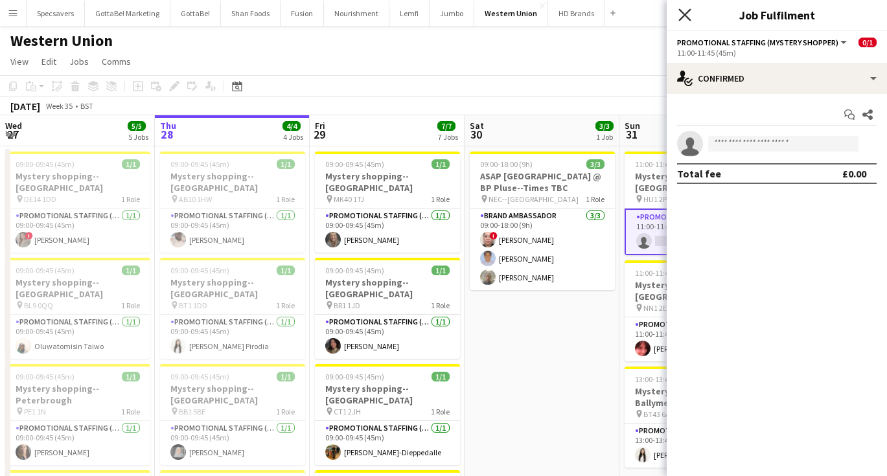
click at [683, 17] on icon "Close pop-in" at bounding box center [684, 14] width 12 height 12
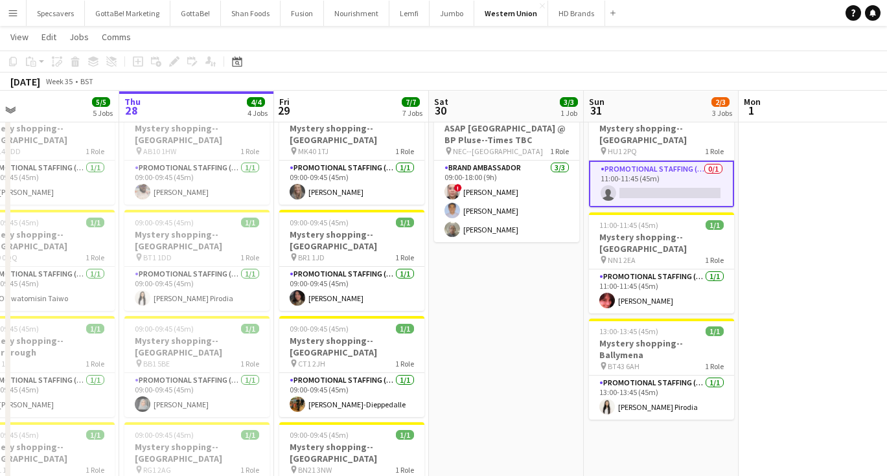
scroll to position [47, 0]
click at [608, 165] on app-card-role "Promotional Staffing (Mystery Shopper) 0/1 11:00-11:45 (45m) single-neutral-act…" at bounding box center [661, 183] width 145 height 47
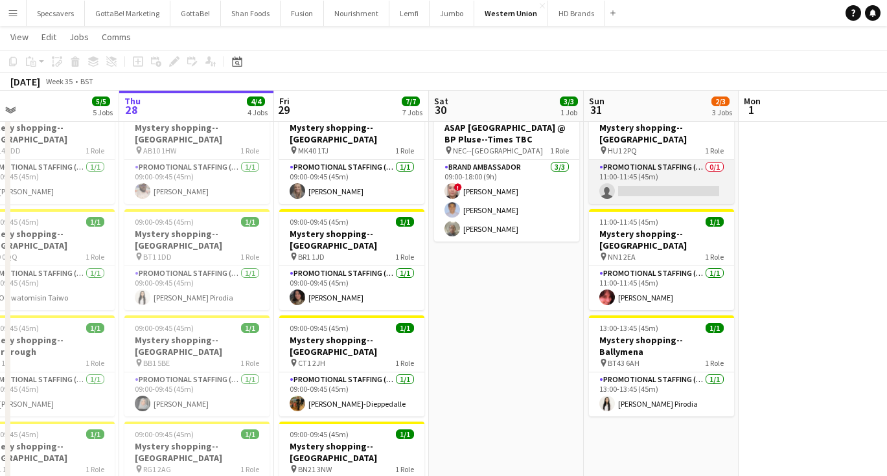
click at [708, 160] on app-card-role "Promotional Staffing (Mystery Shopper) 0/1 11:00-11:45 (45m) single-neutral-act…" at bounding box center [661, 182] width 145 height 44
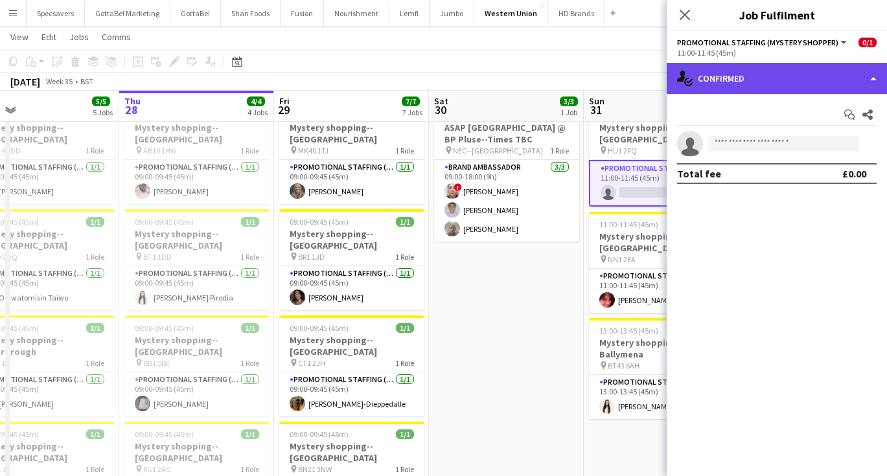
click at [760, 86] on div "single-neutral-actions-check-2 Confirmed" at bounding box center [777, 78] width 220 height 31
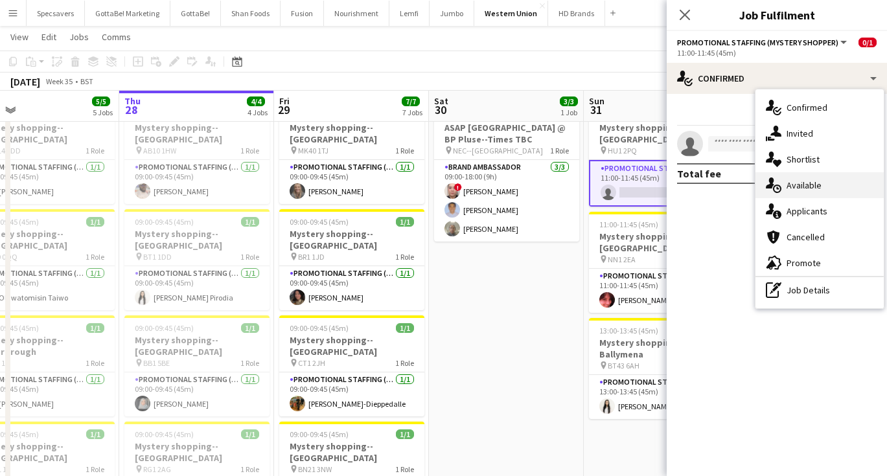
click at [806, 188] on div "single-neutral-actions-upload Available" at bounding box center [819, 185] width 128 height 26
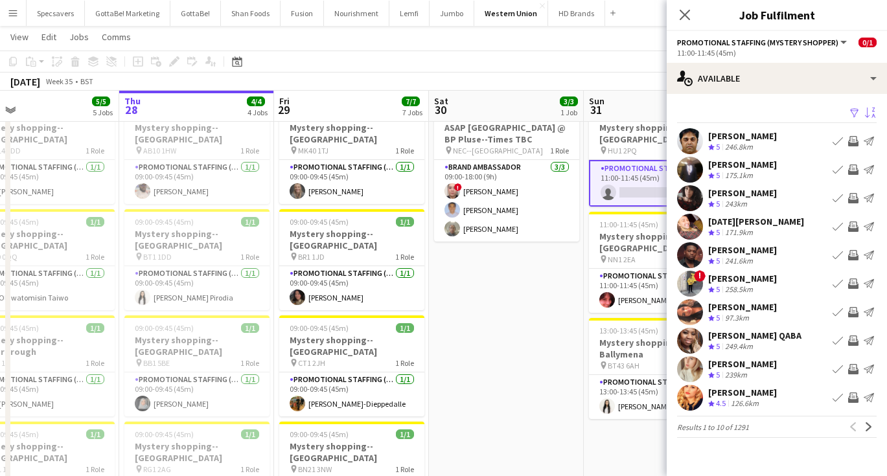
click at [866, 112] on app-icon "Sort asc" at bounding box center [870, 114] width 10 height 12
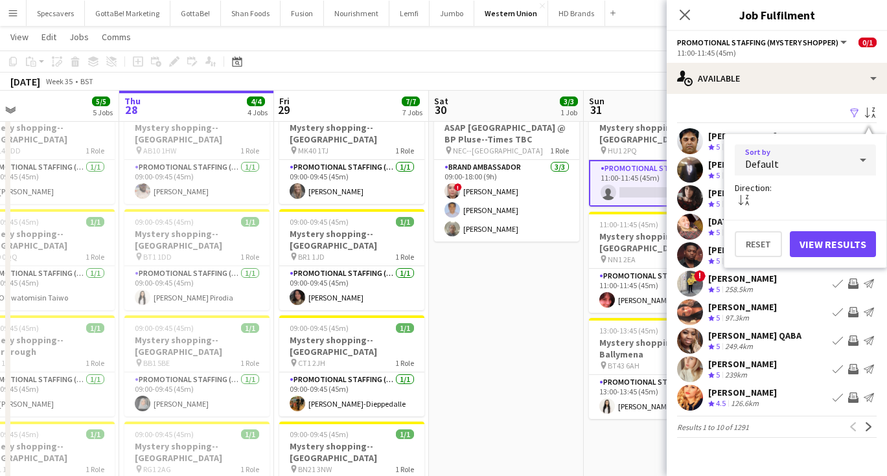
click at [849, 168] on div "Default" at bounding box center [792, 159] width 115 height 31
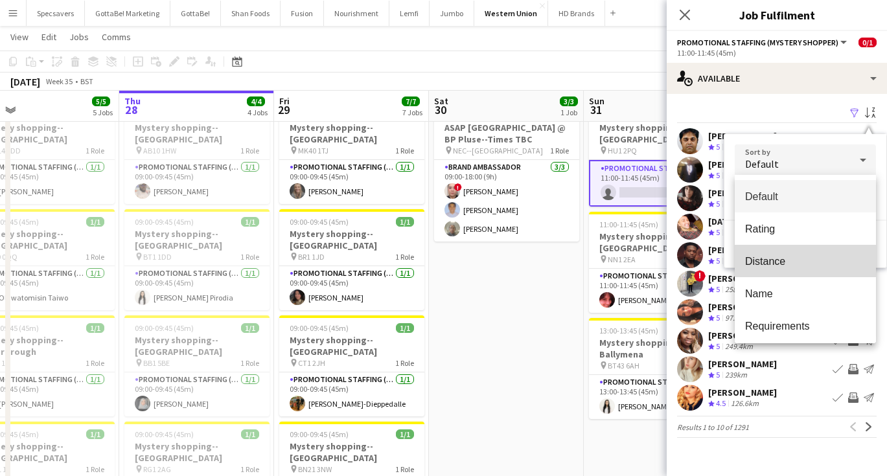
click at [797, 255] on span "Distance" at bounding box center [805, 261] width 120 height 12
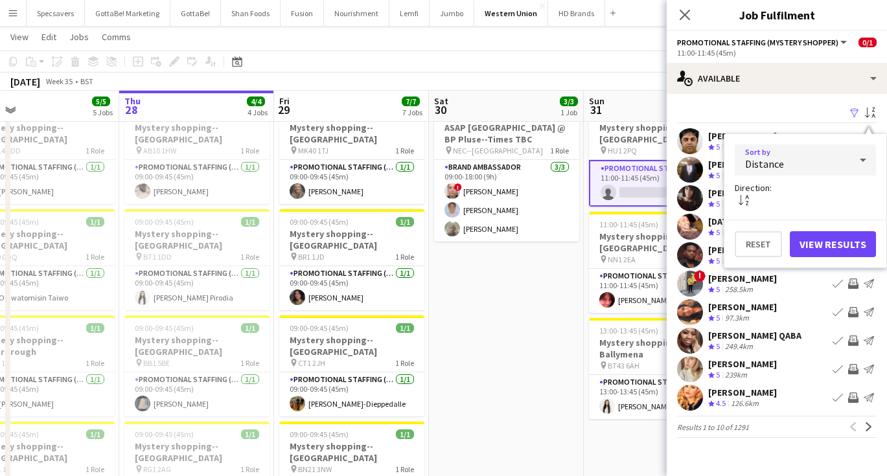
click at [816, 246] on button "View Results" at bounding box center [833, 244] width 86 height 26
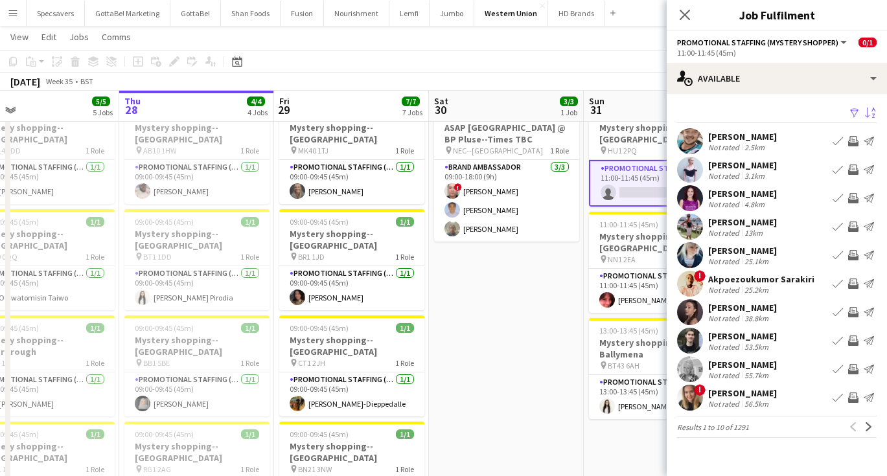
click at [764, 148] on div "2.5km" at bounding box center [754, 148] width 25 height 10
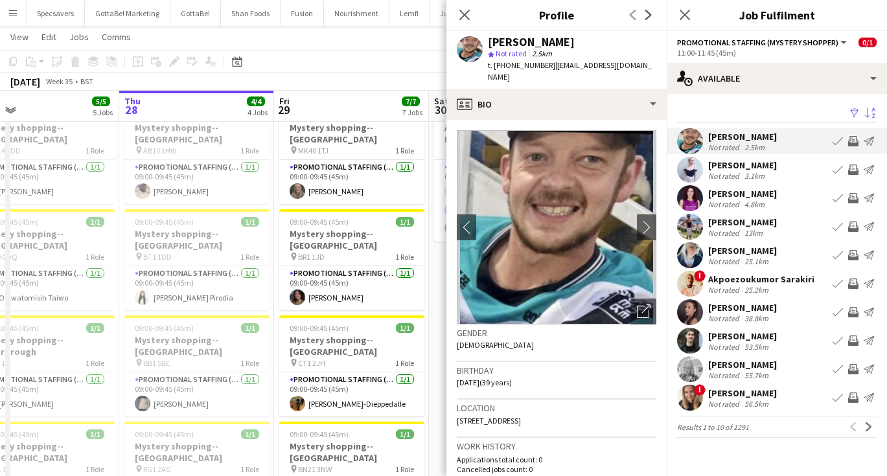
click at [337, 65] on app-toolbar "Copy Paste Paste Command V Paste with crew Command Shift V Paste linked Job [GE…" at bounding box center [443, 62] width 887 height 22
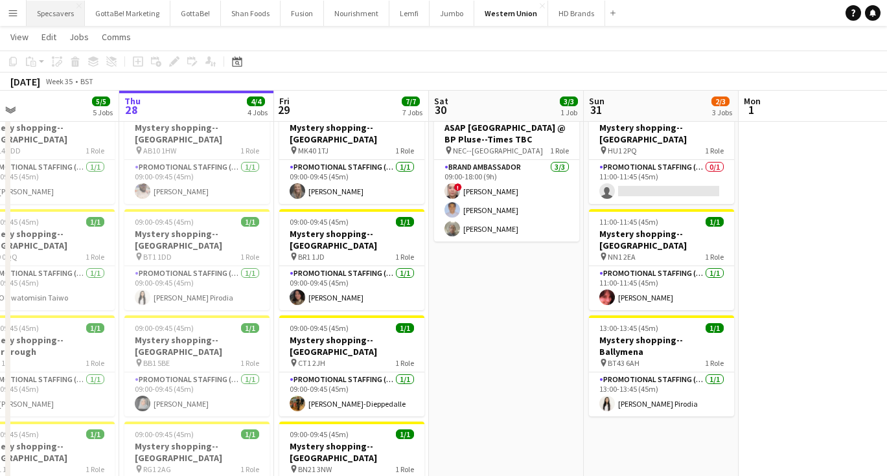
click at [65, 15] on button "Specsavers Close" at bounding box center [56, 13] width 58 height 25
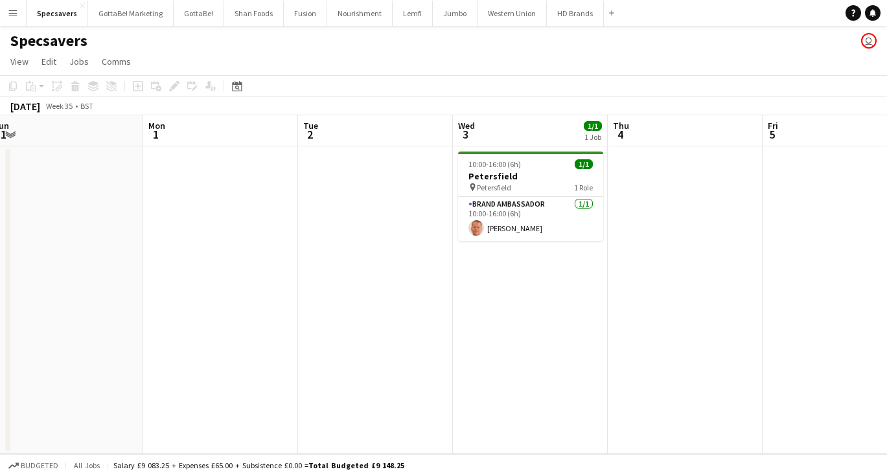
scroll to position [0, 404]
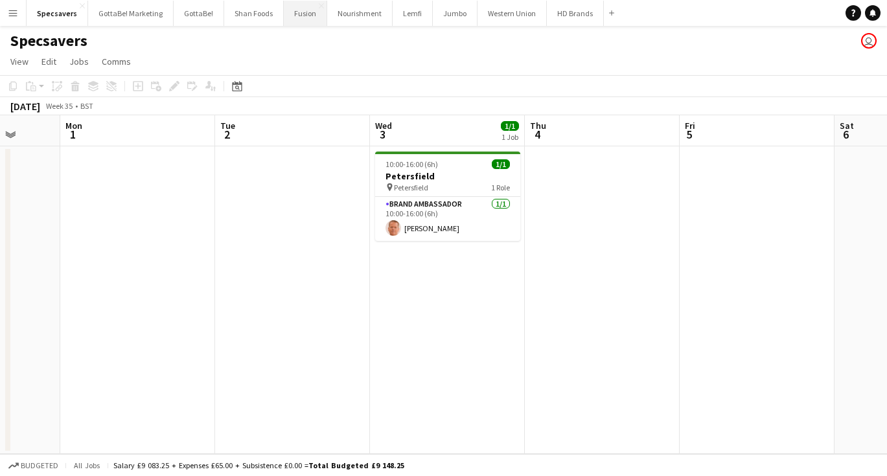
click at [299, 19] on button "Fusion Close" at bounding box center [305, 13] width 43 height 25
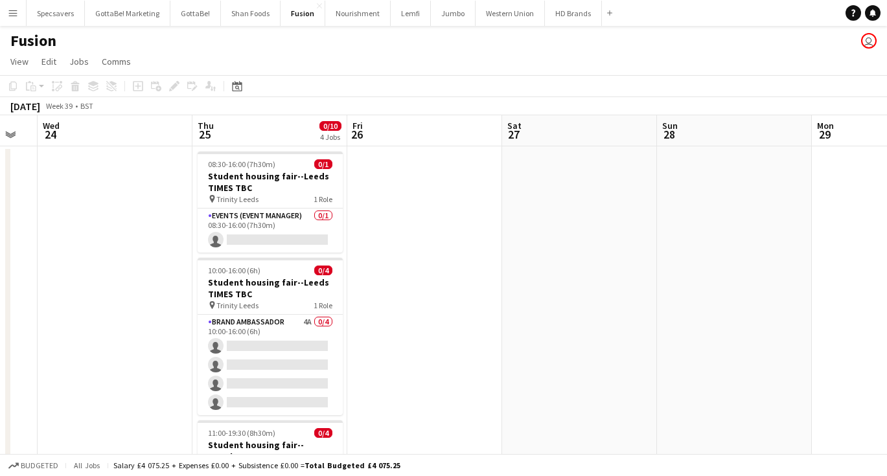
scroll to position [0, 444]
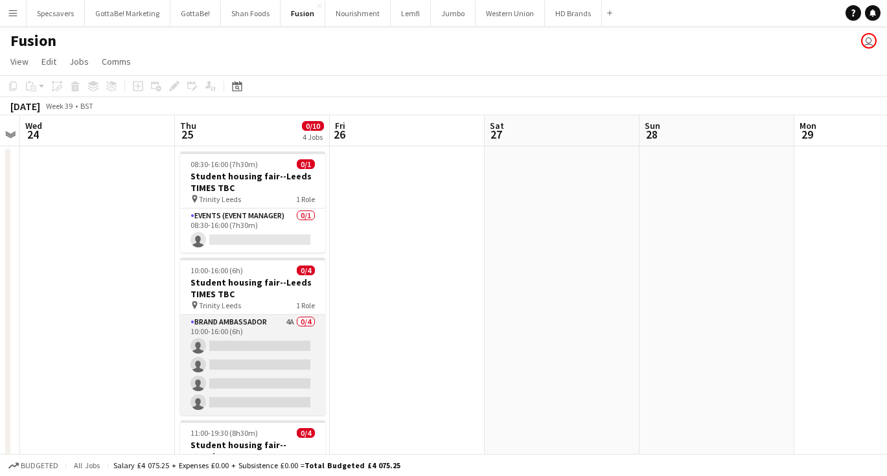
click at [311, 334] on app-card-role "Brand Ambassador 4A 0/4 10:00-16:00 (6h) single-neutral-actions single-neutral-…" at bounding box center [252, 365] width 145 height 100
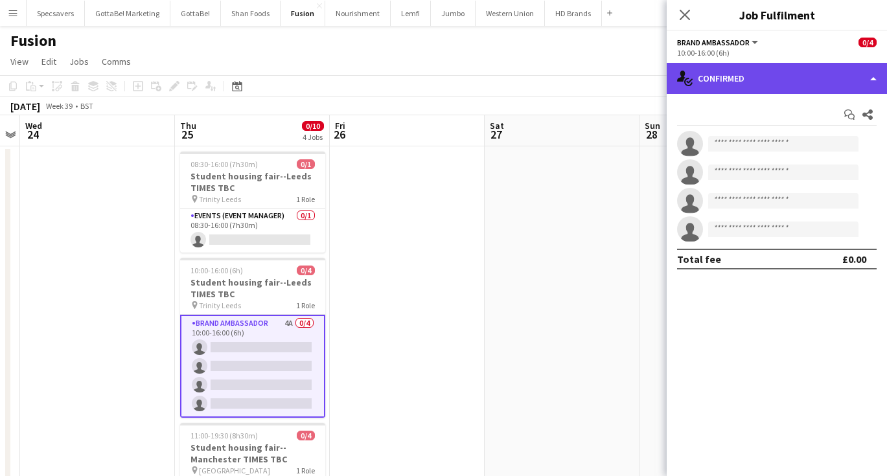
click at [820, 79] on div "single-neutral-actions-check-2 Confirmed" at bounding box center [777, 78] width 220 height 31
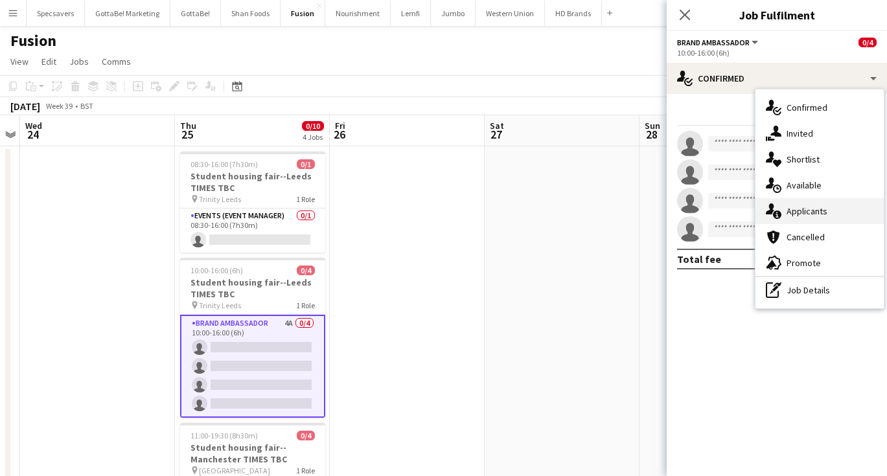
click at [812, 208] on div "single-neutral-actions-information Applicants" at bounding box center [819, 211] width 128 height 26
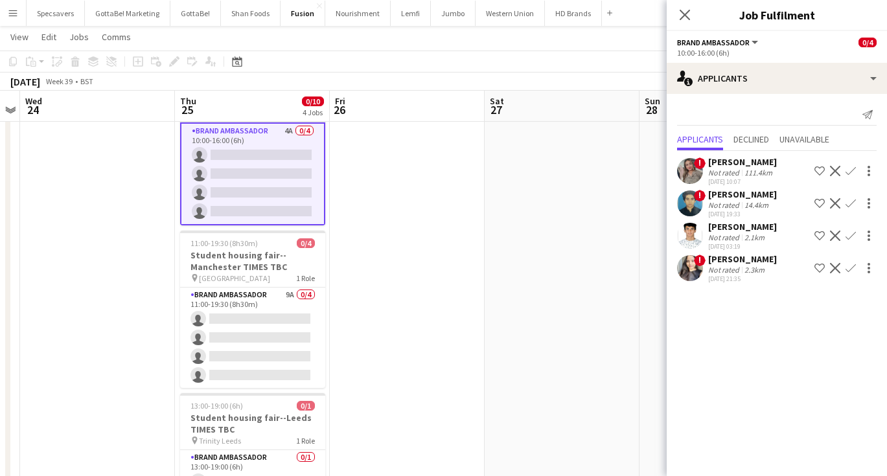
scroll to position [193, 0]
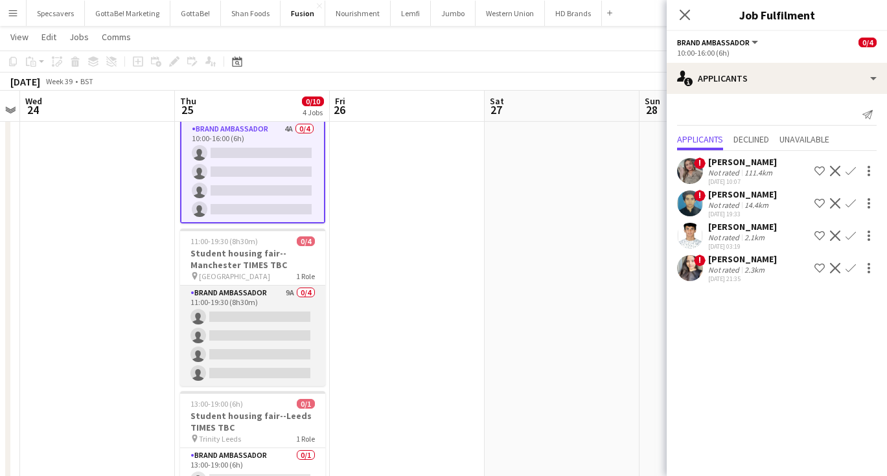
click at [264, 308] on app-card-role "Brand Ambassador 9A 0/4 11:00-19:30 (8h30m) single-neutral-actions single-neutr…" at bounding box center [252, 336] width 145 height 100
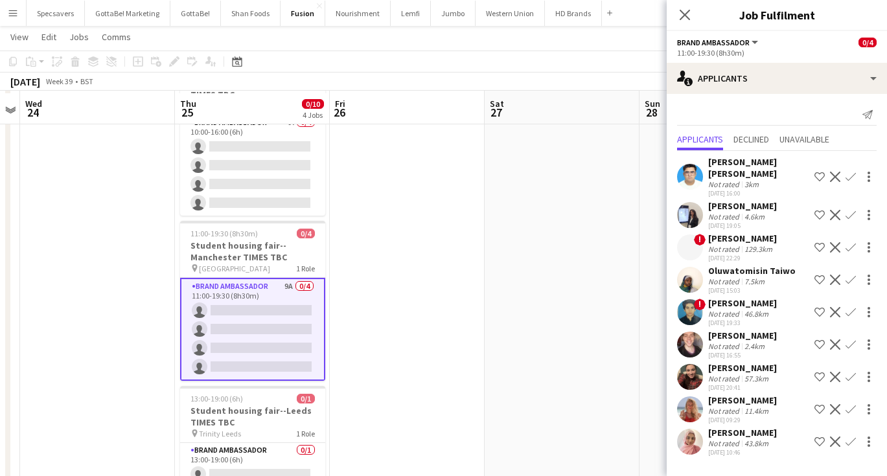
scroll to position [202, 0]
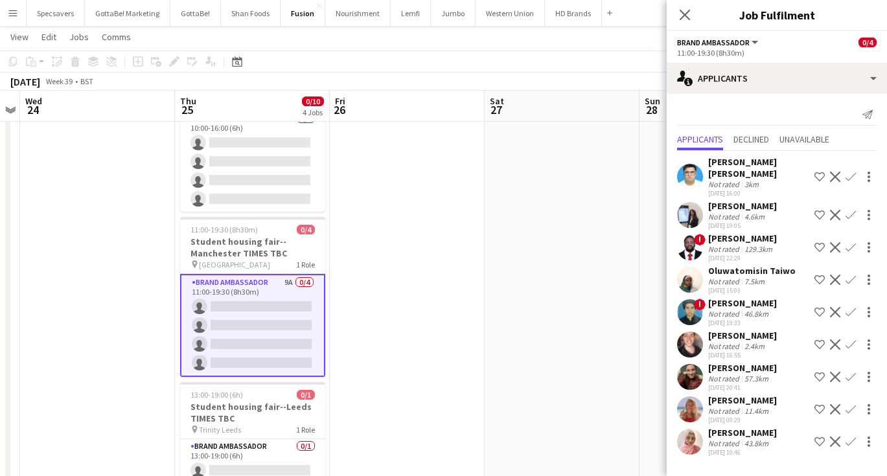
click at [766, 405] on div "[PERSON_NAME]" at bounding box center [742, 400] width 69 height 12
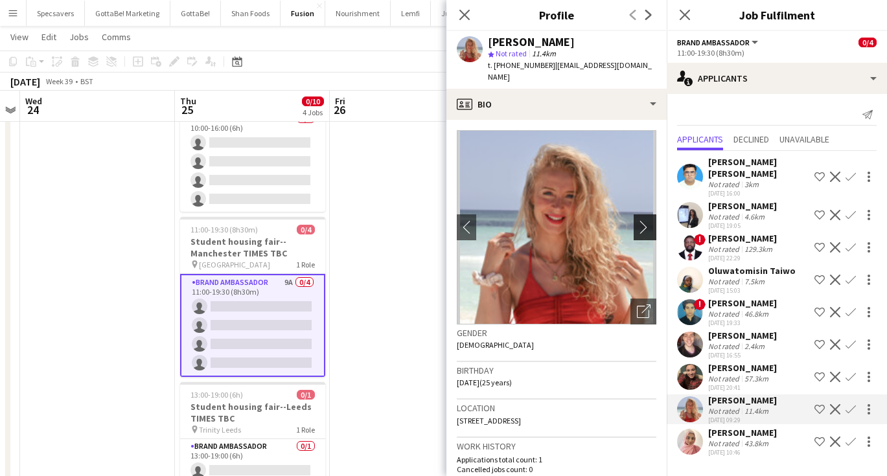
click at [643, 220] on app-icon "chevron-right" at bounding box center [647, 227] width 20 height 14
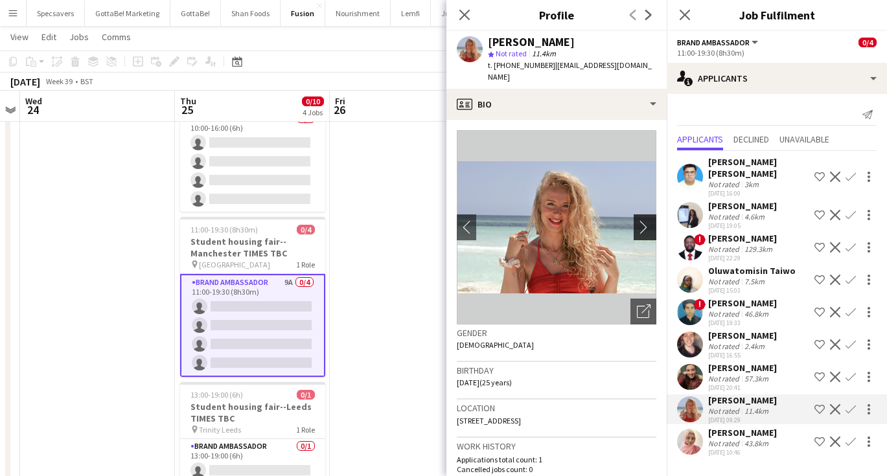
click at [643, 220] on app-icon "chevron-right" at bounding box center [647, 227] width 20 height 14
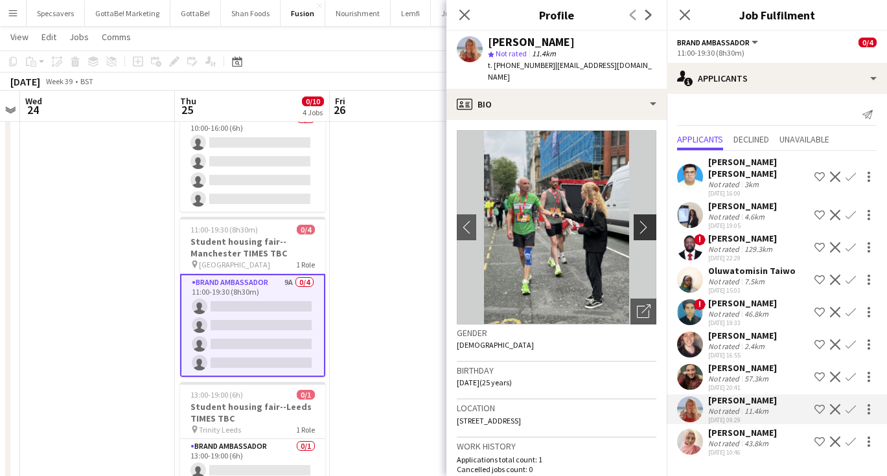
click at [643, 220] on app-icon "chevron-right" at bounding box center [647, 227] width 20 height 14
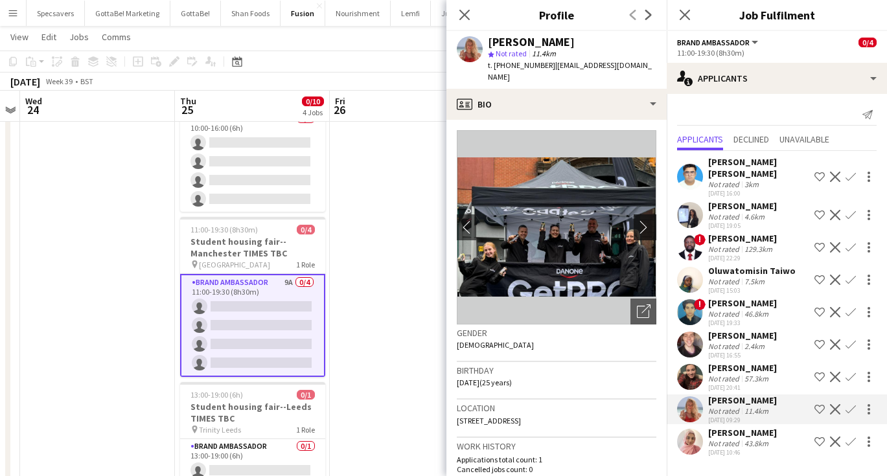
click at [643, 220] on app-icon "chevron-right" at bounding box center [647, 227] width 20 height 14
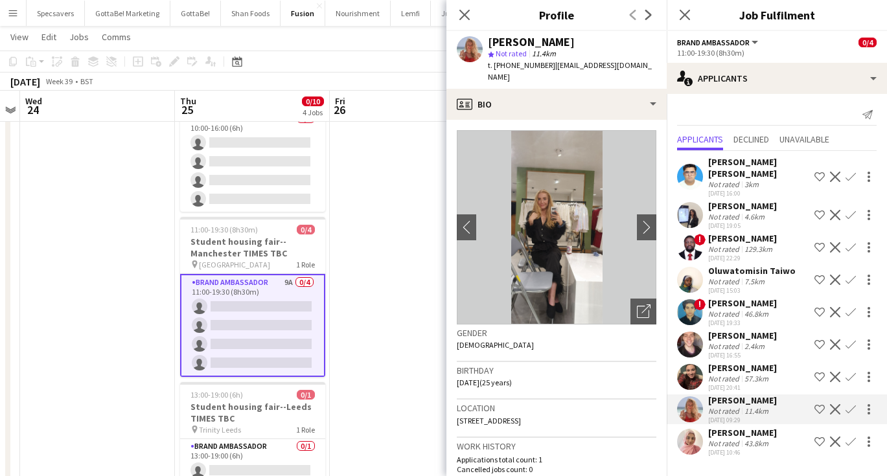
click at [761, 213] on div "4.6km" at bounding box center [754, 217] width 25 height 10
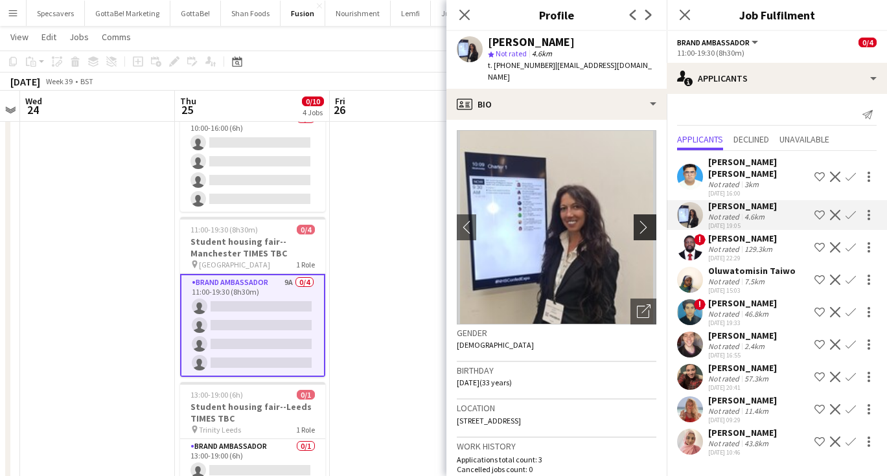
click at [646, 223] on app-icon "chevron-right" at bounding box center [647, 227] width 20 height 14
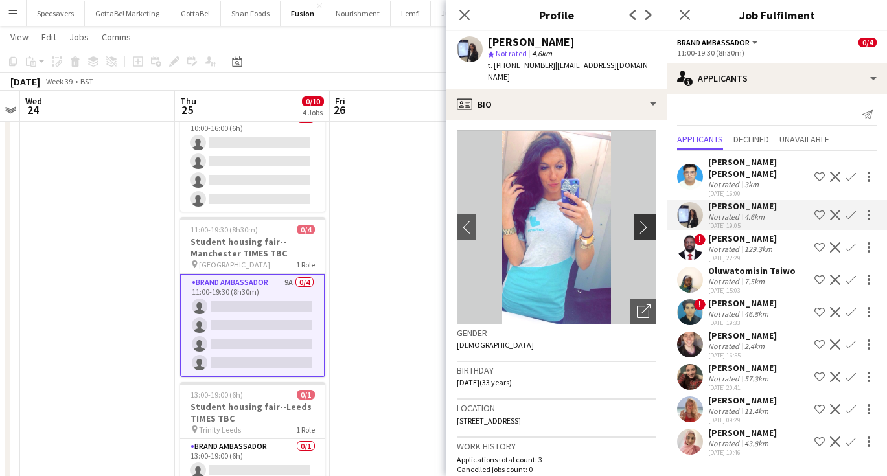
click at [646, 223] on app-icon "chevron-right" at bounding box center [647, 227] width 20 height 14
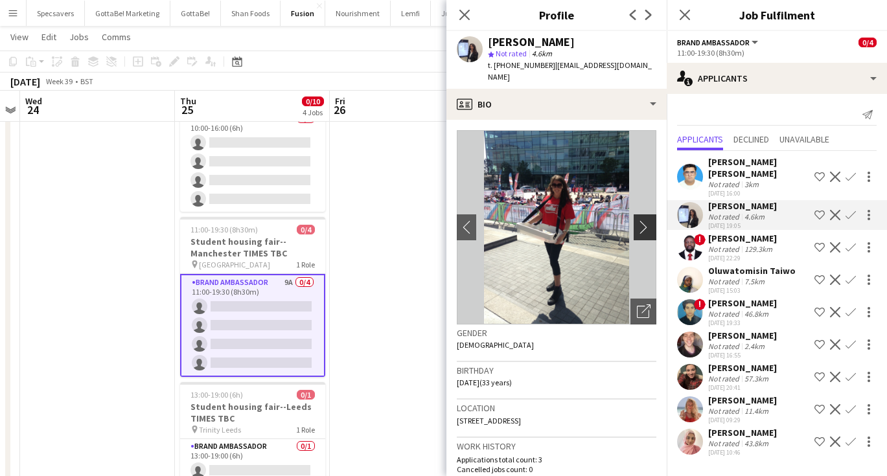
click at [646, 223] on app-icon "chevron-right" at bounding box center [647, 227] width 20 height 14
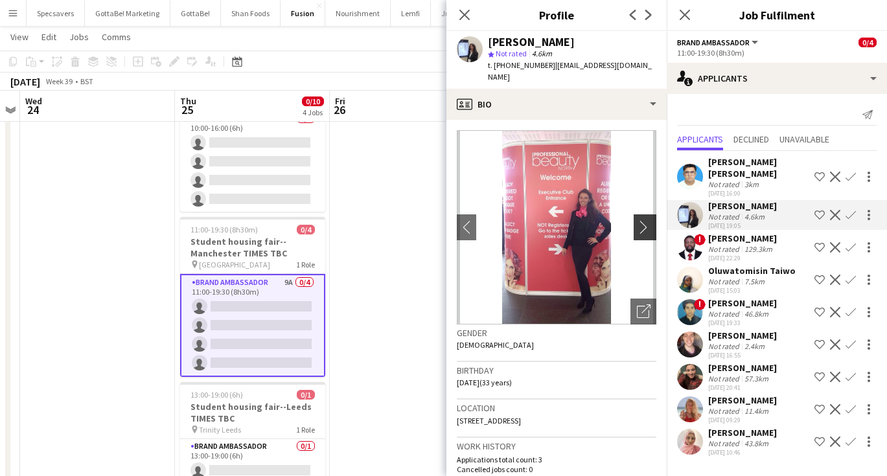
click at [646, 223] on app-icon "chevron-right" at bounding box center [647, 227] width 20 height 14
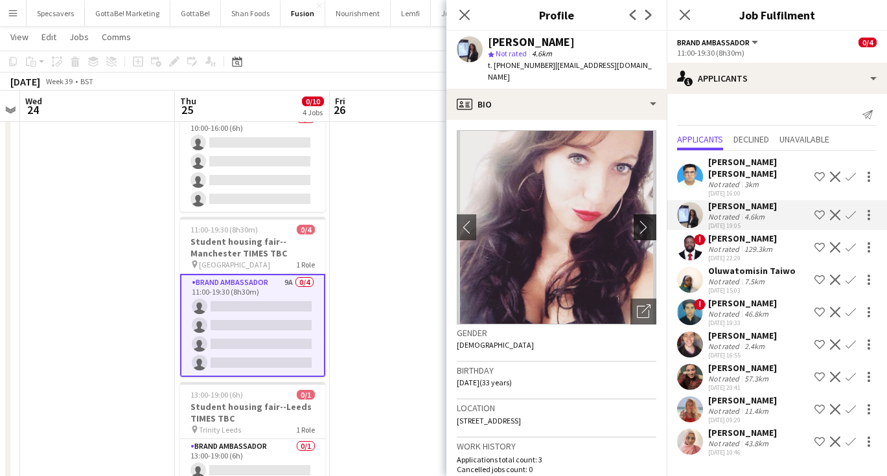
click at [646, 223] on app-icon "chevron-right" at bounding box center [647, 227] width 20 height 14
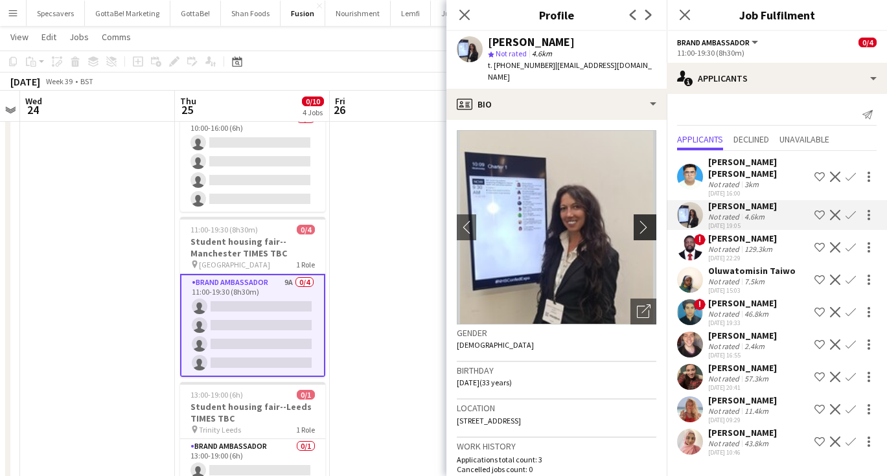
click at [646, 223] on app-icon "chevron-right" at bounding box center [647, 227] width 20 height 14
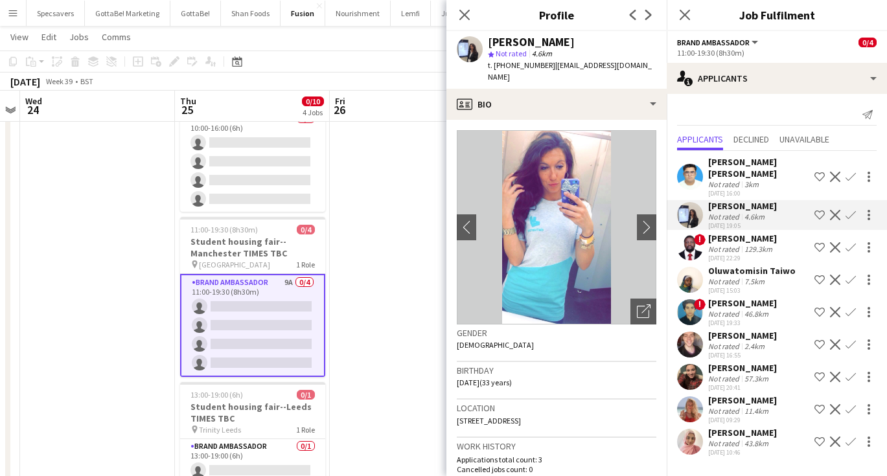
click at [769, 176] on div "[PERSON_NAME] [PERSON_NAME]" at bounding box center [758, 167] width 101 height 23
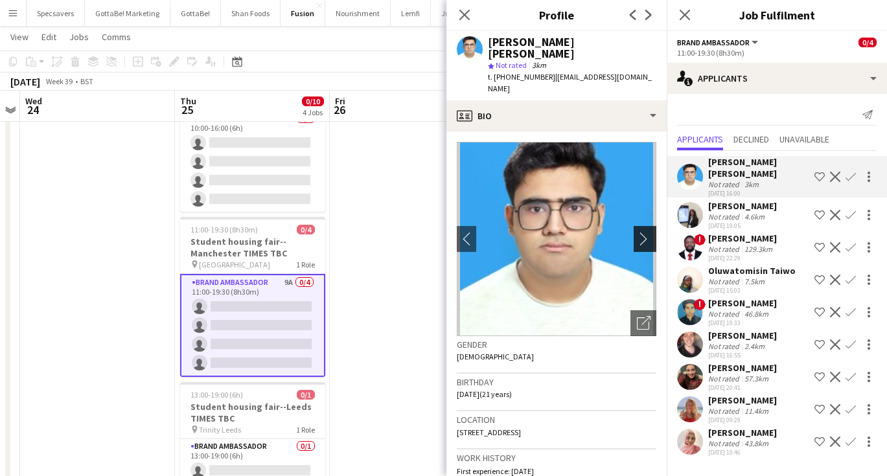
click at [646, 232] on app-icon "chevron-right" at bounding box center [647, 239] width 20 height 14
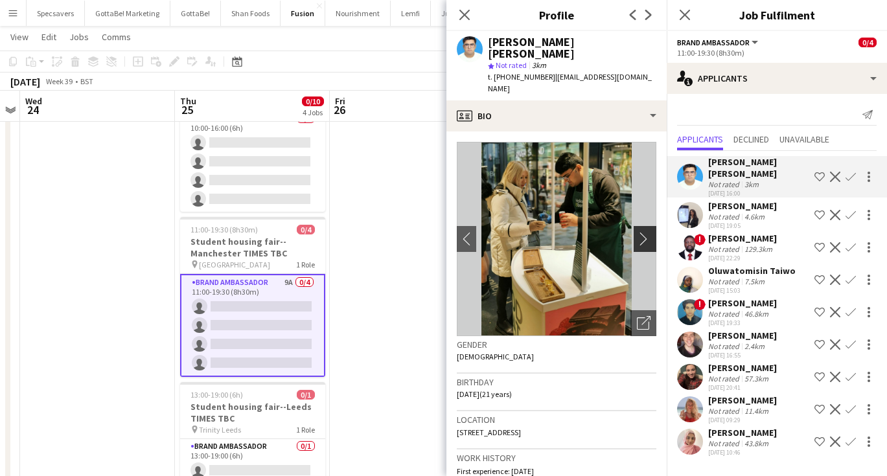
click at [646, 232] on app-icon "chevron-right" at bounding box center [647, 239] width 20 height 14
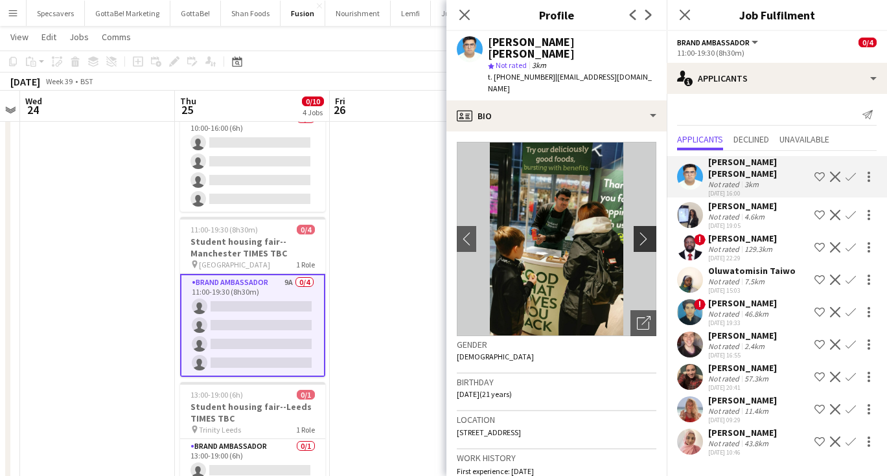
click at [646, 232] on app-icon "chevron-right" at bounding box center [647, 239] width 20 height 14
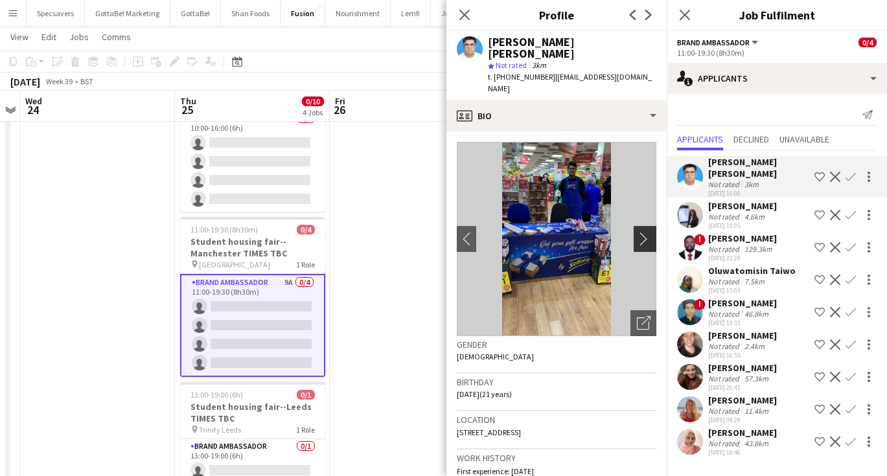
click at [646, 232] on app-icon "chevron-right" at bounding box center [647, 239] width 20 height 14
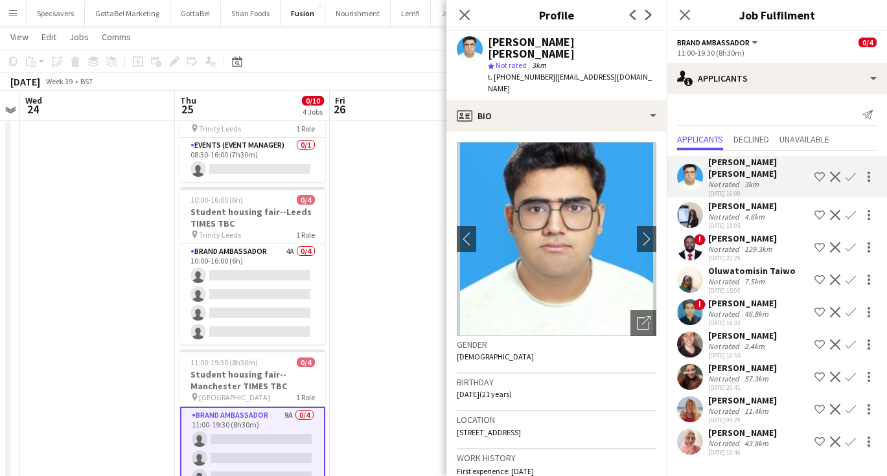
scroll to position [69, 0]
click at [402, 293] on app-date-cell at bounding box center [407, 359] width 155 height 567
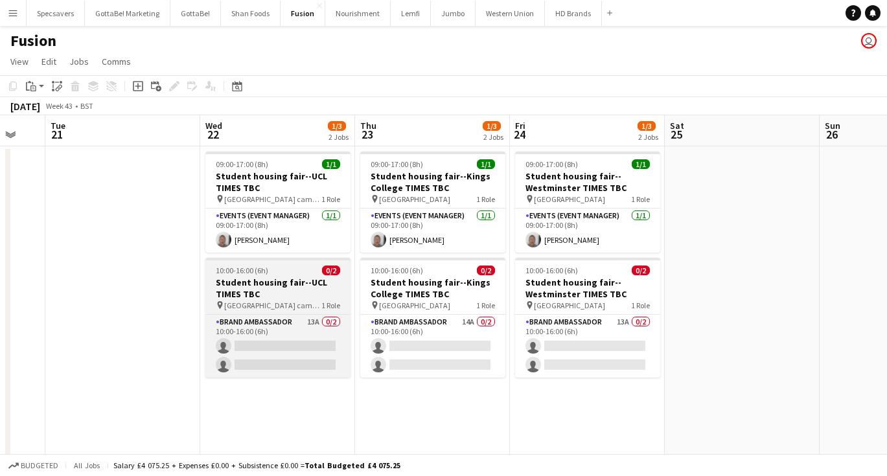
scroll to position [0, 444]
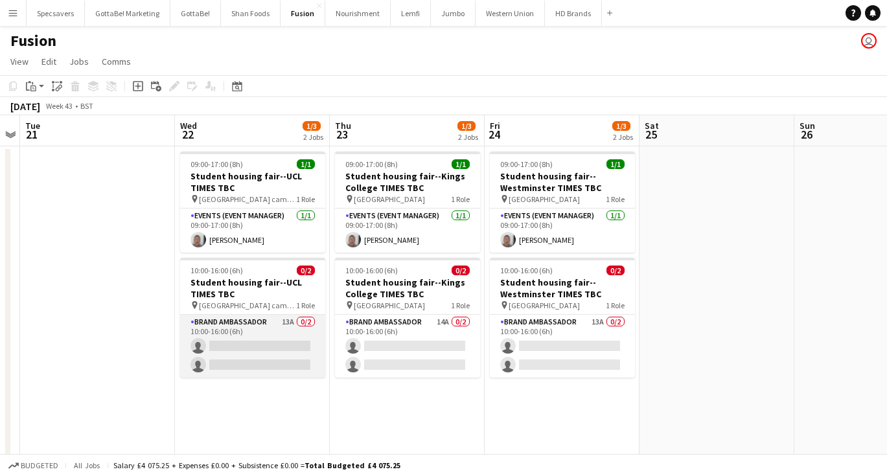
click at [273, 331] on app-card-role "Brand Ambassador 13A 0/2 10:00-16:00 (6h) single-neutral-actions single-neutral…" at bounding box center [252, 346] width 145 height 63
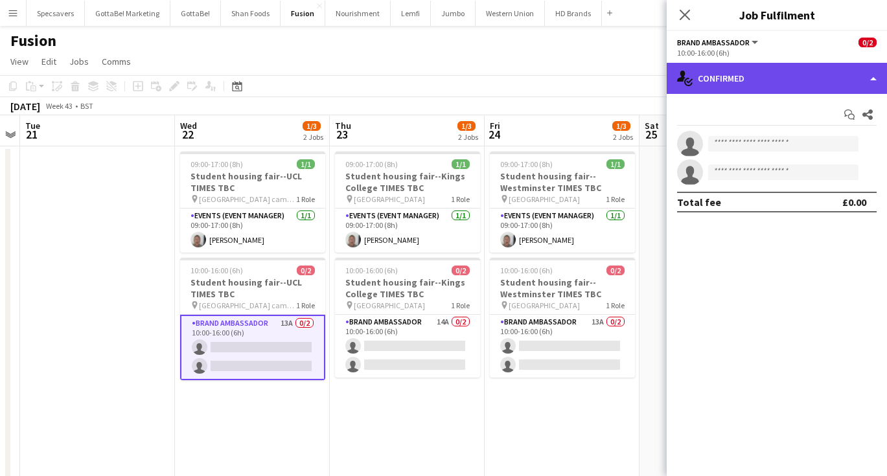
click at [797, 82] on div "single-neutral-actions-check-2 Confirmed" at bounding box center [777, 78] width 220 height 31
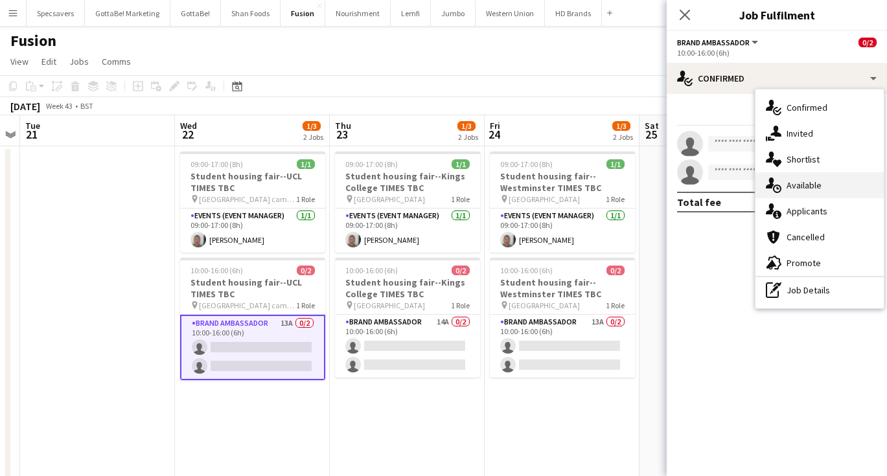
click at [792, 188] on div "single-neutral-actions-upload Available" at bounding box center [819, 185] width 128 height 26
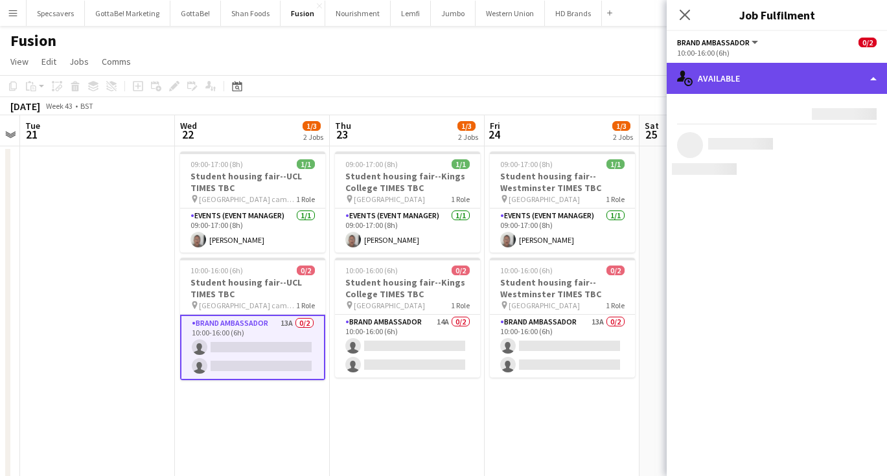
click at [818, 79] on div "single-neutral-actions-upload Available" at bounding box center [777, 78] width 220 height 31
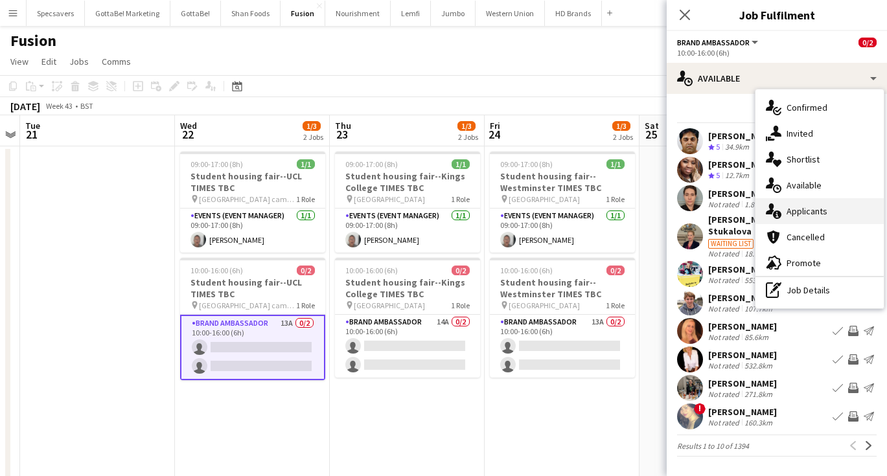
click at [811, 214] on div "single-neutral-actions-information Applicants" at bounding box center [819, 211] width 128 height 26
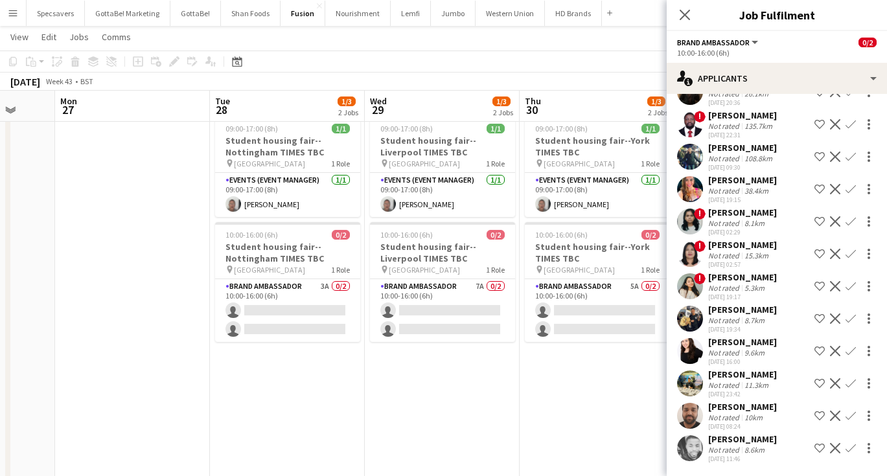
scroll to position [0, 409]
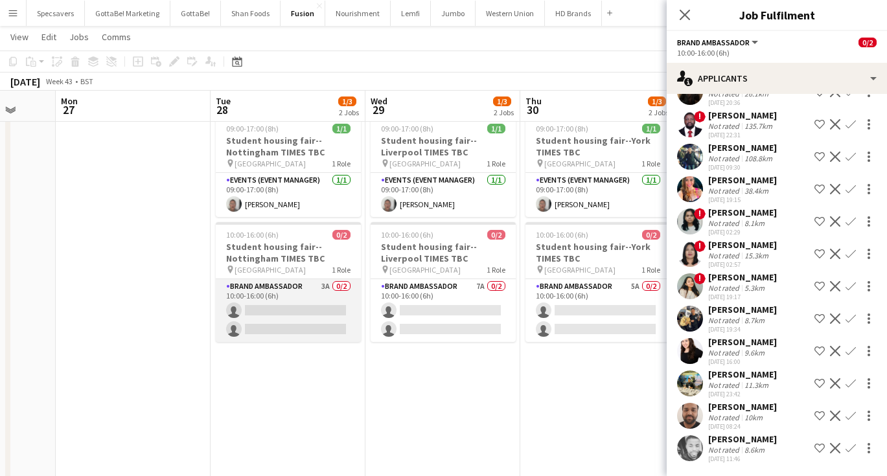
click at [241, 292] on app-card-role "Brand Ambassador 3A 0/2 10:00-16:00 (6h) single-neutral-actions single-neutral-…" at bounding box center [288, 310] width 145 height 63
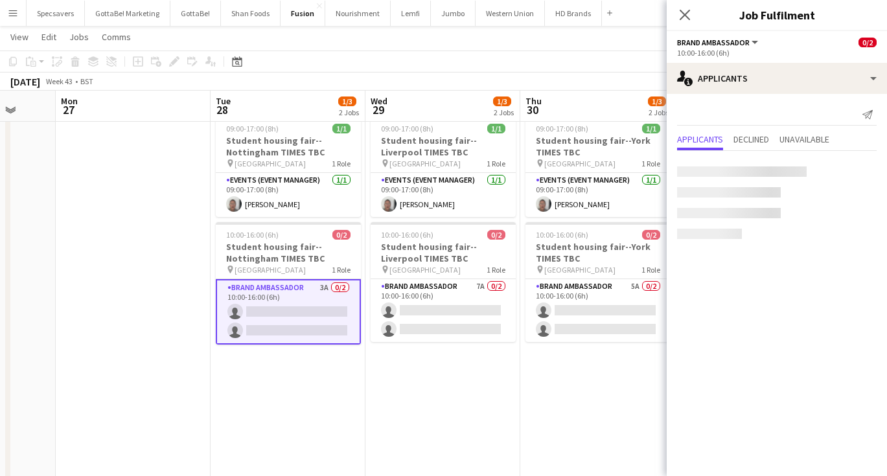
scroll to position [0, 0]
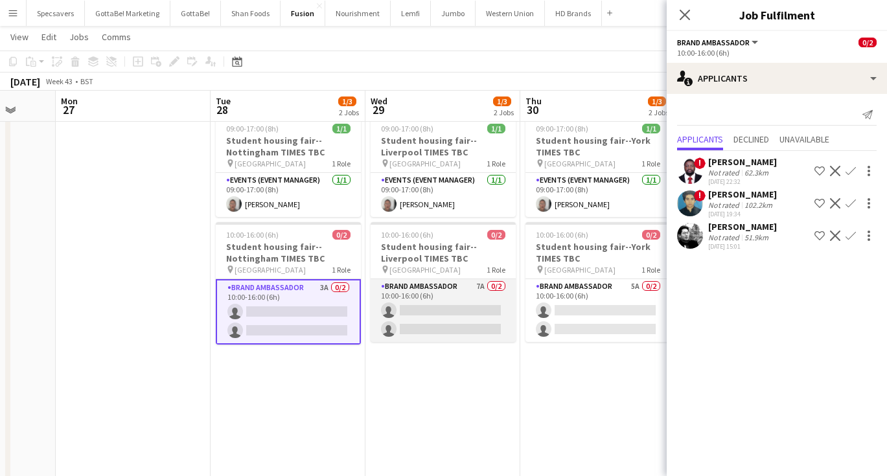
click at [440, 284] on app-card-role "Brand Ambassador 7A 0/2 10:00-16:00 (6h) single-neutral-actions single-neutral-…" at bounding box center [443, 310] width 145 height 63
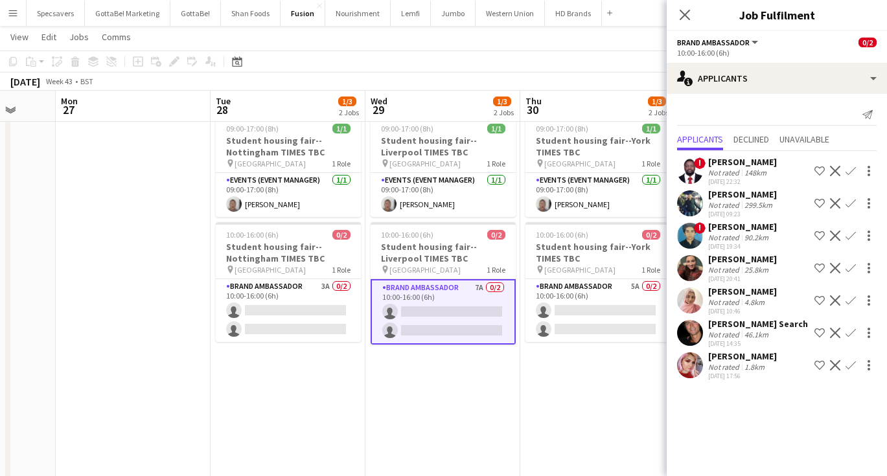
click at [752, 334] on div "46.1km" at bounding box center [756, 335] width 29 height 10
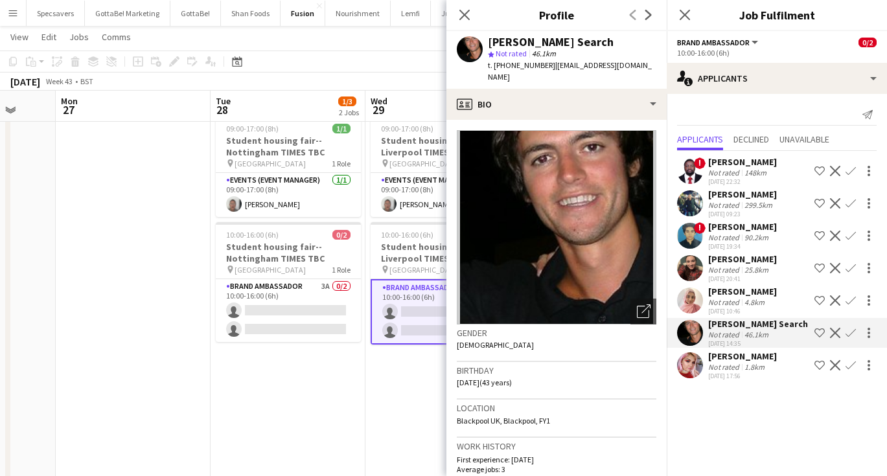
click at [733, 369] on div "Not rated" at bounding box center [725, 367] width 34 height 10
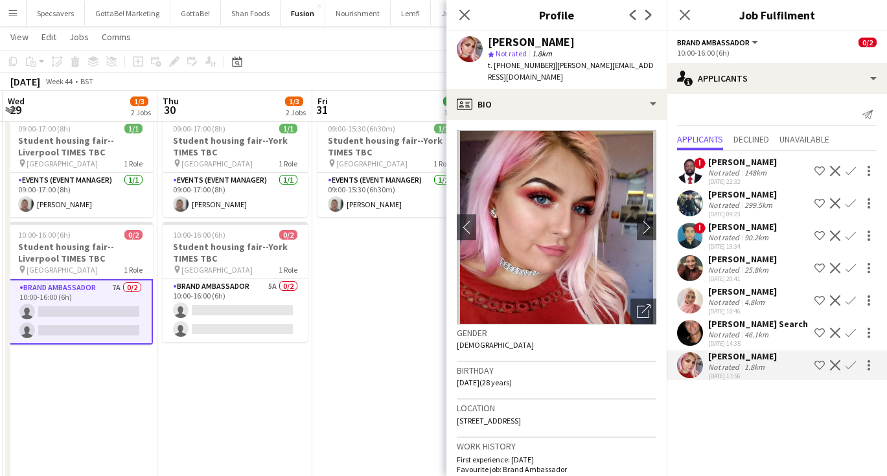
scroll to position [0, 467]
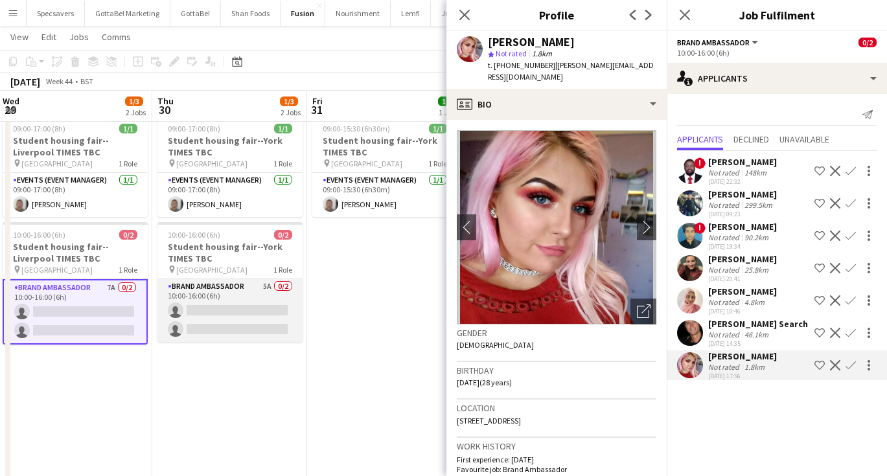
click at [229, 299] on app-card-role "Brand Ambassador 5A 0/2 10:00-16:00 (6h) single-neutral-actions single-neutral-…" at bounding box center [229, 310] width 145 height 63
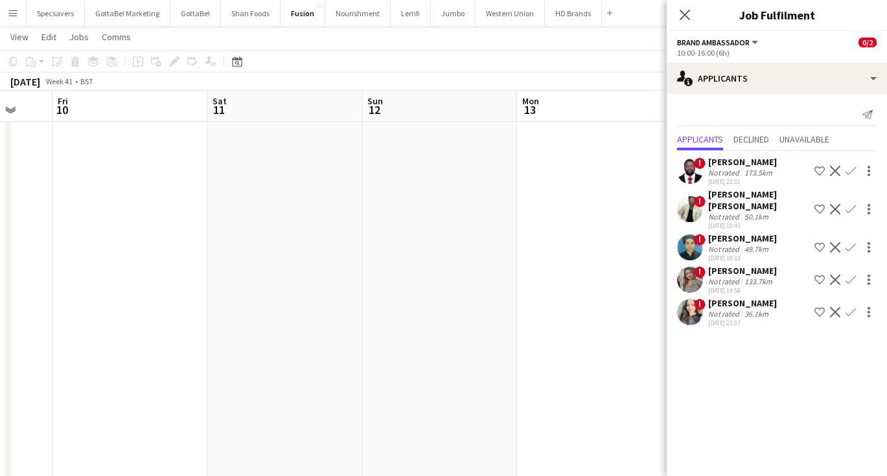
scroll to position [0, 411]
click at [517, 11] on button "Western Union Close" at bounding box center [509, 13] width 69 height 25
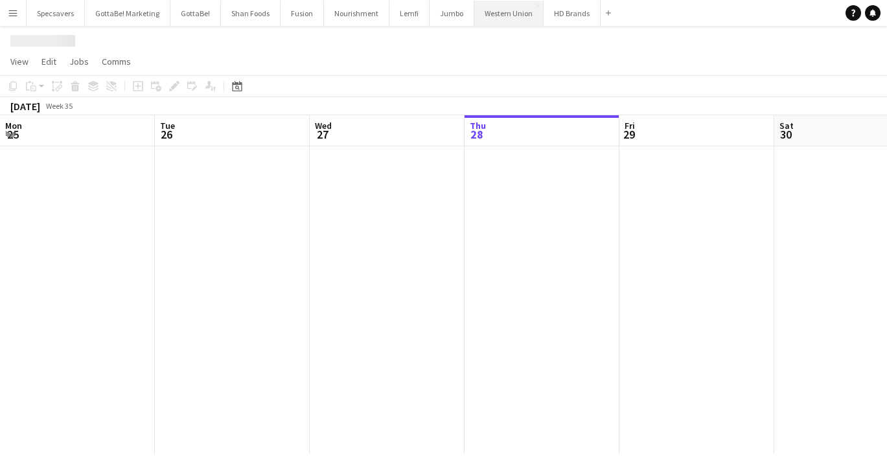
scroll to position [0, 310]
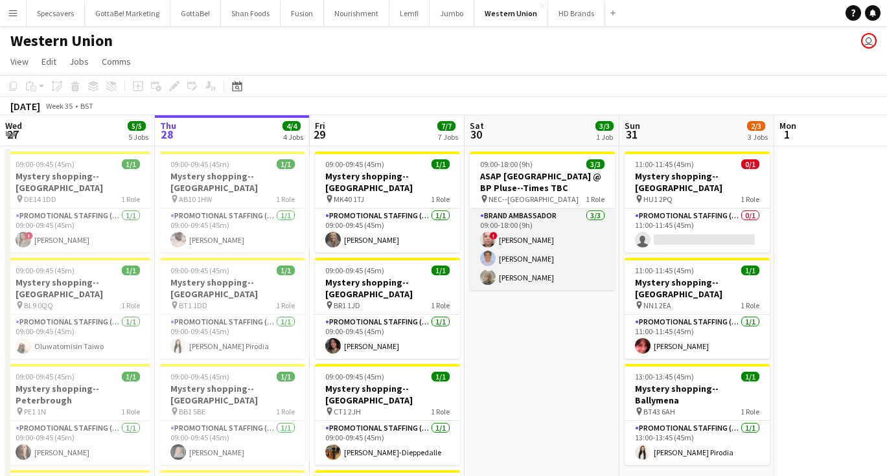
click at [538, 256] on app-card-role "Brand Ambassador [DATE] 09:00-18:00 (9h) ! [PERSON_NAME] [PERSON_NAME] [PERSON_…" at bounding box center [542, 250] width 145 height 82
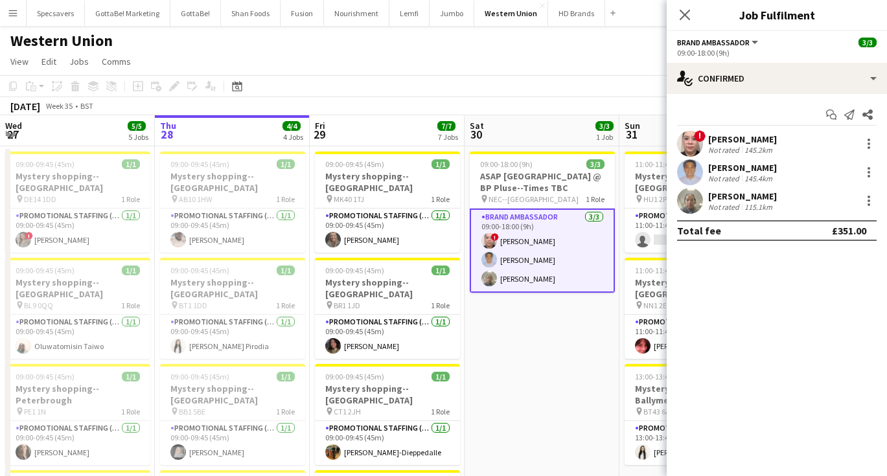
click at [740, 143] on div "[PERSON_NAME]" at bounding box center [742, 139] width 69 height 12
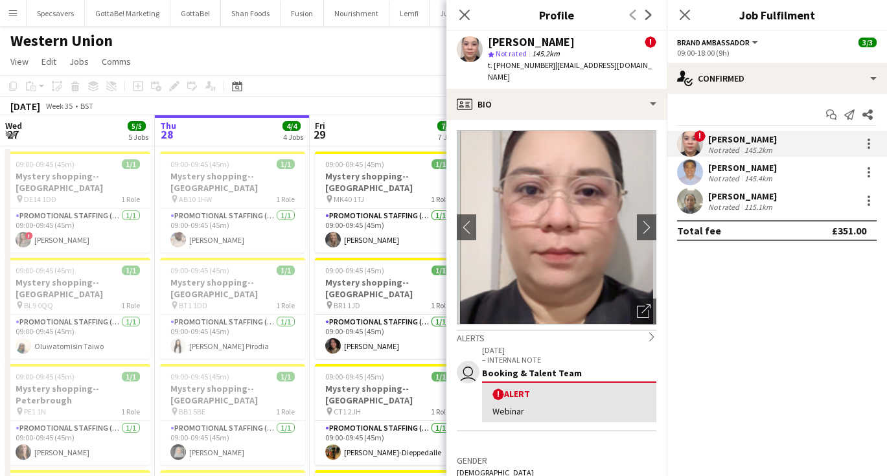
click at [726, 206] on div "Not rated" at bounding box center [725, 207] width 34 height 10
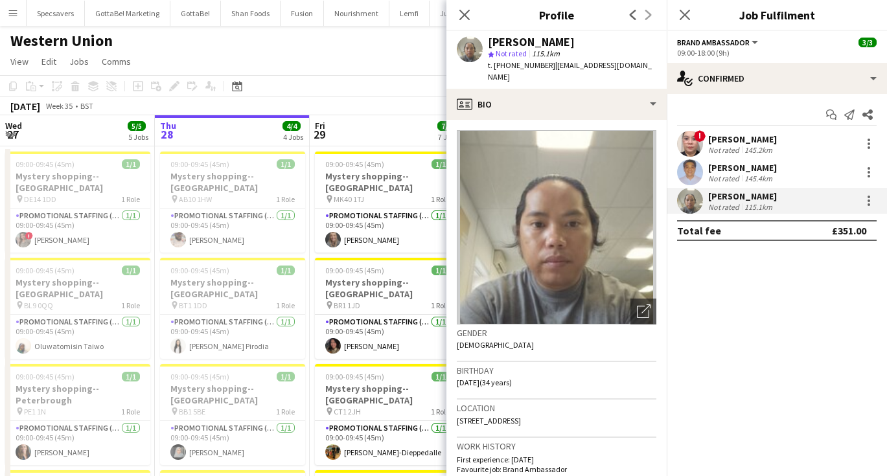
click at [383, 86] on app-toolbar "Copy Paste Paste Command V Paste with crew Command Shift V Paste linked Job [GE…" at bounding box center [443, 86] width 887 height 22
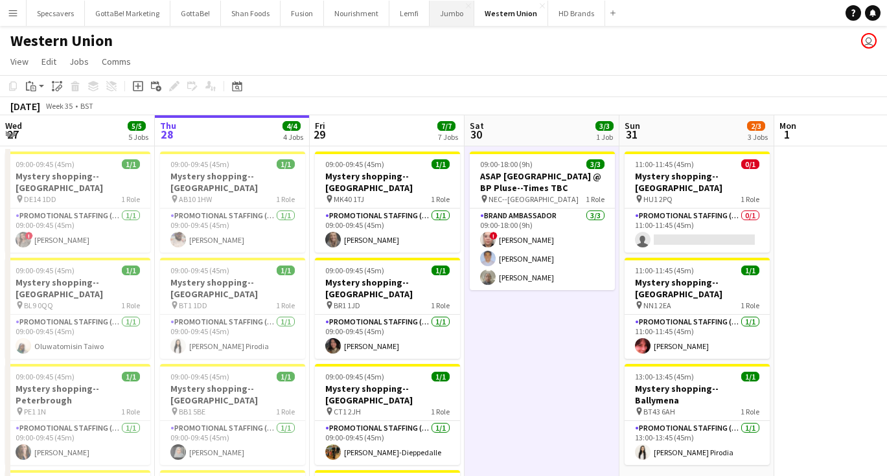
scroll to position [0, 0]
click at [290, 16] on button "Fusion Close" at bounding box center [301, 13] width 43 height 25
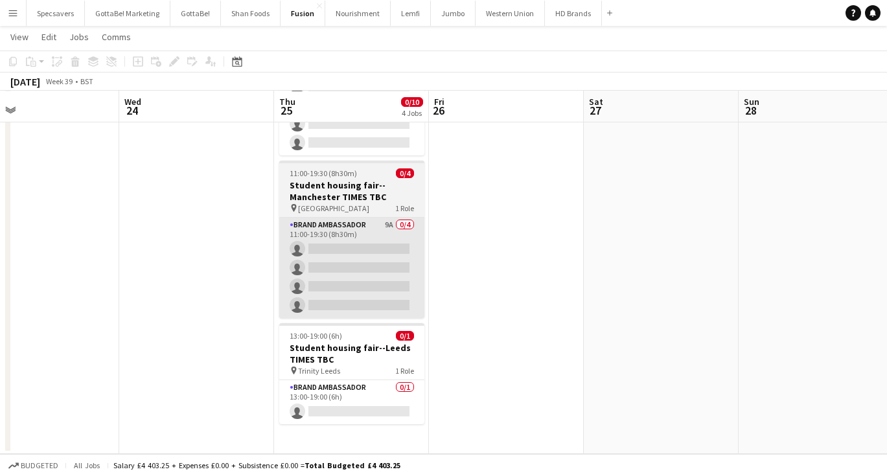
scroll to position [258, 0]
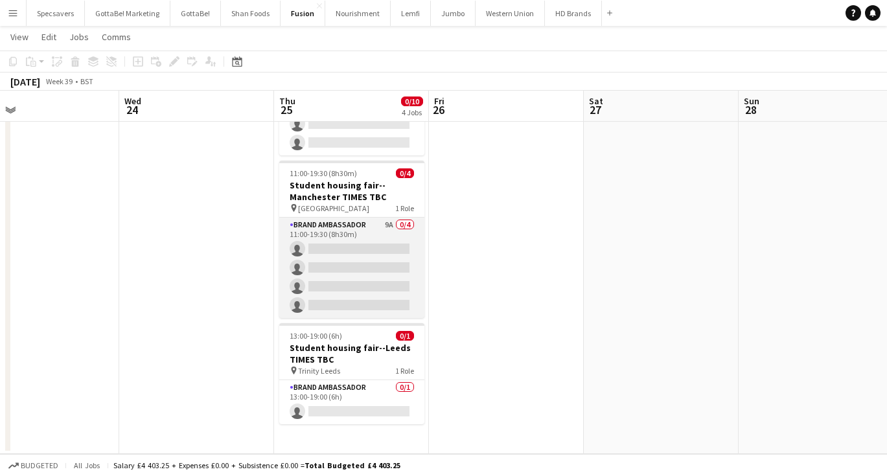
click at [364, 253] on app-card-role "Brand Ambassador 9A 0/4 11:00-19:30 (8h30m) single-neutral-actions single-neutr…" at bounding box center [351, 268] width 145 height 100
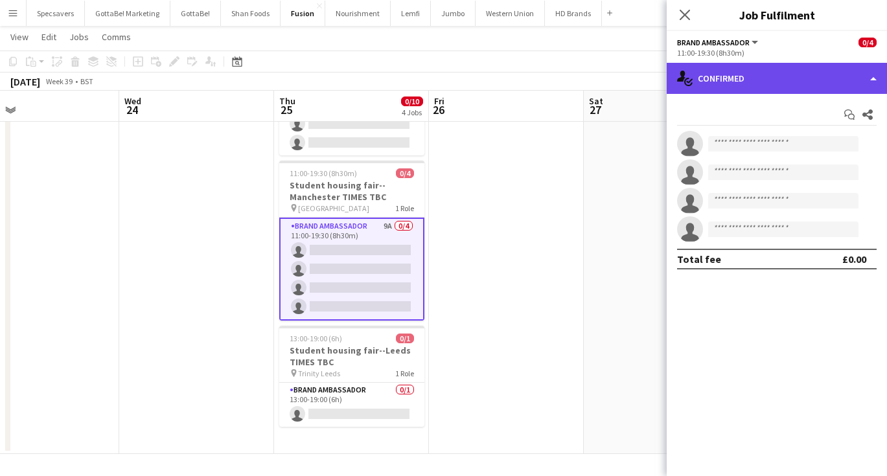
click at [834, 80] on div "single-neutral-actions-check-2 Confirmed" at bounding box center [777, 78] width 220 height 31
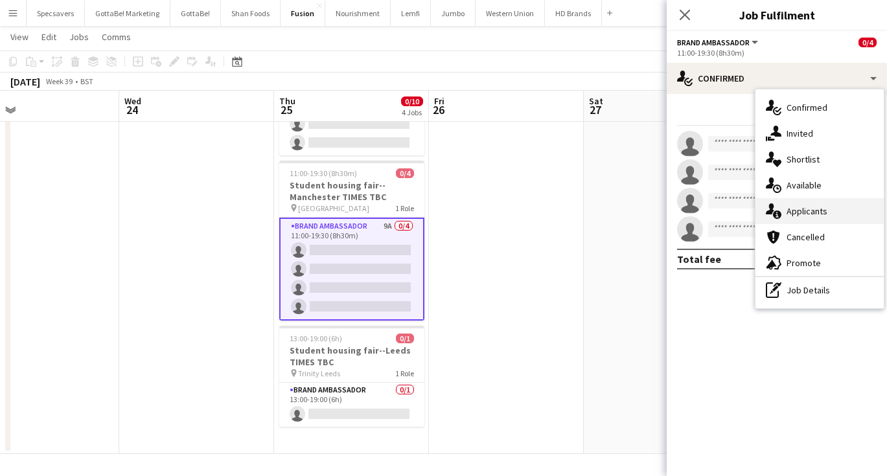
click at [821, 214] on div "single-neutral-actions-information Applicants" at bounding box center [819, 211] width 128 height 26
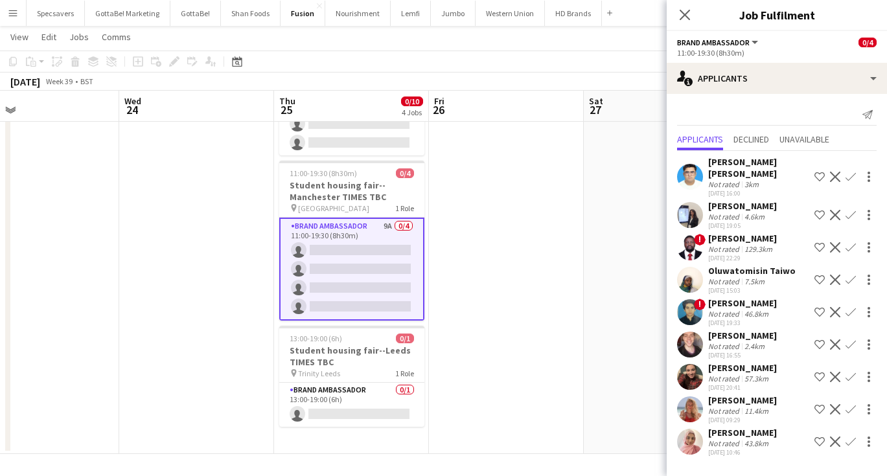
click at [850, 410] on app-icon "Confirm" at bounding box center [850, 409] width 10 height 10
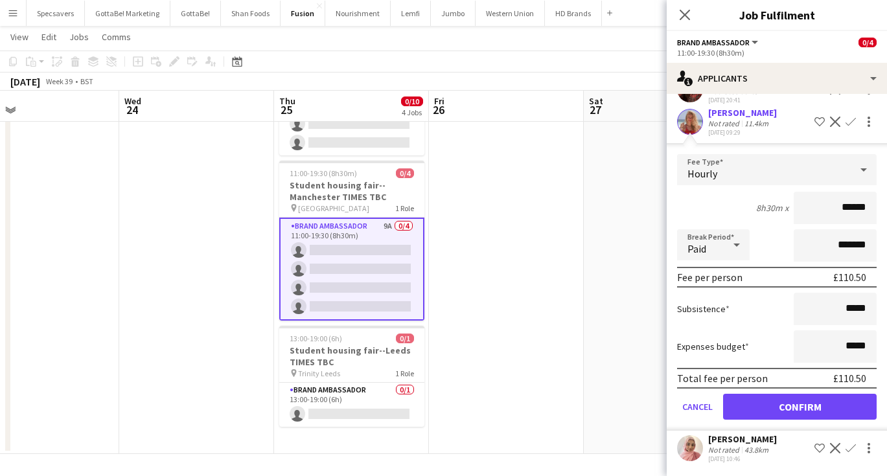
scroll to position [288, 0]
click at [802, 404] on button "Confirm" at bounding box center [800, 407] width 154 height 26
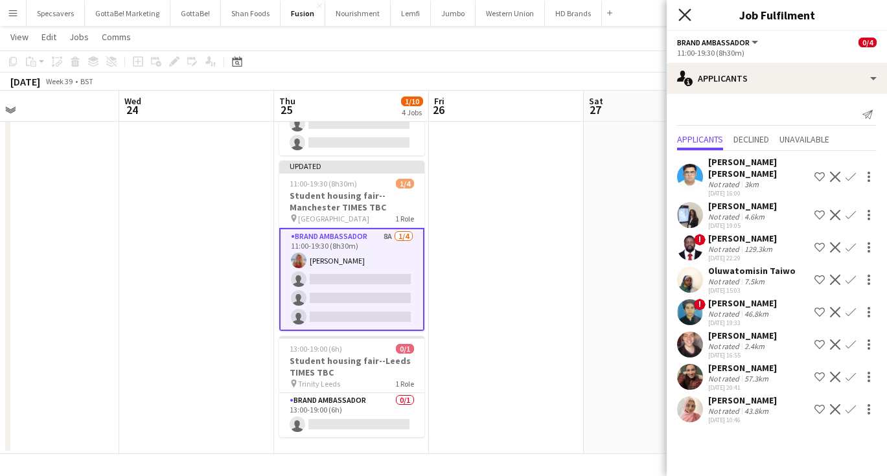
click at [686, 9] on icon "Close pop-in" at bounding box center [684, 14] width 12 height 12
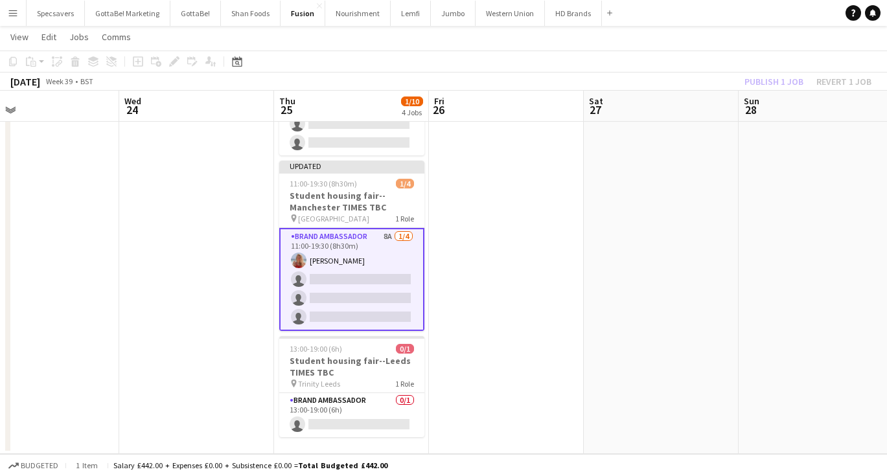
click at [715, 209] on app-date-cell at bounding box center [661, 170] width 155 height 567
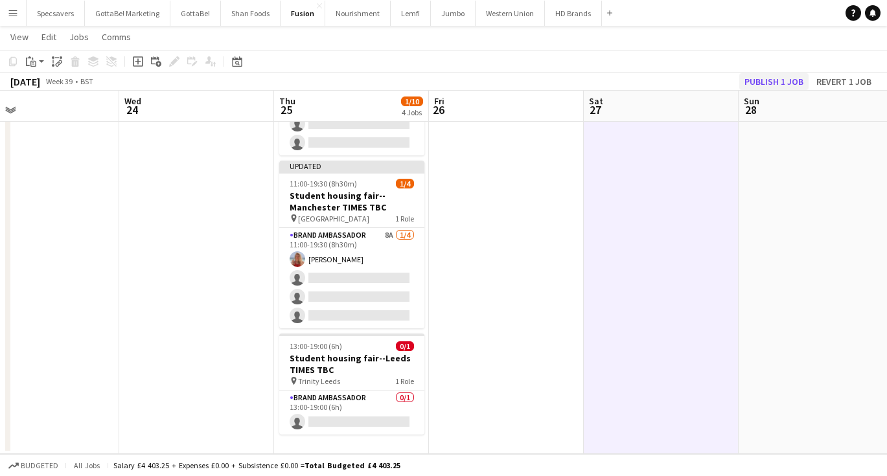
click at [771, 78] on button "Publish 1 job" at bounding box center [773, 81] width 69 height 17
